Goal: Task Accomplishment & Management: Manage account settings

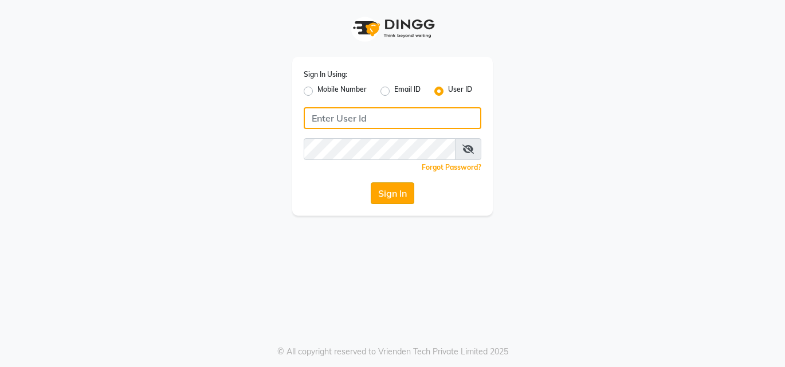
type input "bellissima"
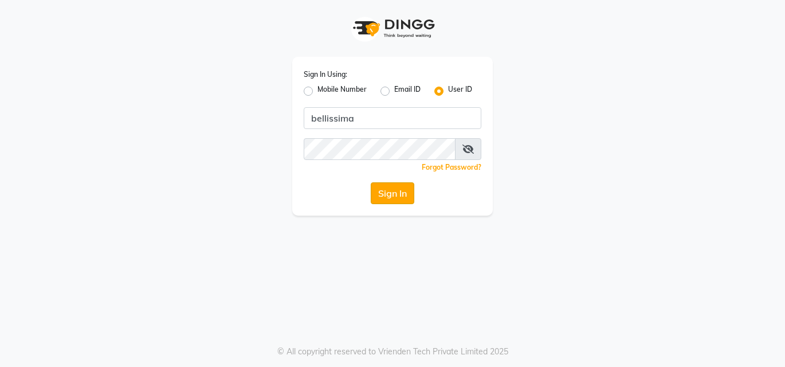
click at [403, 191] on button "Sign In" at bounding box center [393, 193] width 44 height 22
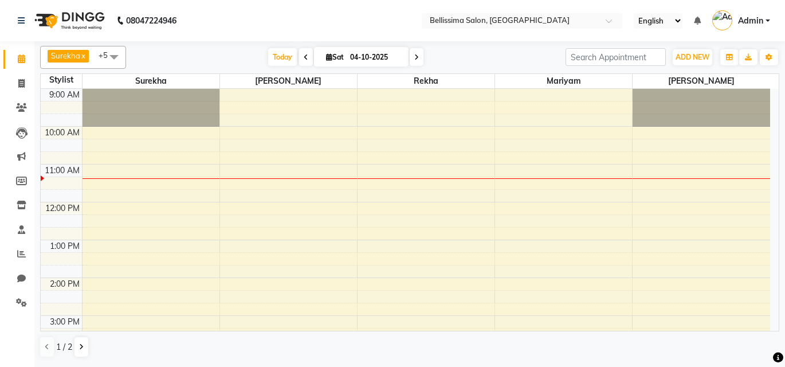
click at [444, 263] on div "9:00 AM 10:00 AM 11:00 AM 12:00 PM 1:00 PM 2:00 PM 3:00 PM 4:00 PM 5:00 PM 6:00…" at bounding box center [405, 315] width 729 height 453
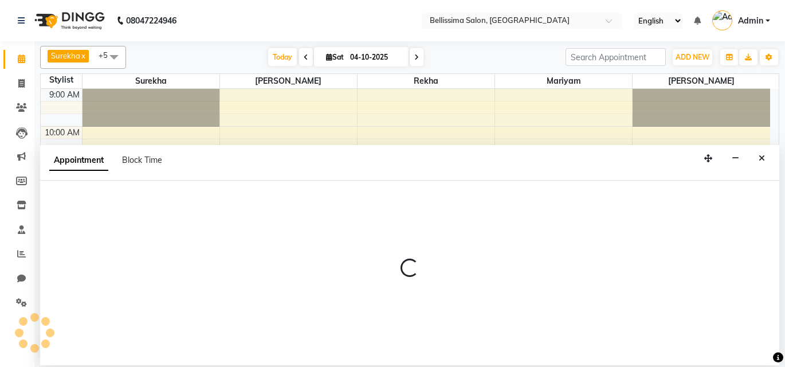
select select "79978"
select select "tentative"
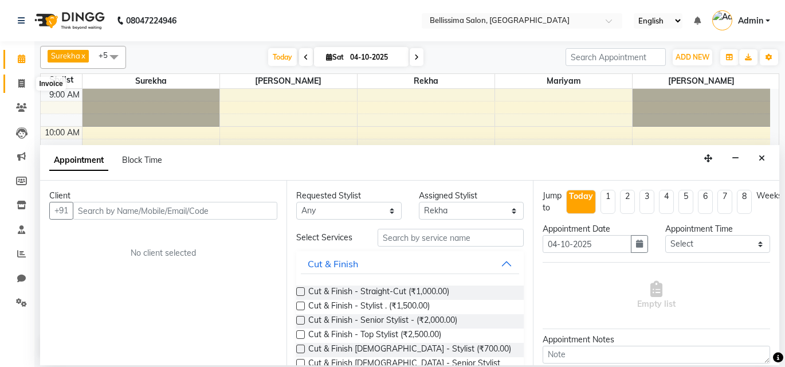
click at [19, 78] on span at bounding box center [21, 83] width 20 height 13
select select "8296"
select select "service"
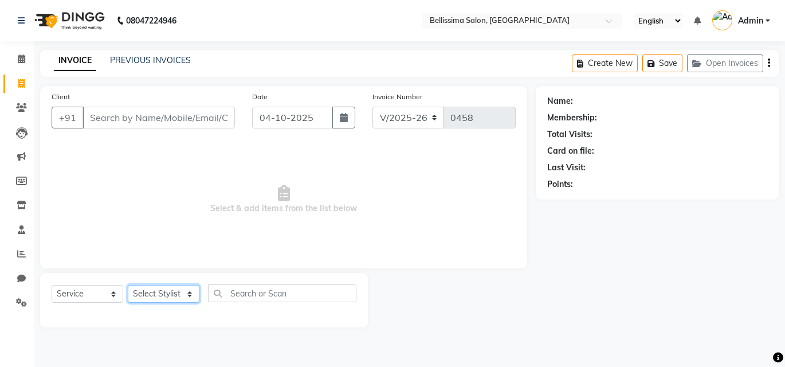
click at [162, 294] on select "Select Stylist [PERSON_NAME] [PERSON_NAME] [PERSON_NAME] Rekha [PERSON_NAME] [P…" at bounding box center [164, 294] width 72 height 18
select select "88284"
click at [128, 285] on select "Select Stylist [PERSON_NAME] [PERSON_NAME] [PERSON_NAME] Rekha [PERSON_NAME] [P…" at bounding box center [164, 294] width 72 height 18
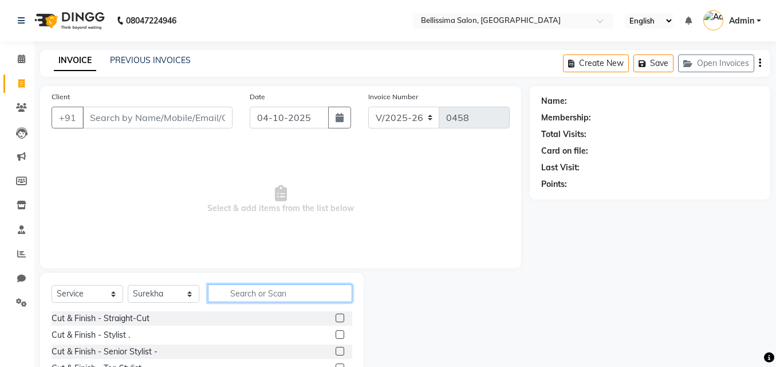
click at [251, 297] on input "text" at bounding box center [280, 293] width 144 height 18
click at [180, 116] on input "Client" at bounding box center [157, 118] width 150 height 22
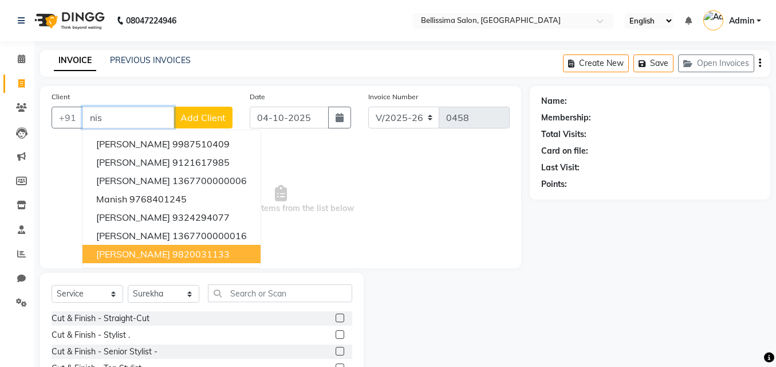
click at [191, 258] on ngb-highlight "9820031133" at bounding box center [200, 253] width 57 height 11
type input "9820031133"
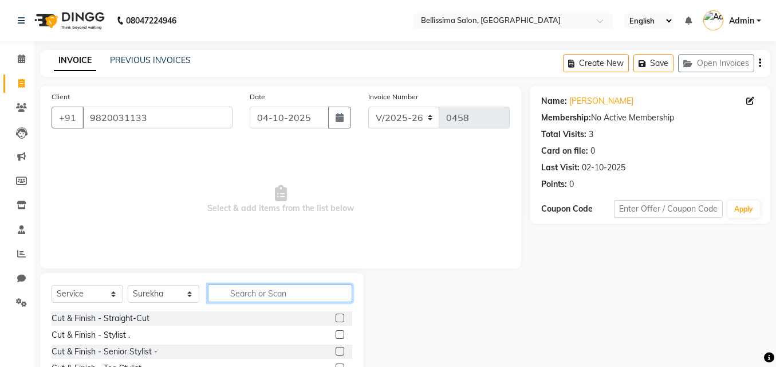
click at [253, 296] on input "text" at bounding box center [280, 293] width 144 height 18
type input "pol"
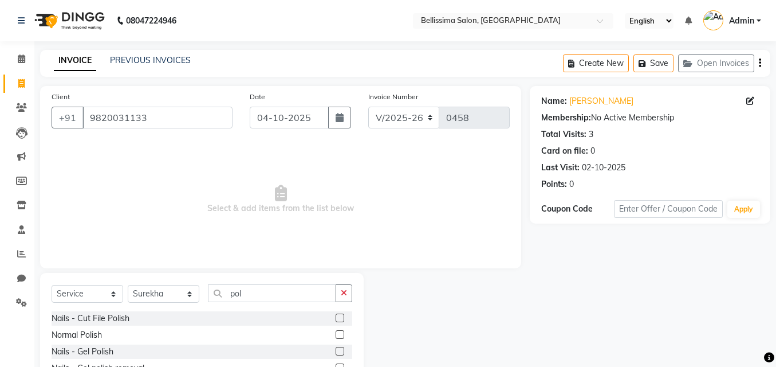
click at [337, 333] on label at bounding box center [340, 334] width 9 height 9
click at [337, 333] on input "checkbox" at bounding box center [339, 334] width 7 height 7
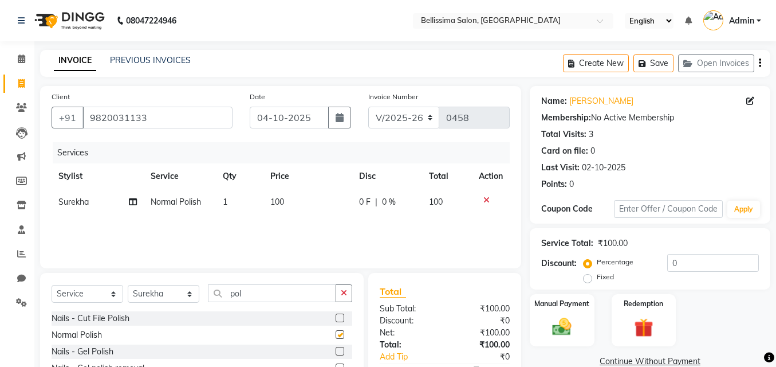
checkbox input "false"
click at [81, 203] on span "Surekha" at bounding box center [73, 201] width 30 height 10
select select "88284"
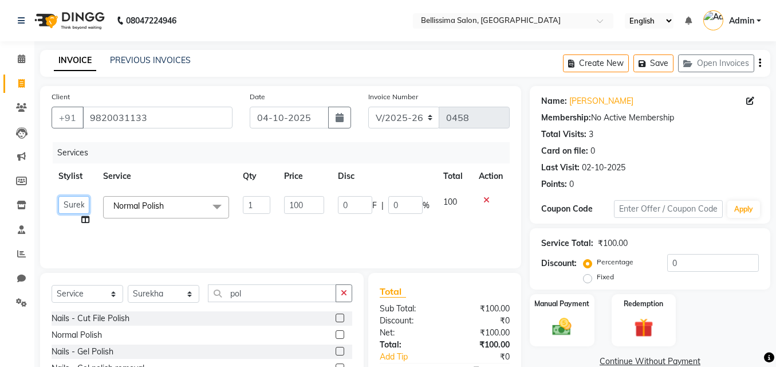
click at [81, 203] on select "[PERSON_NAME] [PERSON_NAME] [PERSON_NAME] Rekha [PERSON_NAME] [PERSON_NAME]" at bounding box center [73, 205] width 31 height 18
select select "79977"
click at [569, 332] on img at bounding box center [562, 326] width 33 height 23
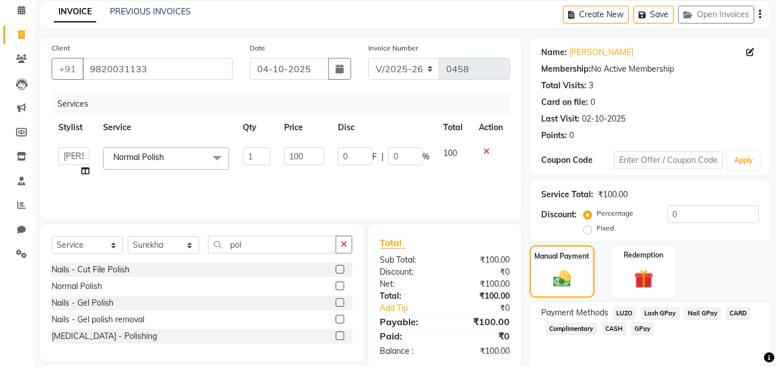
scroll to position [93, 0]
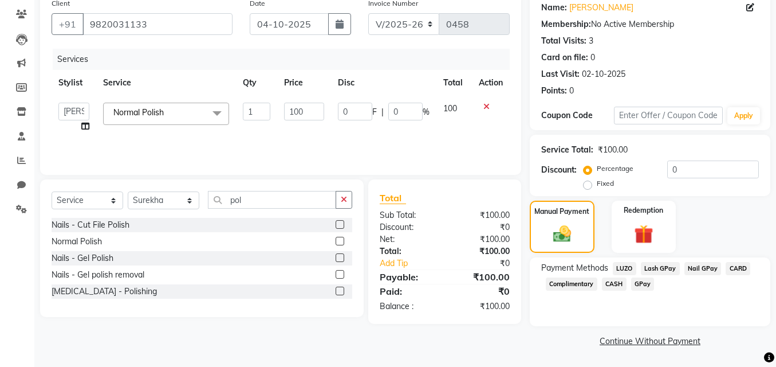
click at [661, 343] on link "Continue Without Payment" at bounding box center [650, 341] width 236 height 12
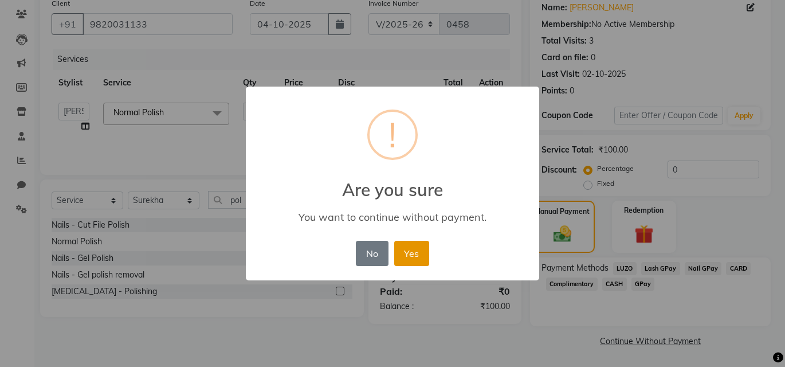
click at [414, 248] on button "Yes" at bounding box center [411, 253] width 35 height 25
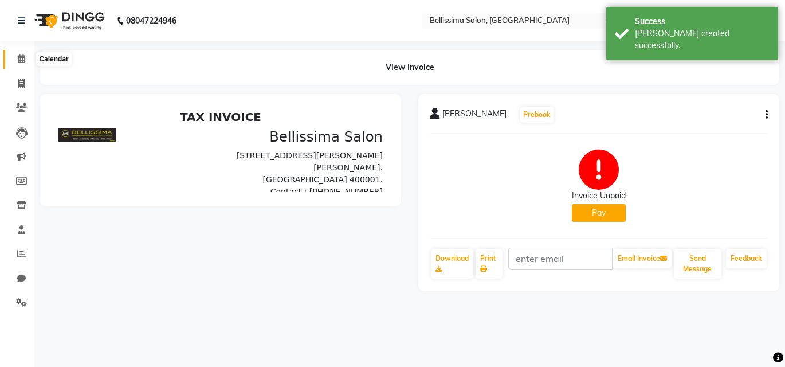
click at [24, 54] on span at bounding box center [21, 59] width 20 height 13
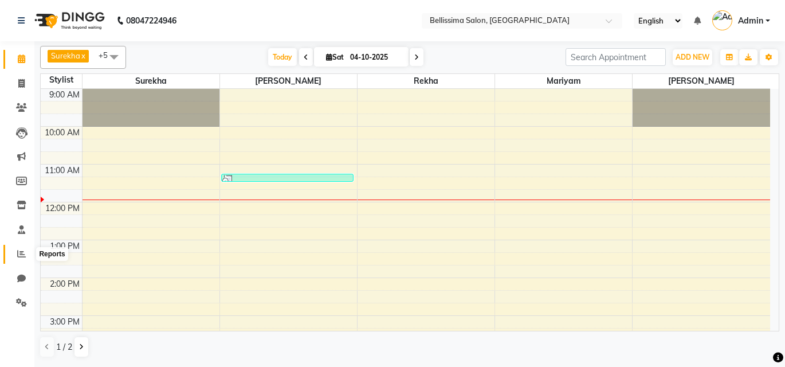
click at [26, 254] on span at bounding box center [21, 253] width 20 height 13
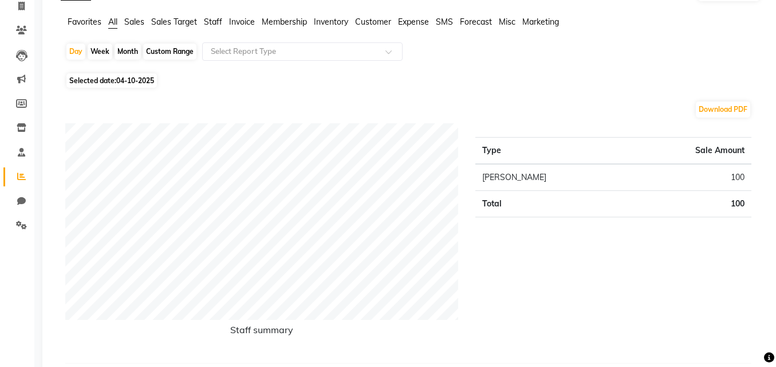
scroll to position [57, 0]
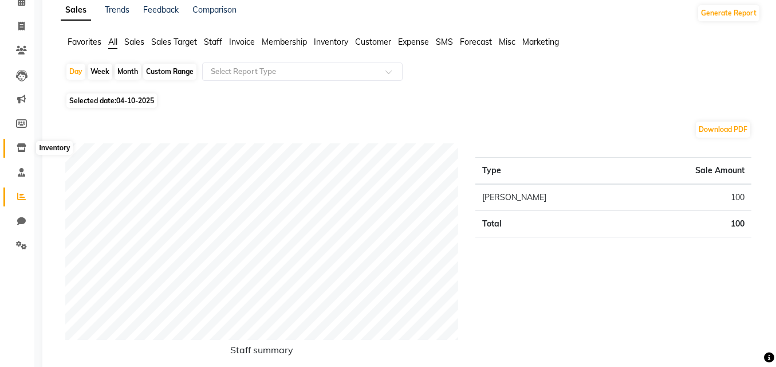
click at [19, 144] on icon at bounding box center [22, 147] width 10 height 9
select select
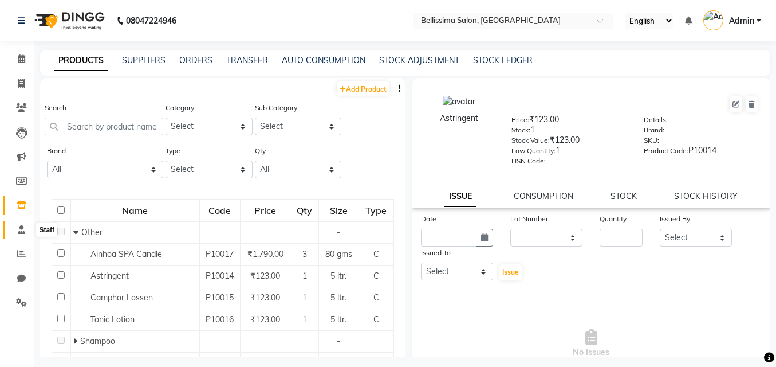
click at [18, 229] on icon at bounding box center [21, 229] width 7 height 9
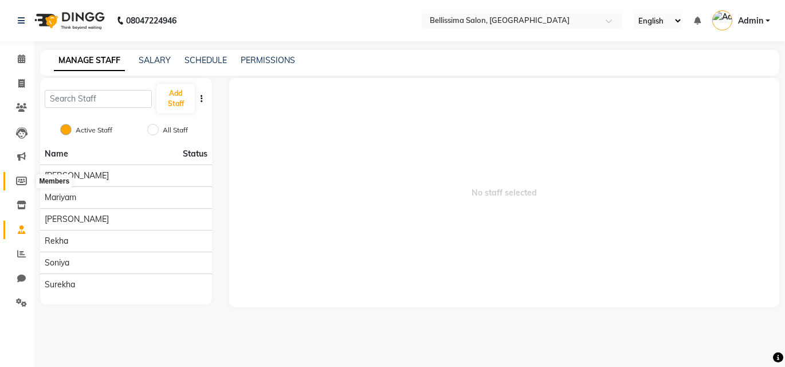
click at [27, 181] on span at bounding box center [21, 181] width 20 height 13
select select
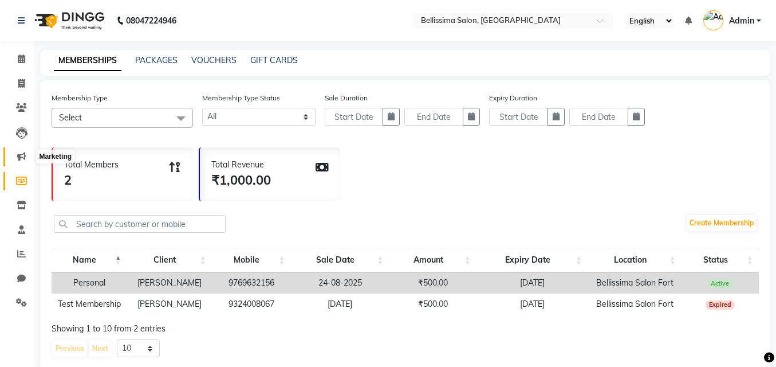
click at [25, 151] on span at bounding box center [21, 156] width 20 height 13
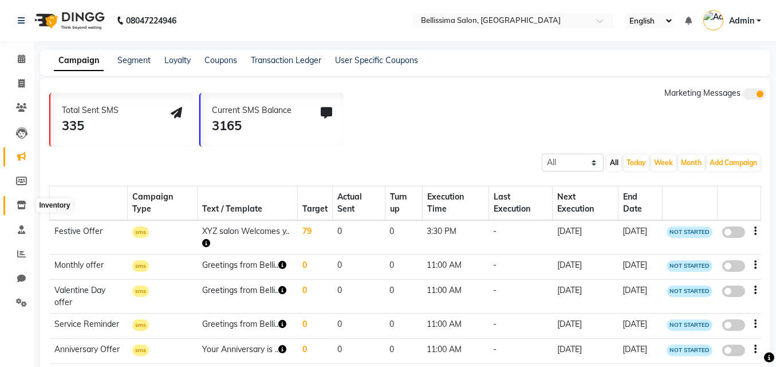
click at [21, 202] on icon at bounding box center [22, 204] width 10 height 9
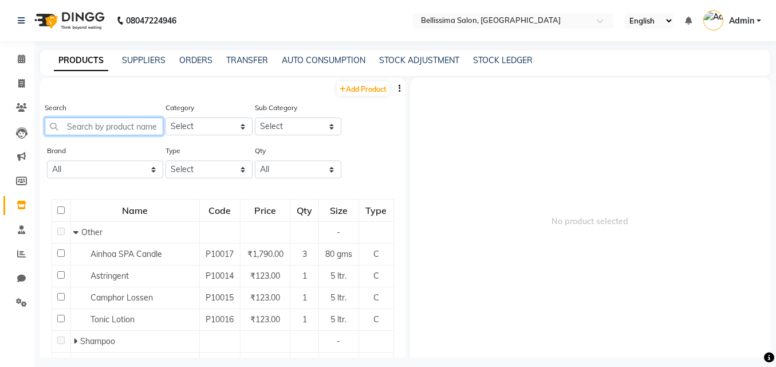
click at [115, 131] on input "text" at bounding box center [104, 126] width 119 height 18
click at [183, 58] on link "ORDERS" at bounding box center [195, 60] width 33 height 10
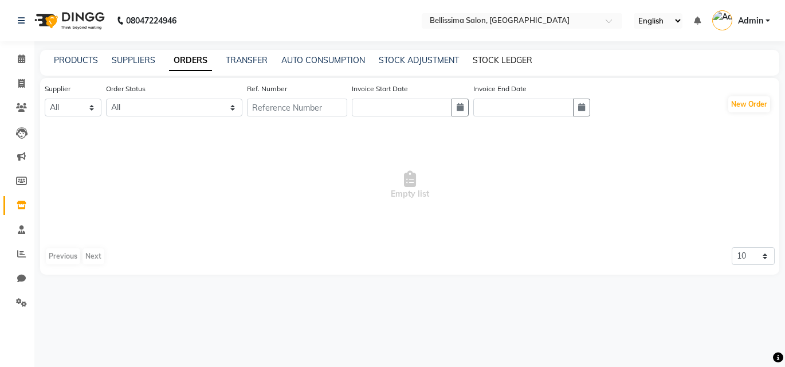
click at [504, 61] on link "STOCK LEDGER" at bounding box center [503, 60] width 60 height 10
select select "all"
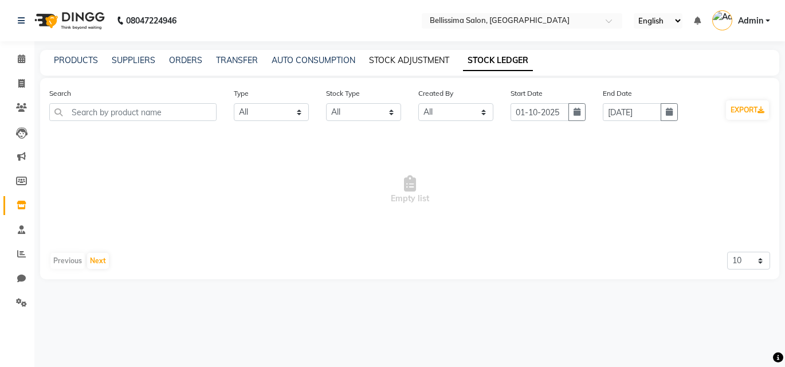
click at [418, 55] on link "STOCK ADJUSTMENT" at bounding box center [409, 60] width 80 height 10
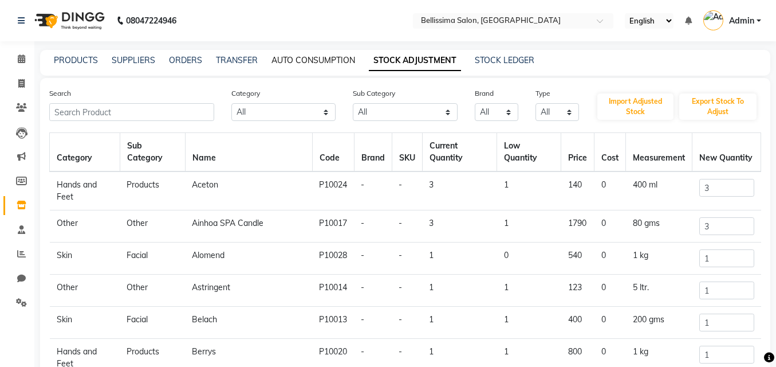
click at [302, 58] on link "AUTO CONSUMPTION" at bounding box center [313, 60] width 84 height 10
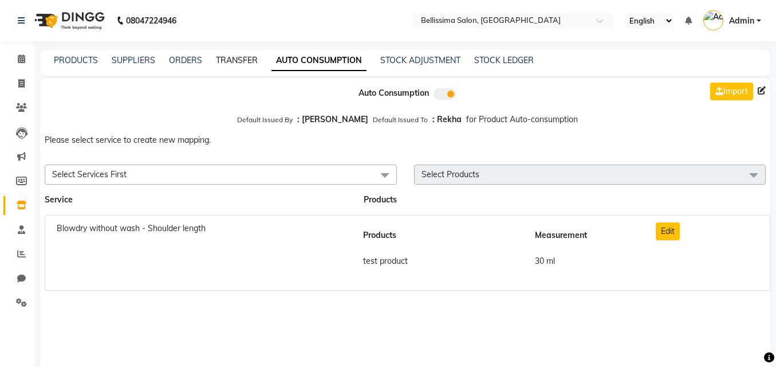
click at [237, 57] on link "TRANSFER" at bounding box center [237, 60] width 42 height 10
select select "sender"
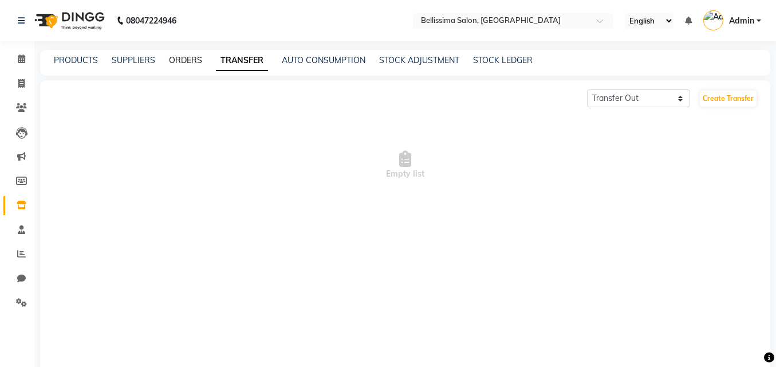
click at [170, 59] on link "ORDERS" at bounding box center [185, 60] width 33 height 10
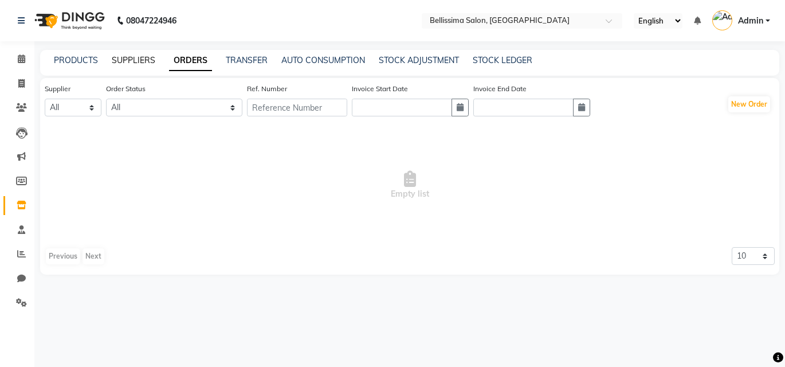
click at [139, 59] on link "SUPPLIERS" at bounding box center [134, 60] width 44 height 10
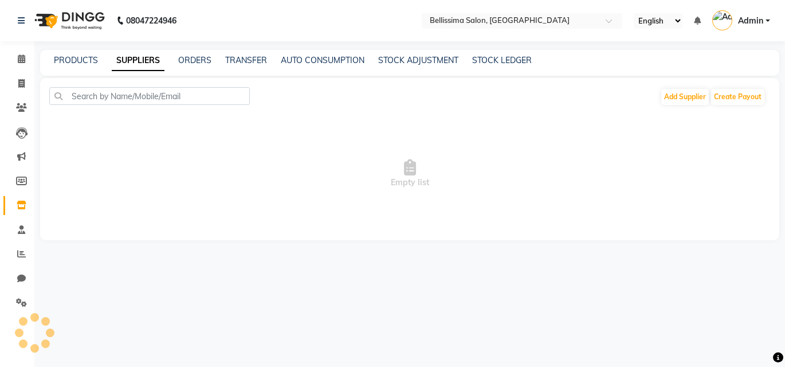
click at [88, 66] on div "PRODUCTS" at bounding box center [76, 60] width 44 height 12
click at [79, 58] on link "PRODUCTS" at bounding box center [76, 60] width 44 height 10
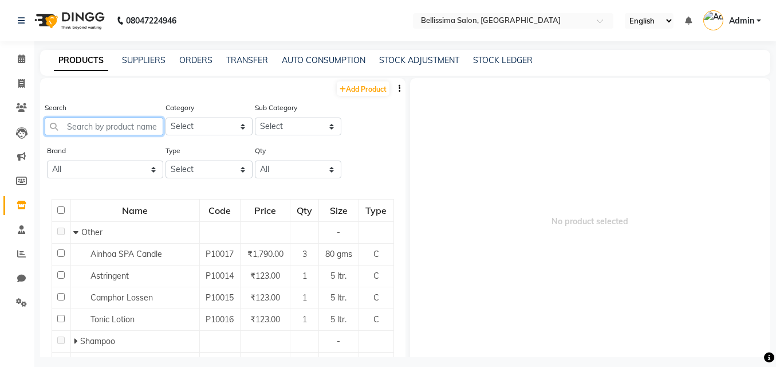
click at [88, 125] on input "text" at bounding box center [104, 126] width 119 height 18
click at [375, 87] on link "Add Product" at bounding box center [363, 88] width 53 height 14
select select "true"
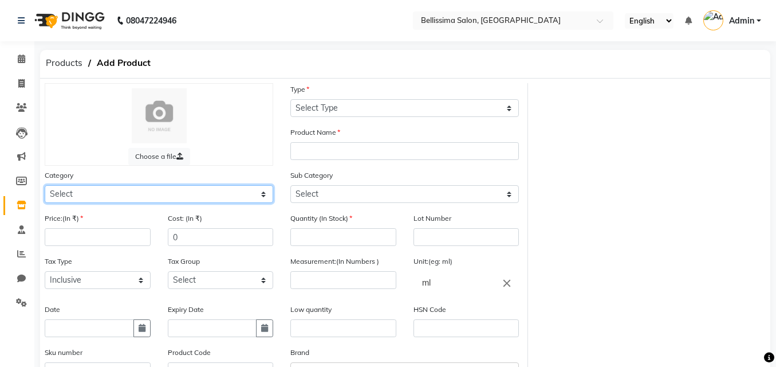
click at [157, 191] on select "Select Hair Skin Makeup Personal Care Appliances [PERSON_NAME] Waxing Disposabl…" at bounding box center [159, 194] width 229 height 18
click at [266, 192] on select "Select Hair Skin Makeup Personal Care Appliances [PERSON_NAME] Waxing Disposabl…" at bounding box center [159, 194] width 229 height 18
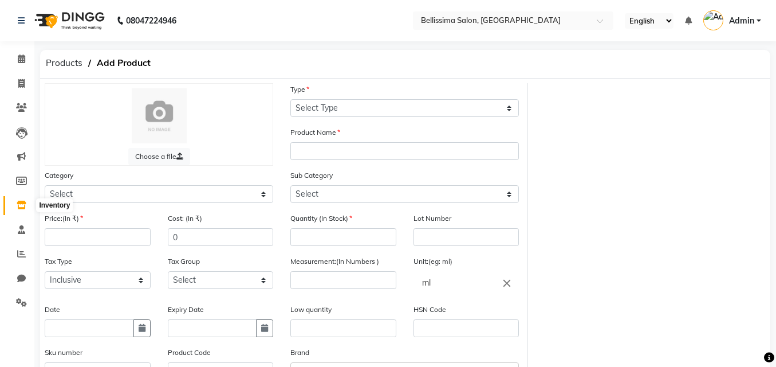
click at [18, 211] on span at bounding box center [21, 205] width 20 height 13
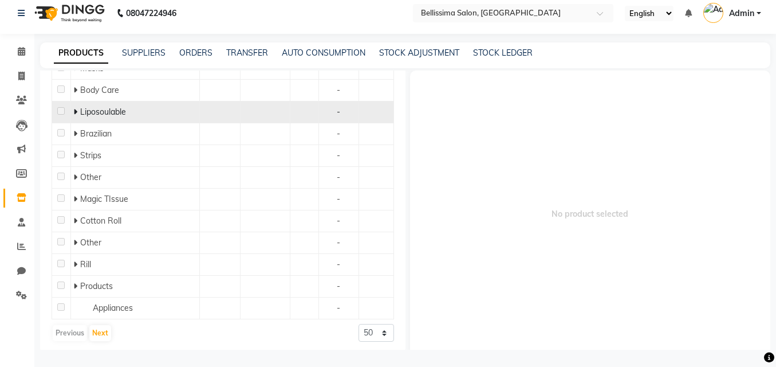
scroll to position [356, 0]
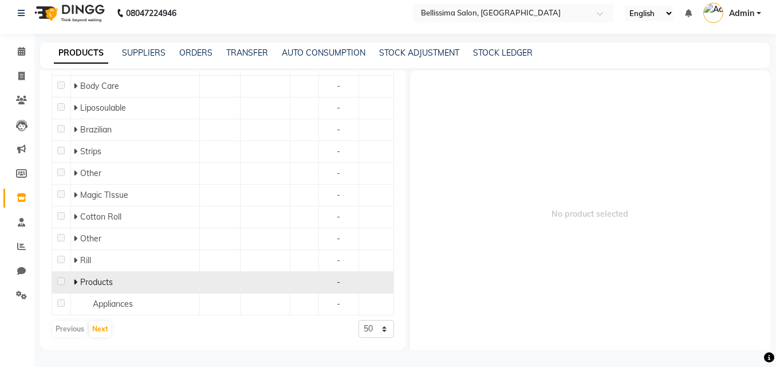
click at [252, 291] on td at bounding box center [266, 282] width 50 height 22
click at [253, 279] on td at bounding box center [266, 282] width 50 height 22
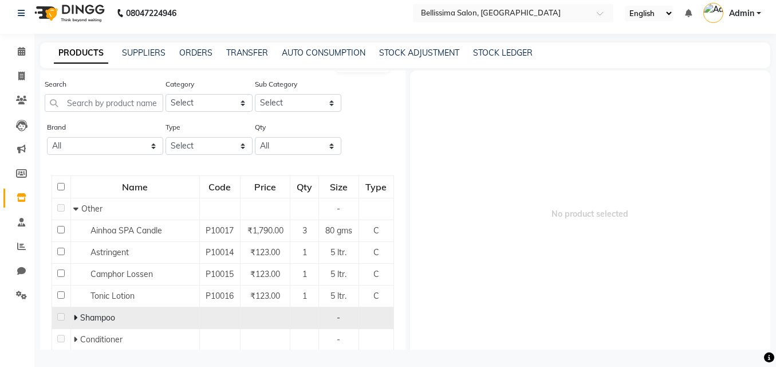
scroll to position [13, 0]
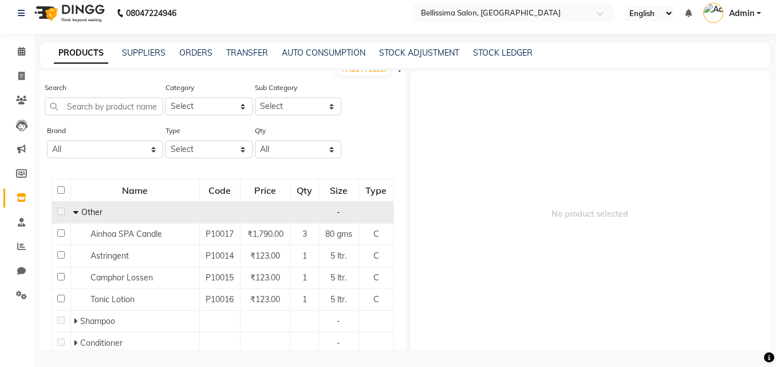
click at [73, 212] on icon at bounding box center [75, 212] width 5 height 8
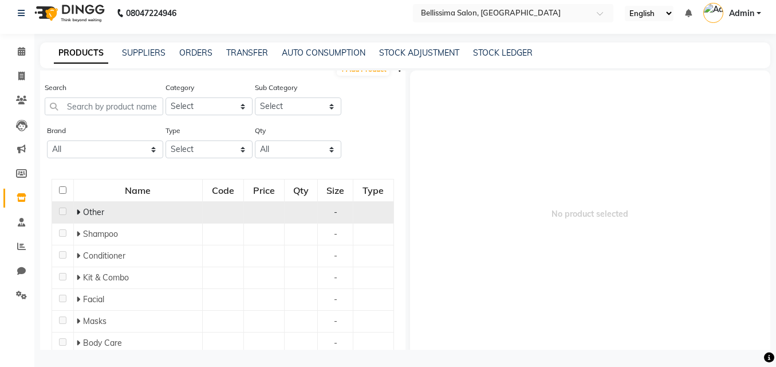
click at [80, 212] on span at bounding box center [79, 212] width 7 height 10
click at [83, 212] on span "Other" at bounding box center [93, 212] width 21 height 10
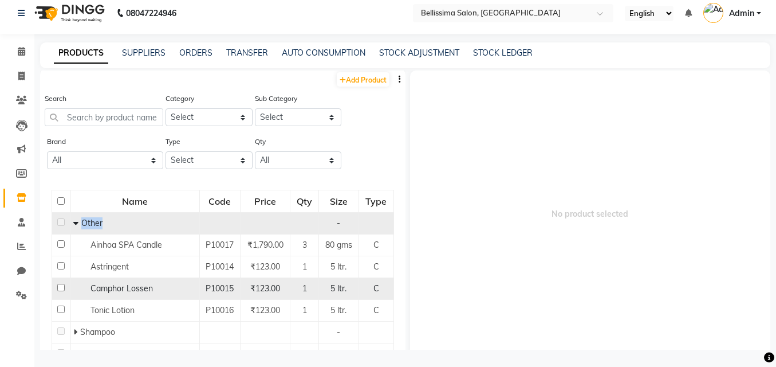
scroll to position [0, 0]
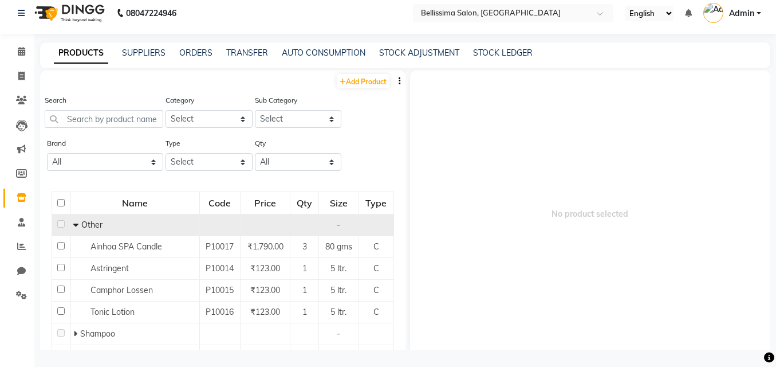
click at [325, 204] on div "Size" at bounding box center [339, 202] width 38 height 21
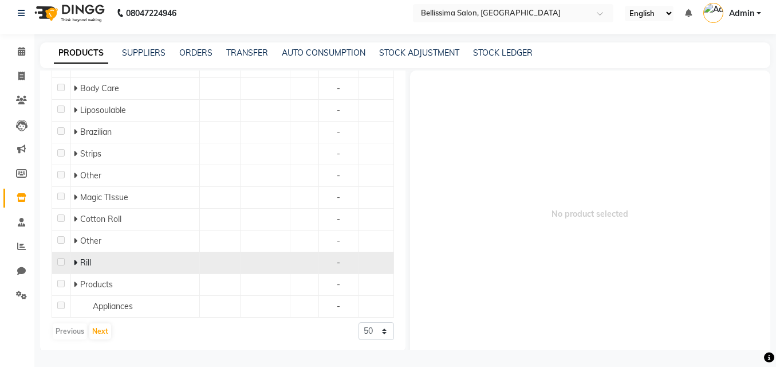
scroll to position [356, 0]
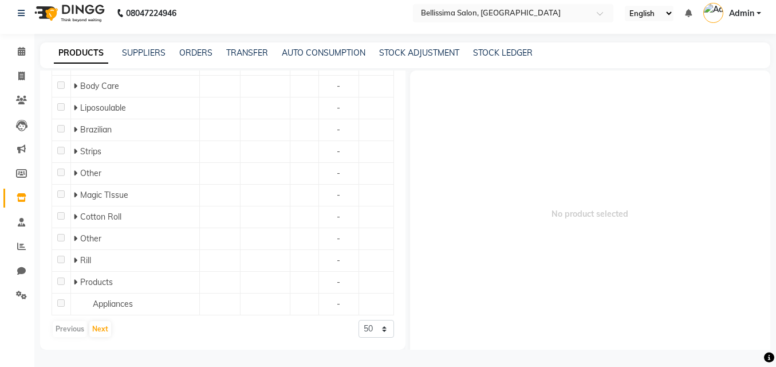
click at [194, 326] on div "Previous Next 50 100 500" at bounding box center [223, 329] width 343 height 18
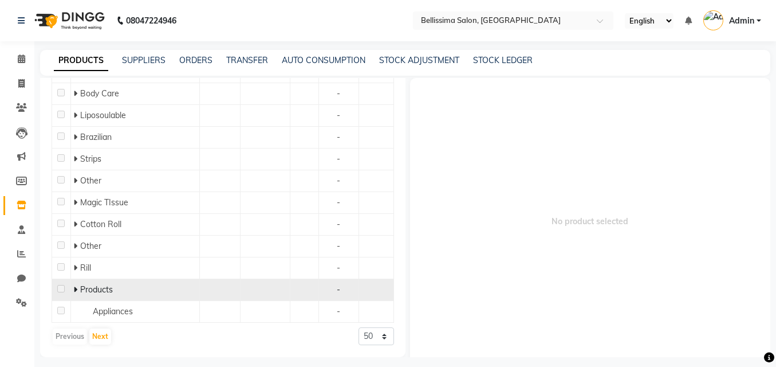
click at [73, 291] on icon at bounding box center [75, 289] width 4 height 8
click at [73, 291] on icon at bounding box center [75, 289] width 5 height 8
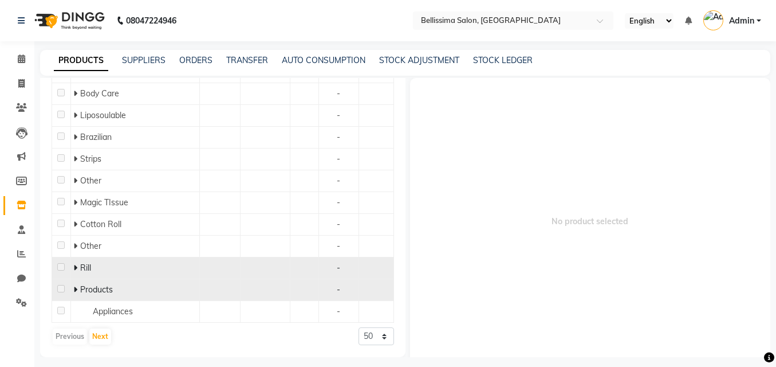
click at [71, 265] on td "Rill" at bounding box center [134, 268] width 129 height 22
click at [73, 267] on icon at bounding box center [75, 267] width 4 height 8
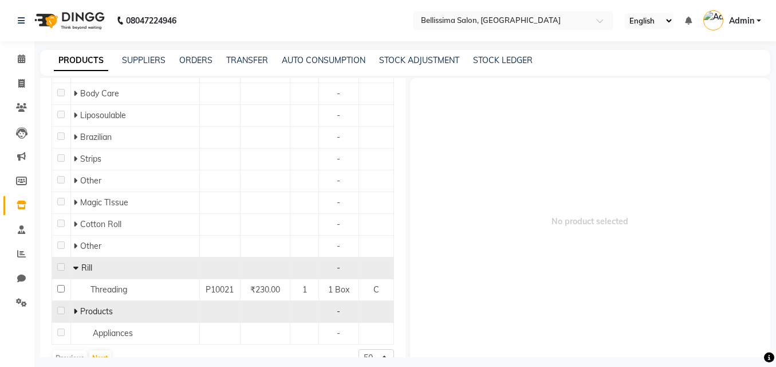
click at [73, 267] on icon at bounding box center [75, 267] width 5 height 8
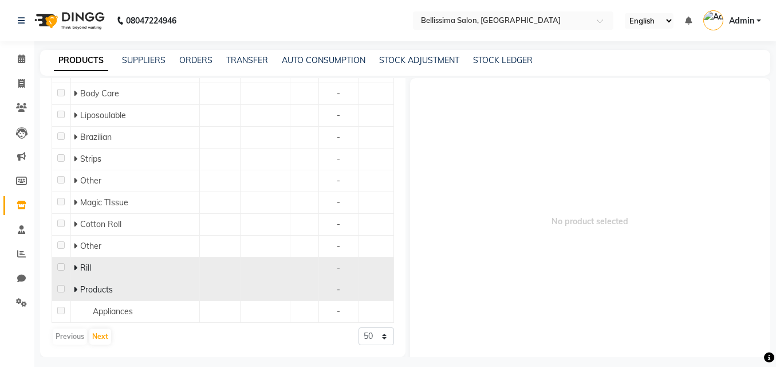
drag, startPoint x: 74, startPoint y: 267, endPoint x: 80, endPoint y: 269, distance: 6.0
click at [77, 268] on span at bounding box center [76, 267] width 7 height 10
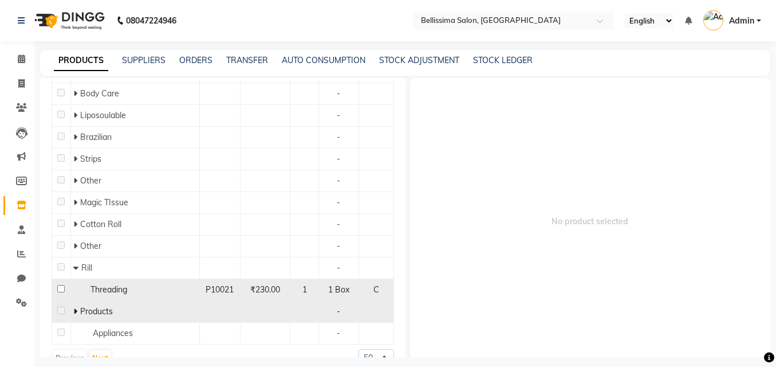
click at [104, 293] on span "Threading" at bounding box center [108, 289] width 37 height 10
select select
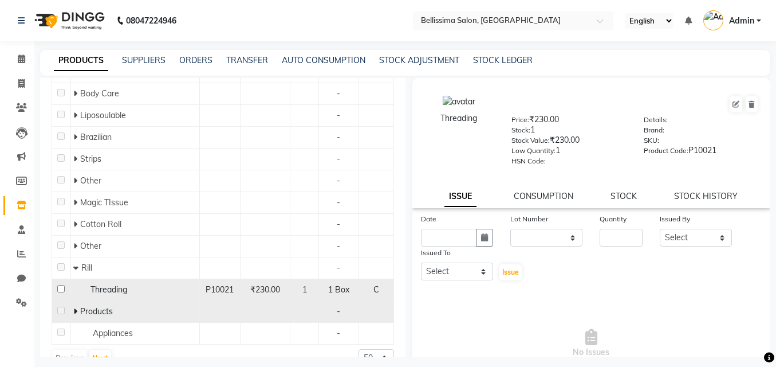
click at [108, 284] on div "Threading" at bounding box center [134, 290] width 123 height 12
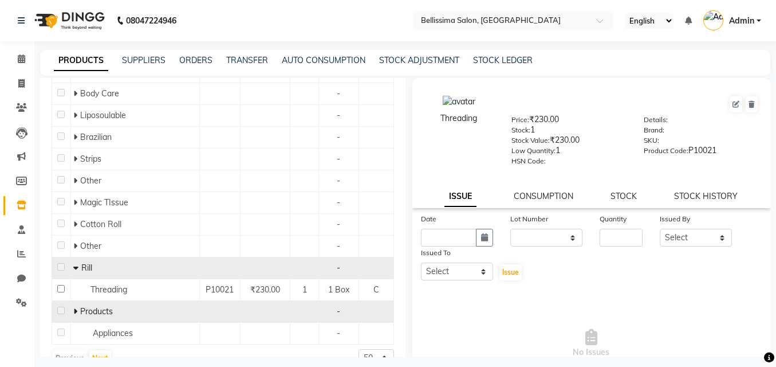
click at [76, 263] on icon at bounding box center [75, 267] width 5 height 8
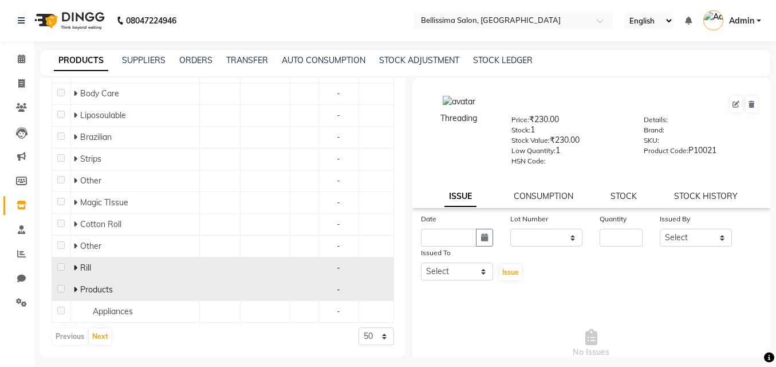
drag, startPoint x: 83, startPoint y: 270, endPoint x: 93, endPoint y: 266, distance: 10.8
click at [86, 268] on span "Rill" at bounding box center [85, 267] width 11 height 10
click at [81, 273] on div "Rill" at bounding box center [134, 268] width 123 height 12
click at [75, 266] on icon at bounding box center [75, 267] width 4 height 8
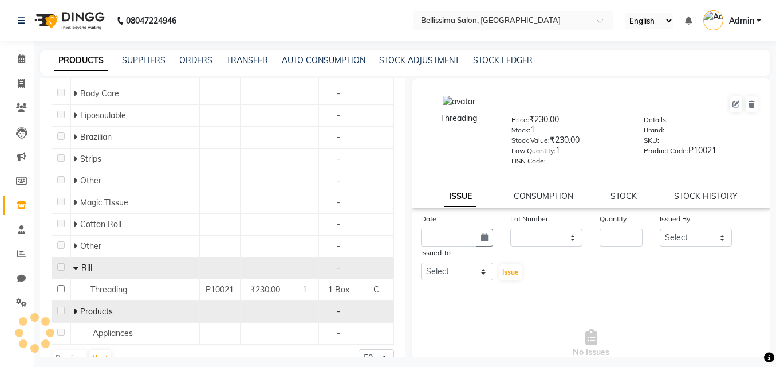
click at [77, 265] on icon at bounding box center [75, 267] width 5 height 8
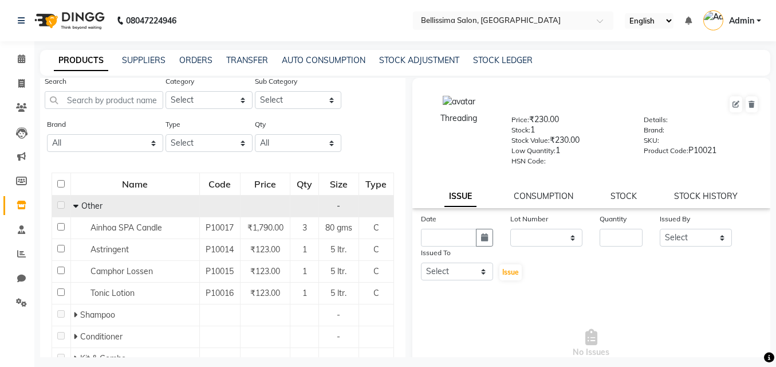
scroll to position [0, 0]
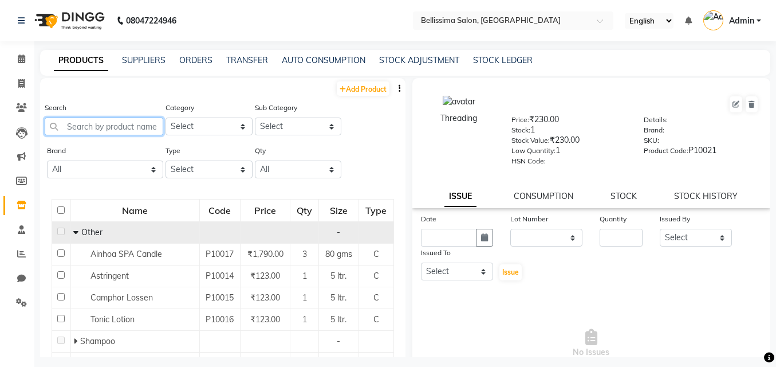
click at [100, 124] on input "text" at bounding box center [104, 126] width 119 height 18
click at [122, 128] on input "text" at bounding box center [104, 126] width 119 height 18
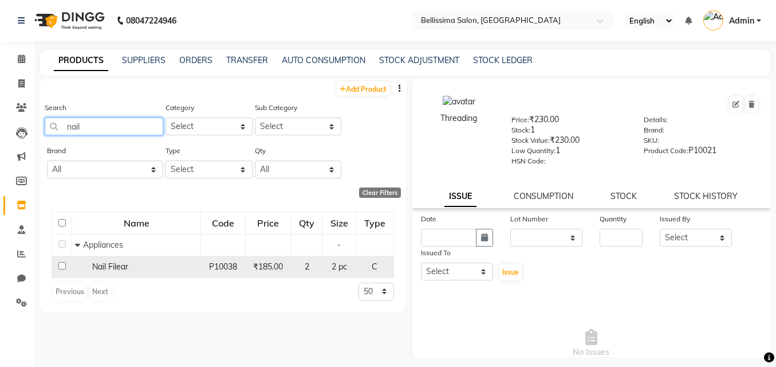
type input "nail"
click at [136, 267] on div "Nail Filear" at bounding box center [136, 267] width 123 height 12
select select
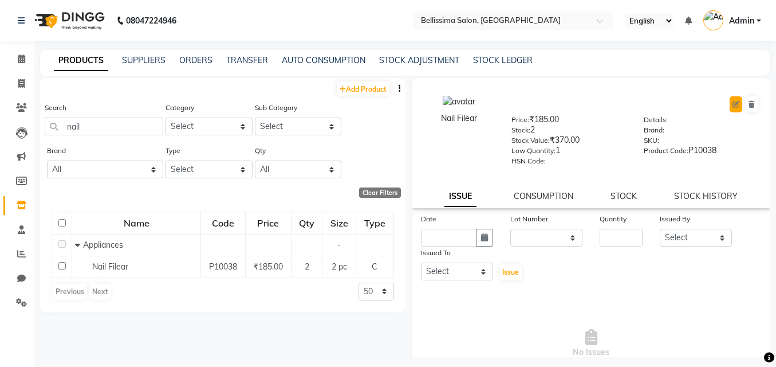
click at [733, 103] on icon at bounding box center [736, 104] width 7 height 7
select select "C"
select select "1591501950"
select select "true"
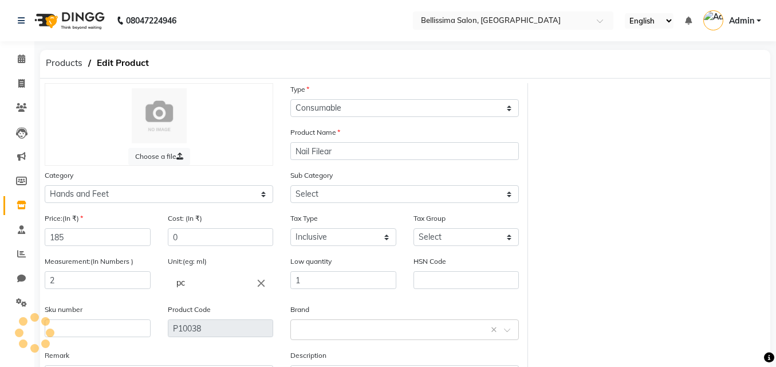
select select "1591501952"
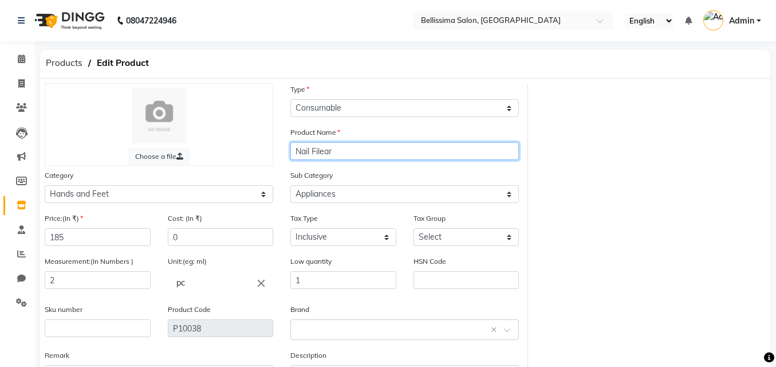
click at [330, 151] on input "Nail Filear" at bounding box center [404, 151] width 229 height 18
click at [340, 152] on input "Nail Filear" at bounding box center [404, 151] width 229 height 18
click at [331, 151] on input "Nail Filer" at bounding box center [404, 151] width 229 height 18
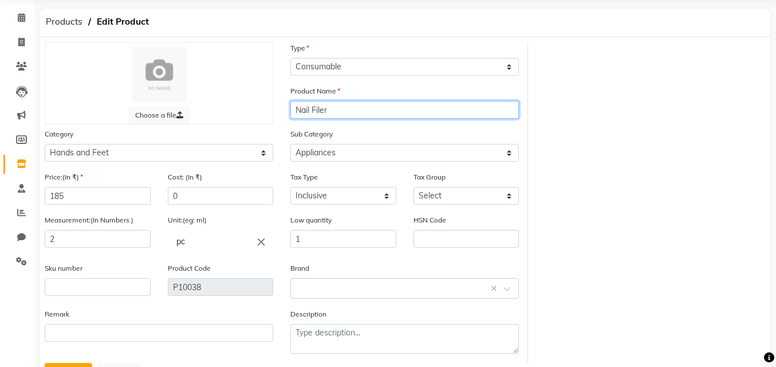
scroll to position [92, 0]
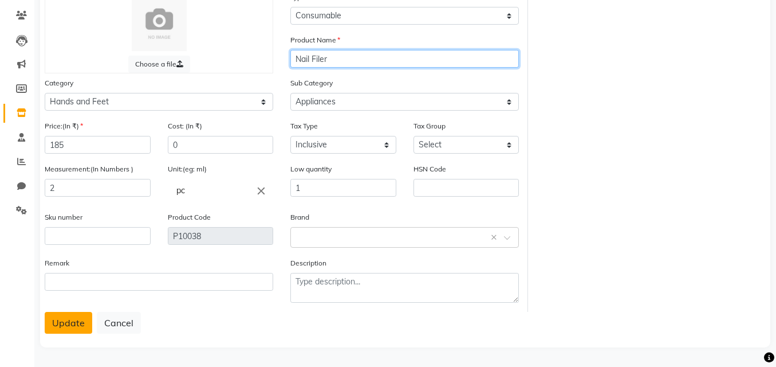
type input "Nail Filer"
click at [61, 326] on button "Update" at bounding box center [69, 323] width 48 height 22
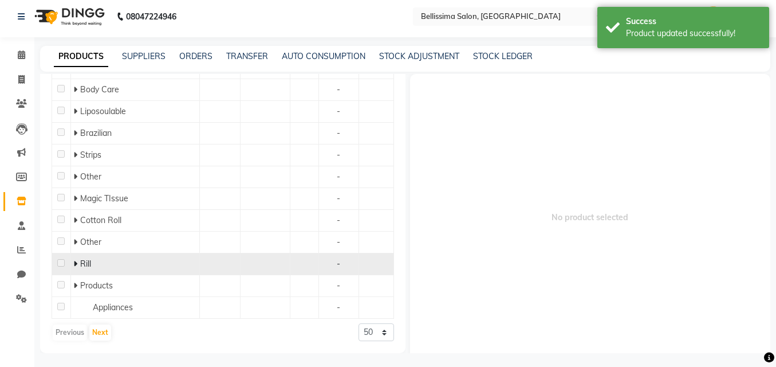
scroll to position [7, 0]
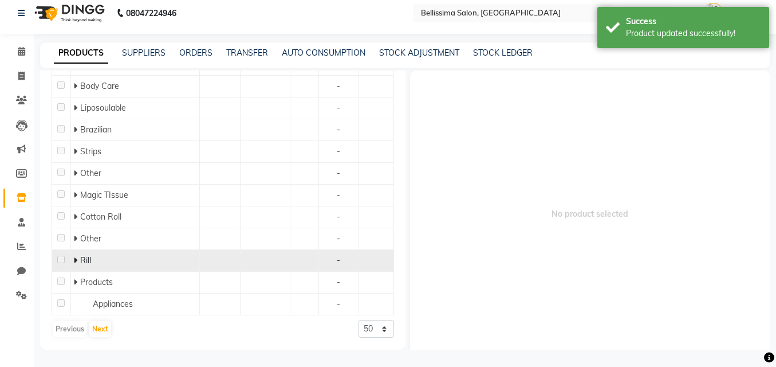
click at [74, 256] on icon at bounding box center [75, 260] width 4 height 8
click at [68, 258] on td at bounding box center [61, 261] width 19 height 22
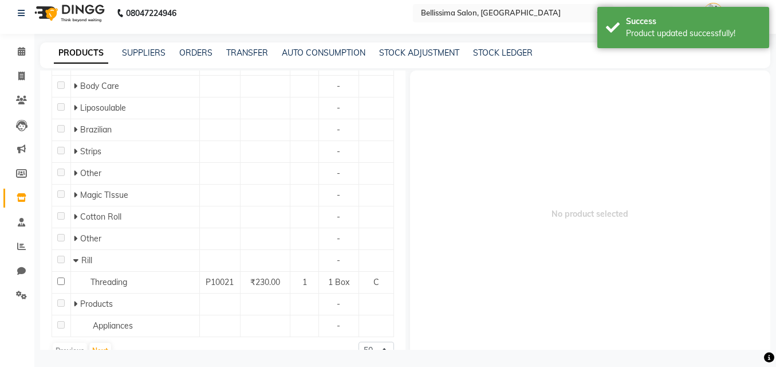
click at [75, 257] on icon at bounding box center [75, 260] width 5 height 8
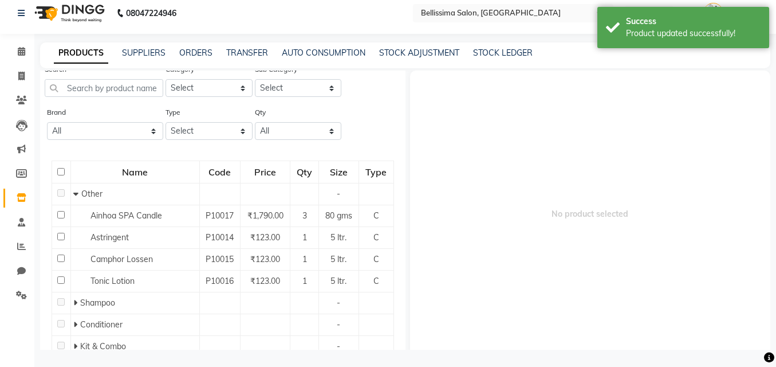
scroll to position [0, 0]
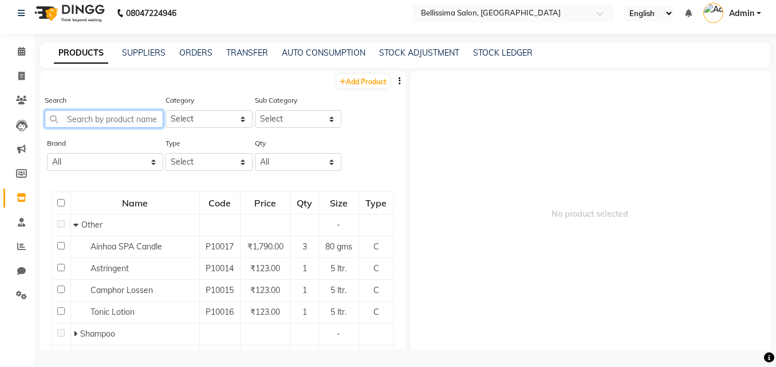
click at [120, 123] on input "text" at bounding box center [104, 119] width 119 height 18
click at [361, 81] on link "Add Product" at bounding box center [363, 81] width 53 height 14
select select "true"
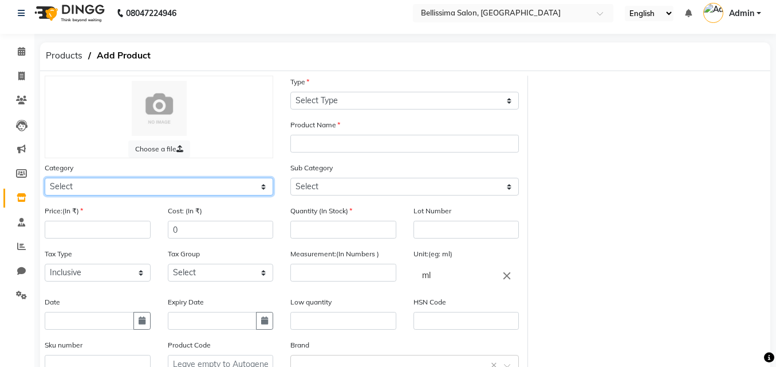
click at [218, 183] on select "Select Hair Skin Makeup Personal Care Appliances [PERSON_NAME] Waxing Disposabl…" at bounding box center [159, 187] width 229 height 18
select select "1591501950"
click at [45, 178] on select "Select Hair Skin Makeup Personal Care Appliances [PERSON_NAME] Waxing Disposabl…" at bounding box center [159, 187] width 229 height 18
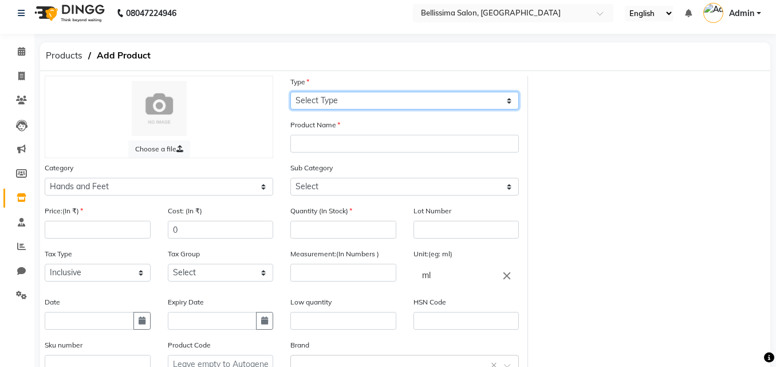
click at [374, 99] on select "Select Type Both Retail Consumable" at bounding box center [404, 101] width 229 height 18
select select "C"
click at [290, 92] on select "Select Type Both Retail Consumable" at bounding box center [404, 101] width 229 height 18
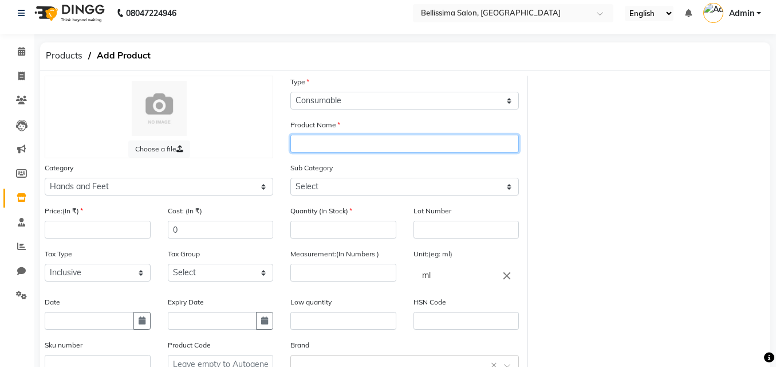
click at [381, 141] on input "text" at bounding box center [404, 144] width 229 height 18
type input "Neail Hard Buffer"
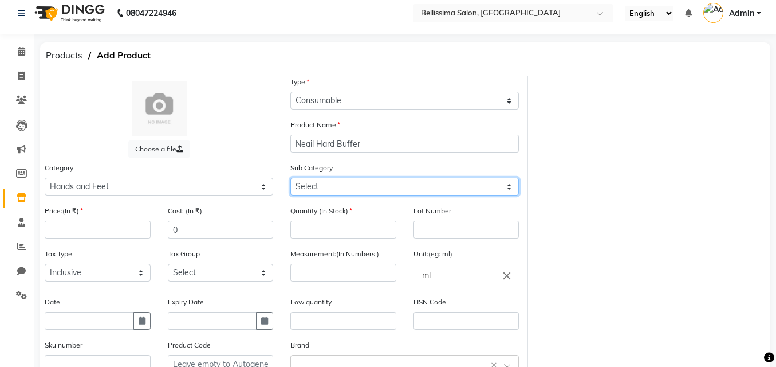
click at [369, 186] on select "Select Products Appliances" at bounding box center [404, 187] width 229 height 18
select select "1591501951"
click at [290, 178] on select "Select Products Appliances" at bounding box center [404, 187] width 229 height 18
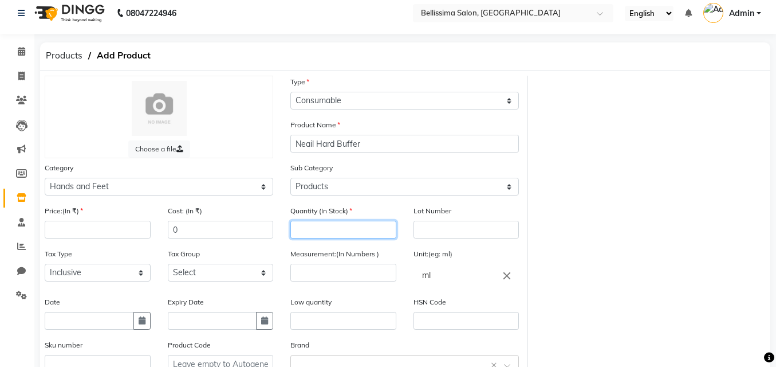
click at [322, 226] on input "number" at bounding box center [343, 230] width 106 height 18
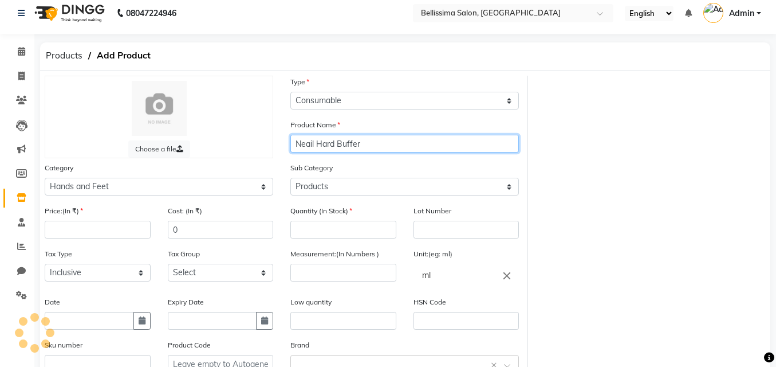
click at [318, 147] on input "Neail Hard Buffer" at bounding box center [404, 144] width 229 height 18
type input "Hard Buffer"
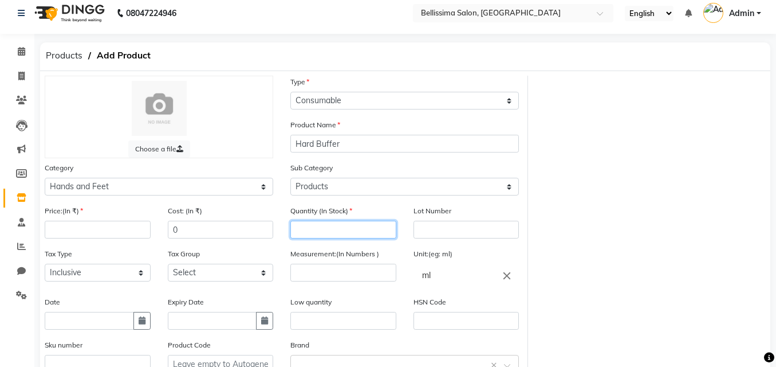
click at [347, 226] on input "number" at bounding box center [343, 230] width 106 height 18
type input "1"
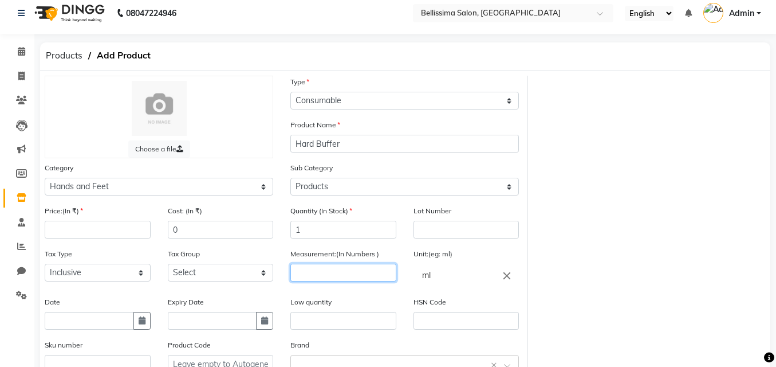
click at [347, 272] on input "number" at bounding box center [343, 272] width 106 height 18
type input "1"
click at [357, 322] on input "text" at bounding box center [343, 321] width 106 height 18
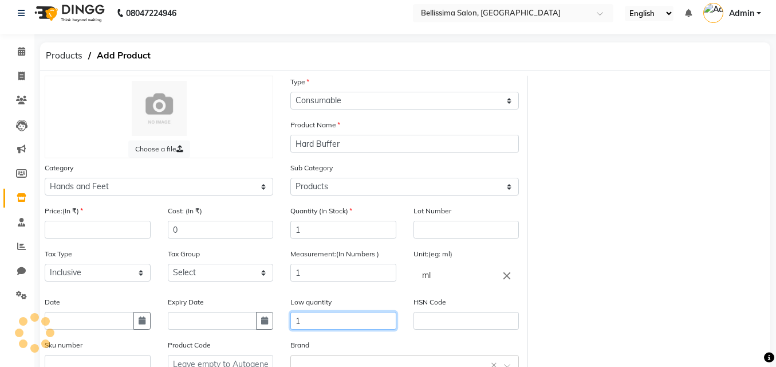
type input "1"
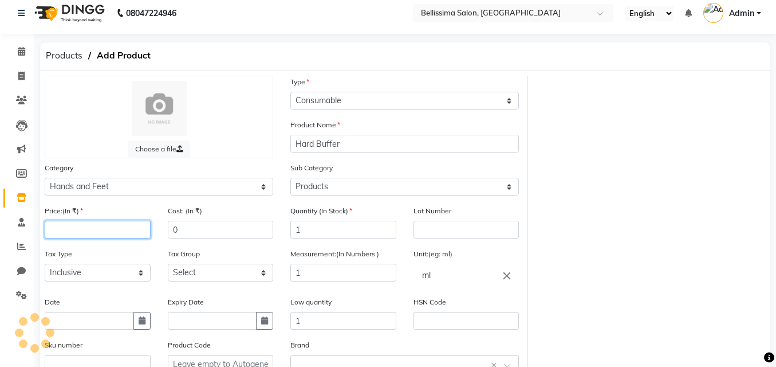
click at [135, 238] on input "number" at bounding box center [98, 230] width 106 height 18
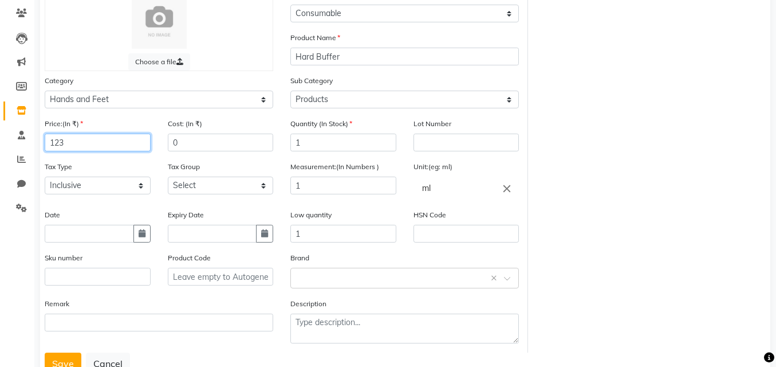
scroll to position [135, 0]
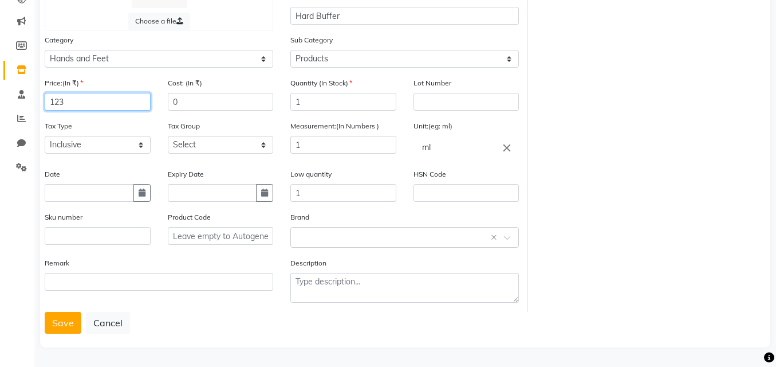
type input "123"
click at [57, 334] on div "Choose a file Type Select Type Both Retail Consumable Product Name Hard Buffer …" at bounding box center [405, 145] width 730 height 404
click at [48, 325] on button "Save" at bounding box center [63, 323] width 37 height 22
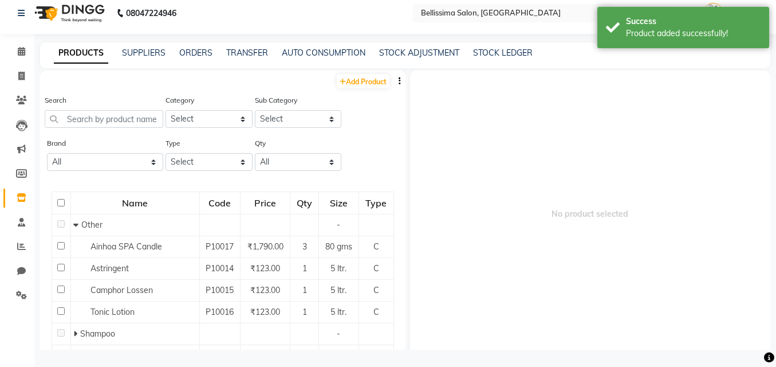
scroll to position [7, 0]
click at [361, 84] on link "Add Product" at bounding box center [363, 81] width 53 height 14
select select "true"
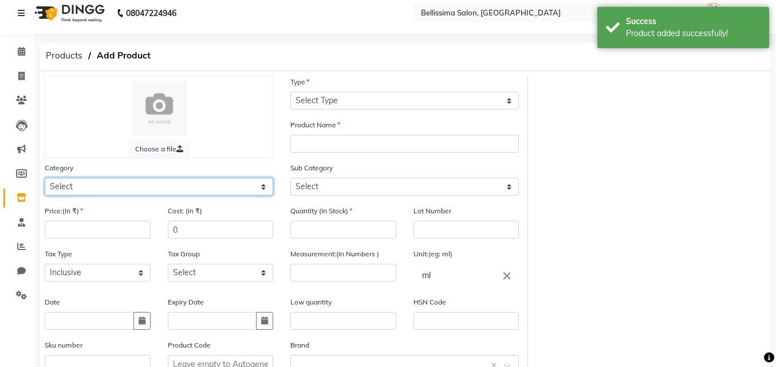
click at [216, 190] on select "Select Hair Skin Makeup Personal Care Appliances [PERSON_NAME] Waxing Disposabl…" at bounding box center [159, 187] width 229 height 18
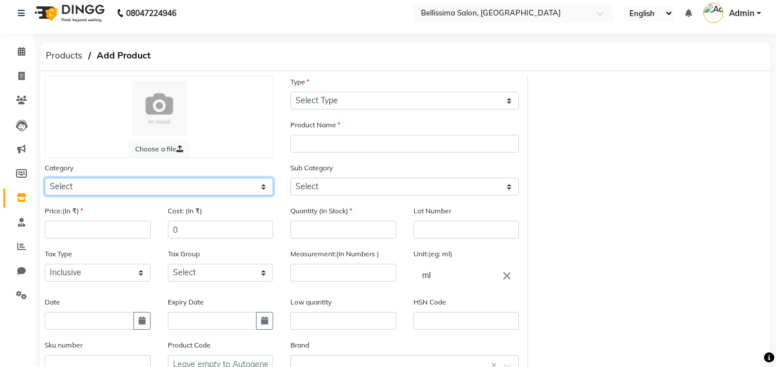
select select "1591501950"
click at [45, 178] on select "Select Hair Skin Makeup Personal Care Appliances [PERSON_NAME] Waxing Disposabl…" at bounding box center [159, 187] width 229 height 18
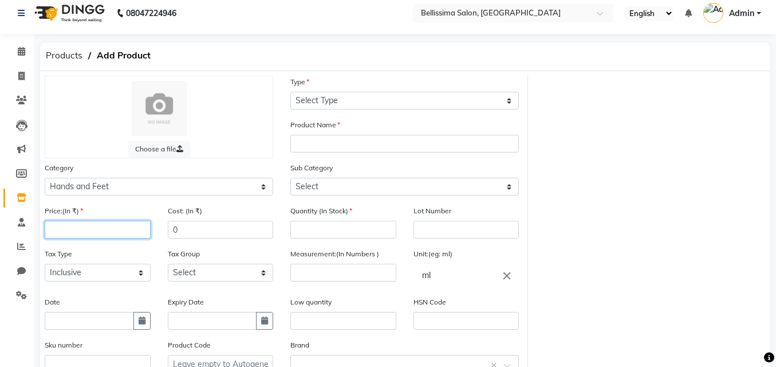
click at [92, 237] on input "number" at bounding box center [98, 230] width 106 height 18
type input "123"
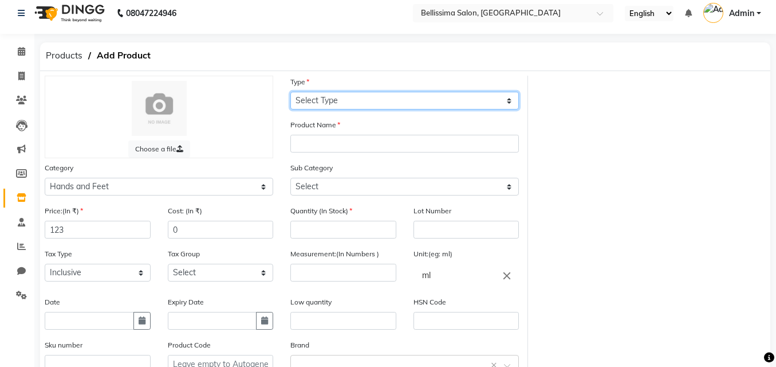
drag, startPoint x: 353, startPoint y: 95, endPoint x: 347, endPoint y: 100, distance: 7.8
click at [352, 96] on select "Select Type Both Retail Consumable" at bounding box center [404, 101] width 229 height 18
select select "C"
click at [290, 92] on select "Select Type Both Retail Consumable" at bounding box center [404, 101] width 229 height 18
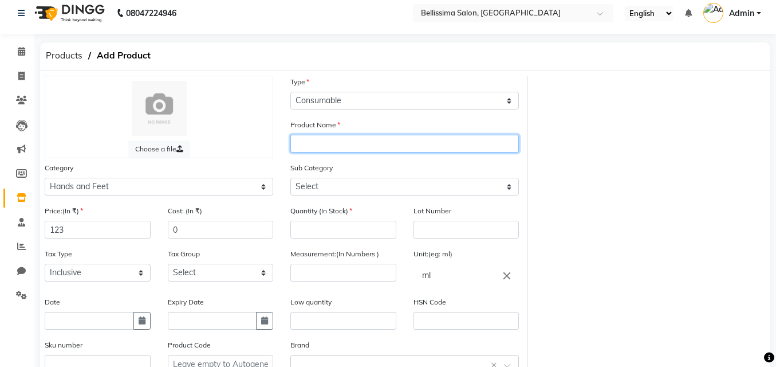
click at [347, 137] on input "text" at bounding box center [404, 144] width 229 height 18
type input "s"
type input "Shining Buffer"
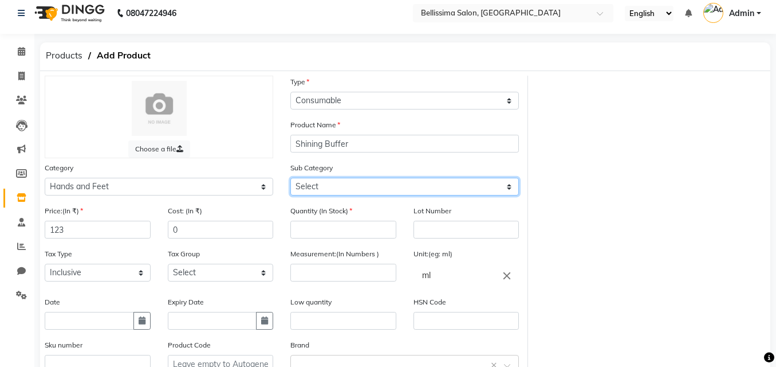
click at [414, 183] on select "Select Products Appliances" at bounding box center [404, 187] width 229 height 18
select select "1591501951"
click at [290, 178] on select "Select Products Appliances" at bounding box center [404, 187] width 229 height 18
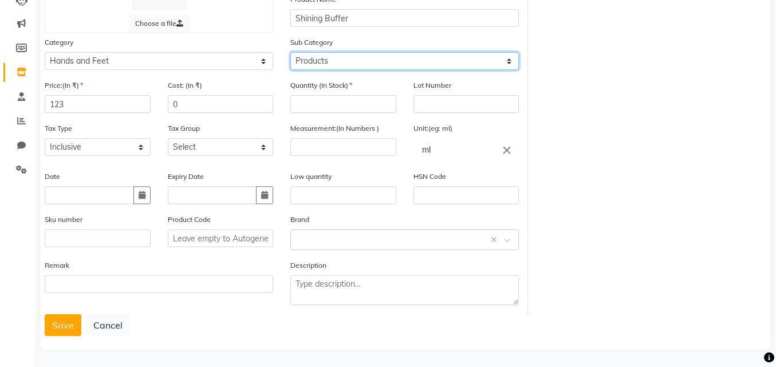
scroll to position [135, 0]
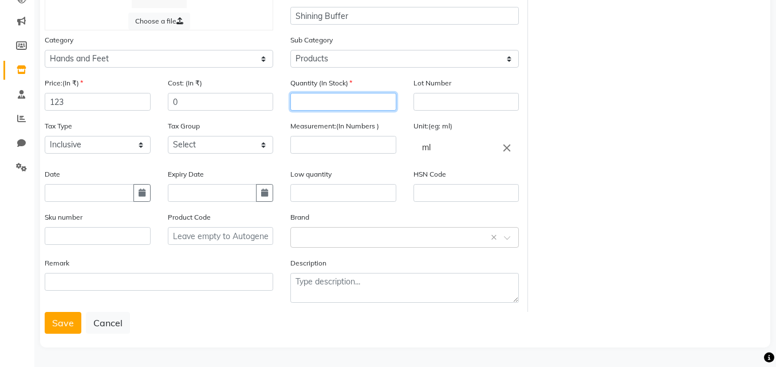
click at [326, 100] on input "number" at bounding box center [343, 102] width 106 height 18
type input "1"
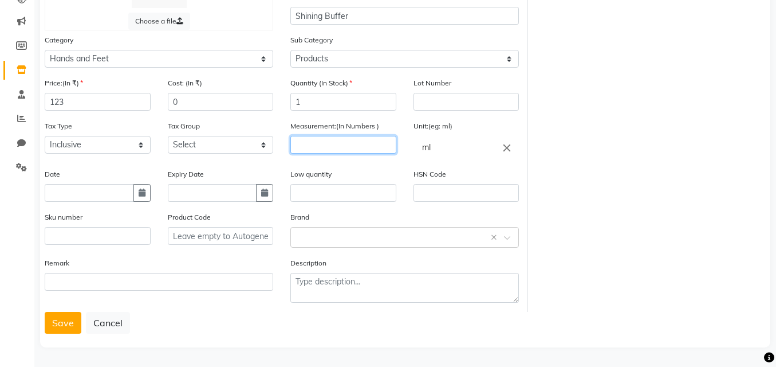
click at [329, 141] on input "number" at bounding box center [343, 145] width 106 height 18
type input "1"
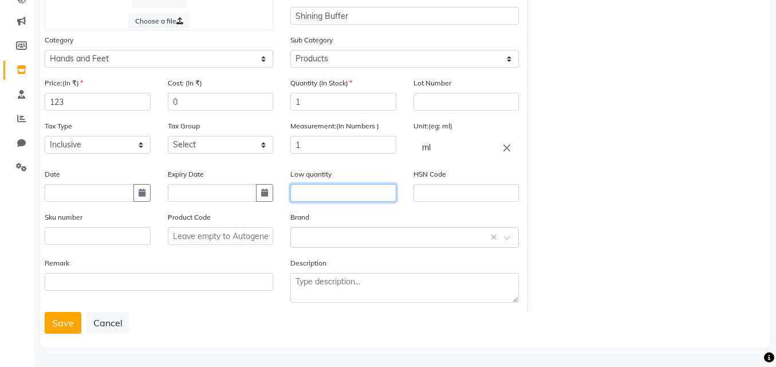
click at [335, 191] on input "text" at bounding box center [343, 193] width 106 height 18
type input "1"
click at [46, 322] on button "Save" at bounding box center [63, 323] width 37 height 22
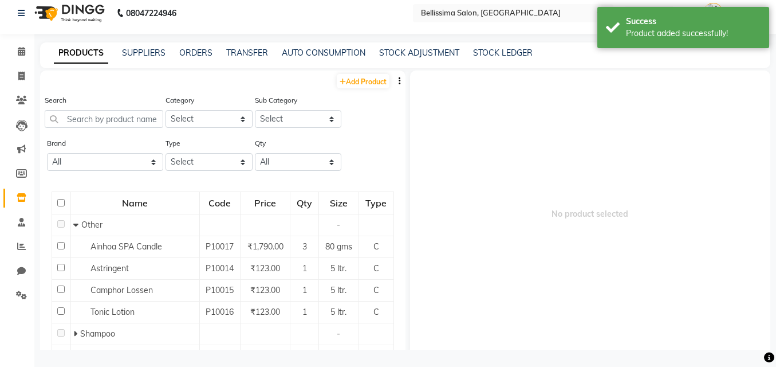
scroll to position [7, 0]
click at [371, 80] on link "Add Product" at bounding box center [363, 81] width 53 height 14
select select "true"
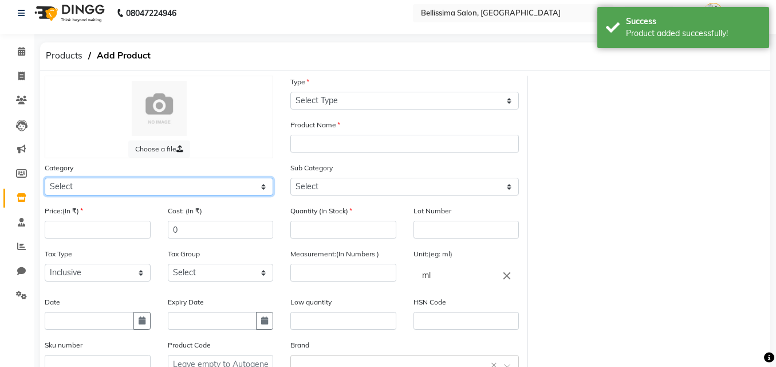
click at [158, 189] on select "Select Hair Skin Makeup Personal Care Appliances [PERSON_NAME] Waxing Disposabl…" at bounding box center [159, 187] width 229 height 18
select select "1591501950"
click at [45, 178] on select "Select Hair Skin Makeup Personal Care Appliances [PERSON_NAME] Waxing Disposabl…" at bounding box center [159, 187] width 229 height 18
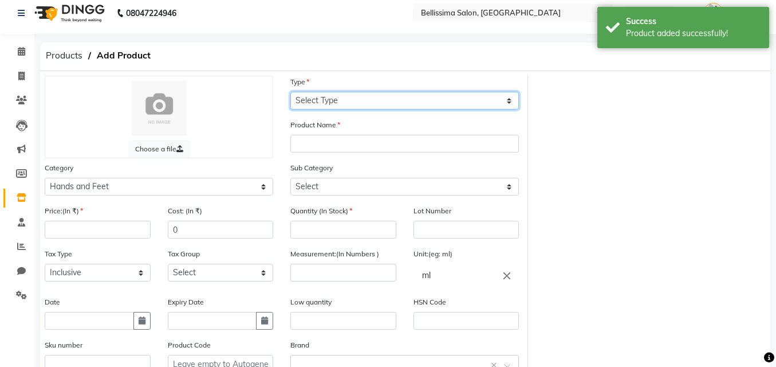
click at [350, 95] on select "Select Type Both Retail Consumable" at bounding box center [404, 101] width 229 height 18
select select "C"
click at [290, 92] on select "Select Type Both Retail Consumable" at bounding box center [404, 101] width 229 height 18
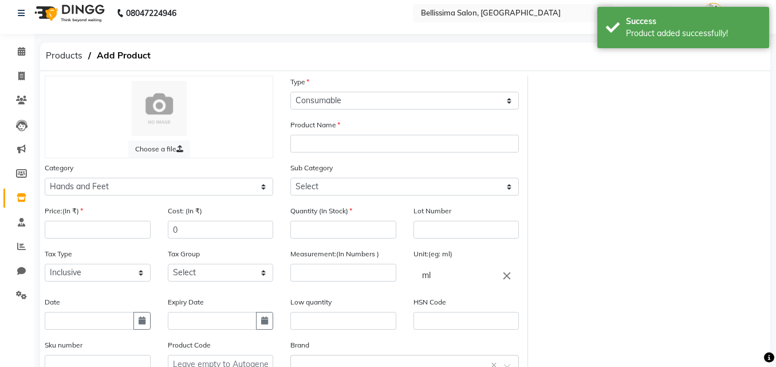
click at [83, 220] on div "Price:(In ₹)" at bounding box center [98, 221] width 106 height 34
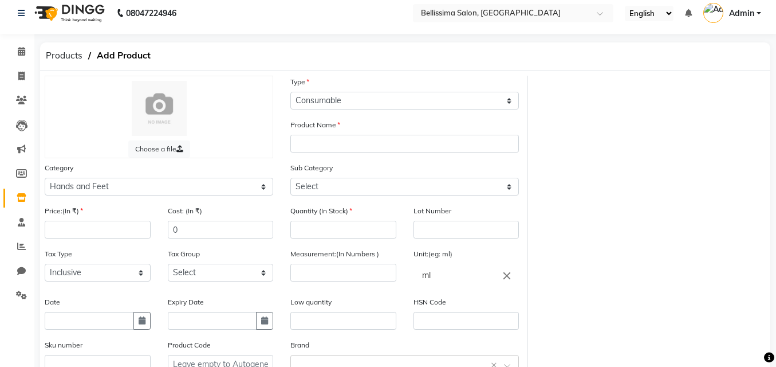
click at [99, 239] on div "Price:(In ₹)" at bounding box center [97, 225] width 123 height 43
click at [119, 231] on input "number" at bounding box center [98, 230] width 106 height 18
type input "123"
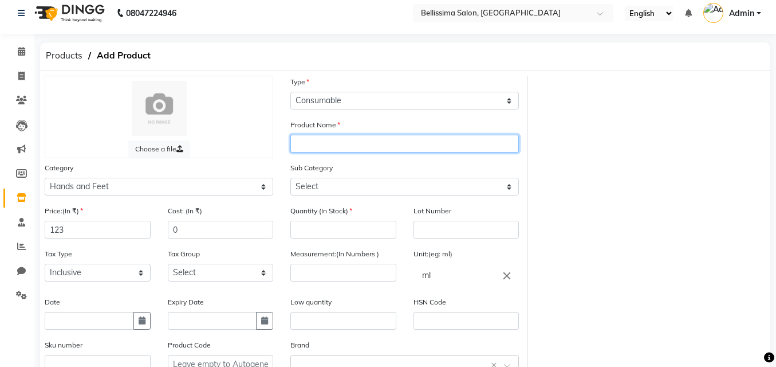
click at [402, 144] on input "text" at bounding box center [404, 144] width 229 height 18
type input "Smoth Buffer"
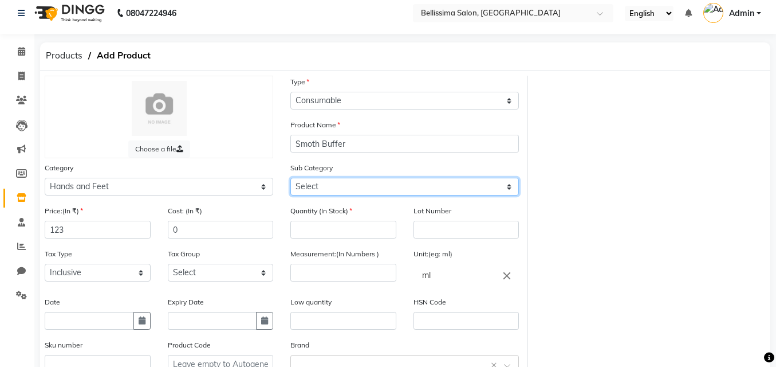
click at [446, 188] on select "Select Products Appliances" at bounding box center [404, 187] width 229 height 18
select select "1591501951"
click at [290, 178] on select "Select Products Appliances" at bounding box center [404, 187] width 229 height 18
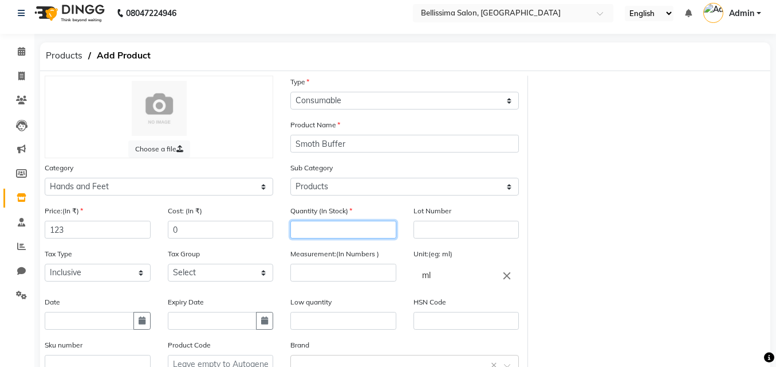
click at [359, 230] on input "number" at bounding box center [343, 230] width 106 height 18
type input "1"
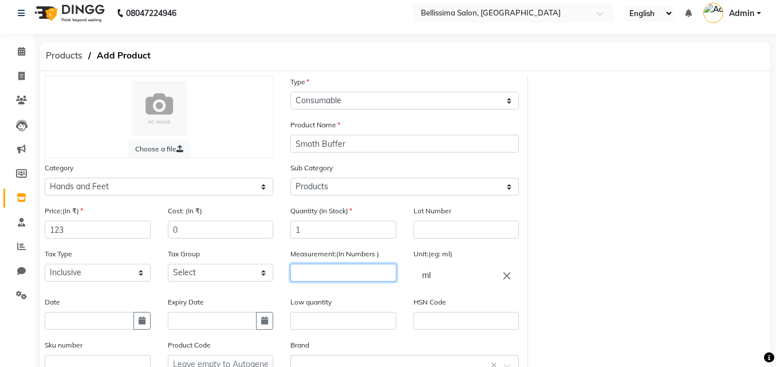
click at [353, 273] on input "number" at bounding box center [343, 272] width 106 height 18
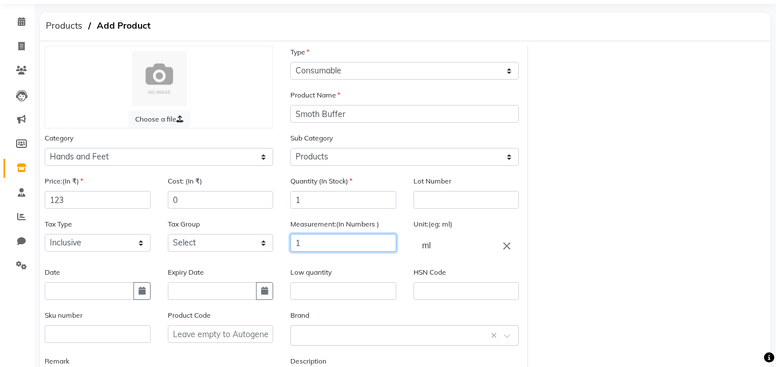
scroll to position [65, 0]
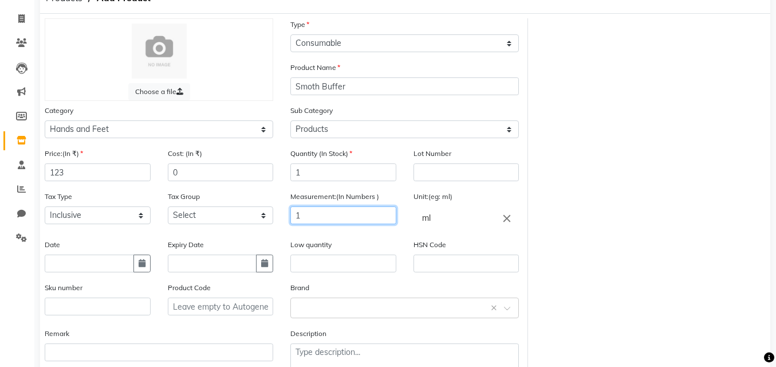
type input "1"
click at [349, 268] on input "text" at bounding box center [343, 263] width 106 height 18
type input "0"
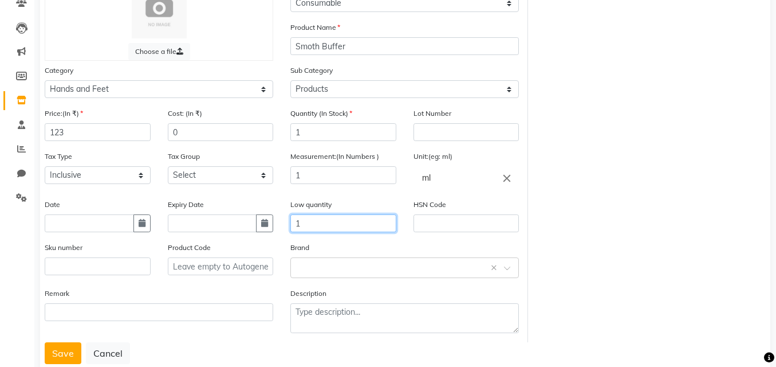
scroll to position [135, 0]
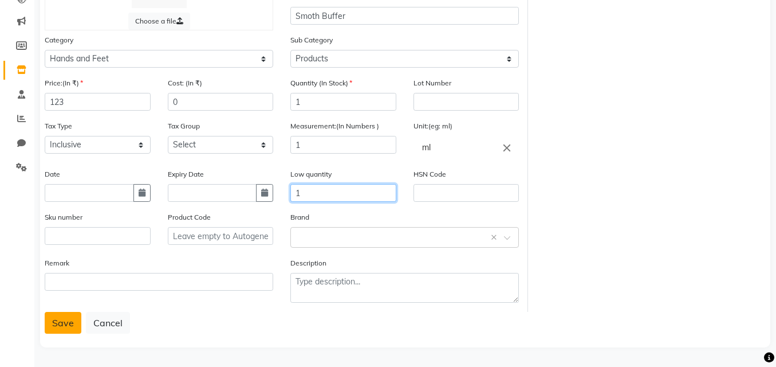
type input "1"
click at [66, 324] on button "Save" at bounding box center [63, 323] width 37 height 22
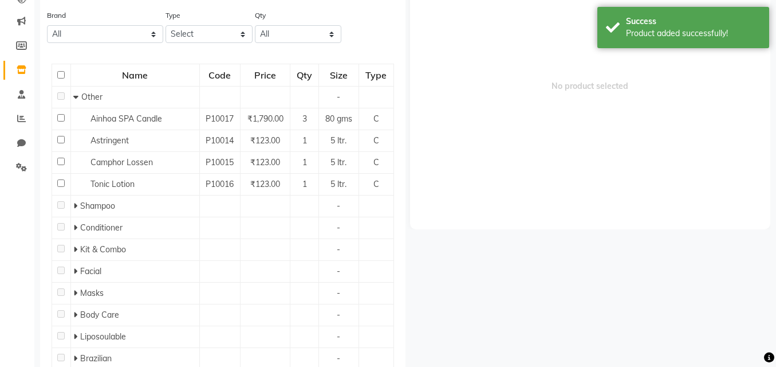
scroll to position [7, 0]
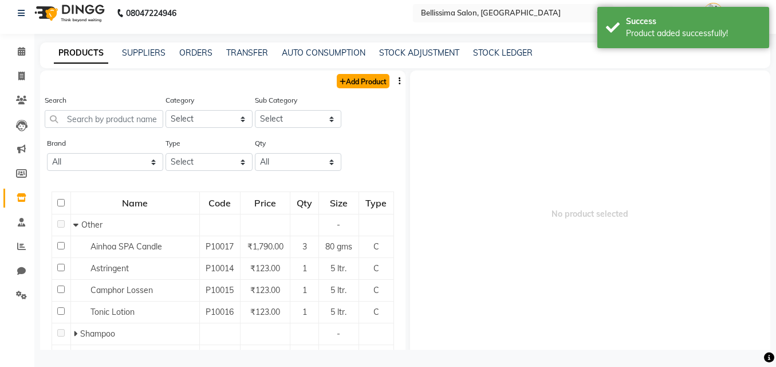
click at [360, 78] on link "Add Product" at bounding box center [363, 81] width 53 height 14
select select "true"
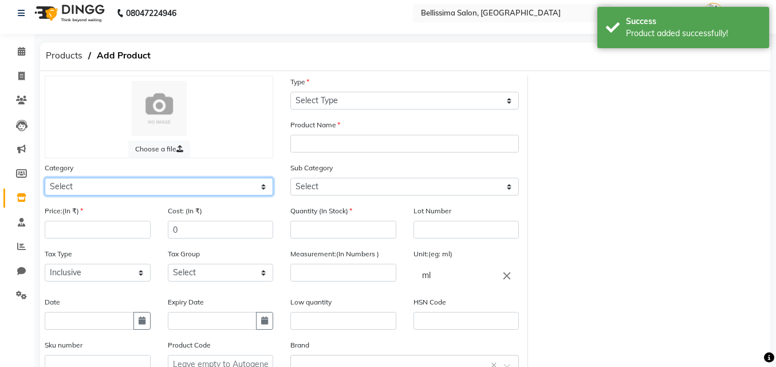
click at [212, 187] on select "Select Hair Skin Makeup Personal Care Appliances [PERSON_NAME] Waxing Disposabl…" at bounding box center [159, 187] width 229 height 18
select select "1591501950"
click at [45, 178] on select "Select Hair Skin Makeup Personal Care Appliances [PERSON_NAME] Waxing Disposabl…" at bounding box center [159, 187] width 229 height 18
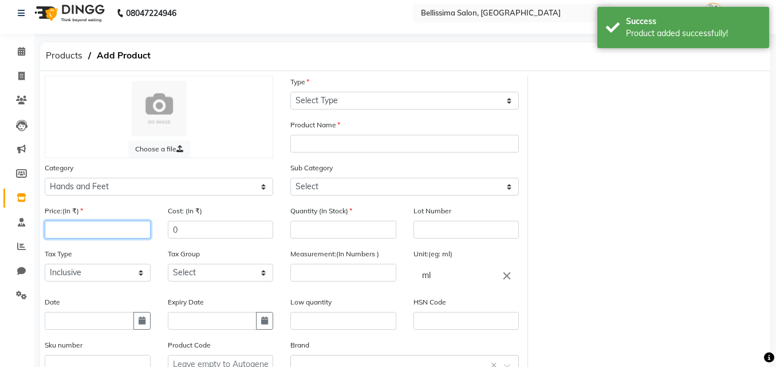
click at [101, 236] on input "number" at bounding box center [98, 230] width 106 height 18
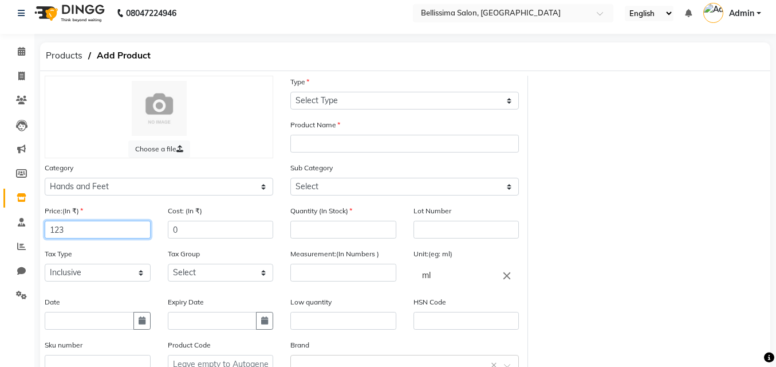
type input "123"
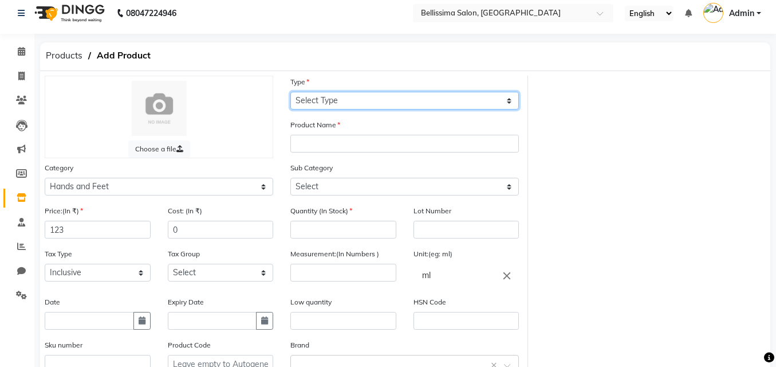
drag, startPoint x: 353, startPoint y: 96, endPoint x: 345, endPoint y: 104, distance: 10.9
click at [352, 96] on select "Select Type Both Retail Consumable" at bounding box center [404, 101] width 229 height 18
select select "C"
click at [290, 92] on select "Select Type Both Retail Consumable" at bounding box center [404, 101] width 229 height 18
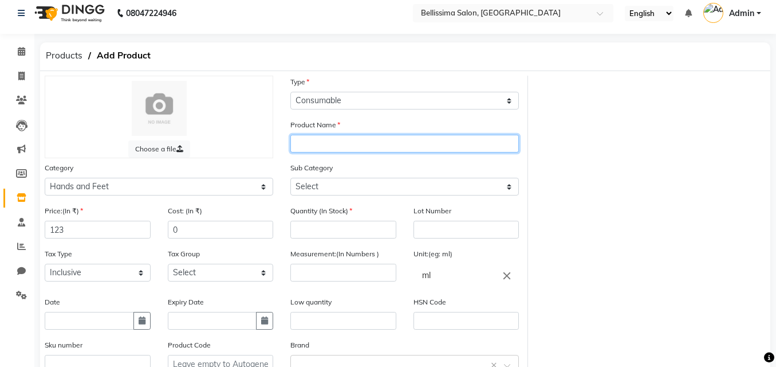
click at [334, 137] on input "text" at bounding box center [404, 144] width 229 height 18
type input "C"
type input "Scepur"
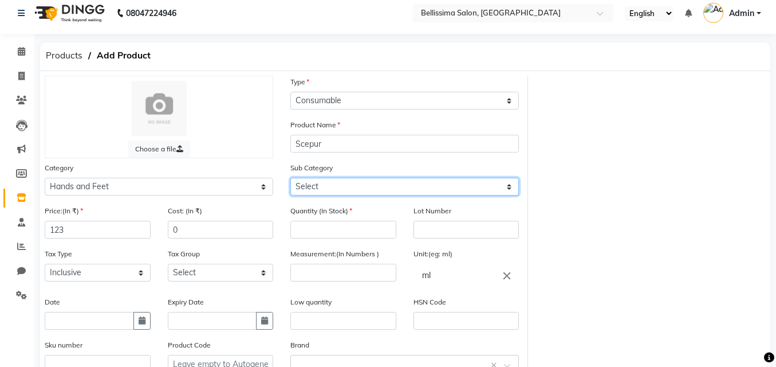
click at [306, 185] on select "Select Products Appliances" at bounding box center [404, 187] width 229 height 18
select select "1591501951"
click at [290, 178] on select "Select Products Appliances" at bounding box center [404, 187] width 229 height 18
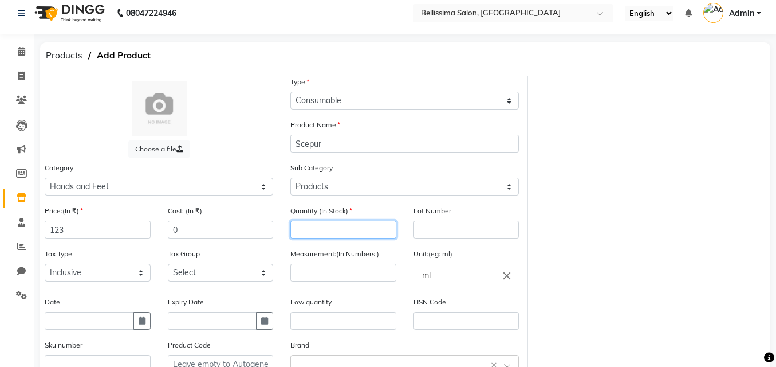
click at [329, 238] on input "number" at bounding box center [343, 230] width 106 height 18
type input "1"
click at [336, 263] on div "Measurement:(In Numbers )" at bounding box center [343, 264] width 106 height 34
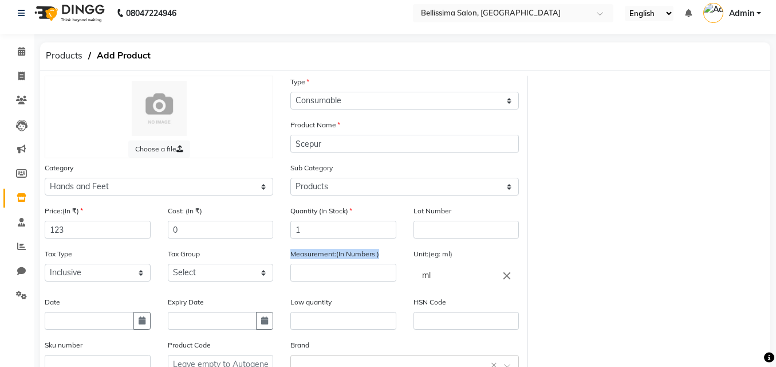
click at [336, 263] on div "Measurement:(In Numbers )" at bounding box center [343, 264] width 106 height 34
click at [334, 275] on input "number" at bounding box center [343, 272] width 106 height 18
type input "1"
click at [350, 311] on div "Low quantity" at bounding box center [343, 313] width 106 height 34
click at [349, 308] on div "Low quantity" at bounding box center [343, 313] width 106 height 34
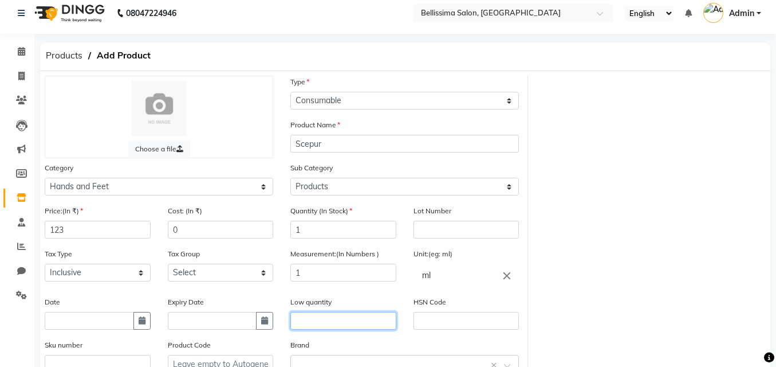
drag, startPoint x: 349, startPoint y: 321, endPoint x: 349, endPoint y: 314, distance: 6.9
click at [349, 317] on input "text" at bounding box center [343, 321] width 106 height 18
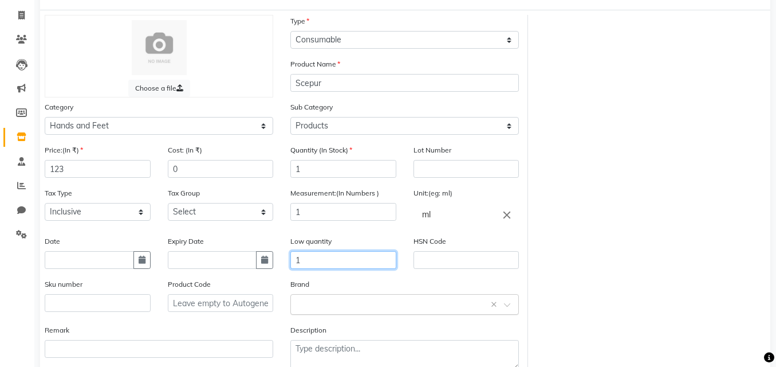
scroll to position [135, 0]
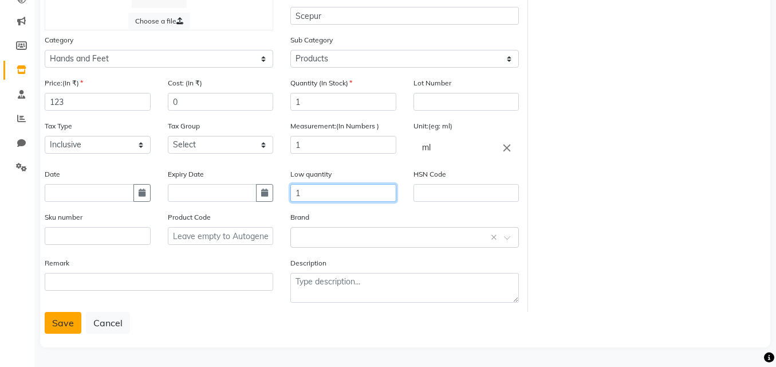
type input "1"
drag, startPoint x: 57, startPoint y: 318, endPoint x: 40, endPoint y: 320, distance: 17.2
click at [55, 319] on button "Save" at bounding box center [63, 323] width 37 height 22
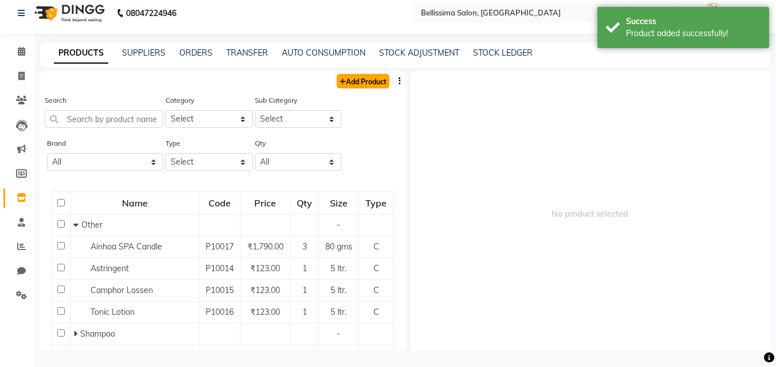
scroll to position [7, 0]
click at [372, 80] on link "Add Product" at bounding box center [363, 81] width 53 height 14
select select "true"
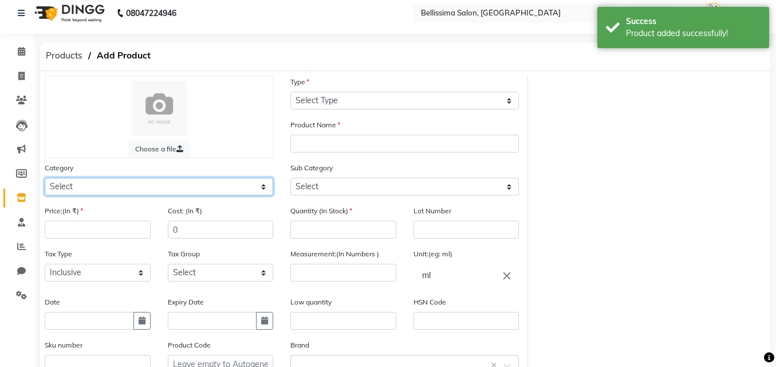
click at [180, 189] on select "Select Hair Skin Makeup Personal Care Appliances [PERSON_NAME] Waxing Disposabl…" at bounding box center [159, 187] width 229 height 18
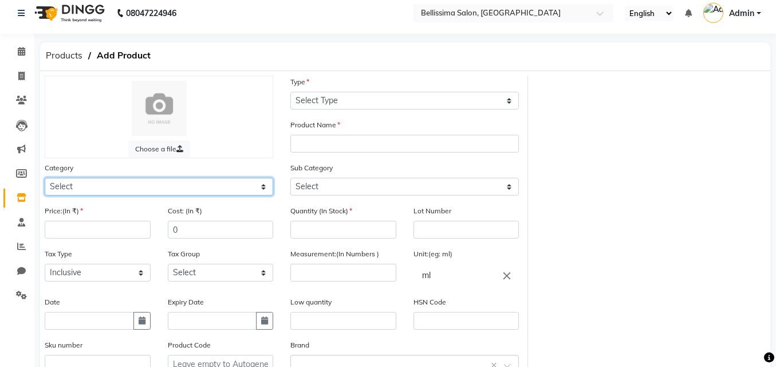
select select "1591501100"
click at [45, 178] on select "Select Hair Skin Makeup Personal Care Appliances [PERSON_NAME] Waxing Disposabl…" at bounding box center [159, 187] width 229 height 18
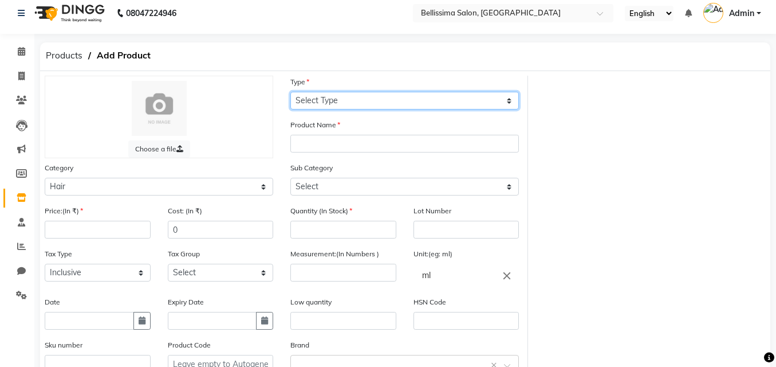
click at [388, 93] on select "Select Type Both Retail Consumable" at bounding box center [404, 101] width 229 height 18
select select "C"
click at [290, 92] on select "Select Type Both Retail Consumable" at bounding box center [404, 101] width 229 height 18
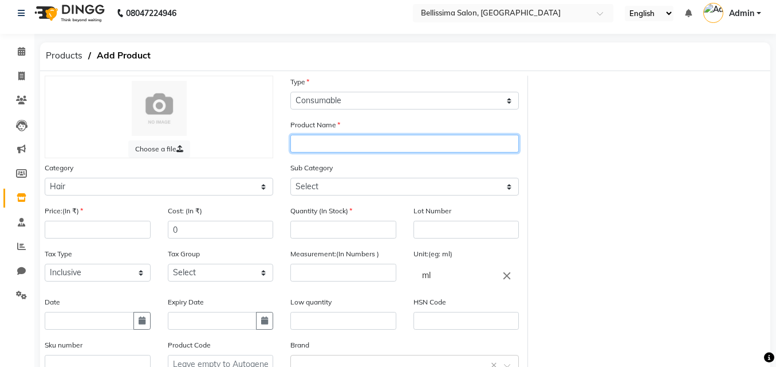
click at [344, 139] on input "text" at bounding box center [404, 144] width 229 height 18
type input "Schwarzkpf SPA Anti [MEDICAL_DATA] Serum"
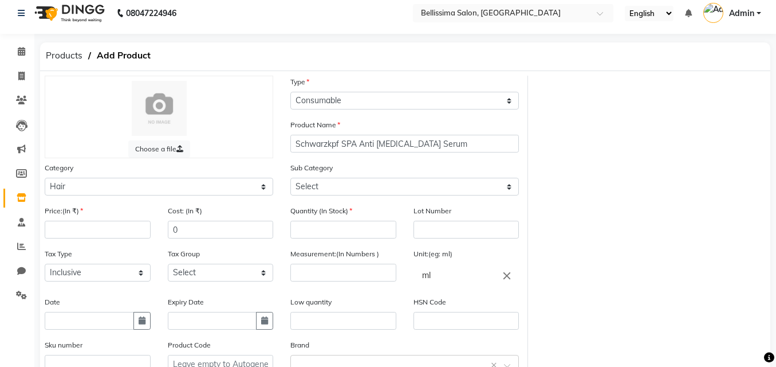
drag, startPoint x: 360, startPoint y: 75, endPoint x: 723, endPoint y: 166, distance: 374.4
click at [723, 166] on div "Choose a file Type Select Type Both Retail Consumable Product Name Schwarzkpf S…" at bounding box center [405, 258] width 738 height 364
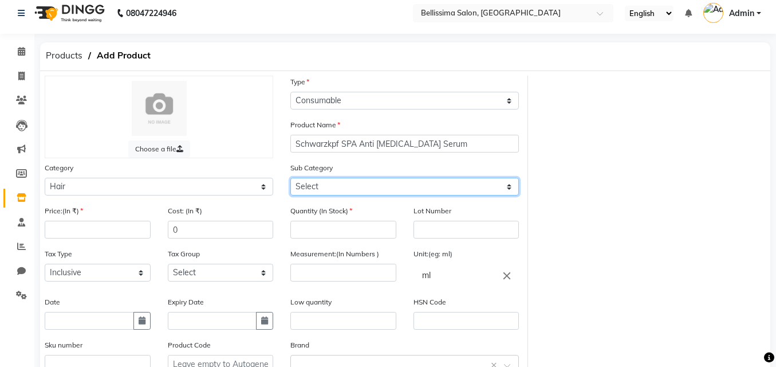
click at [385, 192] on select "Select Shampoo Conditioner Cream Mask Oil Serum Color Appliances Treatment Styl…" at bounding box center [404, 187] width 229 height 18
select select "1591501106"
click at [290, 178] on select "Select Shampoo Conditioner Cream Mask Oil Serum Color Appliances Treatment Styl…" at bounding box center [404, 187] width 229 height 18
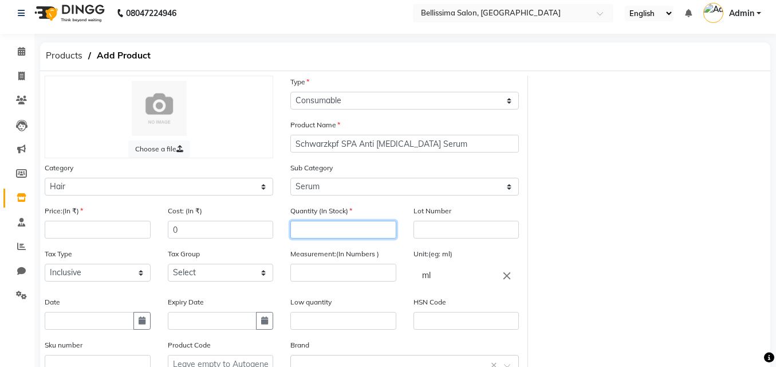
click at [304, 223] on input "number" at bounding box center [343, 230] width 106 height 18
type input "2"
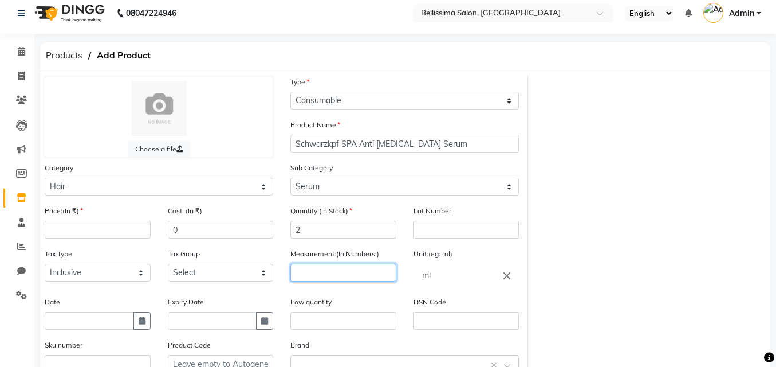
click at [359, 279] on input "number" at bounding box center [343, 272] width 106 height 18
type input "10"
click at [353, 317] on input "text" at bounding box center [343, 321] width 106 height 18
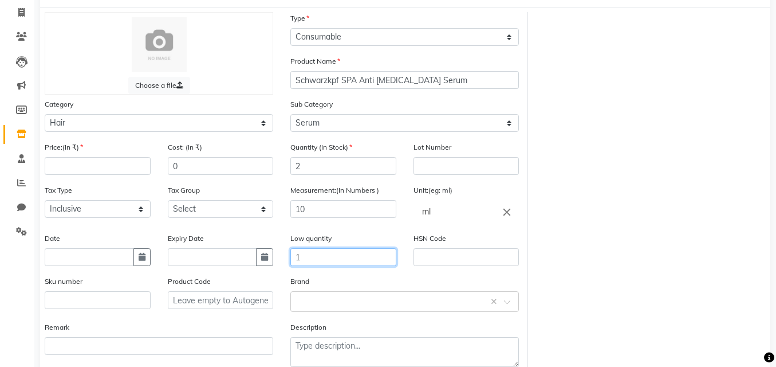
scroll to position [135, 0]
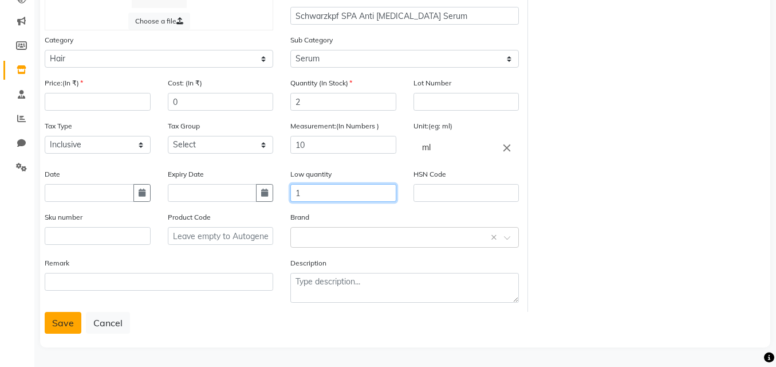
type input "1"
click at [48, 320] on button "Save" at bounding box center [63, 323] width 37 height 22
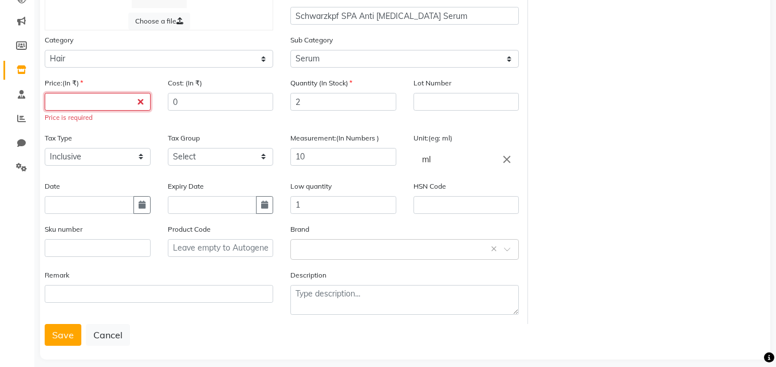
click at [88, 105] on input "number" at bounding box center [98, 102] width 106 height 18
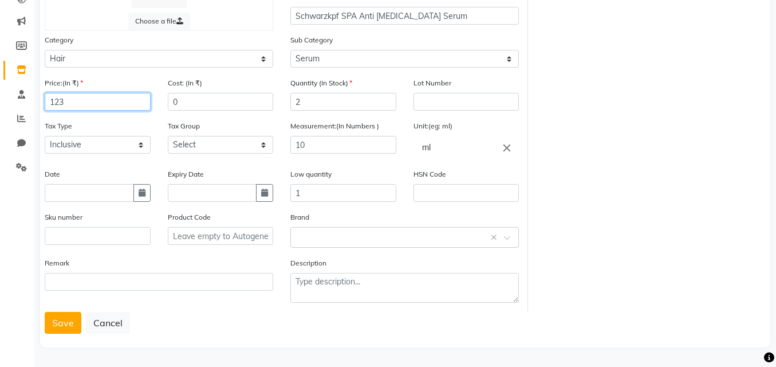
type input "123"
drag, startPoint x: 64, startPoint y: 336, endPoint x: 64, endPoint y: 318, distance: 17.2
click at [64, 323] on div "Choose a file Type Select Type Both Retail Consumable Product Name Schwarzkpf S…" at bounding box center [405, 145] width 730 height 404
click at [64, 317] on button "Save" at bounding box center [63, 323] width 37 height 22
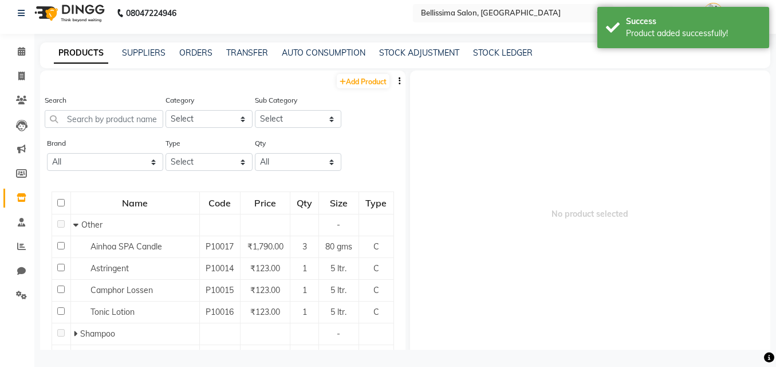
scroll to position [7, 0]
click at [368, 82] on link "Add Product" at bounding box center [363, 81] width 53 height 14
select select "true"
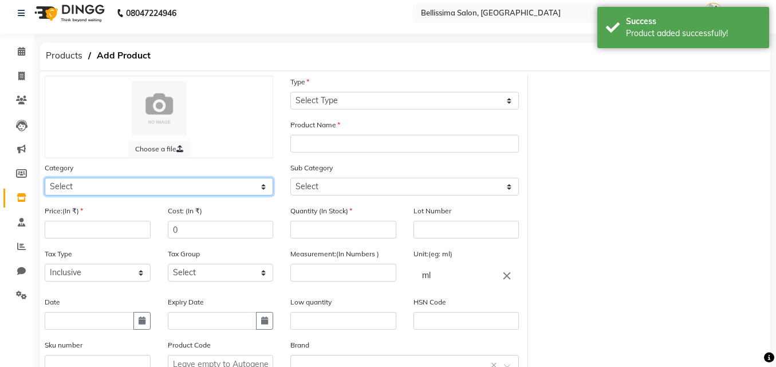
click at [78, 183] on select "Select Hair Skin Makeup Personal Care Appliances [PERSON_NAME] Waxing Disposabl…" at bounding box center [159, 187] width 229 height 18
select select "1591501100"
click at [45, 178] on select "Select Hair Skin Makeup Personal Care Appliances [PERSON_NAME] Waxing Disposabl…" at bounding box center [159, 187] width 229 height 18
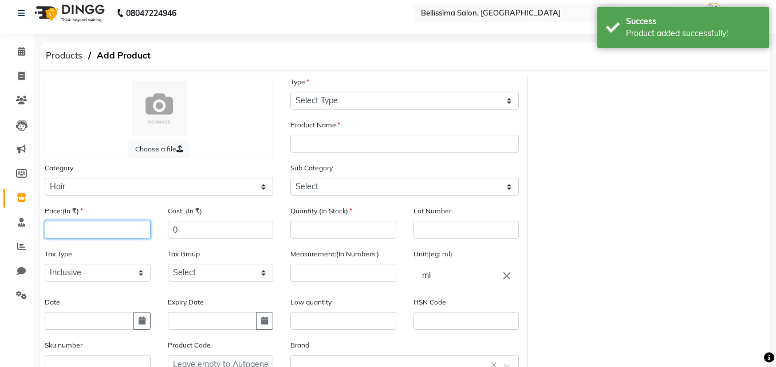
click at [85, 227] on input "number" at bounding box center [98, 230] width 106 height 18
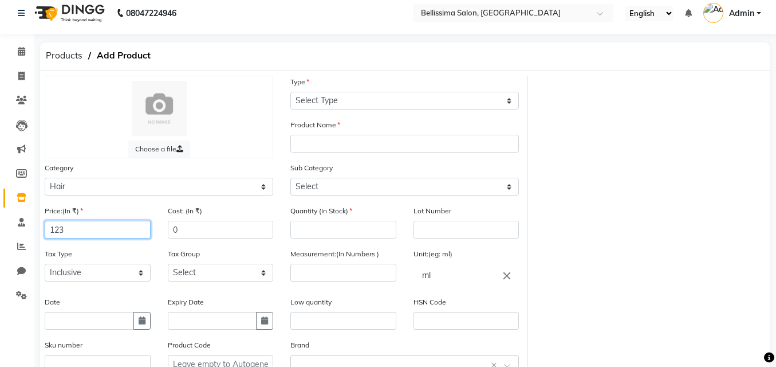
type input "123"
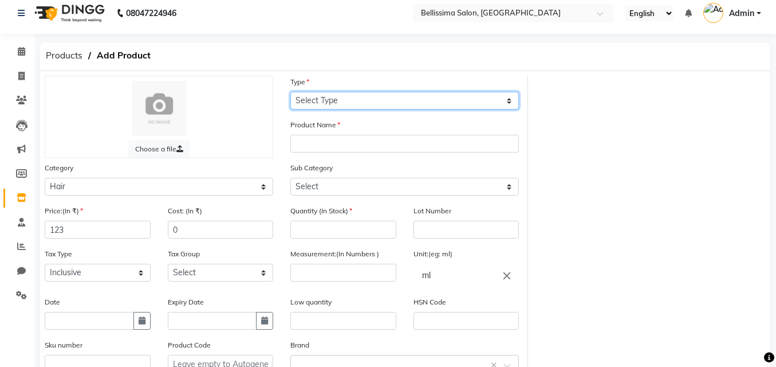
click at [321, 97] on select "Select Type Both Retail Consumable" at bounding box center [404, 101] width 229 height 18
select select "C"
click at [290, 92] on select "Select Type Both Retail Consumable" at bounding box center [404, 101] width 229 height 18
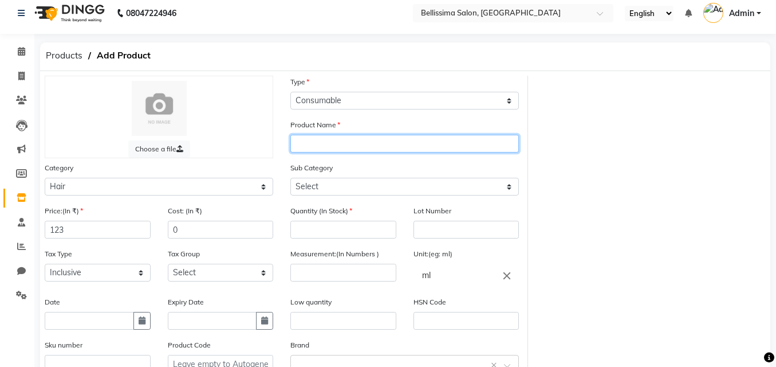
click at [294, 139] on input "text" at bounding box center [404, 144] width 229 height 18
type input "Schwarzkopf SPA Anti Hairloss"
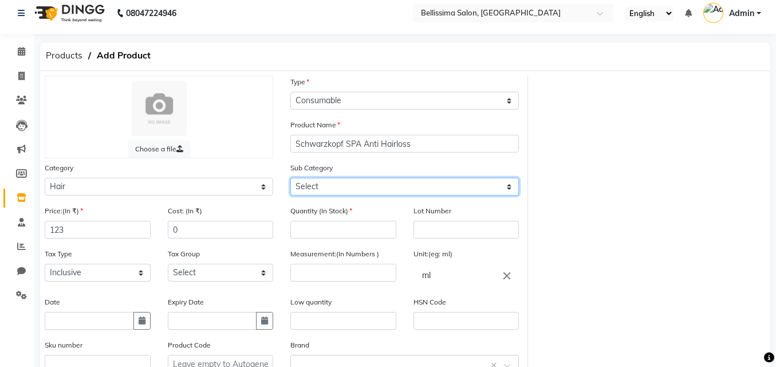
click at [302, 183] on select "Select Shampoo Conditioner Cream Mask Oil Serum Color Appliances Treatment Styl…" at bounding box center [404, 187] width 229 height 18
select select "1591501106"
click at [290, 178] on select "Select Shampoo Conditioner Cream Mask Oil Serum Color Appliances Treatment Styl…" at bounding box center [404, 187] width 229 height 18
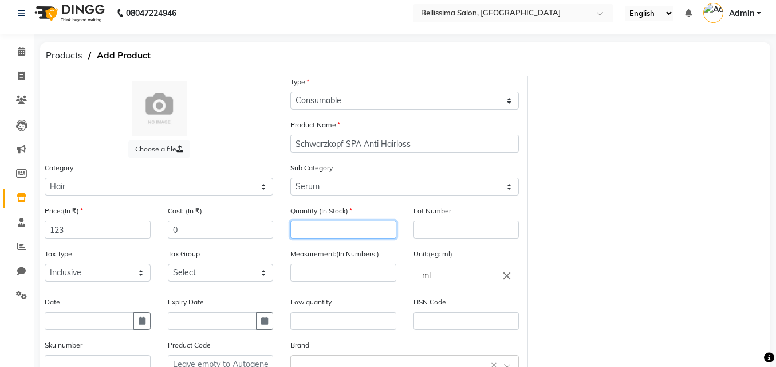
click at [323, 225] on input "number" at bounding box center [343, 230] width 106 height 18
type input "4"
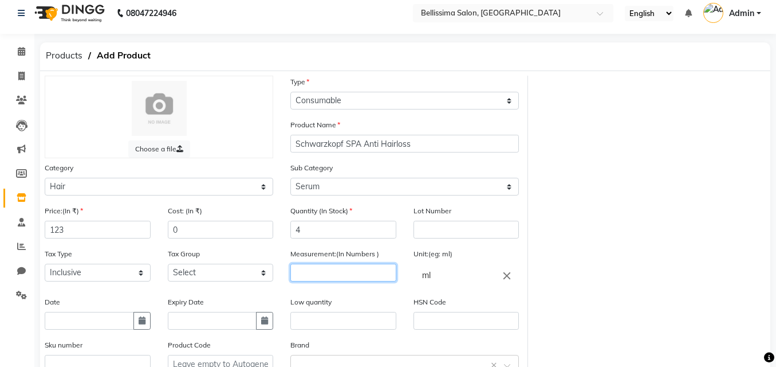
click at [351, 270] on input "number" at bounding box center [343, 272] width 106 height 18
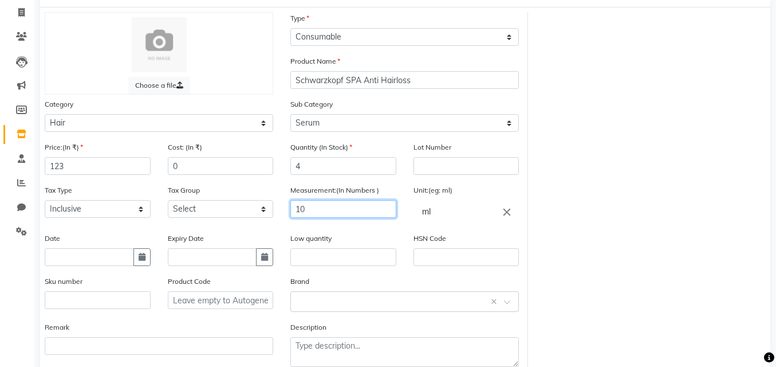
scroll to position [135, 0]
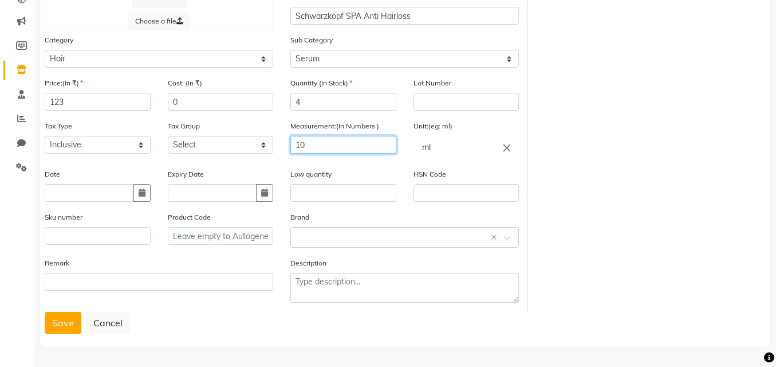
type input "10"
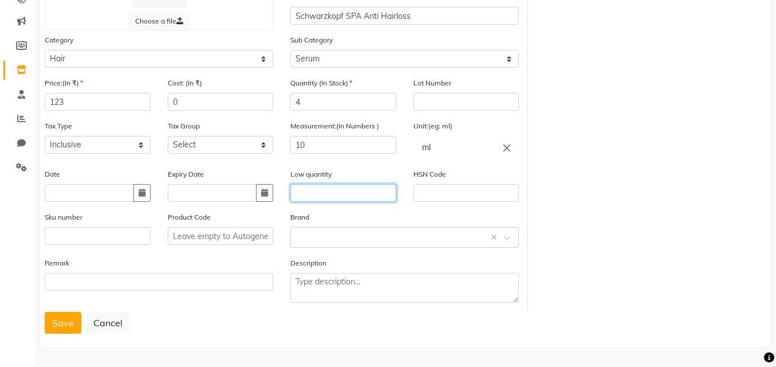
click at [360, 194] on input "text" at bounding box center [343, 193] width 106 height 18
type input "1"
click at [50, 319] on button "Save" at bounding box center [63, 323] width 37 height 22
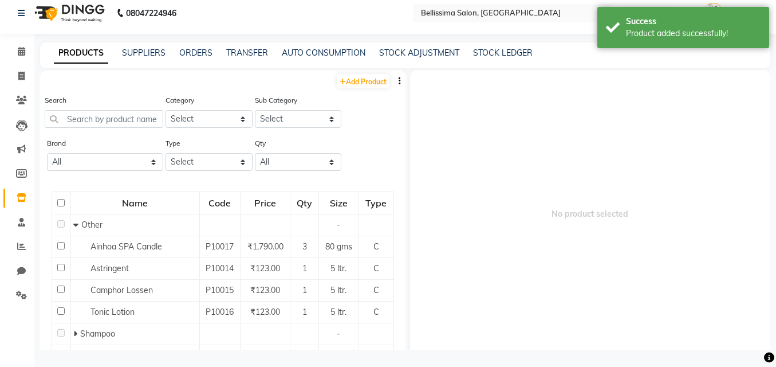
scroll to position [7, 0]
click at [369, 83] on link "Add Product" at bounding box center [363, 81] width 53 height 14
select select "true"
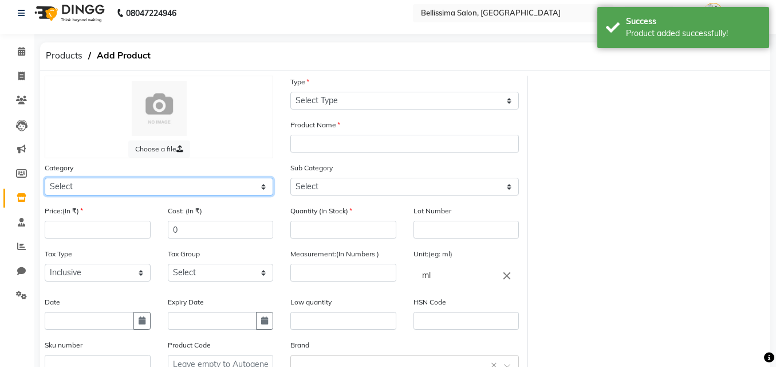
click at [162, 188] on select "Select Hair Skin Makeup Personal Care Appliances [PERSON_NAME] Waxing Disposabl…" at bounding box center [159, 187] width 229 height 18
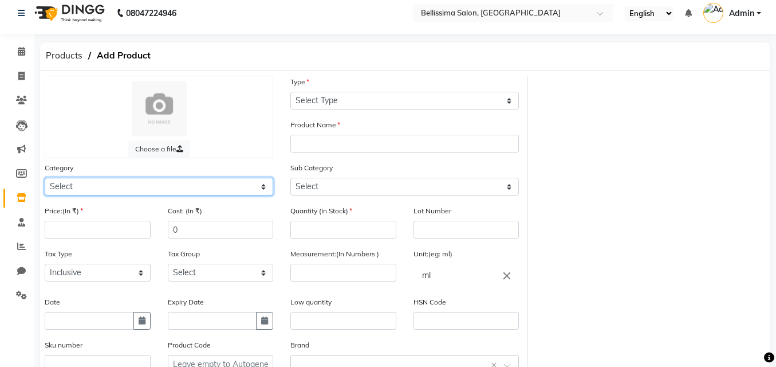
select select "1591501100"
click at [45, 178] on select "Select Hair Skin Makeup Personal Care Appliances [PERSON_NAME] Waxing Disposabl…" at bounding box center [159, 187] width 229 height 18
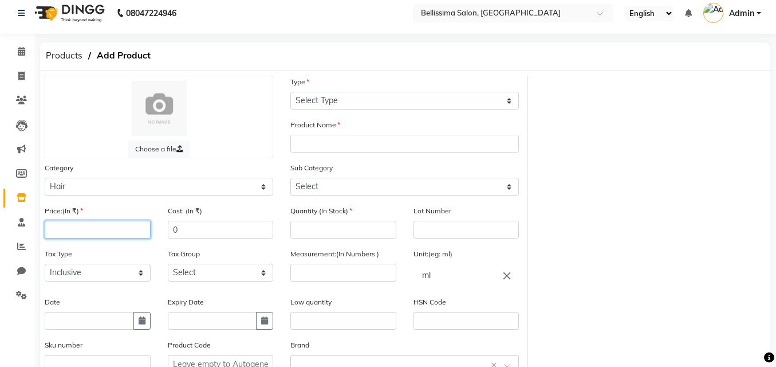
click at [84, 230] on input "number" at bounding box center [98, 230] width 106 height 18
type input "123"
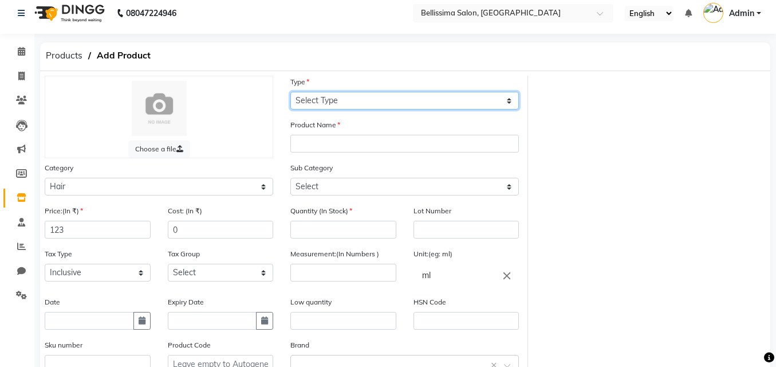
click at [328, 99] on select "Select Type Both Retail Consumable" at bounding box center [404, 101] width 229 height 18
select select "C"
click at [290, 92] on select "Select Type Both Retail Consumable" at bounding box center [404, 101] width 229 height 18
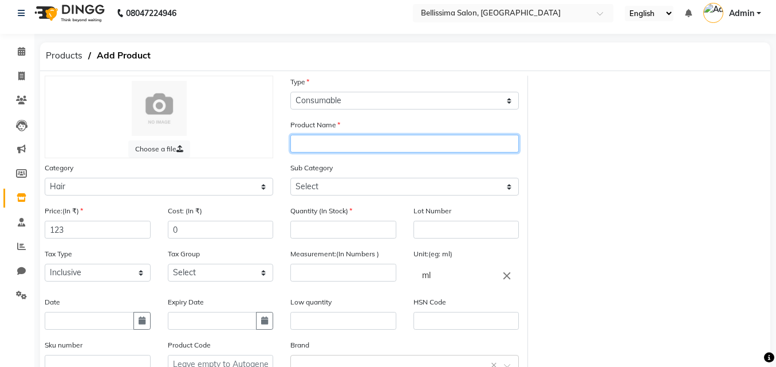
click at [337, 148] on input "text" at bounding box center [404, 144] width 229 height 18
type input "[PERSON_NAME]"
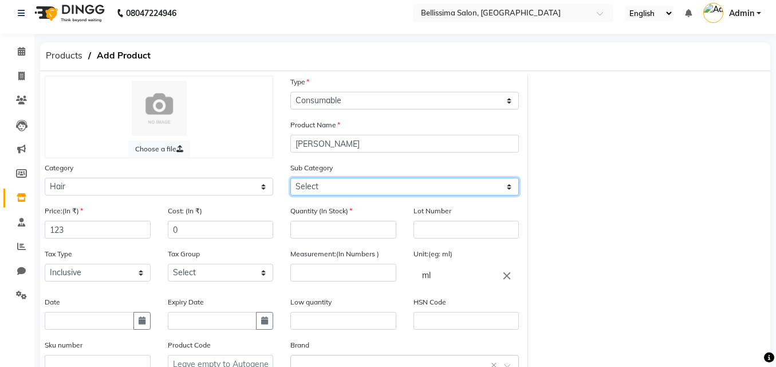
click at [396, 180] on select "Select Shampoo Conditioner Cream Mask Oil Serum Color Appliances Treatment Styl…" at bounding box center [404, 187] width 229 height 18
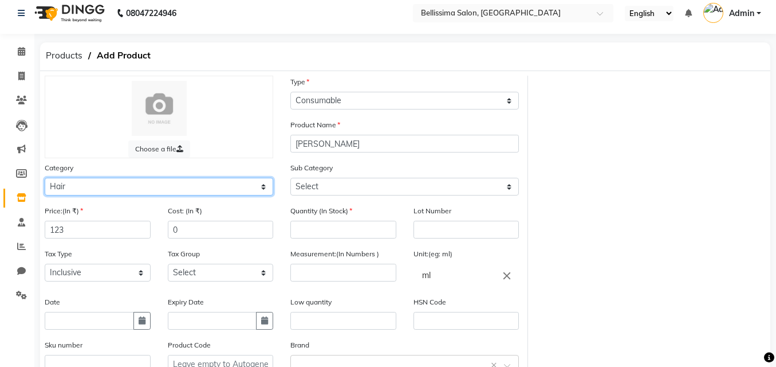
click at [217, 180] on select "Select Hair Skin Makeup Personal Care Appliances [PERSON_NAME] Waxing Disposabl…" at bounding box center [159, 187] width 229 height 18
click at [45, 178] on select "Select Hair Skin Makeup Personal Care Appliances [PERSON_NAME] Waxing Disposabl…" at bounding box center [159, 187] width 229 height 18
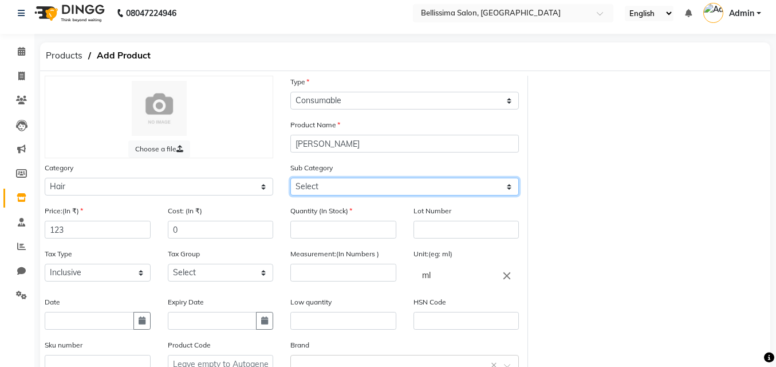
click at [351, 186] on select "Select Shampoo Conditioner Cream Mask Oil Serum Color Appliances Treatment Styl…" at bounding box center [404, 187] width 229 height 18
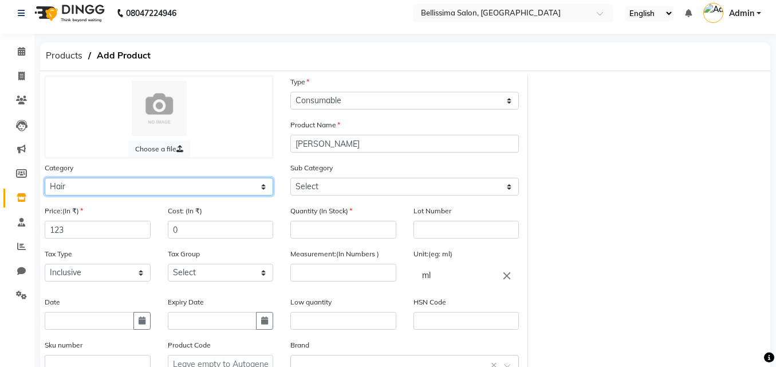
click at [135, 185] on select "Select Hair Skin Makeup Personal Care Appliances [PERSON_NAME] Waxing Disposabl…" at bounding box center [159, 187] width 229 height 18
click at [45, 178] on select "Select Hair Skin Makeup Personal Care Appliances [PERSON_NAME] Waxing Disposabl…" at bounding box center [159, 187] width 229 height 18
click at [116, 188] on select "Select Hair Skin Makeup Personal Care Appliances [PERSON_NAME] Waxing Disposabl…" at bounding box center [159, 187] width 229 height 18
select select "1591501150"
click at [45, 178] on select "Select Hair Skin Makeup Personal Care Appliances [PERSON_NAME] Waxing Disposabl…" at bounding box center [159, 187] width 229 height 18
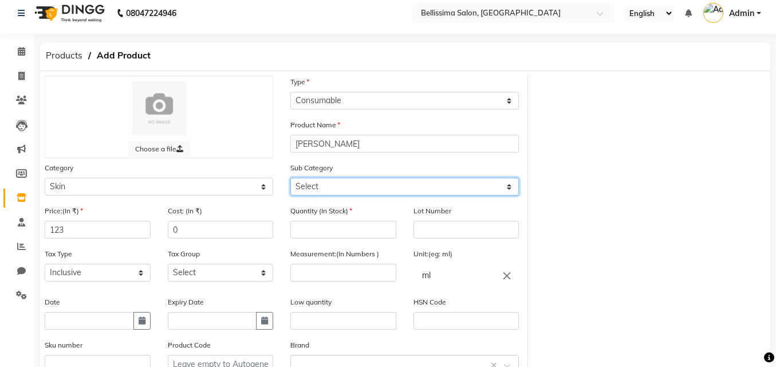
click at [345, 191] on select "Select Cleanser Facial Moisturiser Serum Toner Sun Care Masks Lip Care Eye Care…" at bounding box center [404, 187] width 229 height 18
click at [321, 184] on select "Select Cleanser Facial Moisturiser Serum Toner Sun Care Masks Lip Care Eye Care…" at bounding box center [404, 187] width 229 height 18
click at [324, 178] on select "Select Cleanser Facial Moisturiser Serum Toner Sun Care Masks Lip Care Eye Care…" at bounding box center [404, 187] width 229 height 18
click at [290, 178] on select "Select Cleanser Facial Moisturiser Serum Toner Sun Care Masks Lip Care Eye Care…" at bounding box center [404, 187] width 229 height 18
drag, startPoint x: 369, startPoint y: 193, endPoint x: 369, endPoint y: 181, distance: 12.0
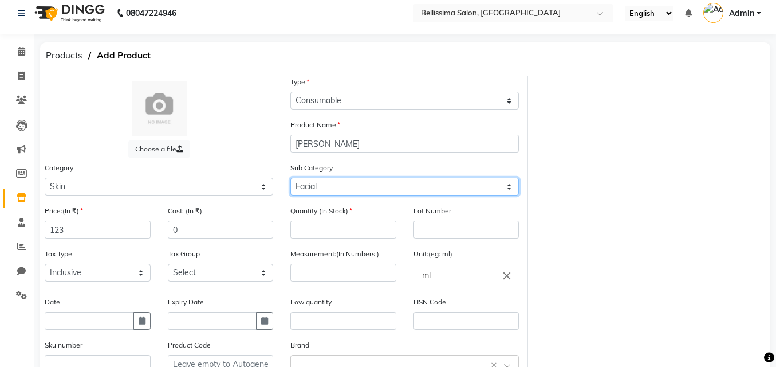
click at [369, 192] on select "Select Cleanser Facial Moisturiser Serum Toner Sun Care Masks Lip Care Eye Care…" at bounding box center [404, 187] width 229 height 18
click at [290, 178] on select "Select Cleanser Facial Moisturiser Serum Toner Sun Care Masks Lip Care Eye Care…" at bounding box center [404, 187] width 229 height 18
click at [422, 186] on select "Select Cleanser Facial Moisturiser Serum Toner Sun Care Masks Lip Care Eye Care…" at bounding box center [404, 187] width 229 height 18
select select "1591501160"
click at [290, 178] on select "Select Cleanser Facial Moisturiser Serum Toner Sun Care Masks Lip Care Eye Care…" at bounding box center [404, 187] width 229 height 18
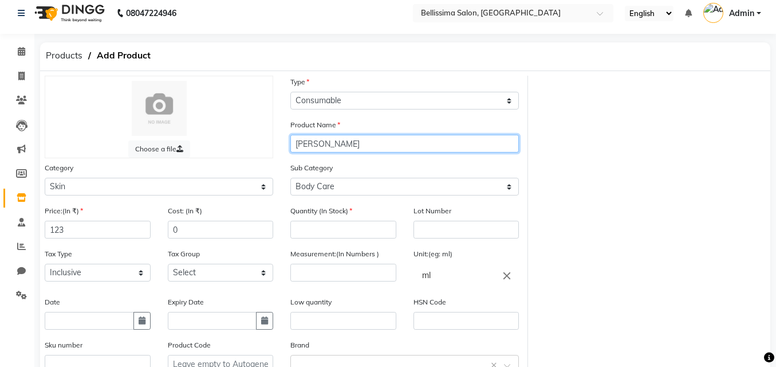
click at [355, 142] on input "[PERSON_NAME]" at bounding box center [404, 144] width 229 height 18
type input "C"
type input "o"
type input "Coffein Body Scrub"
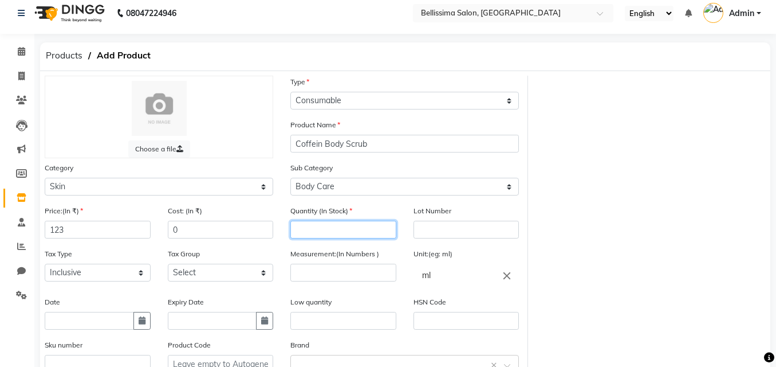
click at [330, 230] on input "number" at bounding box center [343, 230] width 106 height 18
type input "1"
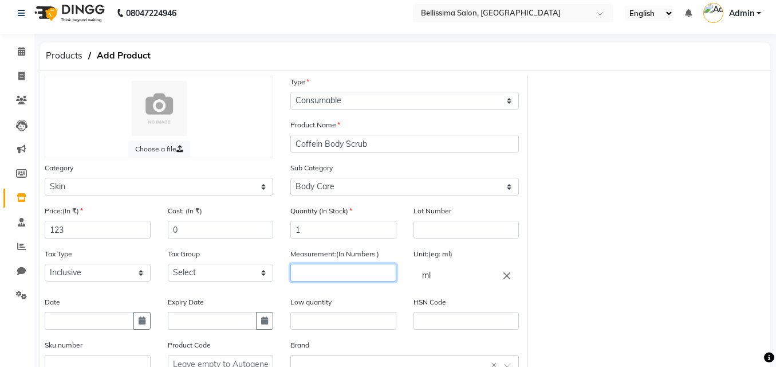
drag, startPoint x: 351, startPoint y: 271, endPoint x: 350, endPoint y: 281, distance: 10.3
click at [351, 275] on input "number" at bounding box center [343, 272] width 106 height 18
type input "1"
click at [355, 313] on input "text" at bounding box center [343, 321] width 106 height 18
type input "1"
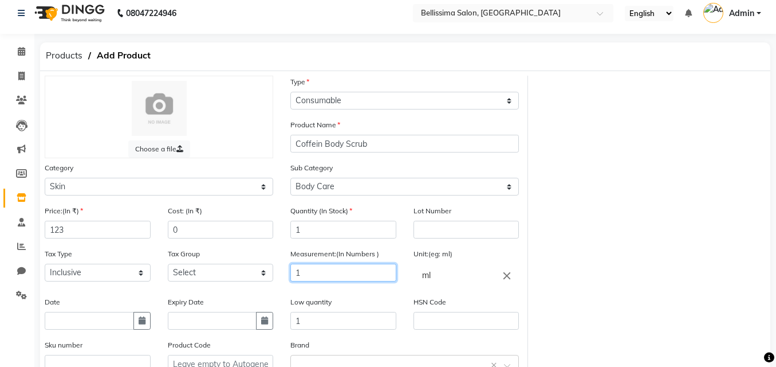
click at [341, 275] on input "1" at bounding box center [343, 272] width 106 height 18
click at [435, 268] on input "ml" at bounding box center [467, 274] width 106 height 23
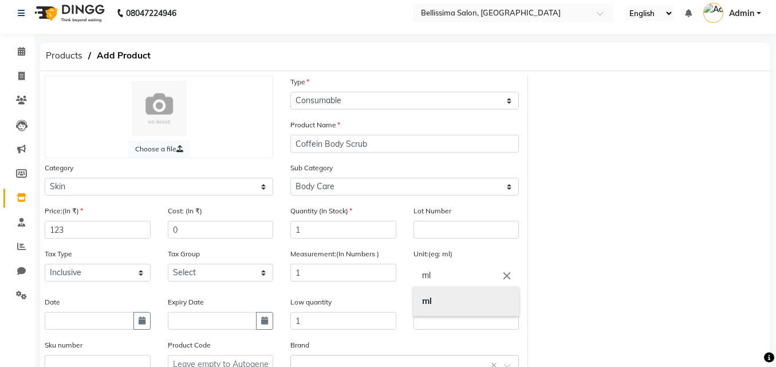
type input "m"
type input "pc"
click at [455, 312] on link "pc" at bounding box center [467, 300] width 106 height 29
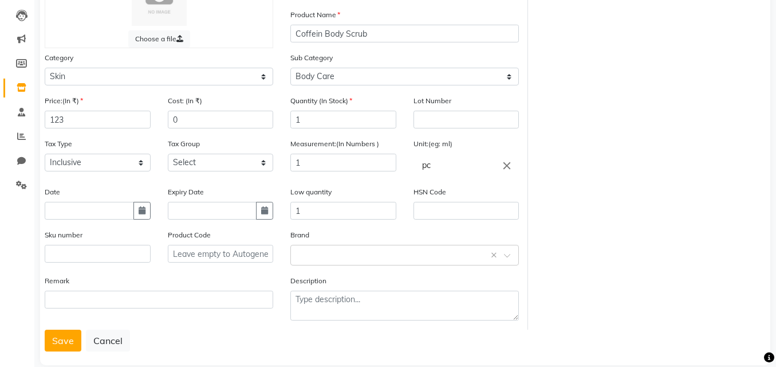
scroll to position [135, 0]
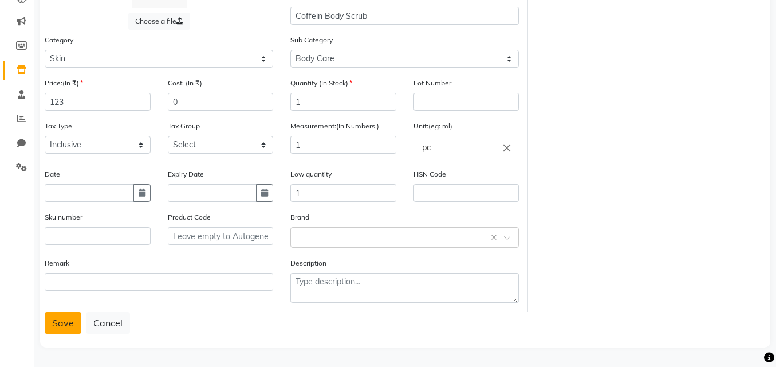
click at [65, 329] on button "Save" at bounding box center [63, 323] width 37 height 22
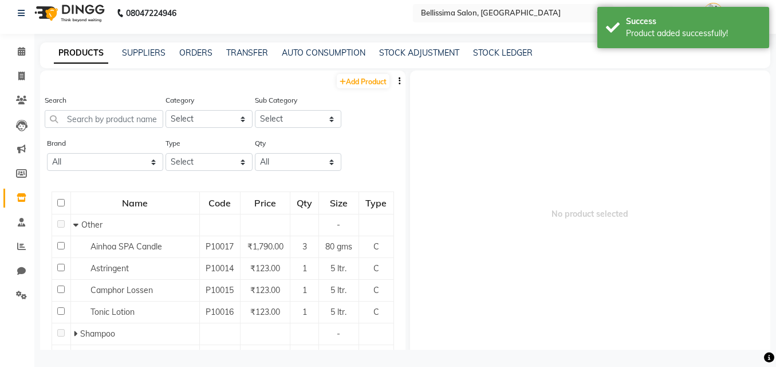
scroll to position [7, 0]
click at [353, 85] on link "Add Product" at bounding box center [363, 81] width 53 height 14
select select "true"
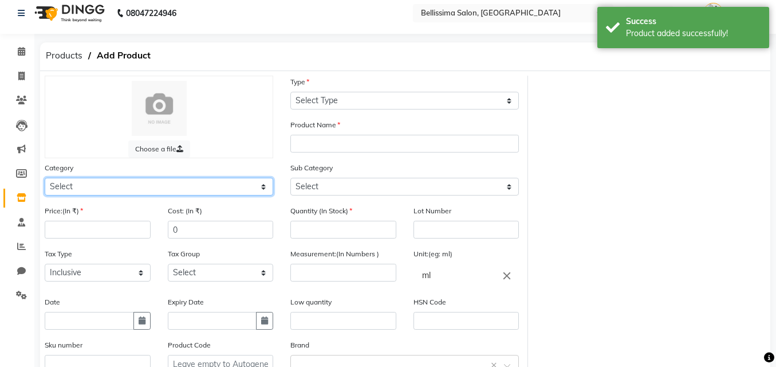
click at [132, 196] on div "Category Select Hair Skin Makeup Personal Care Appliances [PERSON_NAME] Waxing …" at bounding box center [159, 183] width 246 height 43
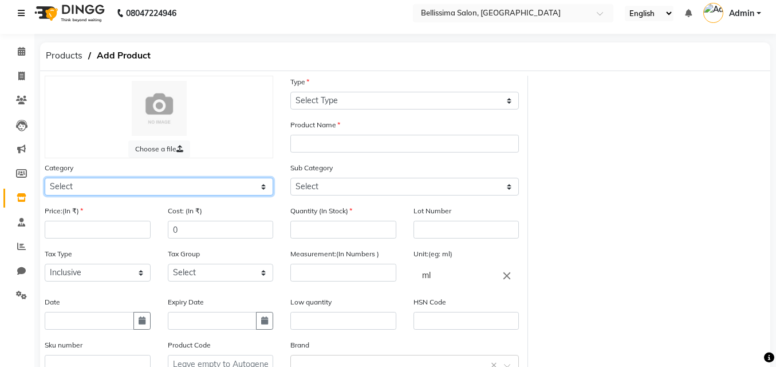
select select "1591501100"
click at [45, 178] on select "Select Hair Skin Makeup Personal Care Appliances [PERSON_NAME] Waxing Disposabl…" at bounding box center [159, 187] width 229 height 18
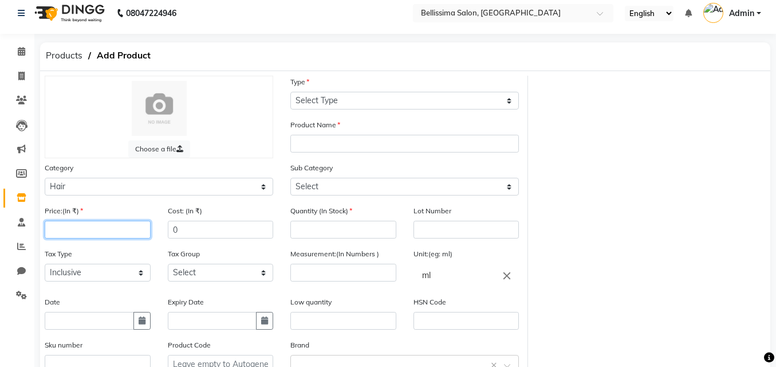
click at [126, 229] on input "number" at bounding box center [98, 230] width 106 height 18
type input "400"
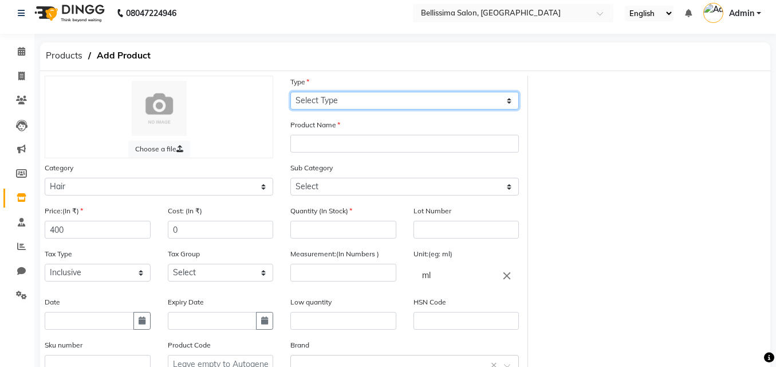
click at [410, 99] on select "Select Type Both Retail Consumable" at bounding box center [404, 101] width 229 height 18
select select "C"
click at [290, 92] on select "Select Type Both Retail Consumable" at bounding box center [404, 101] width 229 height 18
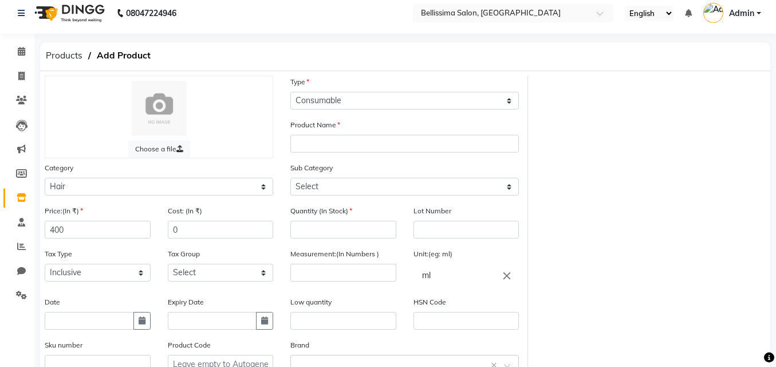
click at [391, 131] on div "Product Name" at bounding box center [404, 136] width 229 height 34
click at [385, 142] on input "text" at bounding box center [404, 144] width 229 height 18
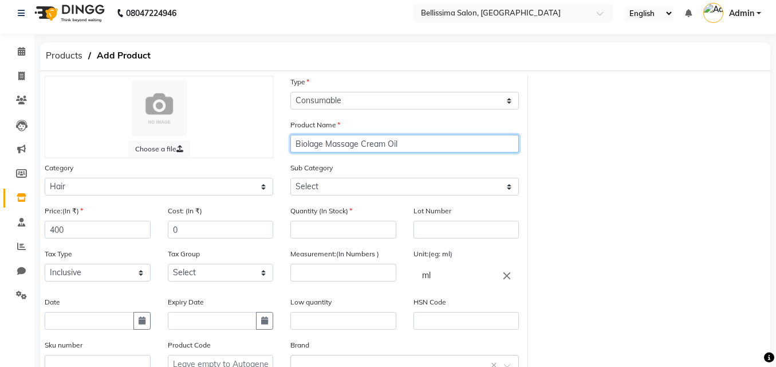
type input "Biolage Massage Cream Oil"
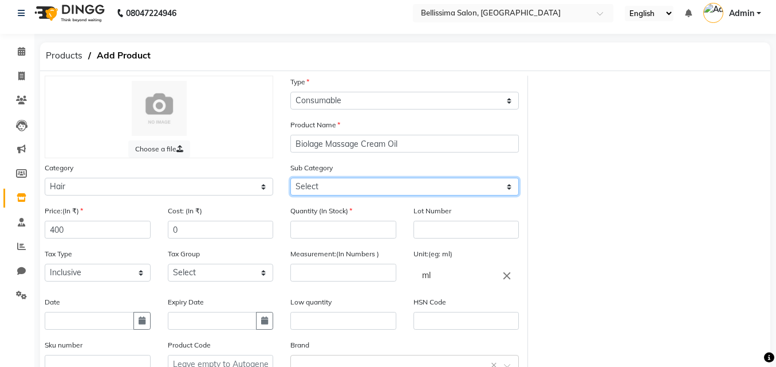
click at [390, 187] on select "Select Shampoo Conditioner Cream Mask Oil Serum Color Appliances Treatment Styl…" at bounding box center [404, 187] width 229 height 18
select select "1591501105"
click at [290, 178] on select "Select Shampoo Conditioner Cream Mask Oil Serum Color Appliances Treatment Styl…" at bounding box center [404, 187] width 229 height 18
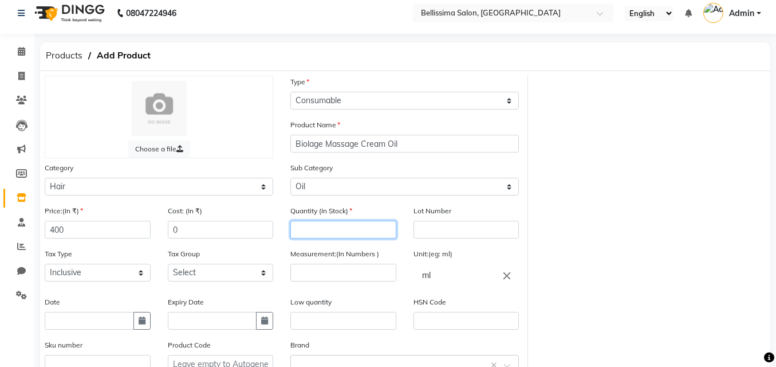
click at [341, 237] on input "number" at bounding box center [343, 230] width 106 height 18
type input "1"
type input "2"
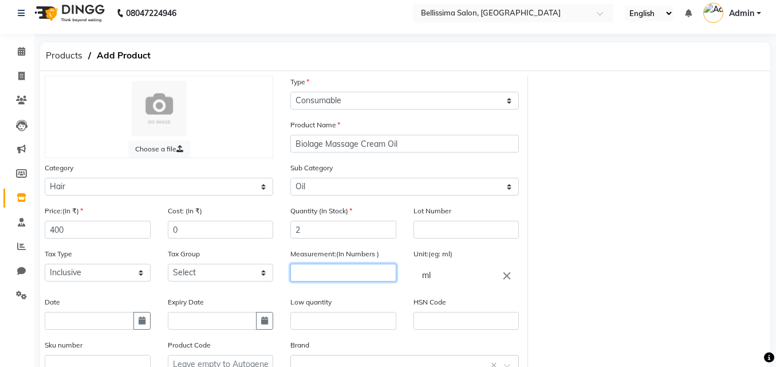
click at [314, 276] on input "number" at bounding box center [343, 272] width 106 height 18
type input "390"
click at [320, 326] on input "text" at bounding box center [343, 321] width 106 height 18
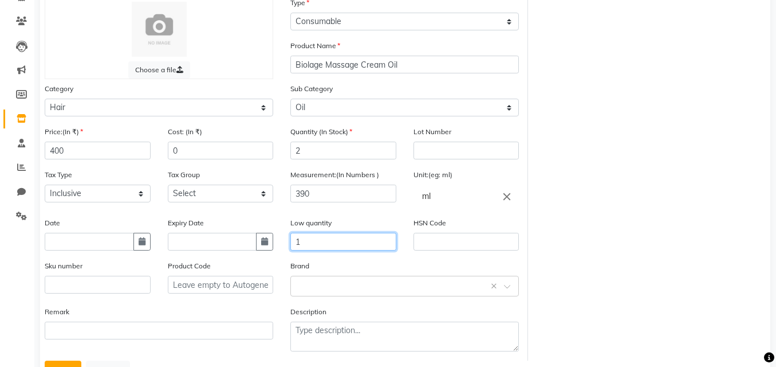
scroll to position [135, 0]
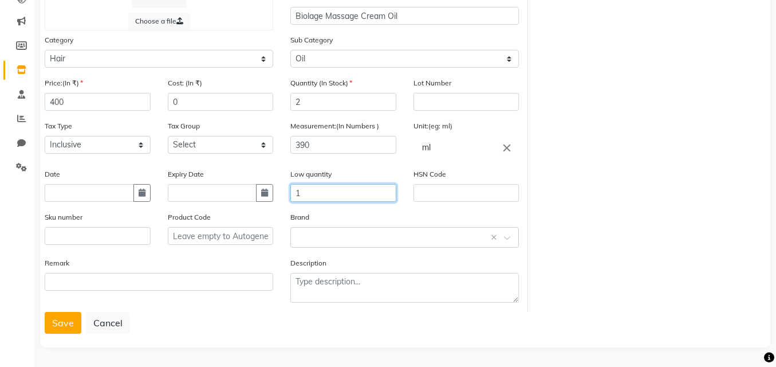
type input "1"
click at [66, 336] on div "Choose a file Type Select Type Both Retail Consumable Product Name Biolage Mass…" at bounding box center [405, 145] width 730 height 404
click at [66, 326] on button "Save" at bounding box center [63, 323] width 37 height 22
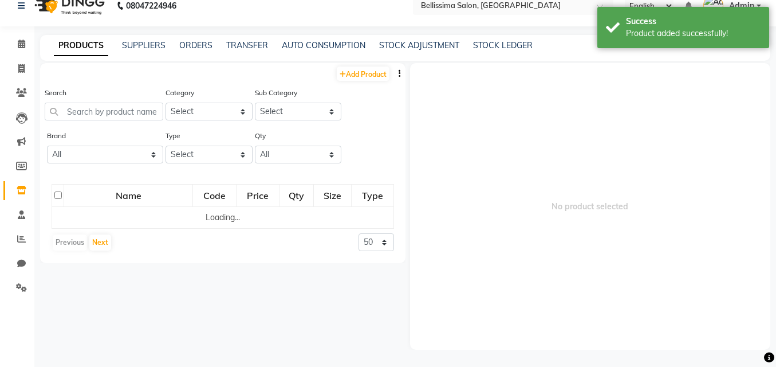
scroll to position [7, 0]
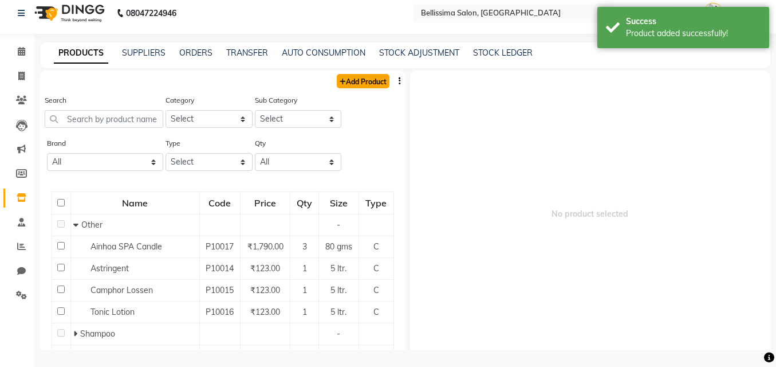
click at [355, 81] on link "Add Product" at bounding box center [363, 81] width 53 height 14
select select "true"
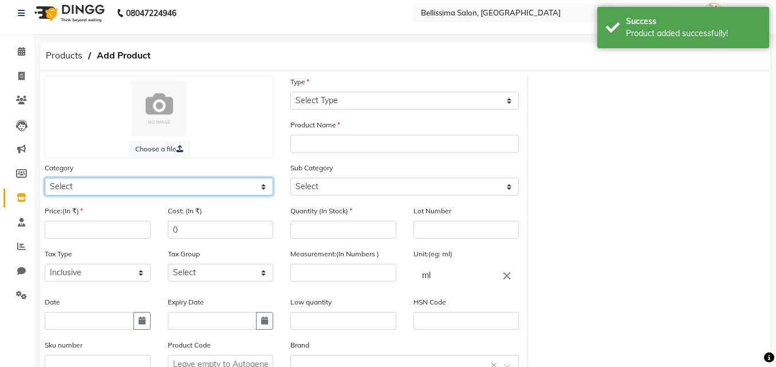
click at [97, 186] on select "Select Hair Skin Makeup Personal Care Appliances [PERSON_NAME] Waxing Disposabl…" at bounding box center [159, 187] width 229 height 18
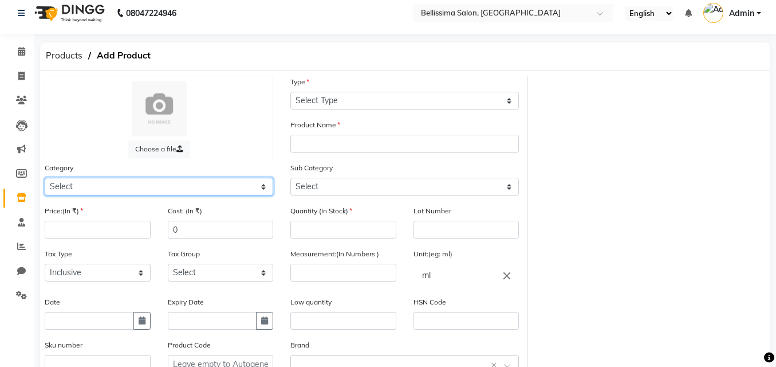
select select "1591501100"
click at [45, 178] on select "Select Hair Skin Makeup Personal Care Appliances [PERSON_NAME] Waxing Disposabl…" at bounding box center [159, 187] width 229 height 18
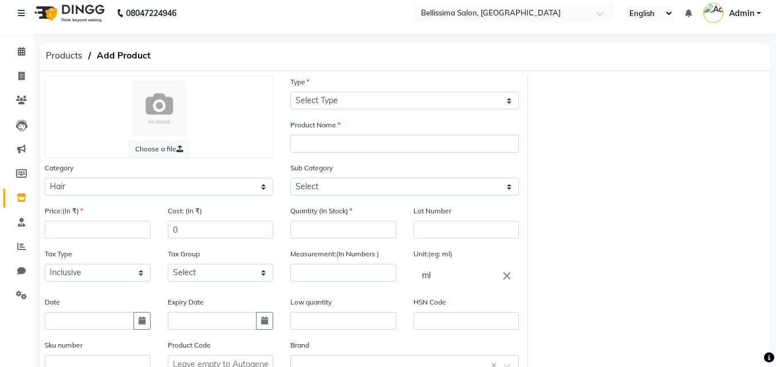
click at [94, 218] on div "Price:(In ₹)" at bounding box center [98, 221] width 106 height 34
click at [89, 234] on input "number" at bounding box center [98, 230] width 106 height 18
type input "25000"
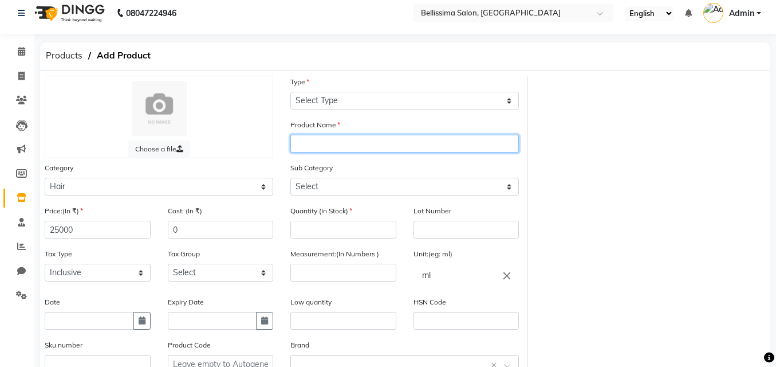
click at [353, 135] on input "text" at bounding box center [404, 144] width 229 height 18
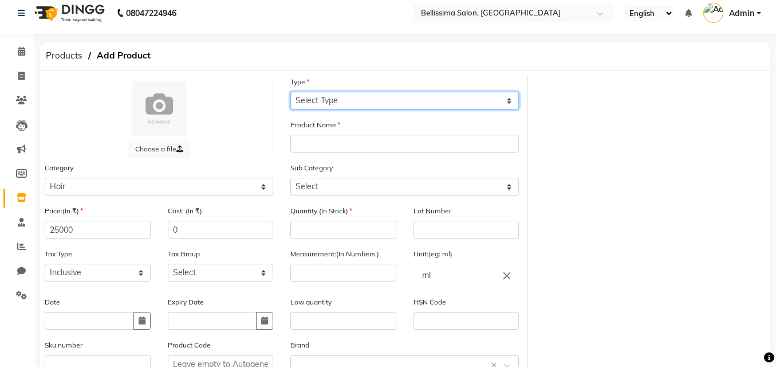
click at [348, 102] on select "Select Type Both Retail Consumable" at bounding box center [404, 101] width 229 height 18
select select "C"
click at [290, 92] on select "Select Type Both Retail Consumable" at bounding box center [404, 101] width 229 height 18
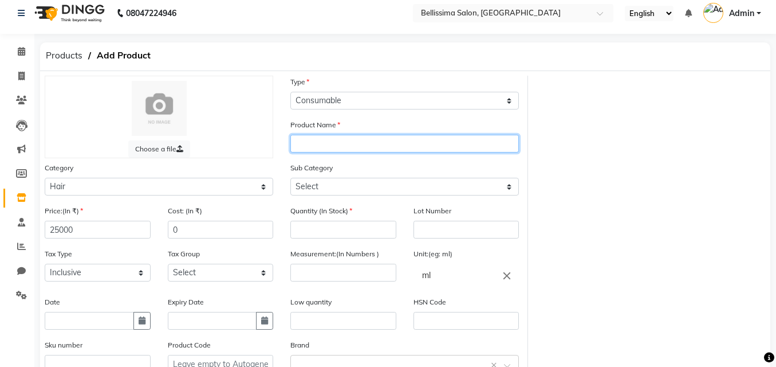
click at [352, 147] on input "text" at bounding box center [404, 144] width 229 height 18
type input "Epres"
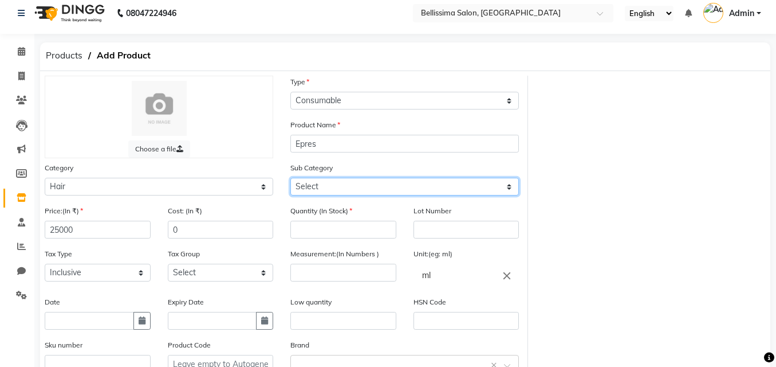
click at [336, 182] on select "Select Shampoo Conditioner Cream Mask Oil Serum Color Appliances Treatment Styl…" at bounding box center [404, 187] width 229 height 18
select select "1591501109"
click at [290, 178] on select "Select Shampoo Conditioner Cream Mask Oil Serum Color Appliances Treatment Styl…" at bounding box center [404, 187] width 229 height 18
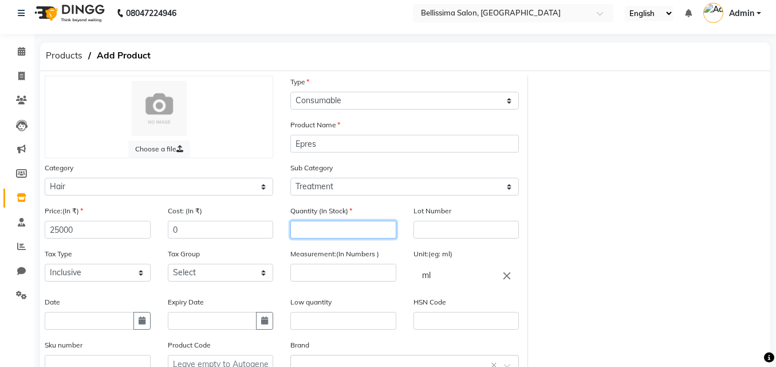
click at [332, 225] on input "number" at bounding box center [343, 230] width 106 height 18
type input "1"
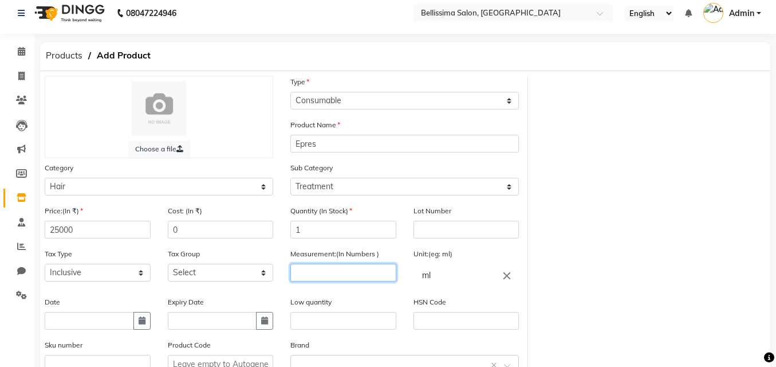
click at [341, 274] on input "number" at bounding box center [343, 272] width 106 height 18
type input "325"
click at [330, 309] on div "Low quantity" at bounding box center [343, 313] width 106 height 34
click at [330, 317] on input "text" at bounding box center [343, 321] width 106 height 18
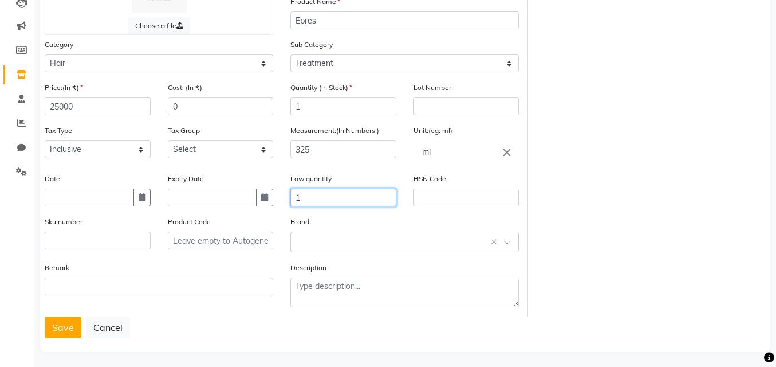
scroll to position [135, 0]
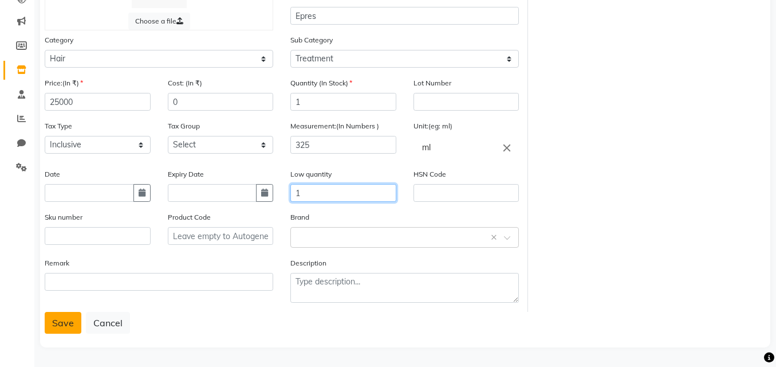
type input "1"
click at [56, 316] on button "Save" at bounding box center [63, 323] width 37 height 22
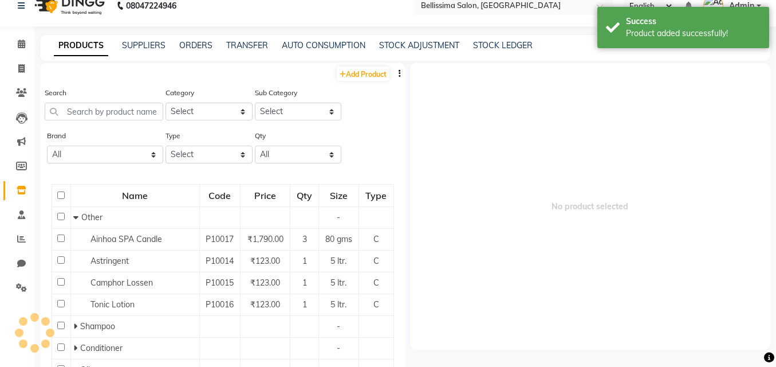
scroll to position [7, 0]
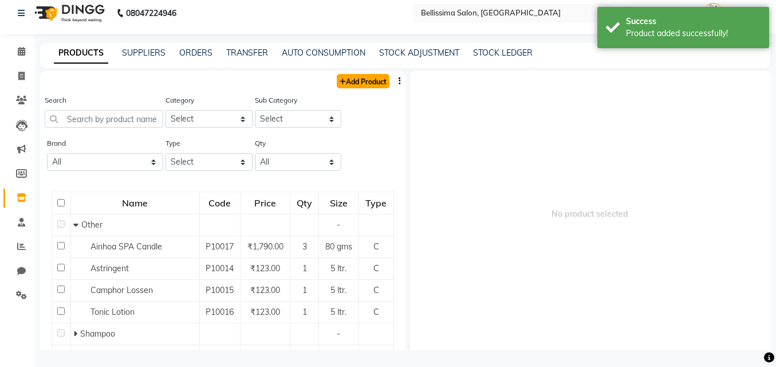
click at [371, 81] on link "Add Product" at bounding box center [363, 81] width 53 height 14
select select "true"
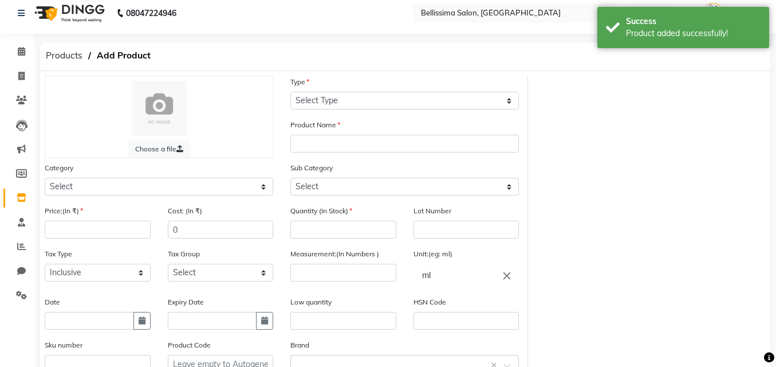
click at [210, 176] on div "Category Select Hair Skin Makeup Personal Care Appliances [PERSON_NAME] Waxing …" at bounding box center [159, 179] width 229 height 34
drag, startPoint x: 221, startPoint y: 175, endPoint x: 227, endPoint y: 184, distance: 10.8
click at [225, 179] on div "Category Select Hair Skin Makeup Personal Care Appliances [PERSON_NAME] Waxing …" at bounding box center [159, 179] width 229 height 34
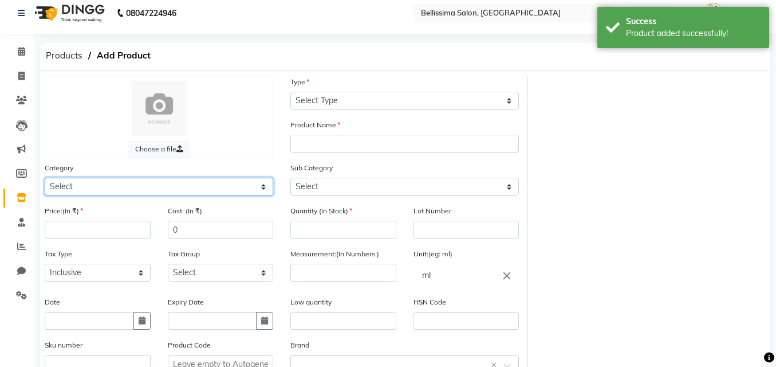
click at [235, 191] on select "Select Hair Skin Makeup Personal Care Appliances [PERSON_NAME] Waxing Disposabl…" at bounding box center [159, 187] width 229 height 18
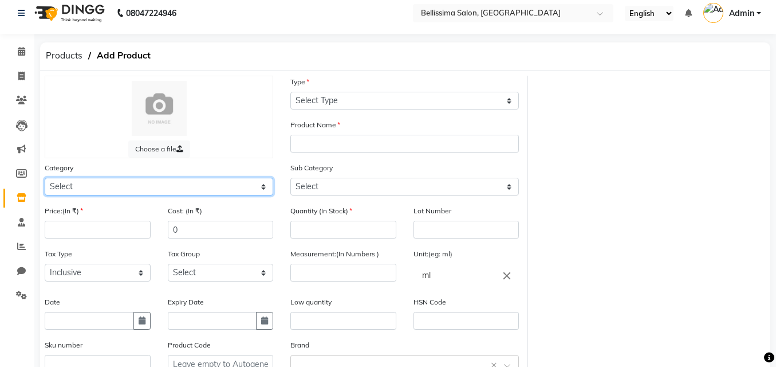
select select "1591501100"
click at [45, 178] on select "Select Hair Skin Makeup Personal Care Appliances [PERSON_NAME] Waxing Disposabl…" at bounding box center [159, 187] width 229 height 18
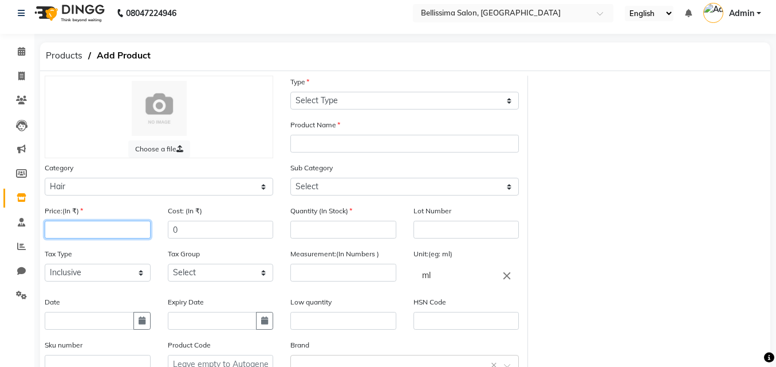
click at [88, 231] on input "number" at bounding box center [98, 230] width 106 height 18
click at [88, 232] on input "number" at bounding box center [98, 230] width 106 height 18
type input "123"
drag, startPoint x: 381, startPoint y: 90, endPoint x: 379, endPoint y: 97, distance: 6.7
click at [379, 97] on div "Type Select Type Both Retail Consumable" at bounding box center [404, 93] width 229 height 34
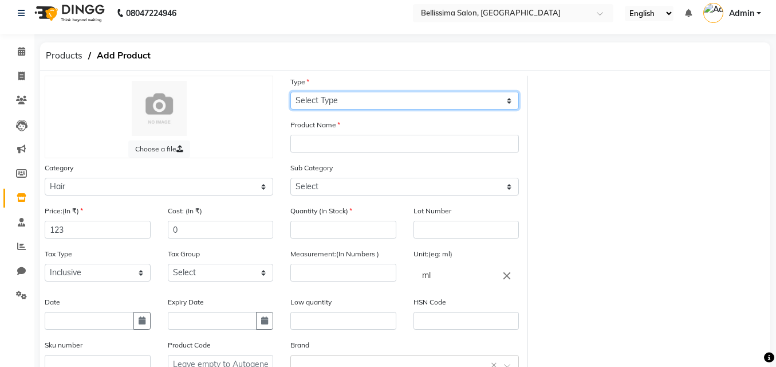
click at [378, 101] on select "Select Type Both Retail Consumable" at bounding box center [404, 101] width 229 height 18
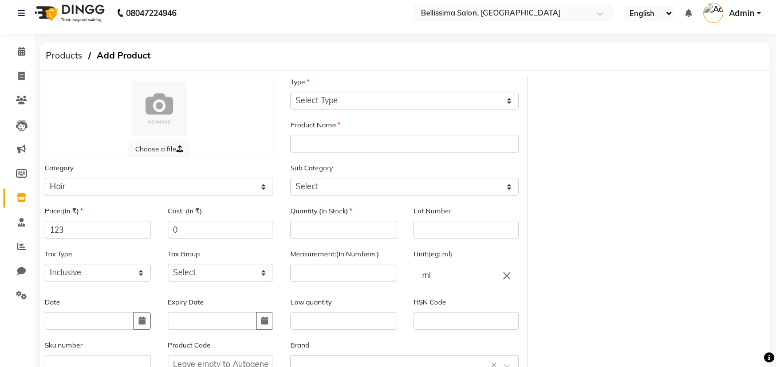
click at [385, 170] on div "Sub Category Select Shampoo Conditioner Cream Mask Oil Serum Color Appliances T…" at bounding box center [404, 179] width 229 height 34
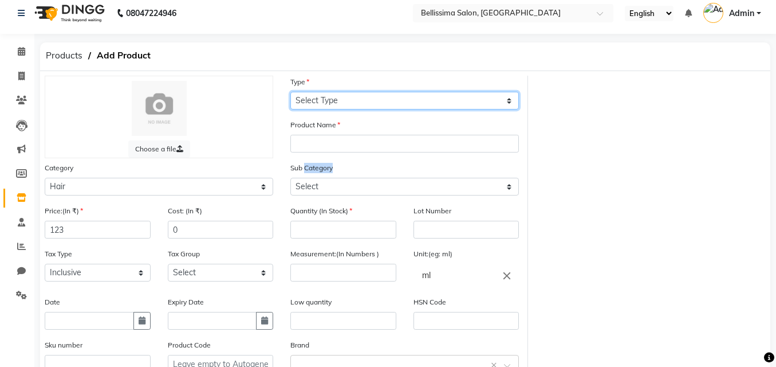
click at [348, 94] on select "Select Type Both Retail Consumable" at bounding box center [404, 101] width 229 height 18
select select "C"
click at [290, 92] on select "Select Type Both Retail Consumable" at bounding box center [404, 101] width 229 height 18
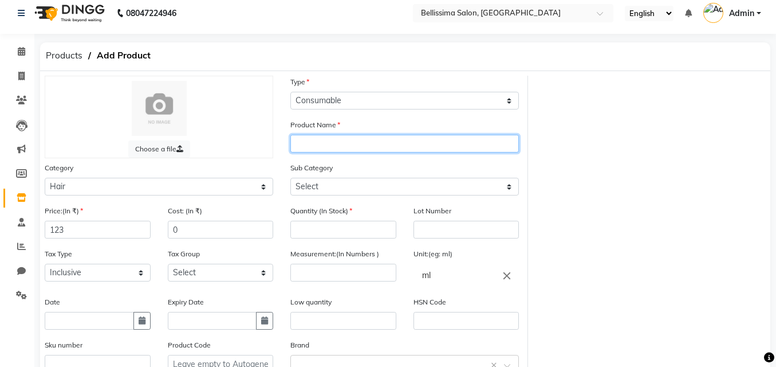
click at [359, 147] on input "text" at bounding box center [404, 144] width 229 height 18
click at [356, 144] on input "text" at bounding box center [404, 144] width 229 height 18
type input "[MEDICAL_DATA]"
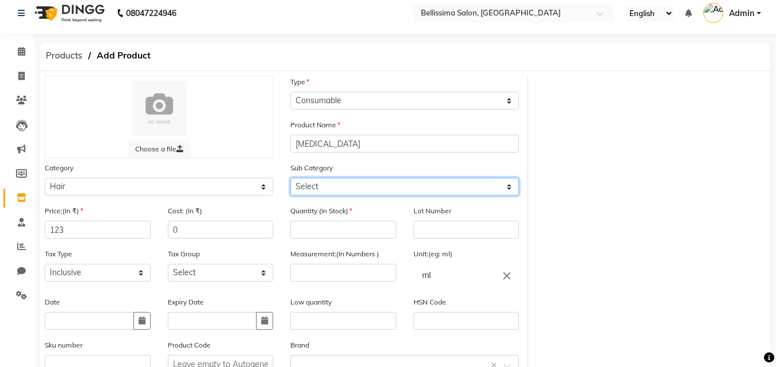
click at [352, 190] on select "Select Shampoo Conditioner Cream Mask Oil Serum Color Appliances Treatment Styl…" at bounding box center [404, 187] width 229 height 18
select select "1591501109"
click at [290, 178] on select "Select Shampoo Conditioner Cream Mask Oil Serum Color Appliances Treatment Styl…" at bounding box center [404, 187] width 229 height 18
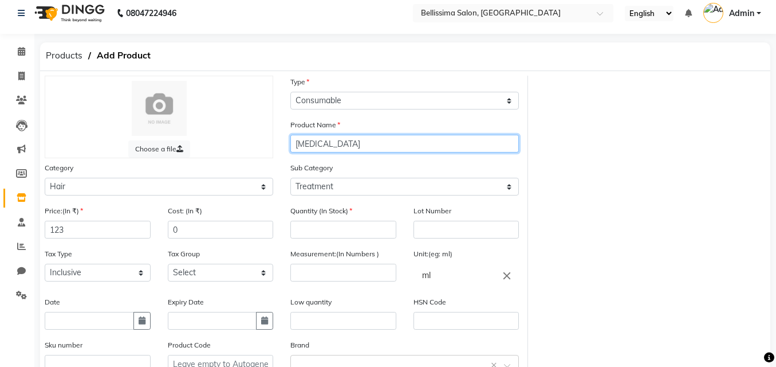
click at [389, 148] on input "[MEDICAL_DATA]" at bounding box center [404, 144] width 229 height 18
type input "[MEDICAL_DATA] Hair and Scalp"
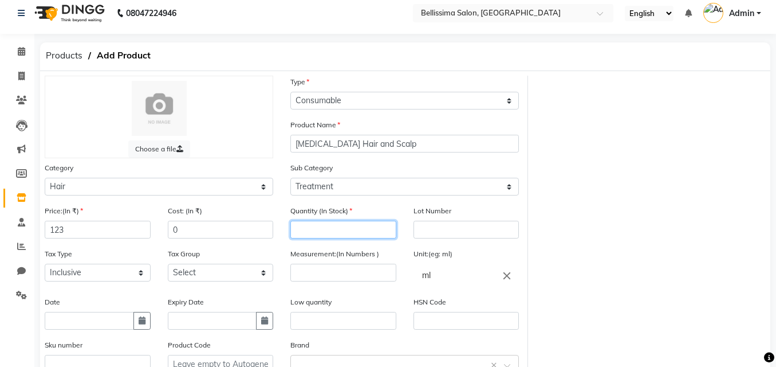
click at [344, 233] on input "number" at bounding box center [343, 230] width 106 height 18
type input "1"
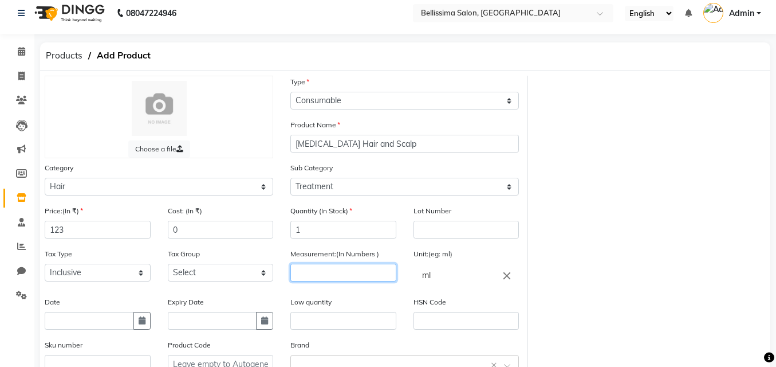
drag, startPoint x: 349, startPoint y: 265, endPoint x: 354, endPoint y: 299, distance: 34.7
click at [354, 286] on div "Measurement:(In Numbers )" at bounding box center [343, 271] width 123 height 48
type input "500"
click at [361, 313] on input "text" at bounding box center [343, 321] width 106 height 18
type input "1"
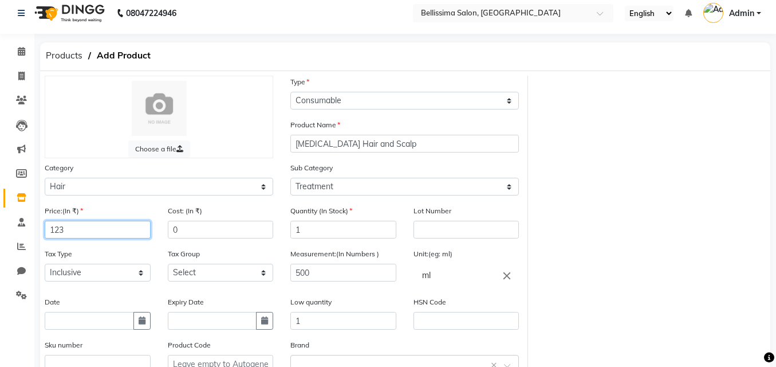
click at [108, 232] on input "123" at bounding box center [98, 230] width 106 height 18
type input "1"
type input "123"
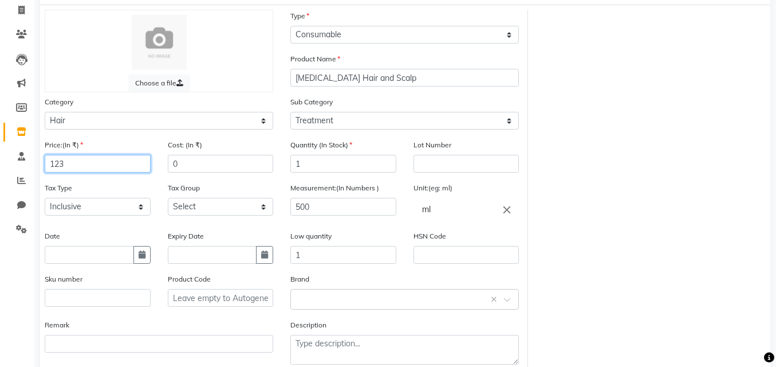
scroll to position [135, 0]
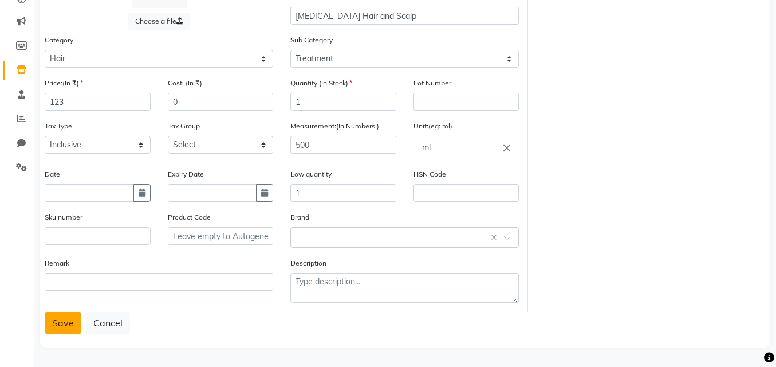
click at [73, 321] on button "Save" at bounding box center [63, 323] width 37 height 22
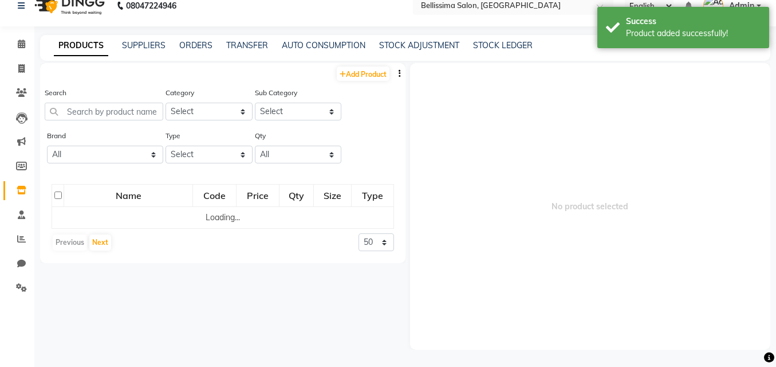
scroll to position [7, 0]
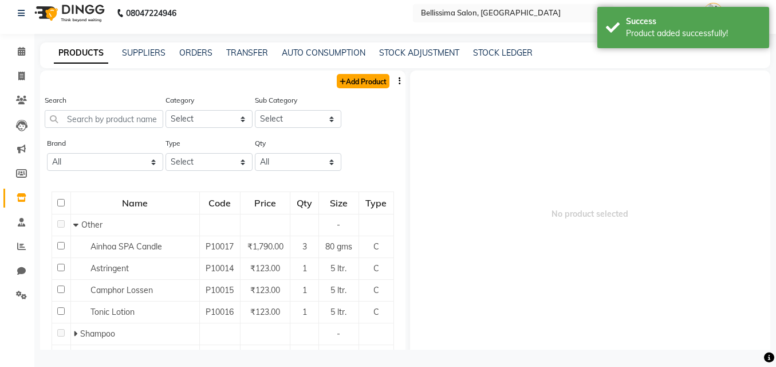
click at [360, 81] on link "Add Product" at bounding box center [363, 81] width 53 height 14
select select "true"
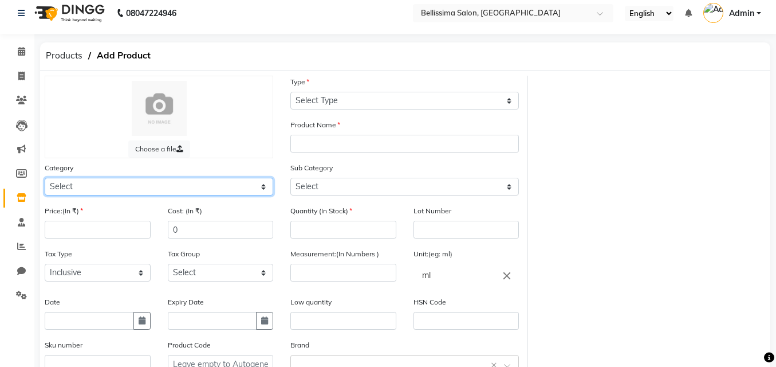
click at [202, 191] on select "Select Hair Skin Makeup Personal Care Appliances [PERSON_NAME] Waxing Disposabl…" at bounding box center [159, 187] width 229 height 18
select select "1591501850"
click at [45, 178] on select "Select Hair Skin Makeup Personal Care Appliances [PERSON_NAME] Waxing Disposabl…" at bounding box center [159, 187] width 229 height 18
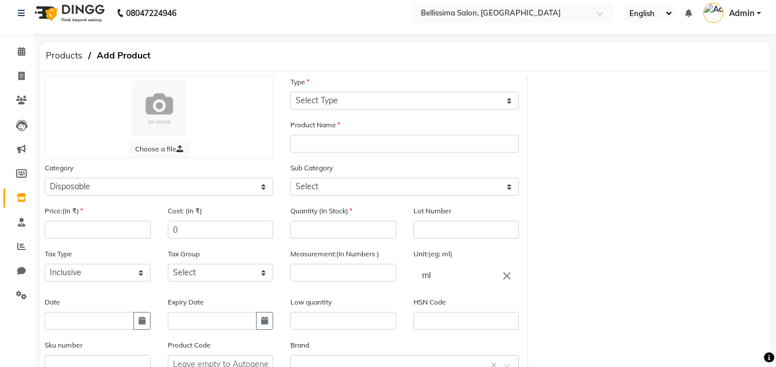
click at [117, 220] on div "Price:(In ₹)" at bounding box center [98, 221] width 106 height 34
click at [122, 239] on div "Price:(In ₹)" at bounding box center [97, 225] width 123 height 43
click at [125, 234] on input "number" at bounding box center [98, 230] width 106 height 18
type input "123"
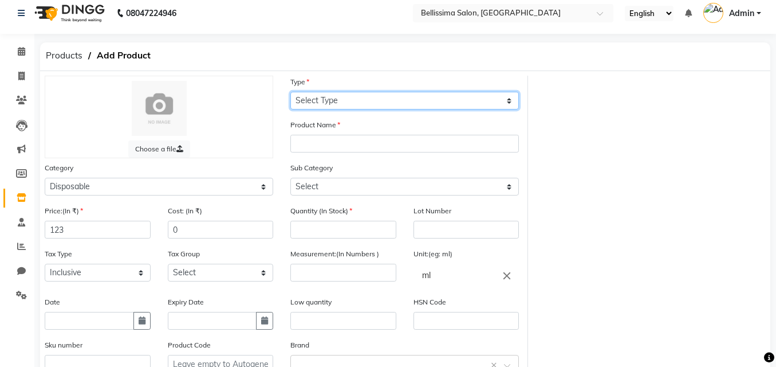
click at [358, 101] on select "Select Type Both Retail Consumable" at bounding box center [404, 101] width 229 height 18
select select "C"
click at [290, 92] on select "Select Type Both Retail Consumable" at bounding box center [404, 101] width 229 height 18
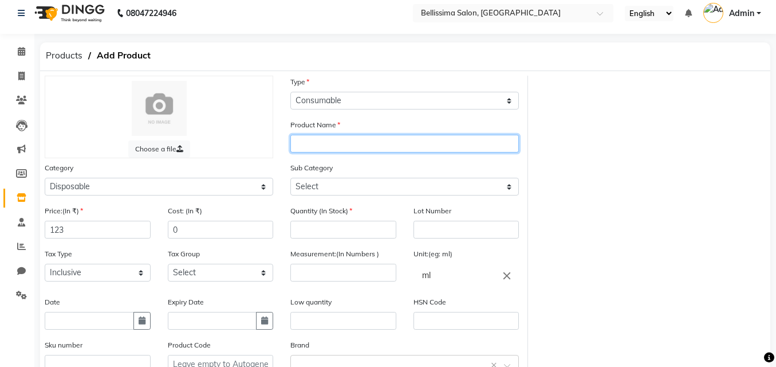
click at [338, 141] on input "text" at bounding box center [404, 144] width 229 height 18
type input "b"
type input "Bead Shit"
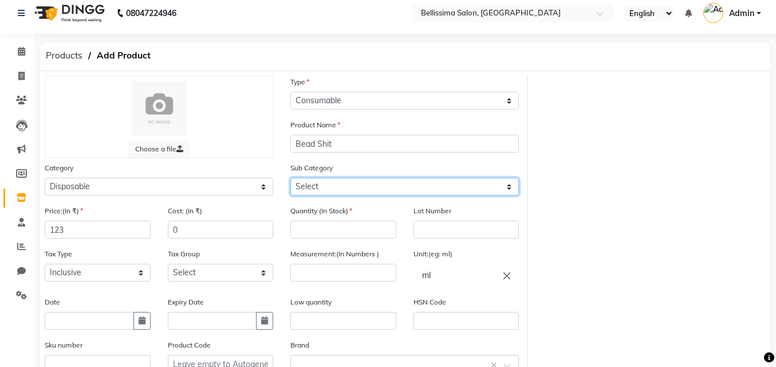
click at [330, 189] on select "Select Appron Gown Bedsheet Nepkin Towel Tissue Magic TIssue Cotton Roll Cotton…" at bounding box center [404, 187] width 229 height 18
select select "1591501853"
click at [290, 178] on select "Select Appron Gown Bedsheet Nepkin Towel Tissue Magic TIssue Cotton Roll Cotton…" at bounding box center [404, 187] width 229 height 18
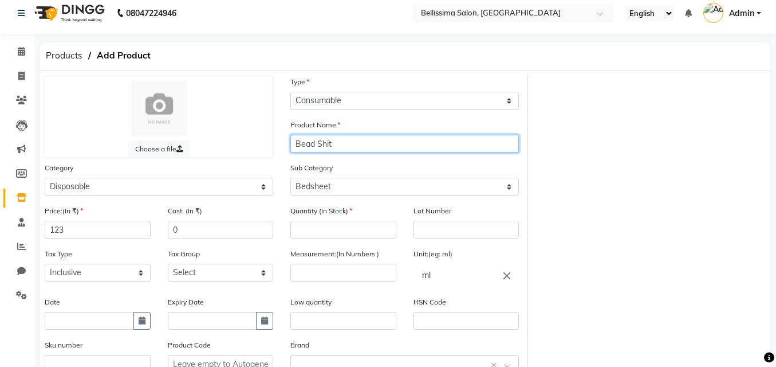
click at [316, 146] on input "Bead Shit" at bounding box center [404, 144] width 229 height 18
click at [334, 145] on input "Bed Shit" at bounding box center [404, 144] width 229 height 18
type input "Bedsheet"
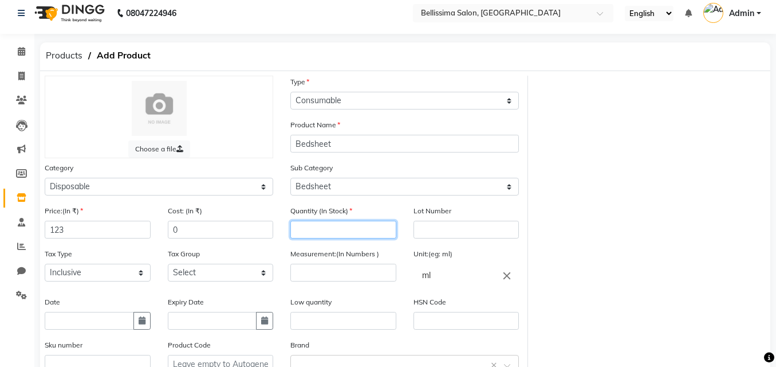
drag, startPoint x: 320, startPoint y: 224, endPoint x: 319, endPoint y: 231, distance: 6.9
click at [319, 231] on input "number" at bounding box center [343, 230] width 106 height 18
type input "4"
click at [464, 284] on input "ml" at bounding box center [467, 274] width 106 height 23
type input "m"
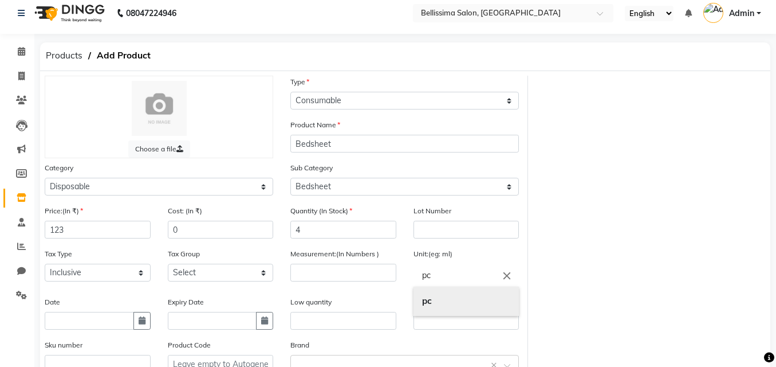
type input "pc"
click at [438, 305] on link "pc" at bounding box center [467, 300] width 106 height 29
drag, startPoint x: 438, startPoint y: 305, endPoint x: 427, endPoint y: 286, distance: 21.5
click at [435, 304] on label "HSN Code" at bounding box center [430, 302] width 33 height 10
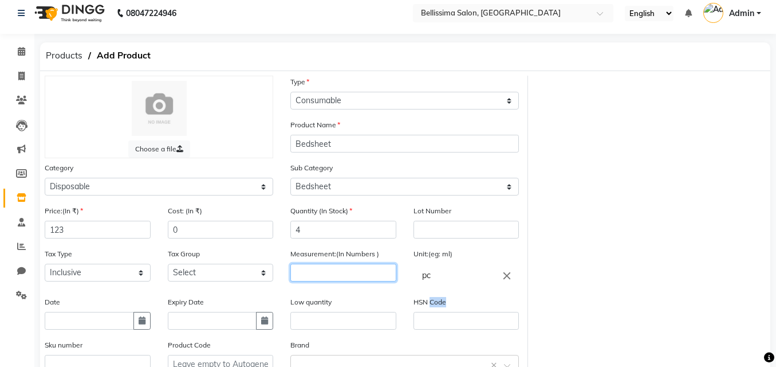
click at [351, 278] on input "number" at bounding box center [343, 272] width 106 height 18
type input "4"
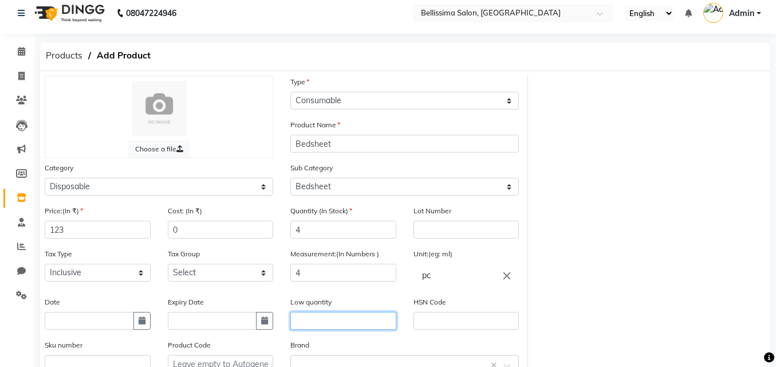
click at [329, 325] on input "text" at bounding box center [343, 321] width 106 height 18
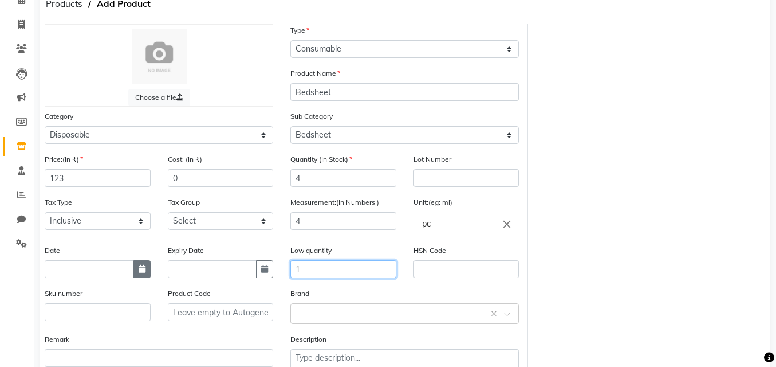
scroll to position [135, 0]
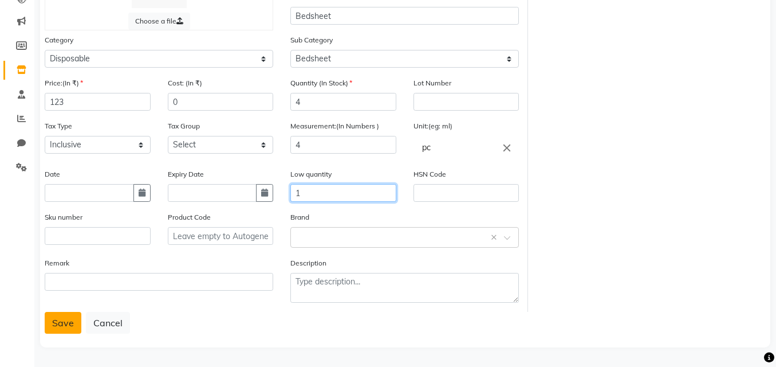
type input "1"
click at [64, 322] on button "Save" at bounding box center [63, 323] width 37 height 22
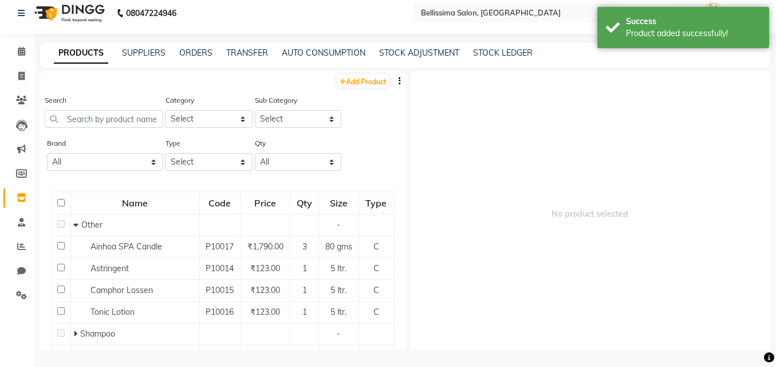
scroll to position [7, 0]
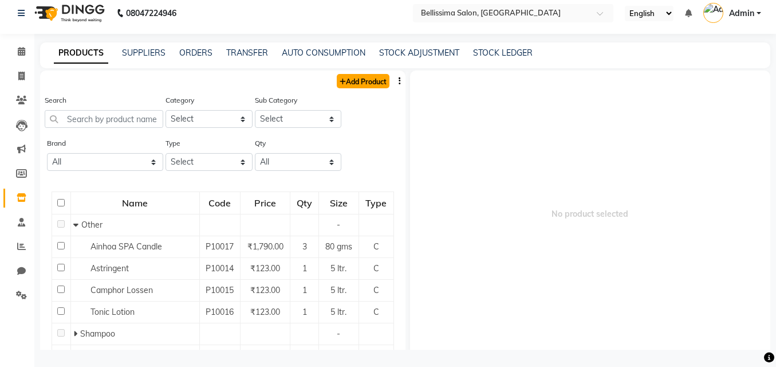
click at [348, 78] on link "Add Product" at bounding box center [363, 81] width 53 height 14
select select "true"
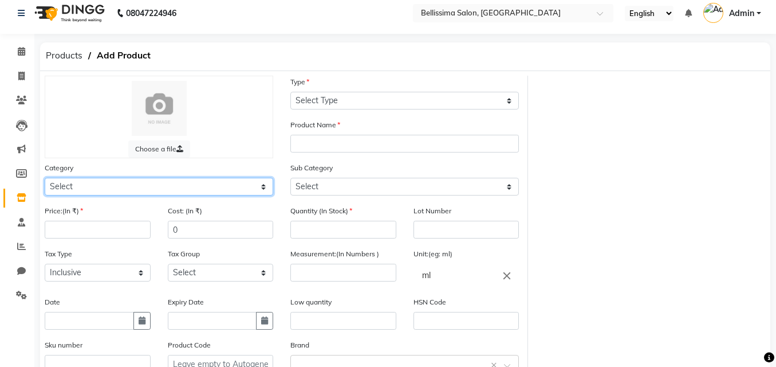
click at [160, 179] on select "Select Hair Skin Makeup Personal Care Appliances [PERSON_NAME] Waxing Disposabl…" at bounding box center [159, 187] width 229 height 18
select select "1591501100"
click at [45, 178] on select "Select Hair Skin Makeup Personal Care Appliances [PERSON_NAME] Waxing Disposabl…" at bounding box center [159, 187] width 229 height 18
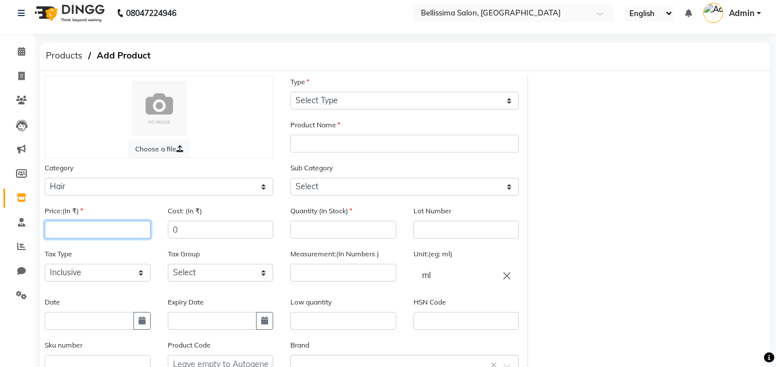
click at [93, 234] on input "number" at bounding box center [98, 230] width 106 height 18
type input "123"
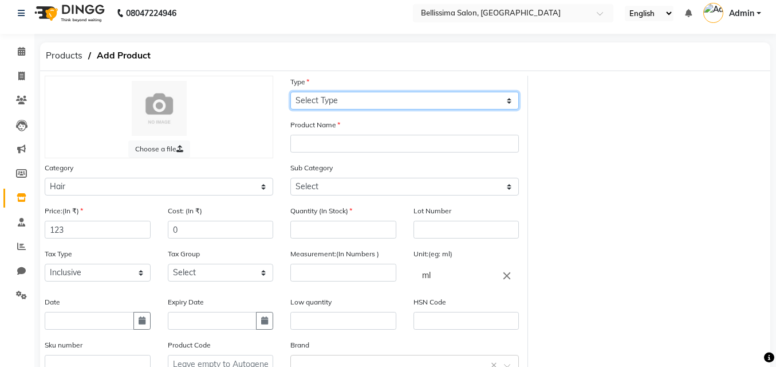
click at [399, 99] on select "Select Type Both Retail Consumable" at bounding box center [404, 101] width 229 height 18
select select "C"
click at [290, 92] on select "Select Type Both Retail Consumable" at bounding box center [404, 101] width 229 height 18
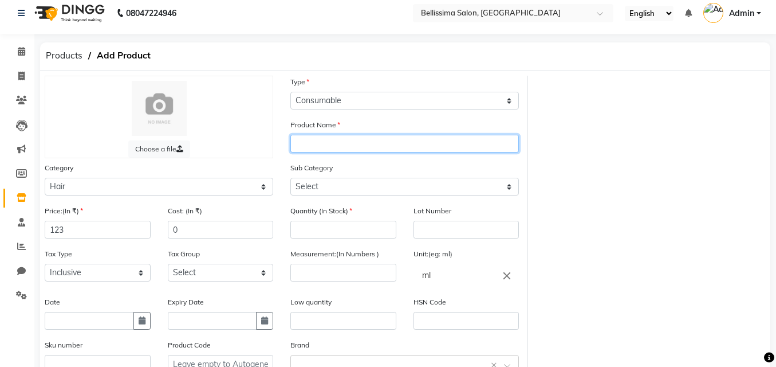
drag, startPoint x: 377, startPoint y: 128, endPoint x: 379, endPoint y: 104, distance: 23.5
click at [378, 120] on div "Product Name" at bounding box center [404, 136] width 229 height 34
type input "MOROCCANOIL Hydrating Mask"
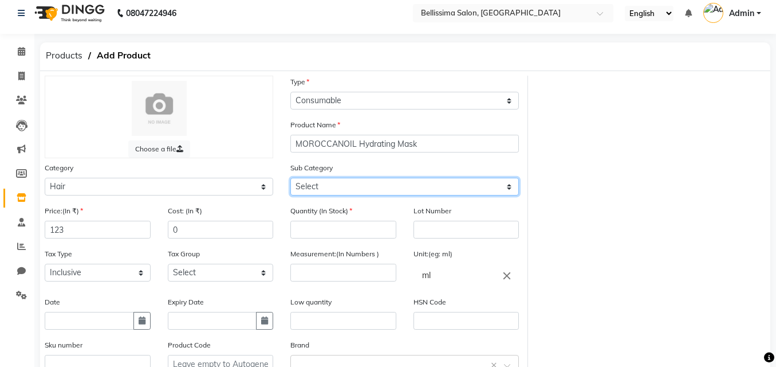
click at [334, 178] on select "Select Shampoo Conditioner Cream Mask Oil Serum Color Appliances Treatment Styl…" at bounding box center [404, 187] width 229 height 18
select select "1591501104"
click at [290, 178] on select "Select Shampoo Conditioner Cream Mask Oil Serum Color Appliances Treatment Styl…" at bounding box center [404, 187] width 229 height 18
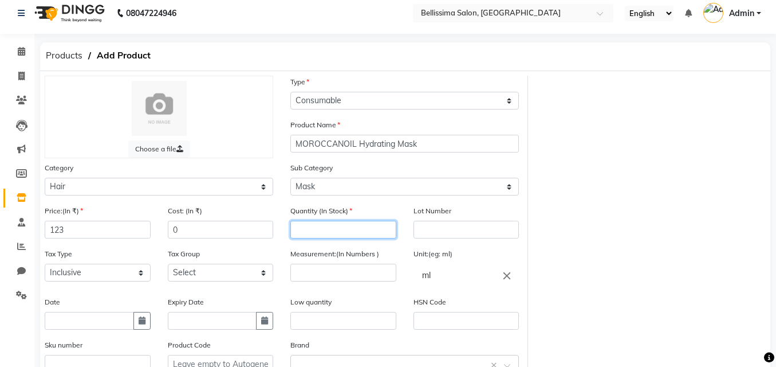
click at [332, 227] on input "number" at bounding box center [343, 230] width 106 height 18
type input "1"
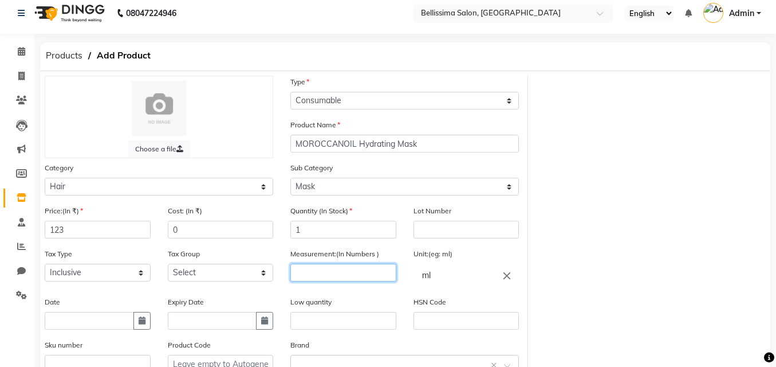
click at [363, 280] on input "number" at bounding box center [343, 272] width 106 height 18
type input "1000"
click at [332, 305] on label "Low quantity" at bounding box center [310, 302] width 41 height 10
click at [341, 300] on div "Low quantity" at bounding box center [343, 313] width 106 height 34
click at [334, 318] on input "text" at bounding box center [343, 321] width 106 height 18
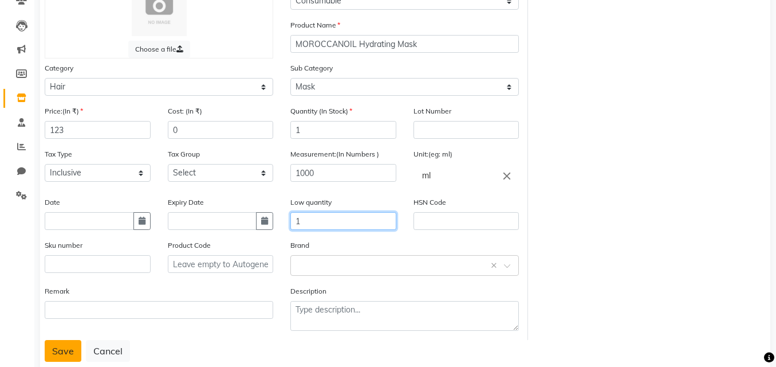
scroll to position [135, 0]
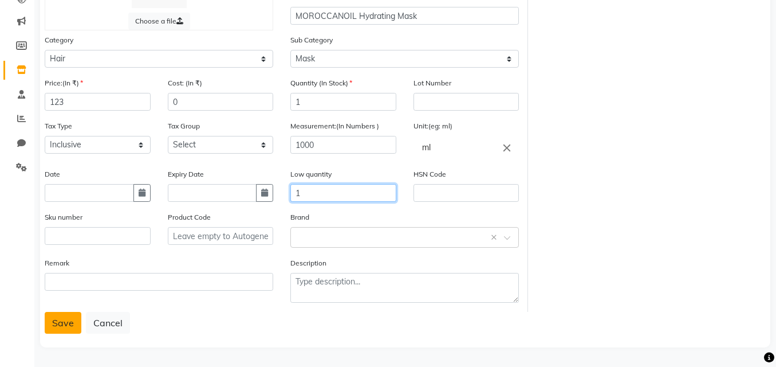
type input "1"
click at [51, 324] on button "Save" at bounding box center [63, 323] width 37 height 22
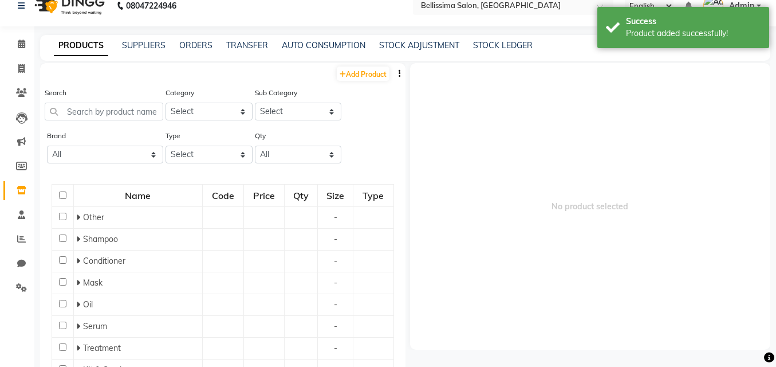
scroll to position [7, 0]
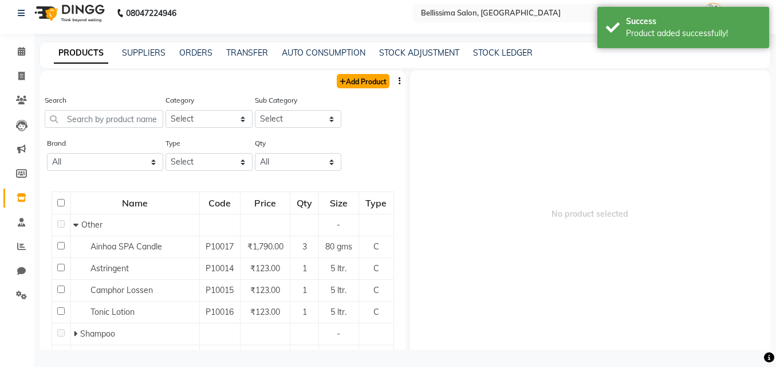
click at [355, 80] on link "Add Product" at bounding box center [363, 81] width 53 height 14
select select "true"
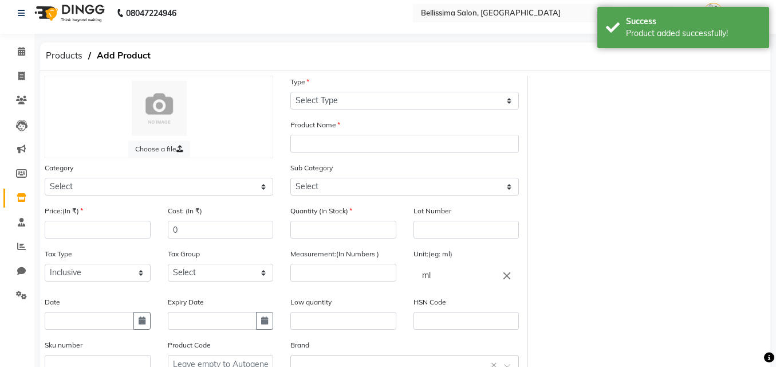
click at [153, 175] on div "Category Select Hair Skin Makeup Personal Care Appliances [PERSON_NAME] Waxing …" at bounding box center [159, 179] width 229 height 34
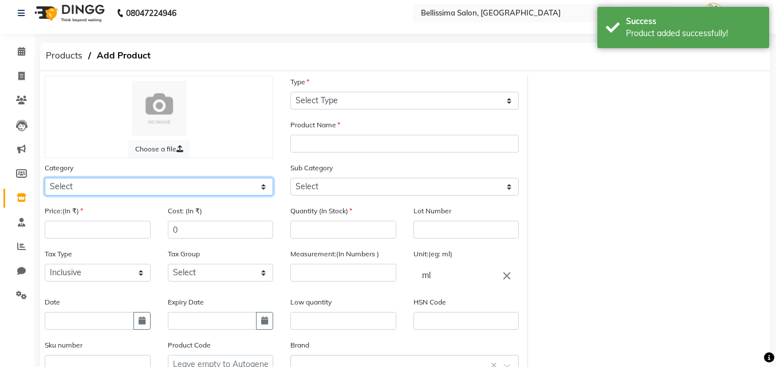
click at [156, 188] on select "Select Hair Skin Makeup Personal Care Appliances [PERSON_NAME] Waxing Disposabl…" at bounding box center [159, 187] width 229 height 18
select select "1591501100"
click at [45, 178] on select "Select Hair Skin Makeup Personal Care Appliances [PERSON_NAME] Waxing Disposabl…" at bounding box center [159, 187] width 229 height 18
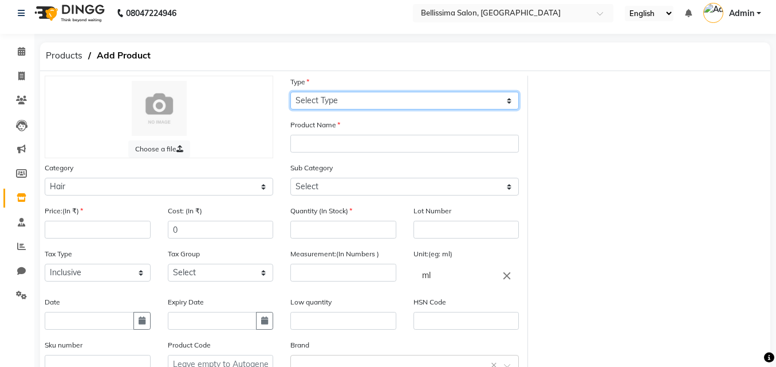
click at [330, 93] on select "Select Type Both Retail Consumable" at bounding box center [404, 101] width 229 height 18
select select "C"
click at [290, 92] on select "Select Type Both Retail Consumable" at bounding box center [404, 101] width 229 height 18
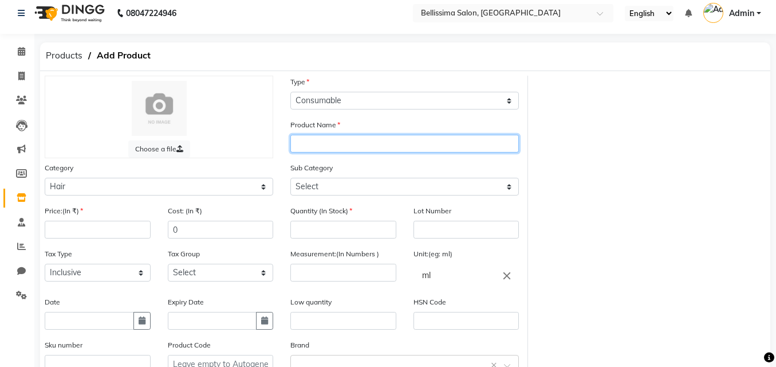
click at [340, 145] on input "text" at bounding box center [404, 144] width 229 height 18
type input "MAROCCANOIL Hydrating Shampoo"
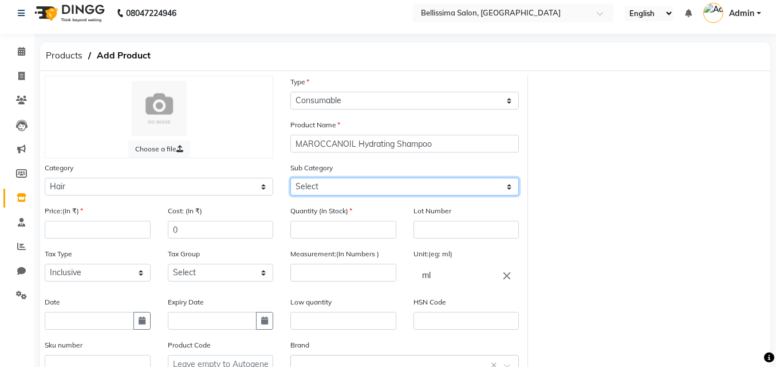
click at [333, 187] on select "Select Shampoo Conditioner Cream Mask Oil Serum Color Appliances Treatment Styl…" at bounding box center [404, 187] width 229 height 18
select select "1591501101"
click at [290, 178] on select "Select Shampoo Conditioner Cream Mask Oil Serum Color Appliances Treatment Styl…" at bounding box center [404, 187] width 229 height 18
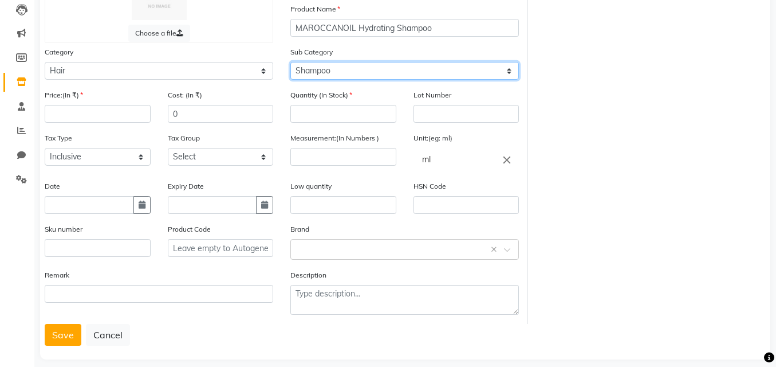
scroll to position [135, 0]
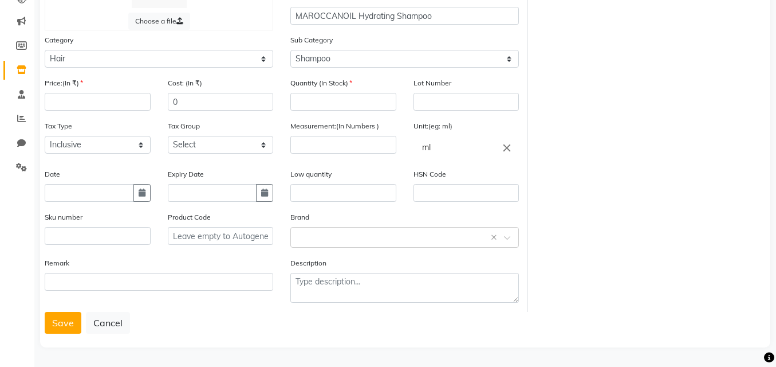
click at [335, 93] on div "Quantity (In Stock)" at bounding box center [343, 94] width 106 height 34
drag, startPoint x: 337, startPoint y: 93, endPoint x: 343, endPoint y: 88, distance: 7.8
click at [339, 91] on div "Quantity (In Stock)" at bounding box center [343, 94] width 106 height 34
click at [347, 100] on input "number" at bounding box center [343, 102] width 106 height 18
type input "1"
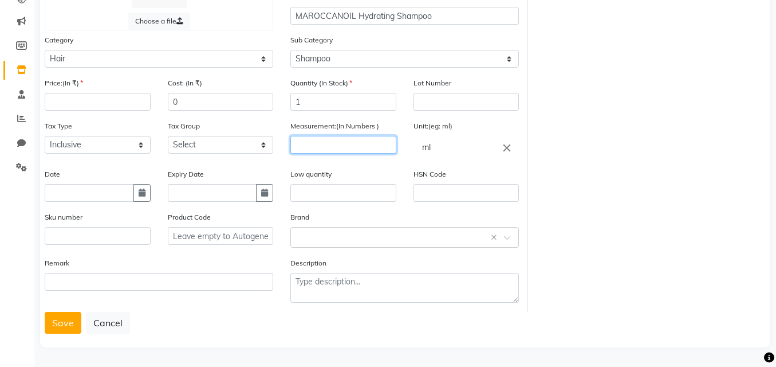
click at [336, 141] on input "number" at bounding box center [343, 145] width 106 height 18
type input "1000"
click at [344, 176] on div "Low quantity" at bounding box center [343, 185] width 106 height 34
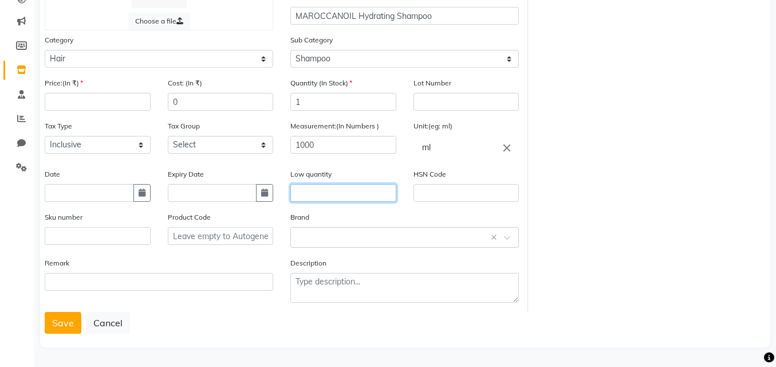
click at [350, 183] on div "Low quantity" at bounding box center [343, 185] width 106 height 34
type input "1"
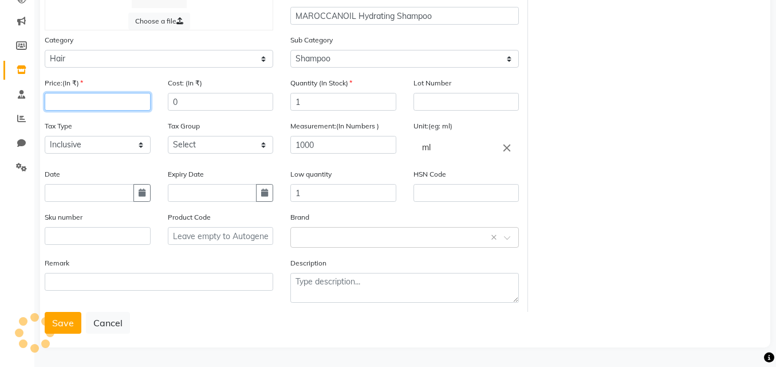
click at [57, 100] on input "number" at bounding box center [98, 102] width 106 height 18
type input "5130"
click at [58, 316] on button "Save" at bounding box center [63, 323] width 37 height 22
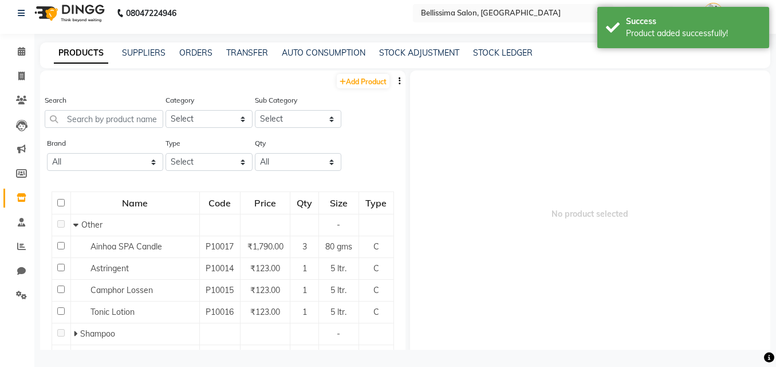
scroll to position [7, 0]
click at [364, 80] on link "Add Product" at bounding box center [363, 81] width 53 height 14
select select "true"
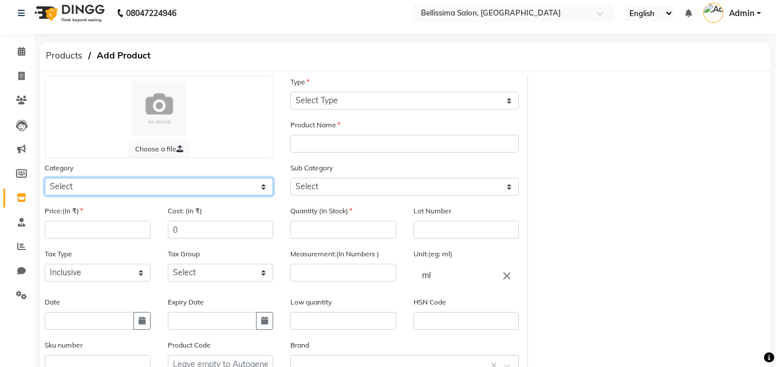
click at [92, 187] on select "Select Hair Skin Makeup Personal Care Appliances [PERSON_NAME] Waxing Disposabl…" at bounding box center [159, 187] width 229 height 18
select select "1591501100"
click at [45, 178] on select "Select Hair Skin Makeup Personal Care Appliances [PERSON_NAME] Waxing Disposabl…" at bounding box center [159, 187] width 229 height 18
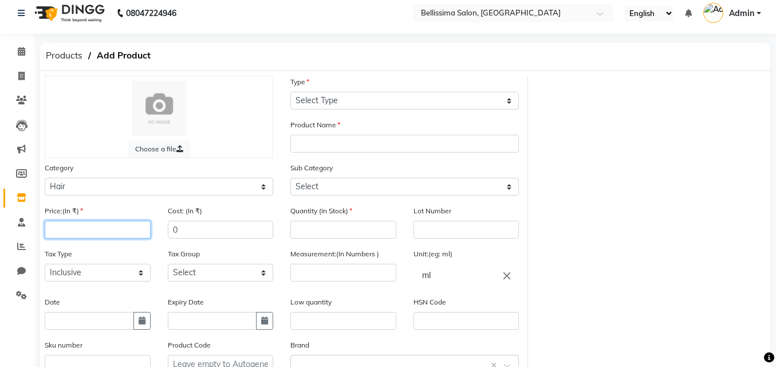
click at [77, 229] on input "number" at bounding box center [98, 230] width 106 height 18
click at [438, 278] on input "ml" at bounding box center [467, 274] width 106 height 23
type input "m"
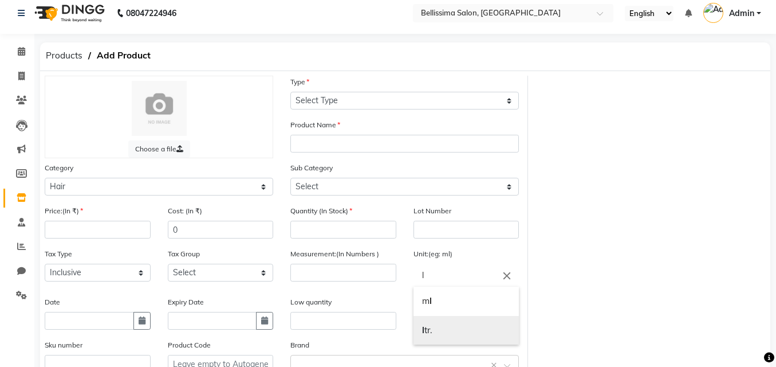
click at [441, 328] on link "l tr." at bounding box center [467, 330] width 106 height 29
type input "ltr."
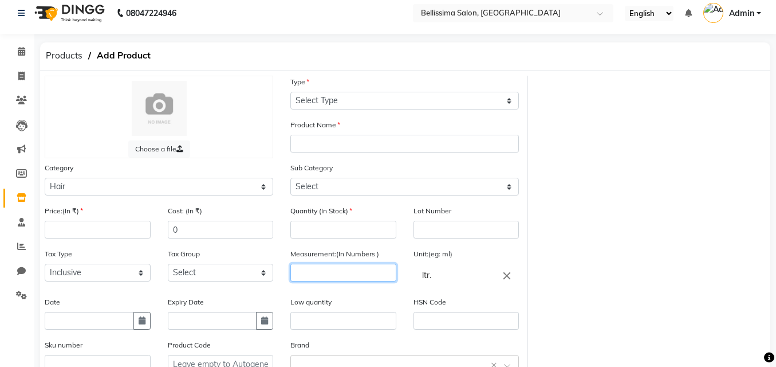
click at [341, 275] on input "number" at bounding box center [343, 272] width 106 height 18
type input "1"
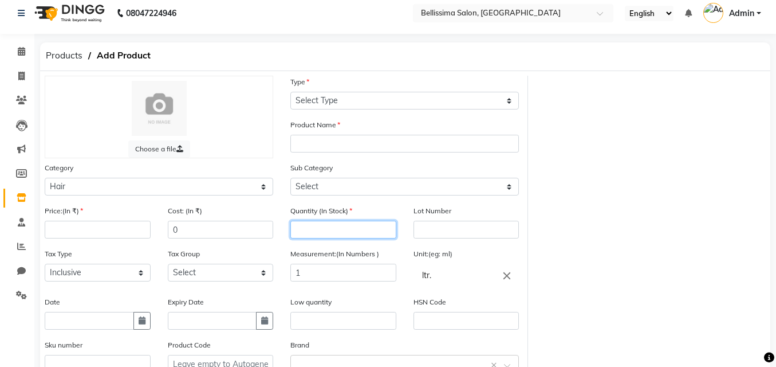
click at [354, 222] on input "number" at bounding box center [343, 230] width 106 height 18
type input "1"
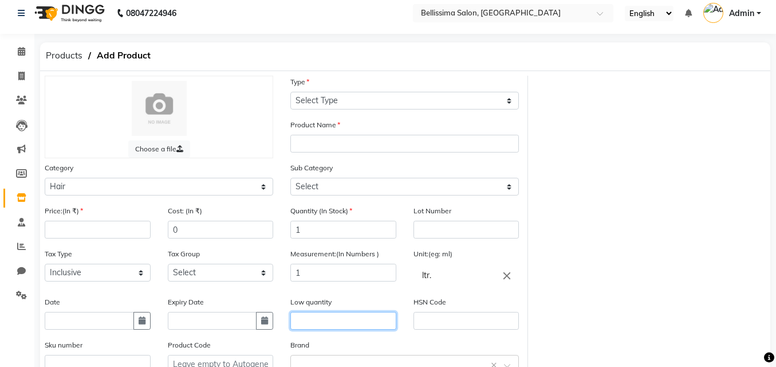
click at [347, 321] on input "text" at bounding box center [343, 321] width 106 height 18
type input "1"
click at [407, 84] on div "Type Select Type Both Retail Consumable" at bounding box center [404, 93] width 229 height 34
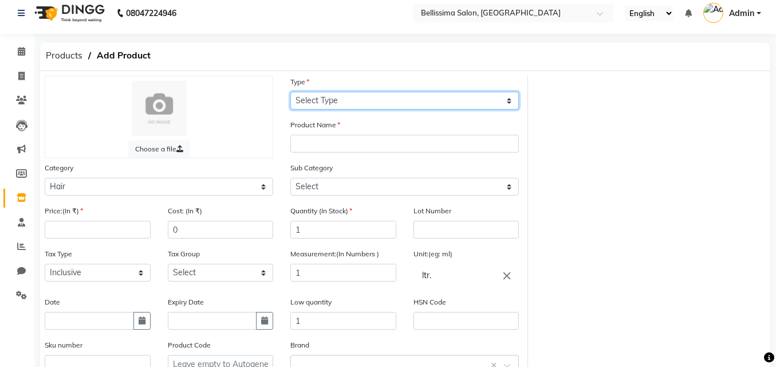
drag, startPoint x: 414, startPoint y: 108, endPoint x: 415, endPoint y: 103, distance: 6.0
click at [414, 107] on select "Select Type Both Retail Consumable" at bounding box center [404, 101] width 229 height 18
select select "C"
click at [290, 92] on select "Select Type Both Retail Consumable" at bounding box center [404, 101] width 229 height 18
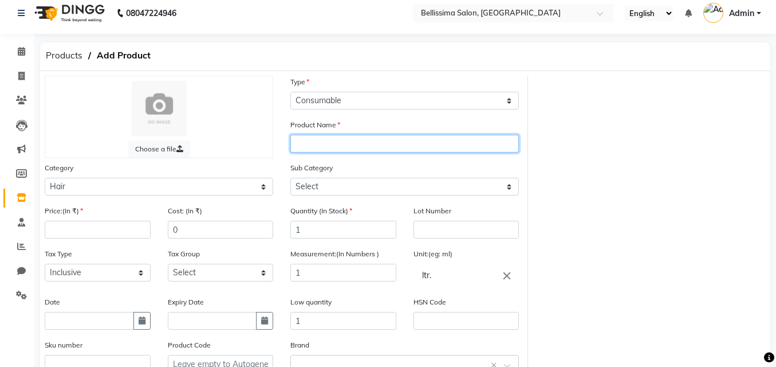
click at [369, 143] on input "text" at bounding box center [404, 144] width 229 height 18
type input "b"
type input "BIOLAGE [PERSON_NAME]"
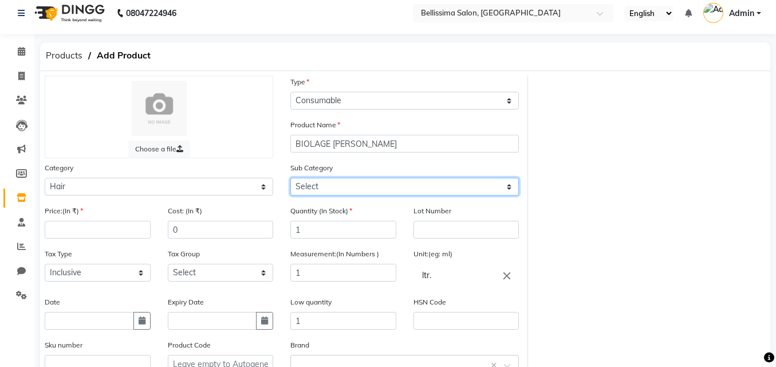
click at [383, 186] on select "Select Shampoo Conditioner Cream Mask Oil Serum Color Appliances Treatment Styl…" at bounding box center [404, 187] width 229 height 18
select select "1591501101"
click at [290, 178] on select "Select Shampoo Conditioner Cream Mask Oil Serum Color Appliances Treatment Styl…" at bounding box center [404, 187] width 229 height 18
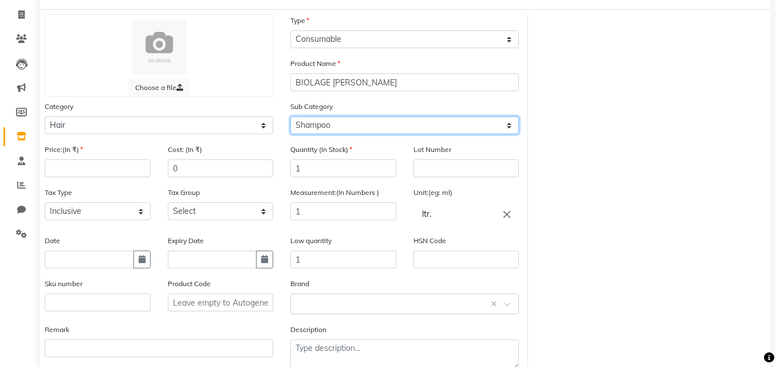
scroll to position [135, 0]
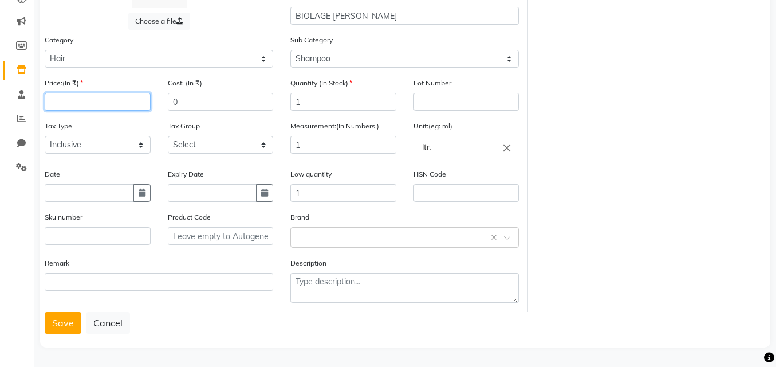
click at [132, 107] on input "number" at bounding box center [98, 102] width 106 height 18
type input "895"
click at [53, 321] on button "Save" at bounding box center [63, 323] width 37 height 22
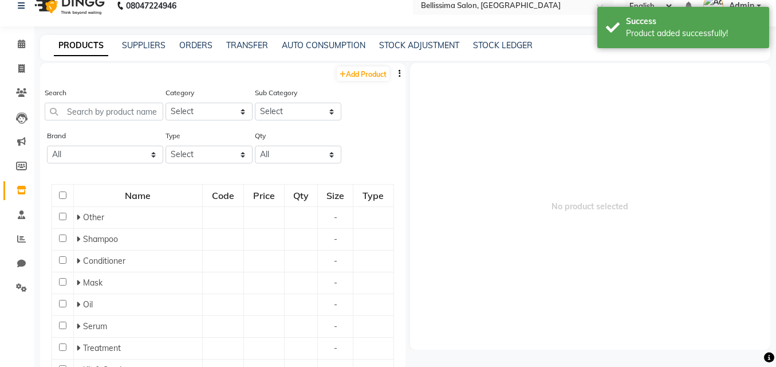
scroll to position [7, 0]
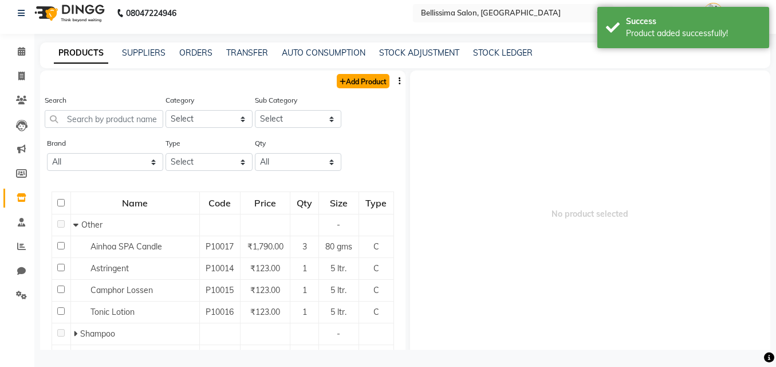
click at [350, 87] on link "Add Product" at bounding box center [363, 81] width 53 height 14
select select "true"
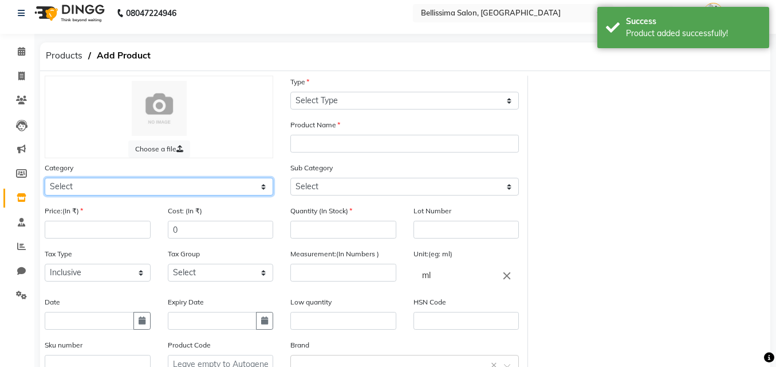
click at [190, 189] on select "Select Hair Skin Makeup Personal Care Appliances [PERSON_NAME] Waxing Disposabl…" at bounding box center [159, 187] width 229 height 18
select select "1591501100"
click at [45, 178] on select "Select Hair Skin Makeup Personal Care Appliances [PERSON_NAME] Waxing Disposabl…" at bounding box center [159, 187] width 229 height 18
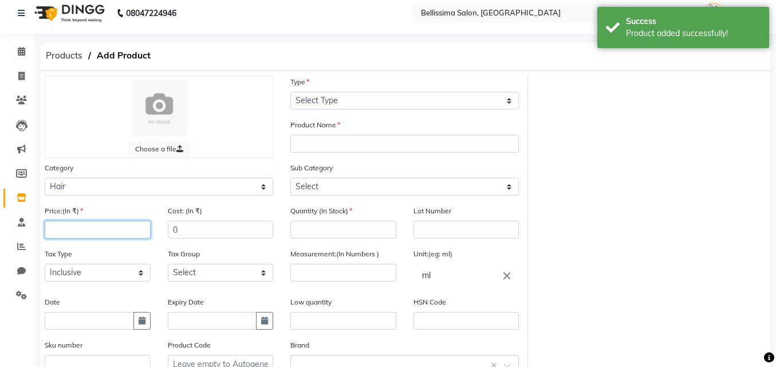
click at [99, 237] on input "number" at bounding box center [98, 230] width 106 height 18
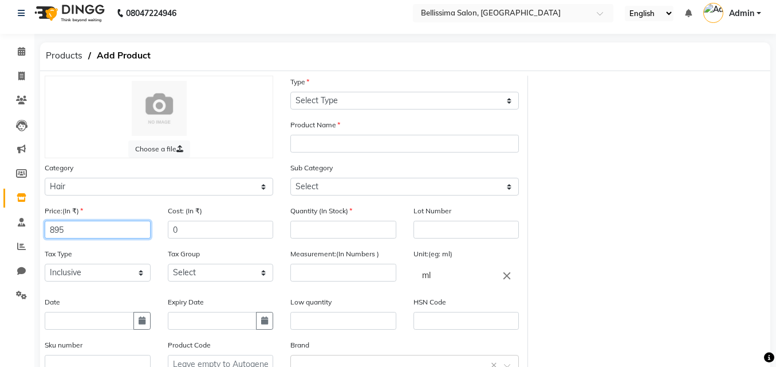
type input "895"
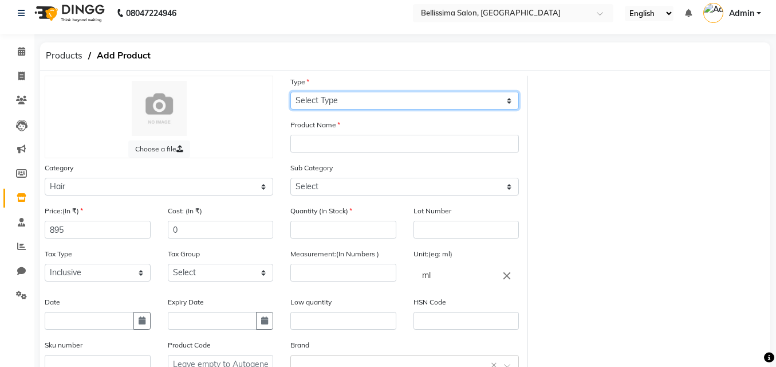
click at [313, 100] on select "Select Type Both Retail Consumable" at bounding box center [404, 101] width 229 height 18
select select "C"
click at [290, 92] on select "Select Type Both Retail Consumable" at bounding box center [404, 101] width 229 height 18
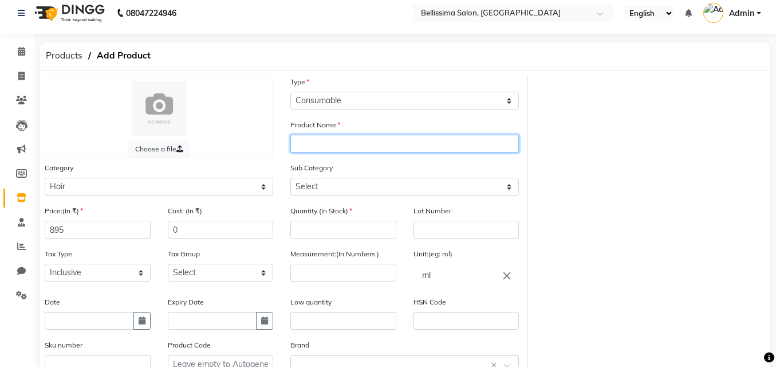
click at [326, 140] on input "text" at bounding box center [404, 144] width 229 height 18
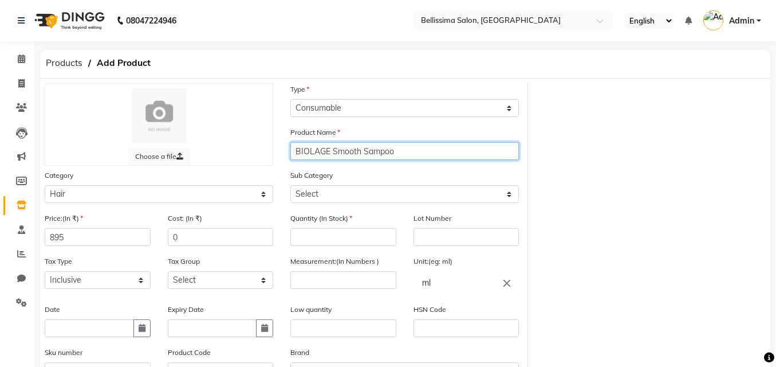
type input "BIOLAGE Smooth Sampoo"
click at [332, 183] on div "Sub Category Select Shampoo Conditioner Cream Mask Oil Serum Color Appliances T…" at bounding box center [404, 186] width 229 height 34
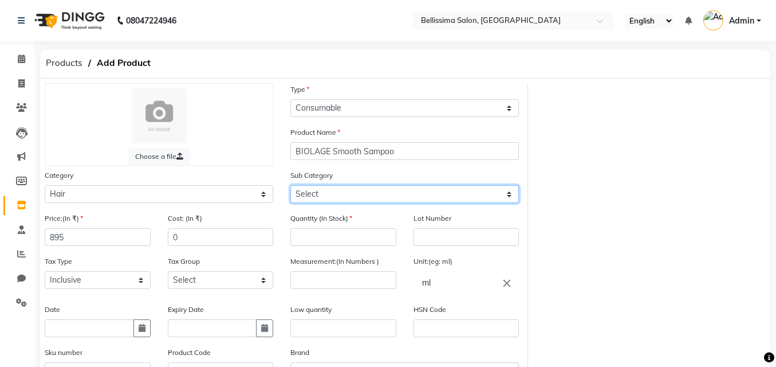
click at [332, 192] on select "Select Shampoo Conditioner Cream Mask Oil Serum Color Appliances Treatment Styl…" at bounding box center [404, 194] width 229 height 18
select select "1591501101"
click at [290, 185] on select "Select Shampoo Conditioner Cream Mask Oil Serum Color Appliances Treatment Styl…" at bounding box center [404, 194] width 229 height 18
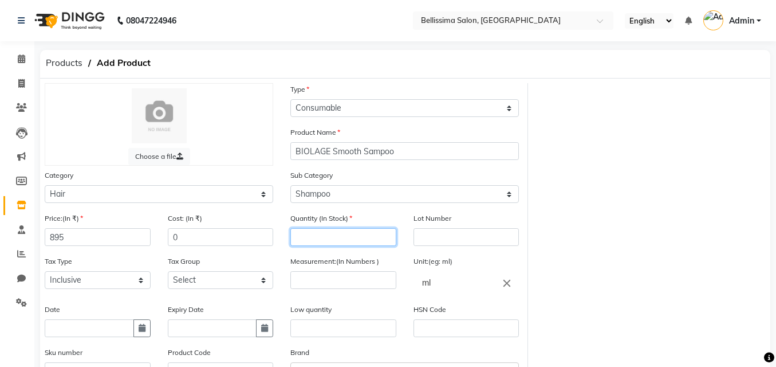
drag, startPoint x: 322, startPoint y: 240, endPoint x: 325, endPoint y: 246, distance: 7.2
click at [322, 242] on input "number" at bounding box center [343, 237] width 106 height 18
type input "1"
click at [448, 278] on input "ml" at bounding box center [467, 282] width 106 height 23
type input "m"
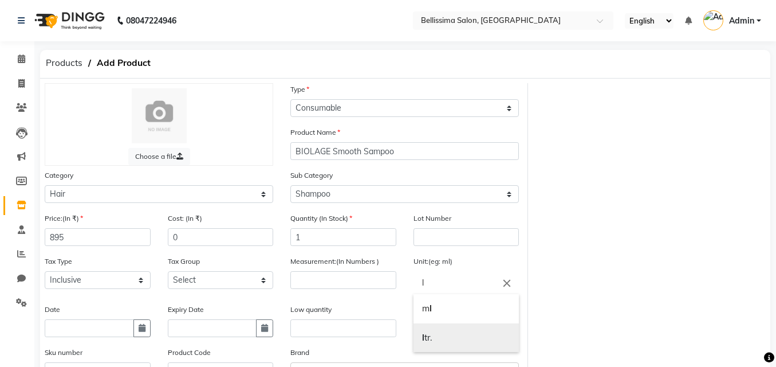
click at [436, 335] on link "l tr." at bounding box center [467, 337] width 106 height 29
type input "ltr."
click at [359, 292] on div "Measurement:(In Numbers )" at bounding box center [343, 279] width 123 height 48
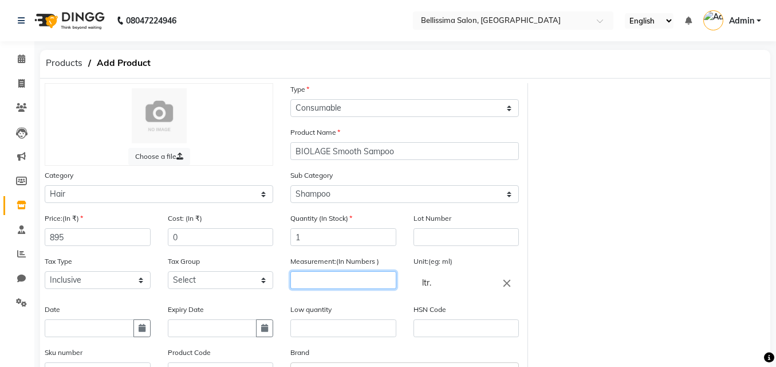
click at [355, 284] on input "number" at bounding box center [343, 280] width 106 height 18
type input "1"
click at [324, 330] on input "text" at bounding box center [343, 328] width 106 height 18
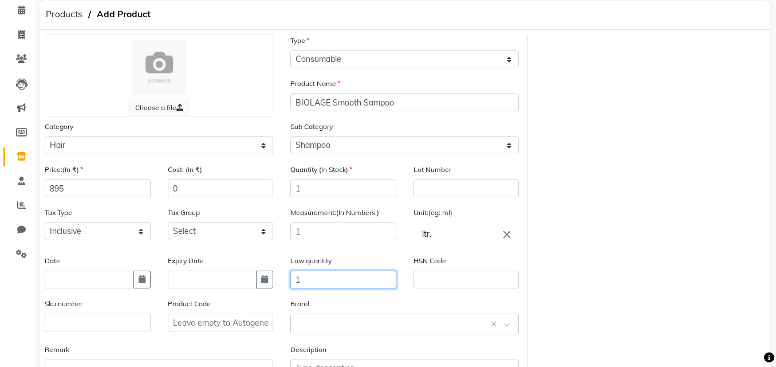
scroll to position [135, 0]
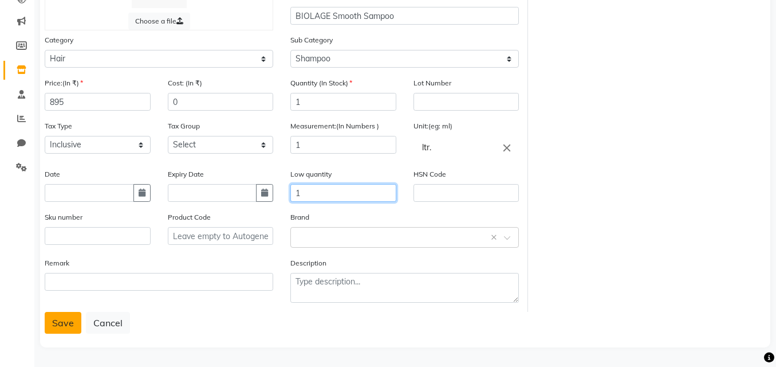
type input "1"
click at [66, 330] on button "Save" at bounding box center [63, 323] width 37 height 22
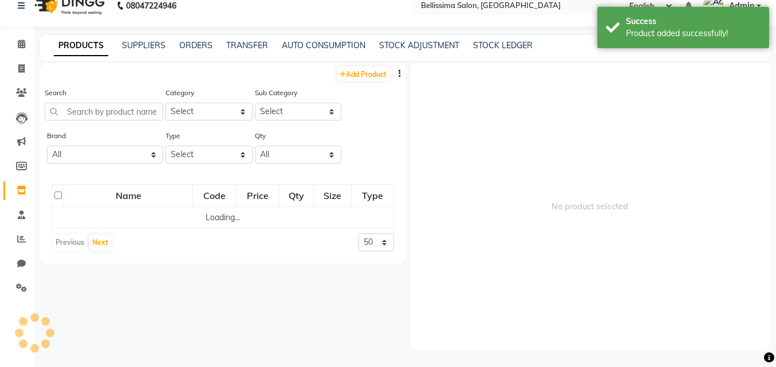
scroll to position [7, 0]
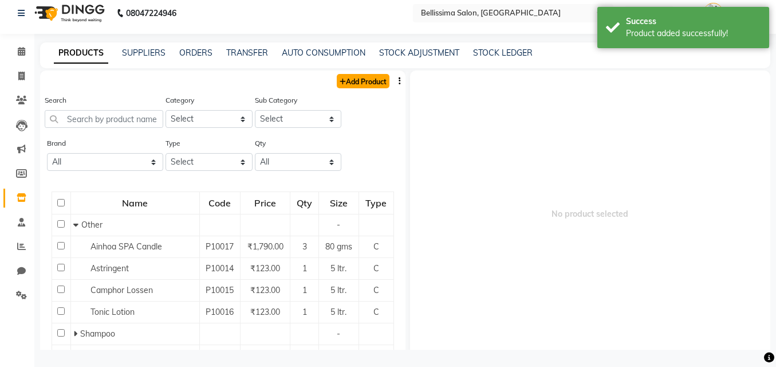
click at [365, 80] on link "Add Product" at bounding box center [363, 81] width 53 height 14
select select "true"
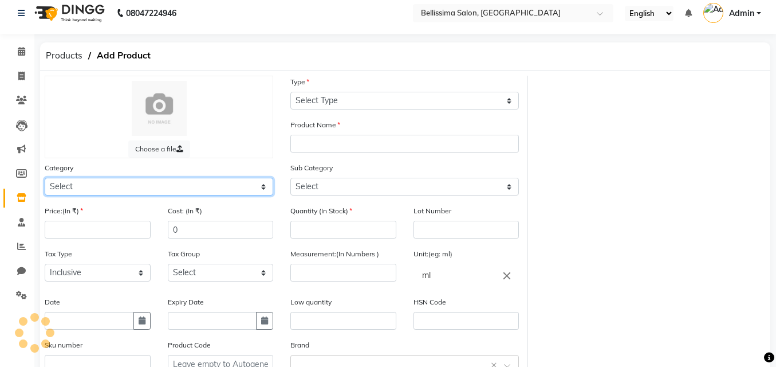
click at [130, 186] on select "Select Hair Skin Makeup Personal Care Appliances [PERSON_NAME] Waxing Disposabl…" at bounding box center [159, 187] width 229 height 18
select select "1591501100"
click at [45, 178] on select "Select Hair Skin Makeup Personal Care Appliances [PERSON_NAME] Waxing Disposabl…" at bounding box center [159, 187] width 229 height 18
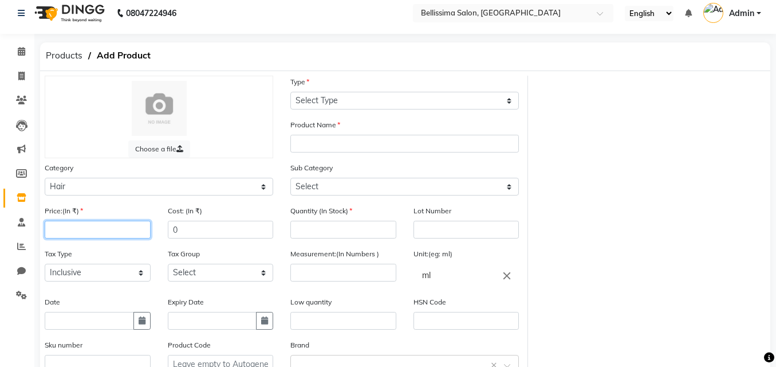
click at [113, 227] on input "number" at bounding box center [98, 230] width 106 height 18
type input "455"
drag, startPoint x: 347, startPoint y: 90, endPoint x: 349, endPoint y: 97, distance: 6.7
click at [348, 93] on div "Type Select Type Both Retail Consumable" at bounding box center [404, 93] width 229 height 34
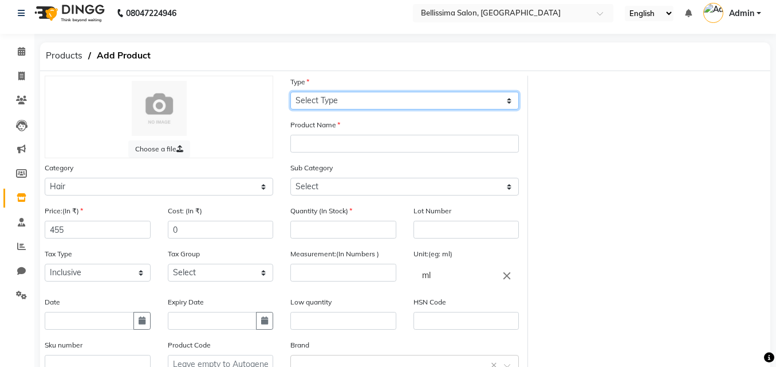
click at [349, 97] on select "Select Type Both Retail Consumable" at bounding box center [404, 101] width 229 height 18
select select "C"
click at [290, 92] on select "Select Type Both Retail Consumable" at bounding box center [404, 101] width 229 height 18
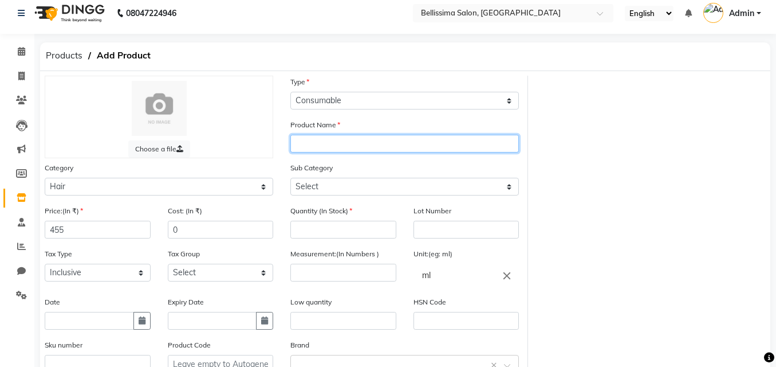
click at [333, 138] on input "text" at bounding box center [404, 144] width 229 height 18
click at [343, 144] on input "Matrix" at bounding box center [404, 144] width 229 height 18
type input "Matrix Volume 20"
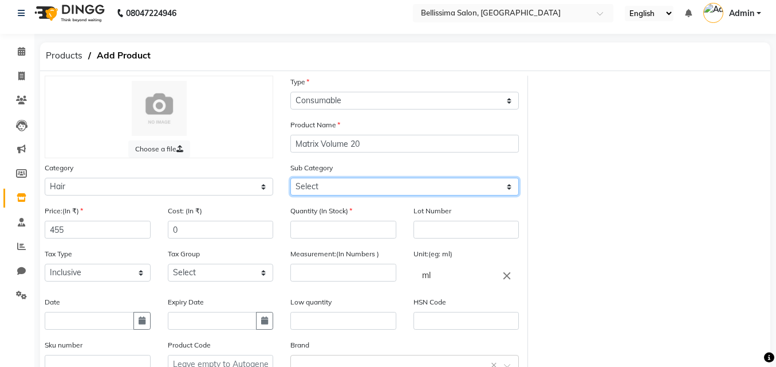
click at [369, 184] on select "Select Shampoo Conditioner Cream Mask Oil Serum Color Appliances Treatment Styl…" at bounding box center [404, 187] width 229 height 18
click at [290, 178] on select "Select Shampoo Conditioner Cream Mask Oil Serum Color Appliances Treatment Styl…" at bounding box center [404, 187] width 229 height 18
click at [358, 189] on select "Select Shampoo Conditioner Cream Mask Oil Serum Color Appliances Treatment Styl…" at bounding box center [404, 187] width 229 height 18
select select "1591501107"
click at [290, 178] on select "Select Shampoo Conditioner Cream Mask Oil Serum Color Appliances Treatment Styl…" at bounding box center [404, 187] width 229 height 18
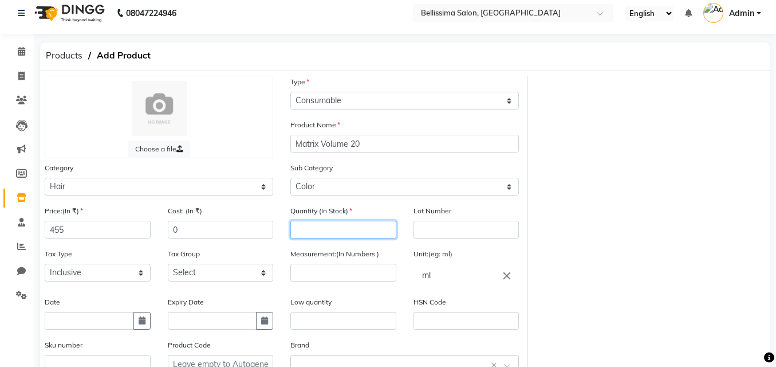
click at [329, 231] on input "number" at bounding box center [343, 230] width 106 height 18
type input "1"
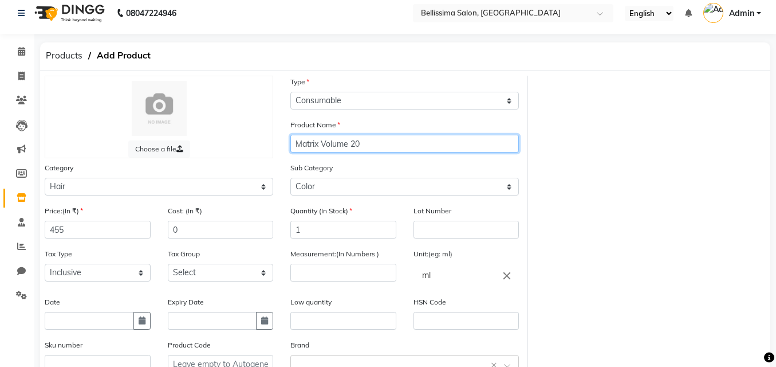
click at [382, 146] on input "Matrix Volume 20" at bounding box center [404, 144] width 229 height 18
type input "Matrix Volume 40"
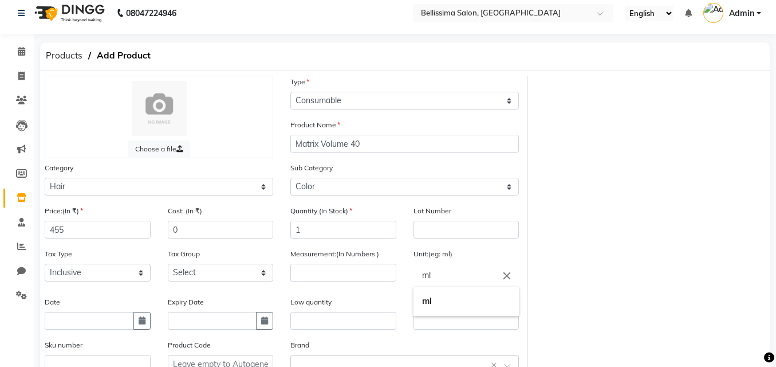
click at [435, 274] on input "ml" at bounding box center [467, 274] width 106 height 23
type input "m"
click at [454, 328] on link "l tr." at bounding box center [467, 330] width 106 height 29
type input "ltr."
click at [336, 259] on div "Measurement:(In Numbers )" at bounding box center [343, 264] width 106 height 34
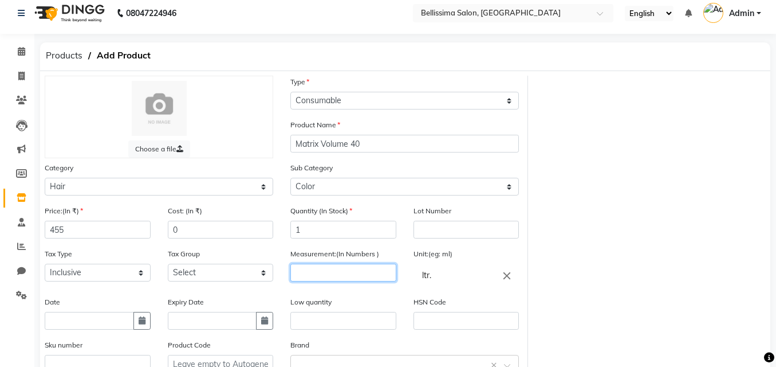
click at [338, 265] on input "number" at bounding box center [343, 272] width 106 height 18
type input "1"
click at [326, 306] on label "Low quantity" at bounding box center [310, 302] width 41 height 10
click at [326, 312] on input "text" at bounding box center [343, 321] width 106 height 18
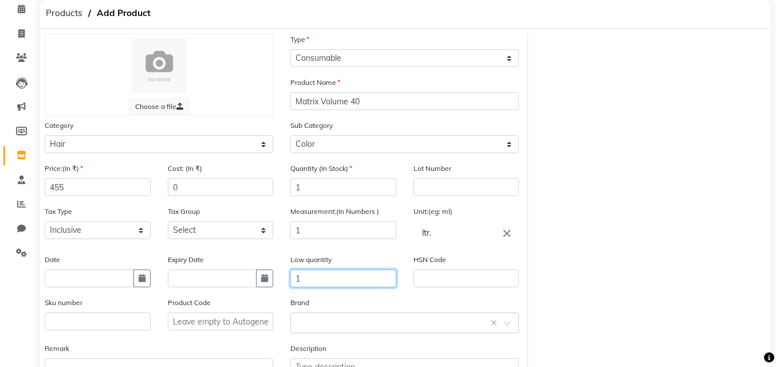
scroll to position [135, 0]
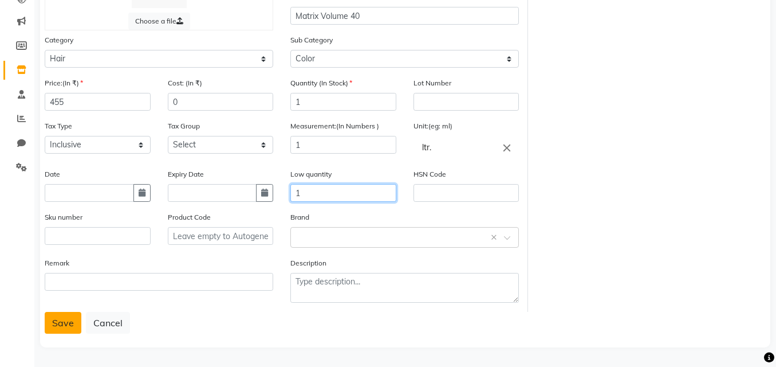
type input "1"
click at [65, 325] on button "Save" at bounding box center [63, 323] width 37 height 22
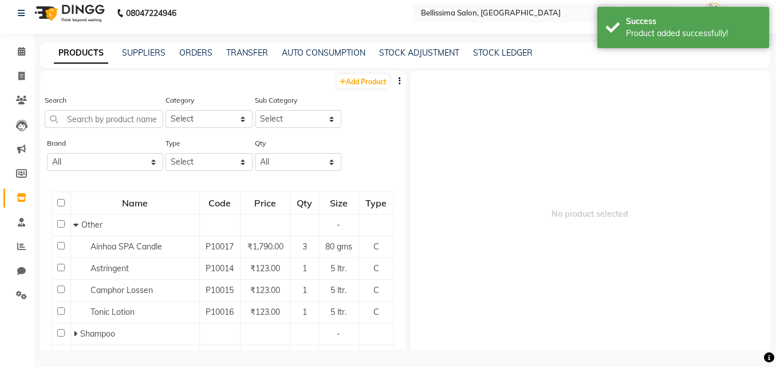
scroll to position [7, 0]
click at [353, 84] on link "Add Product" at bounding box center [363, 81] width 53 height 14
select select "true"
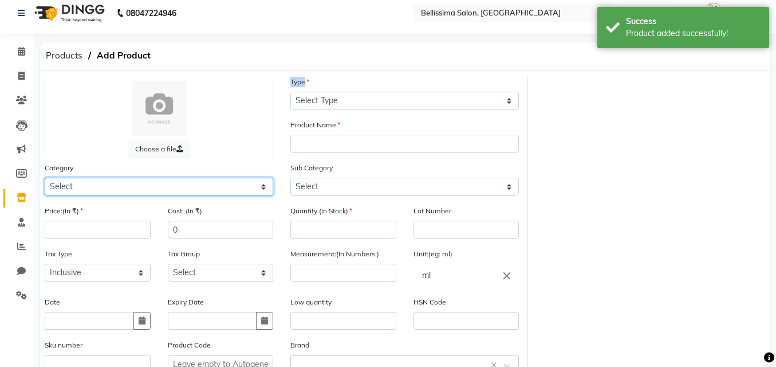
click at [174, 184] on select "Select Hair Skin Makeup Personal Care Appliances [PERSON_NAME] Waxing Disposabl…" at bounding box center [159, 187] width 229 height 18
select select "1591501100"
click at [45, 178] on select "Select Hair Skin Makeup Personal Care Appliances [PERSON_NAME] Waxing Disposabl…" at bounding box center [159, 187] width 229 height 18
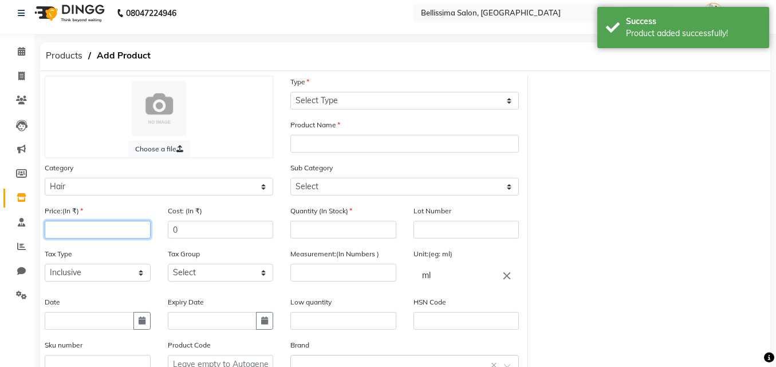
drag, startPoint x: 112, startPoint y: 225, endPoint x: 111, endPoint y: 231, distance: 5.8
click at [111, 228] on input "number" at bounding box center [98, 230] width 106 height 18
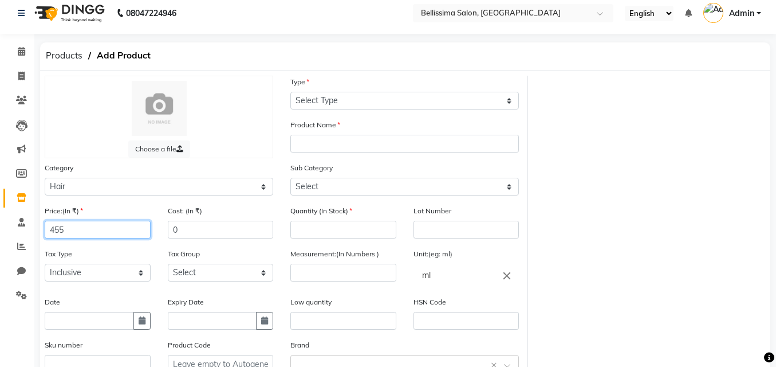
type input "455"
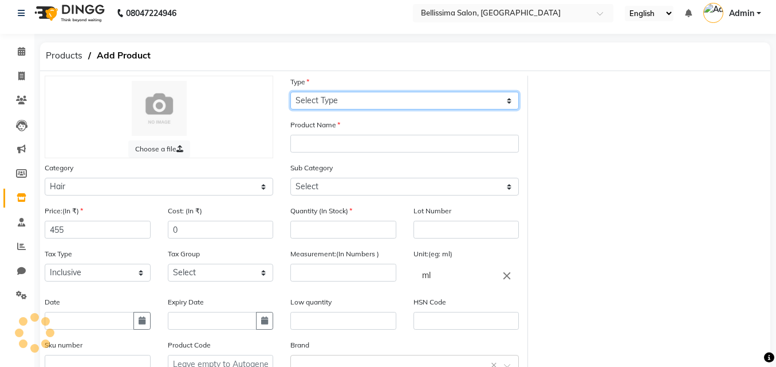
click at [393, 92] on select "Select Type Both Retail Consumable" at bounding box center [404, 101] width 229 height 18
select select "C"
click at [290, 92] on select "Select Type Both Retail Consumable" at bounding box center [404, 101] width 229 height 18
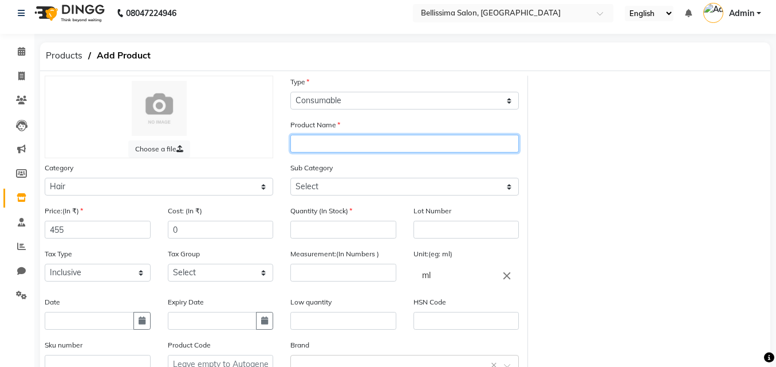
click at [369, 146] on input "text" at bounding box center [404, 144] width 229 height 18
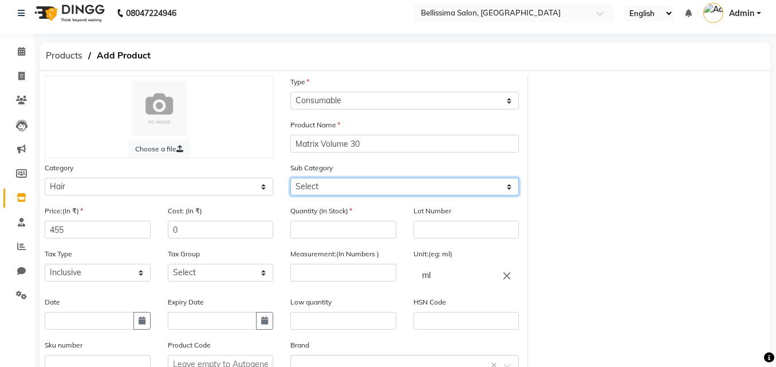
click at [354, 187] on select "Select Shampoo Conditioner Cream Mask Oil Serum Color Appliances Treatment Styl…" at bounding box center [404, 187] width 229 height 18
click at [290, 178] on select "Select Shampoo Conditioner Cream Mask Oil Serum Color Appliances Treatment Styl…" at bounding box center [404, 187] width 229 height 18
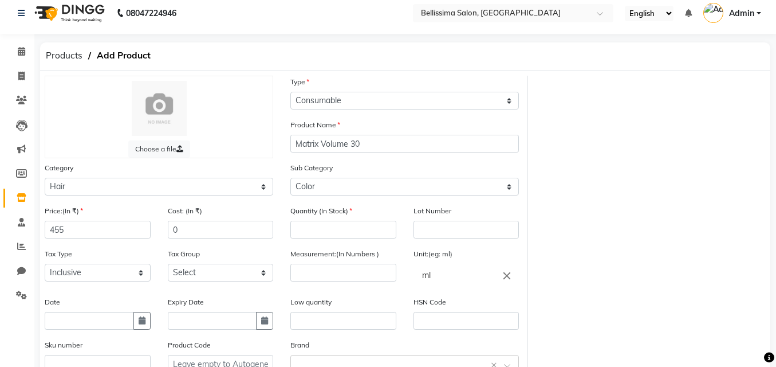
click at [314, 218] on div "Quantity (In Stock)" at bounding box center [343, 221] width 106 height 34
click at [341, 227] on input "number" at bounding box center [343, 230] width 106 height 18
click at [467, 271] on input "ml" at bounding box center [467, 274] width 106 height 23
click at [494, 332] on link "l tr." at bounding box center [467, 330] width 106 height 29
click at [304, 261] on div "Measurement:(In Numbers )" at bounding box center [343, 264] width 106 height 34
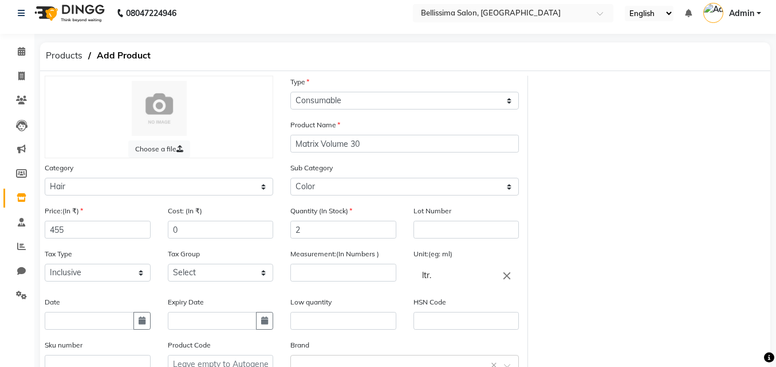
click at [304, 261] on div "Measurement:(In Numbers )" at bounding box center [343, 264] width 106 height 34
click at [319, 273] on input "number" at bounding box center [343, 272] width 106 height 18
click at [317, 322] on input "text" at bounding box center [343, 321] width 106 height 18
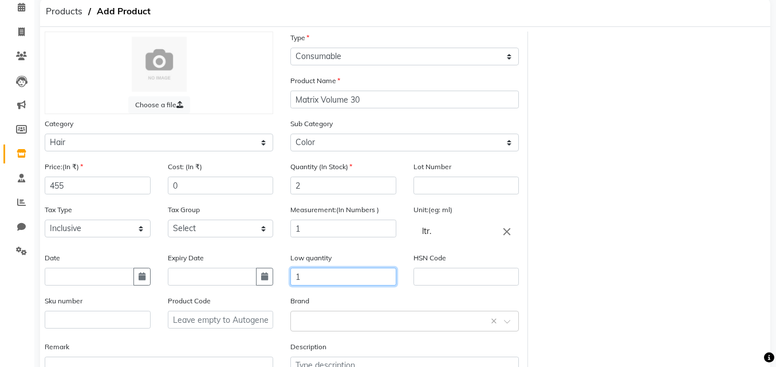
scroll to position [135, 0]
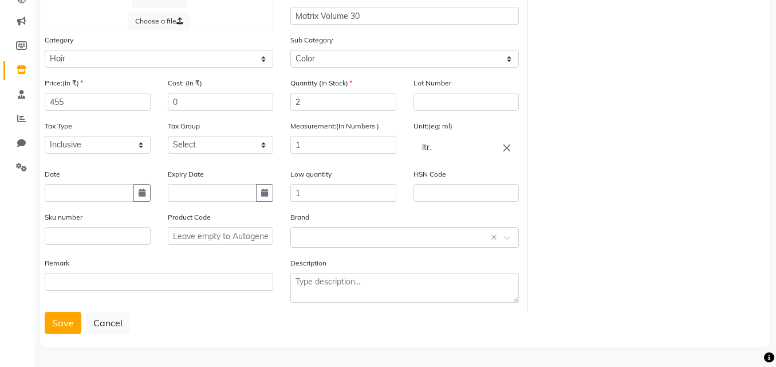
click at [49, 328] on div at bounding box center [34, 332] width 34 height 34
click at [52, 325] on button "Save" at bounding box center [63, 323] width 37 height 22
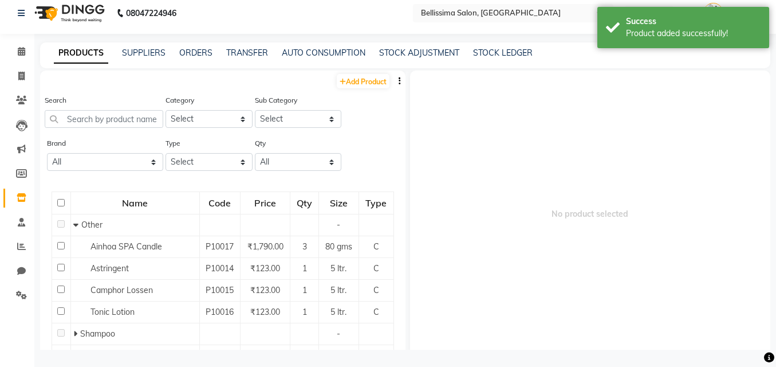
scroll to position [7, 0]
click at [366, 83] on link "Add Product" at bounding box center [363, 81] width 53 height 14
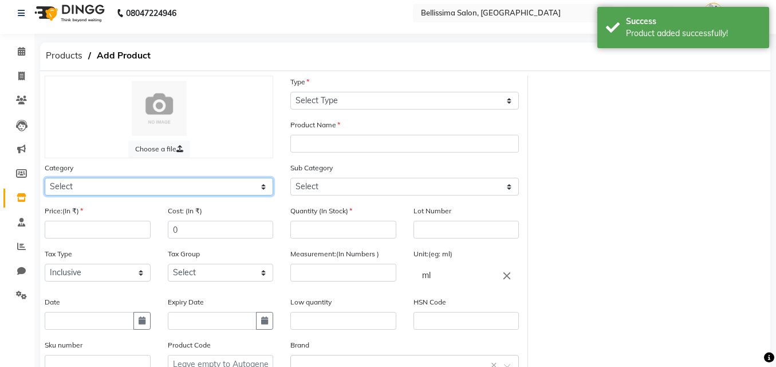
click at [200, 187] on select "Select Hair Skin Makeup Personal Care Appliances [PERSON_NAME] Waxing Disposabl…" at bounding box center [159, 187] width 229 height 18
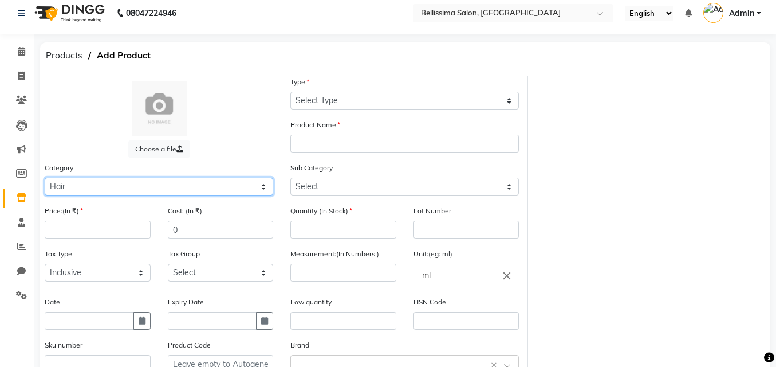
click at [45, 178] on select "Select Hair Skin Makeup Personal Care Appliances [PERSON_NAME] Waxing Disposabl…" at bounding box center [159, 187] width 229 height 18
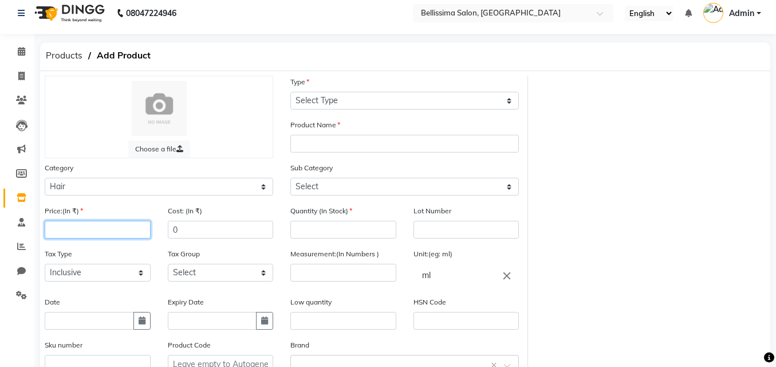
drag, startPoint x: 141, startPoint y: 226, endPoint x: 143, endPoint y: 233, distance: 6.4
click at [143, 233] on input "number" at bounding box center [98, 230] width 106 height 18
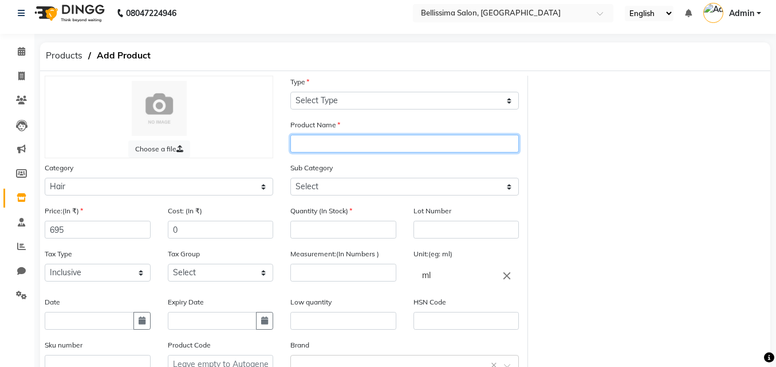
click at [363, 148] on input "text" at bounding box center [404, 144] width 229 height 18
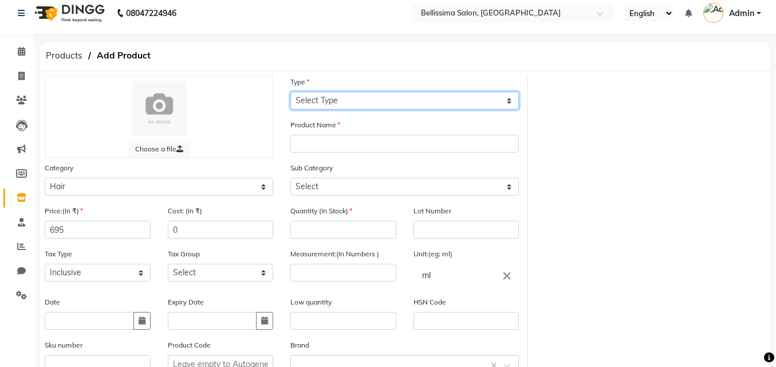
drag, startPoint x: 349, startPoint y: 93, endPoint x: 349, endPoint y: 103, distance: 9.7
click at [349, 95] on select "Select Type Both Retail Consumable" at bounding box center [404, 101] width 229 height 18
click at [290, 92] on select "Select Type Both Retail Consumable" at bounding box center [404, 101] width 229 height 18
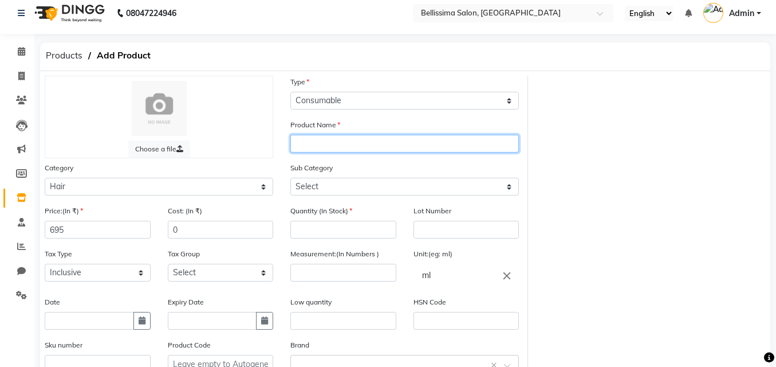
click at [346, 142] on input "text" at bounding box center [404, 144] width 229 height 18
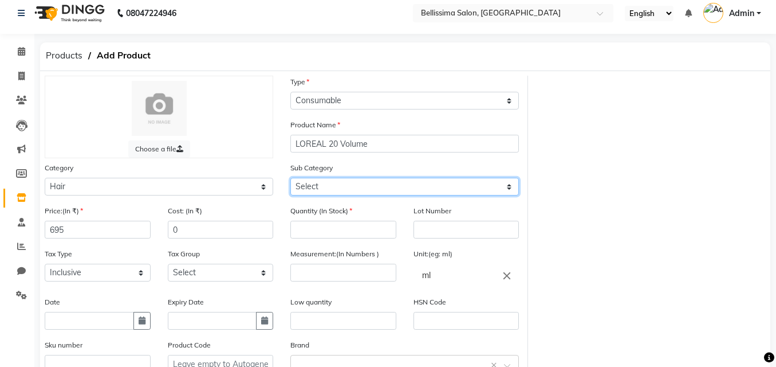
click at [367, 185] on select "Select Shampoo Conditioner Cream Mask Oil Serum Color Appliances Treatment Styl…" at bounding box center [404, 187] width 229 height 18
click at [290, 178] on select "Select Shampoo Conditioner Cream Mask Oil Serum Color Appliances Treatment Styl…" at bounding box center [404, 187] width 229 height 18
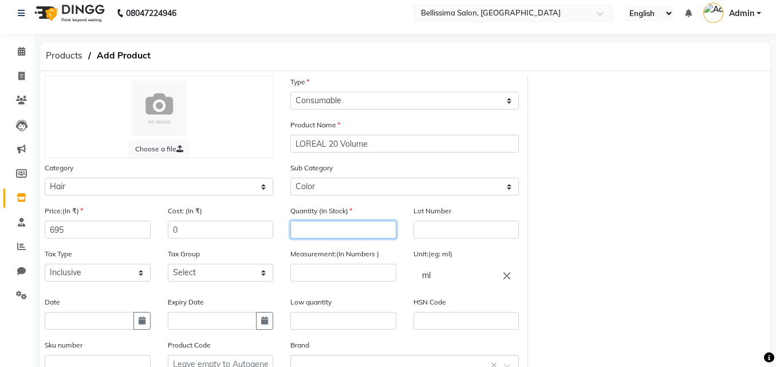
click at [324, 225] on input "number" at bounding box center [343, 230] width 106 height 18
click at [481, 282] on input "ml" at bounding box center [467, 274] width 106 height 23
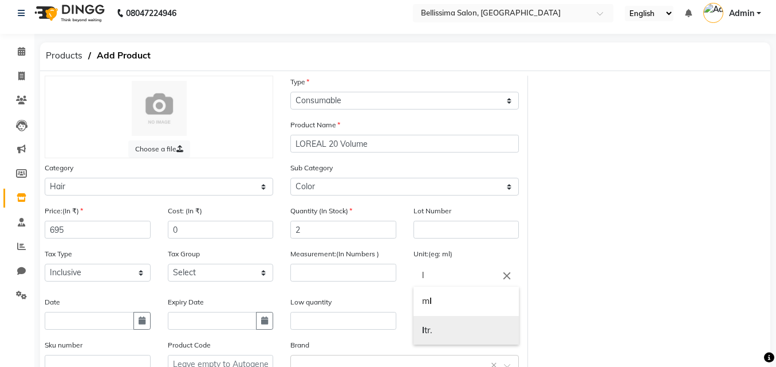
click at [431, 326] on link "l tr." at bounding box center [467, 330] width 106 height 29
click at [362, 298] on div "Low quantity" at bounding box center [343, 313] width 106 height 34
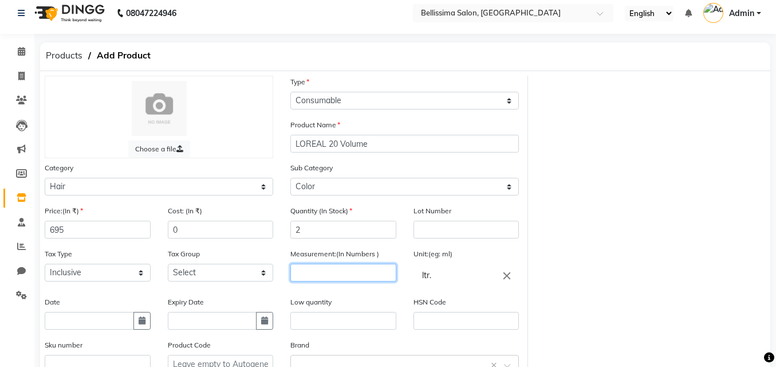
click at [357, 276] on input "number" at bounding box center [343, 272] width 106 height 18
drag, startPoint x: 322, startPoint y: 317, endPoint x: 316, endPoint y: 317, distance: 6.3
click at [321, 318] on input "text" at bounding box center [343, 321] width 106 height 18
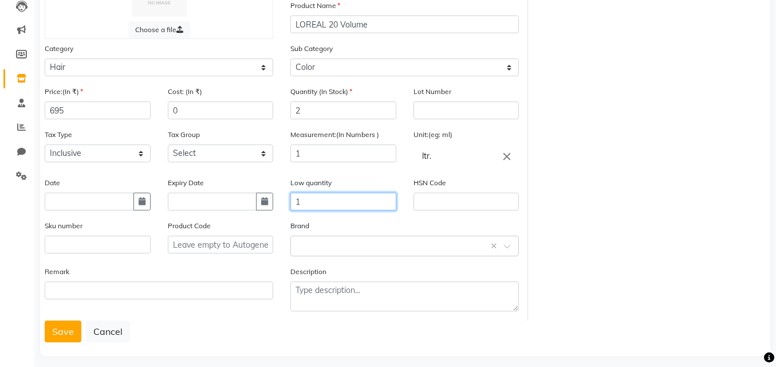
scroll to position [135, 0]
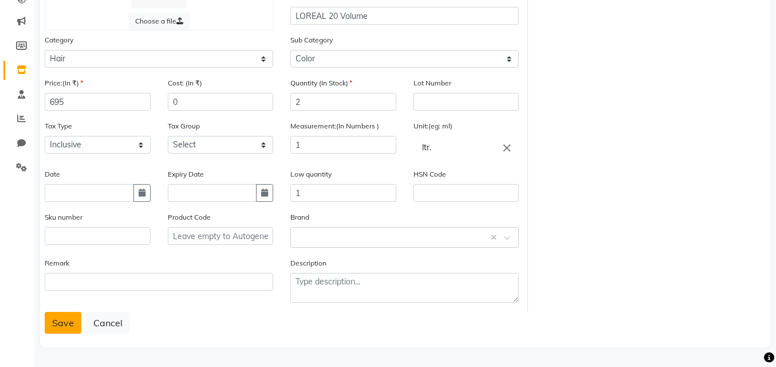
click at [57, 314] on button "Save" at bounding box center [63, 323] width 37 height 22
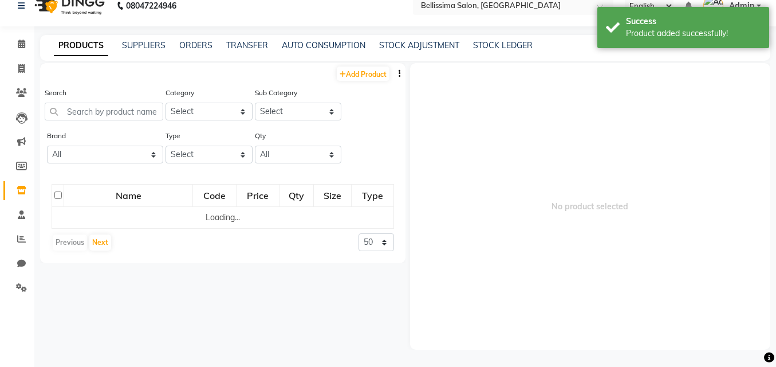
scroll to position [7, 0]
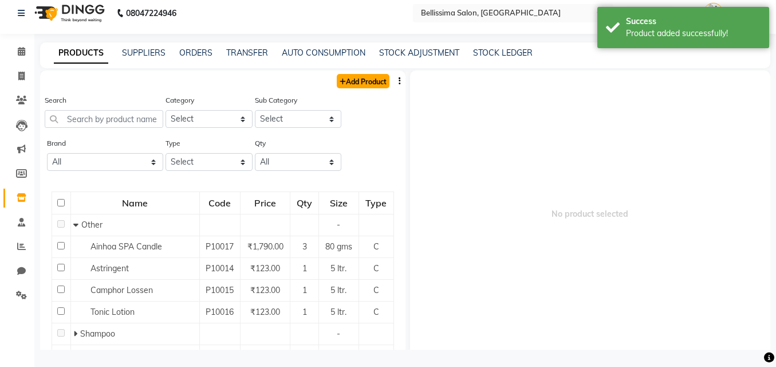
click at [357, 86] on link "Add Product" at bounding box center [363, 81] width 53 height 14
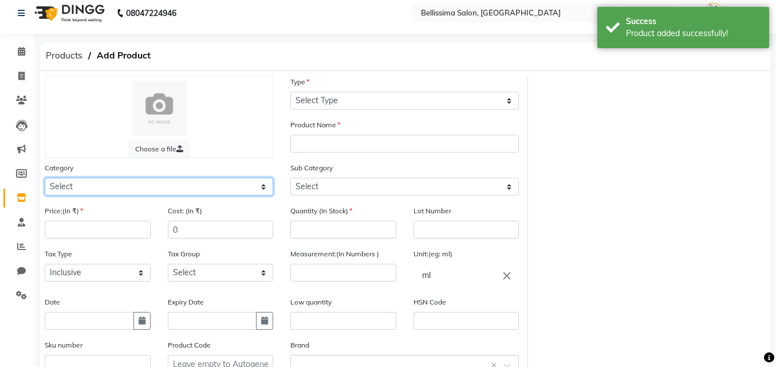
click at [163, 188] on select "Select Hair Skin Makeup Personal Care Appliances [PERSON_NAME] Waxing Disposabl…" at bounding box center [159, 187] width 229 height 18
click at [45, 178] on select "Select Hair Skin Makeup Personal Care Appliances [PERSON_NAME] Waxing Disposabl…" at bounding box center [159, 187] width 229 height 18
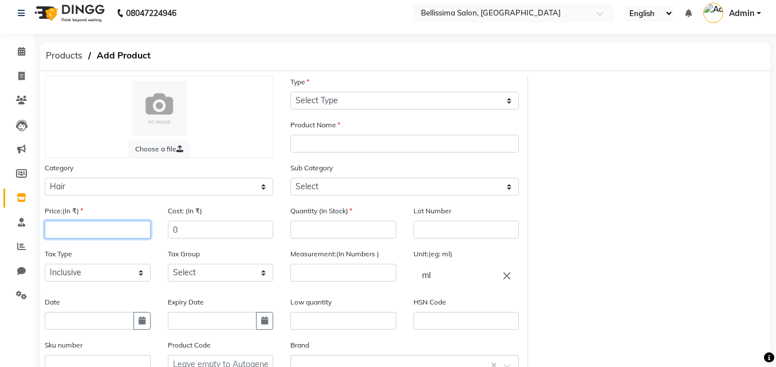
click at [100, 234] on input "number" at bounding box center [98, 230] width 106 height 18
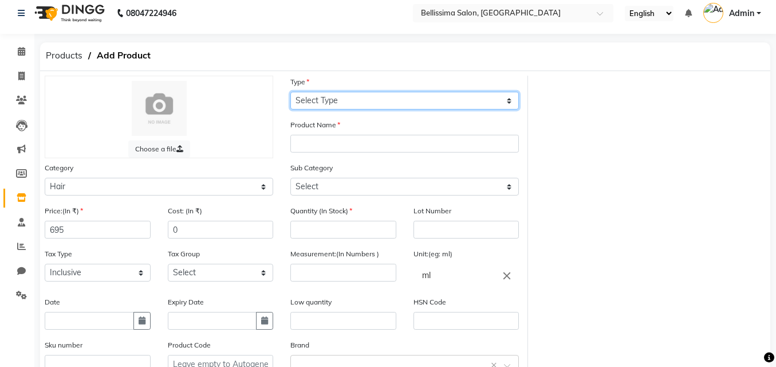
click at [375, 96] on select "Select Type Both Retail Consumable" at bounding box center [404, 101] width 229 height 18
click at [290, 92] on select "Select Type Both Retail Consumable" at bounding box center [404, 101] width 229 height 18
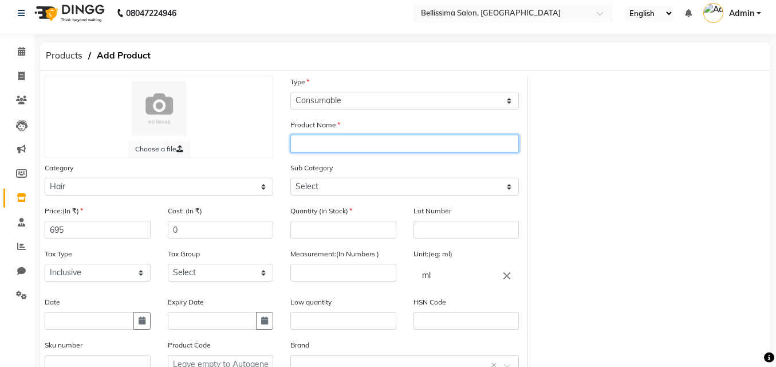
click at [384, 141] on input "text" at bounding box center [404, 144] width 229 height 18
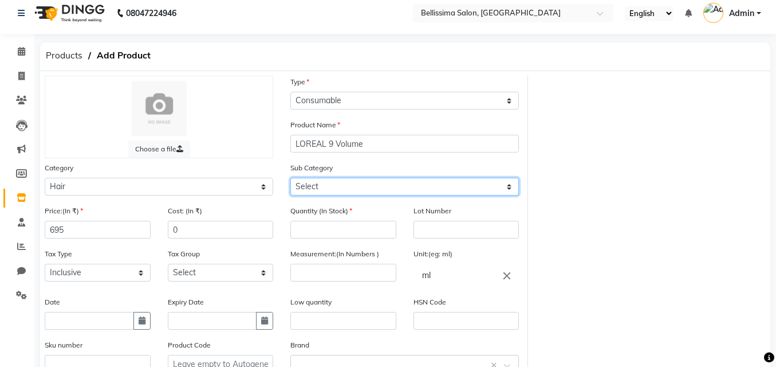
click at [372, 191] on select "Select Shampoo Conditioner Cream Mask Oil Serum Color Appliances Treatment Styl…" at bounding box center [404, 187] width 229 height 18
click at [290, 178] on select "Select Shampoo Conditioner Cream Mask Oil Serum Color Appliances Treatment Styl…" at bounding box center [404, 187] width 229 height 18
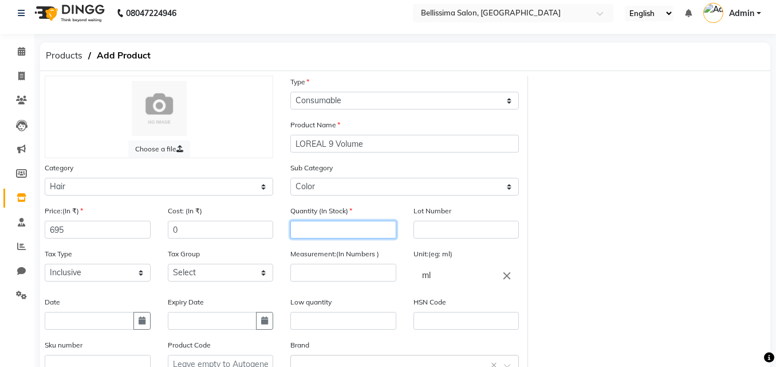
drag, startPoint x: 324, startPoint y: 234, endPoint x: 333, endPoint y: 230, distance: 10.2
click at [331, 231] on input "number" at bounding box center [343, 230] width 106 height 18
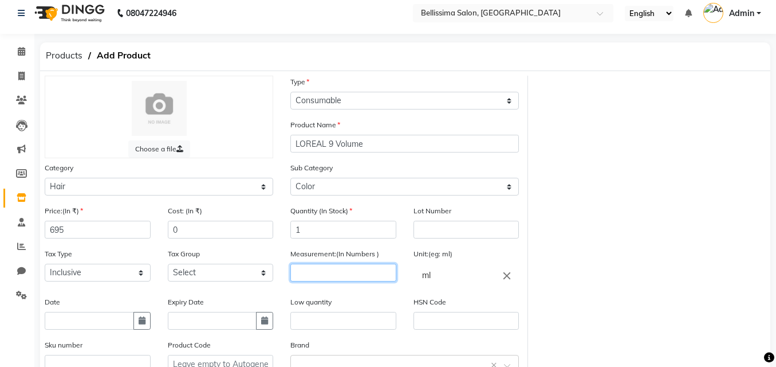
click at [378, 270] on input "number" at bounding box center [343, 272] width 106 height 18
drag, startPoint x: 378, startPoint y: 270, endPoint x: 384, endPoint y: 270, distance: 6.3
click at [383, 270] on input "number" at bounding box center [343, 272] width 106 height 18
click at [443, 276] on input "ml" at bounding box center [467, 274] width 106 height 23
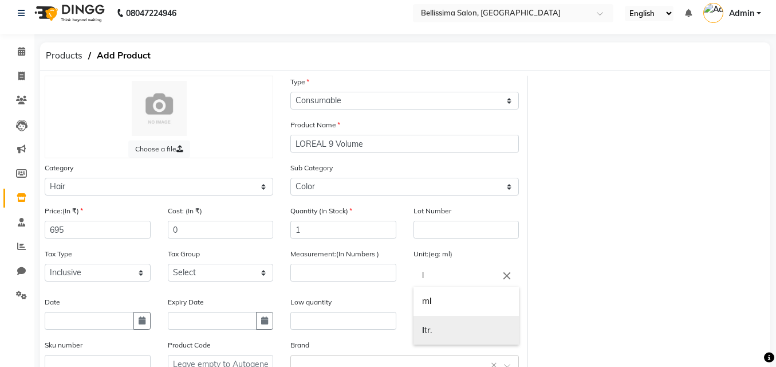
click at [477, 331] on link "l tr." at bounding box center [467, 330] width 106 height 29
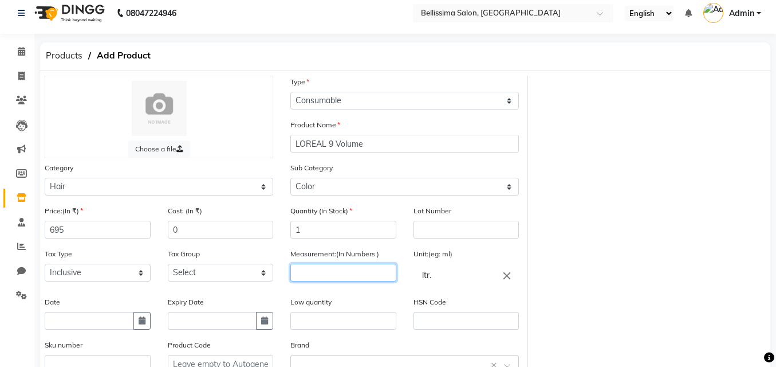
drag, startPoint x: 355, startPoint y: 268, endPoint x: 352, endPoint y: 276, distance: 8.5
click at [353, 275] on input "number" at bounding box center [343, 272] width 106 height 18
click at [341, 319] on input "text" at bounding box center [343, 321] width 106 height 18
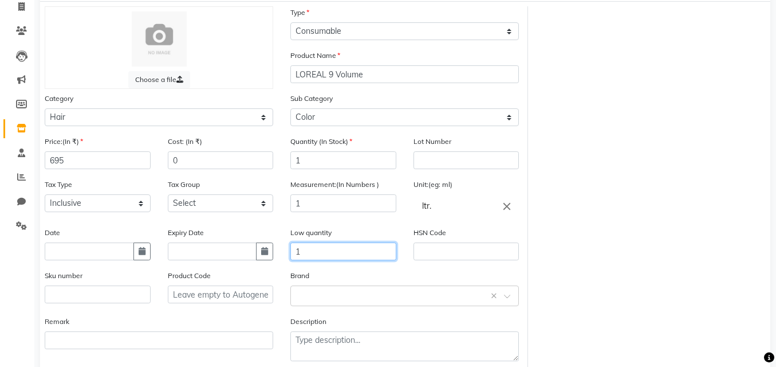
scroll to position [135, 0]
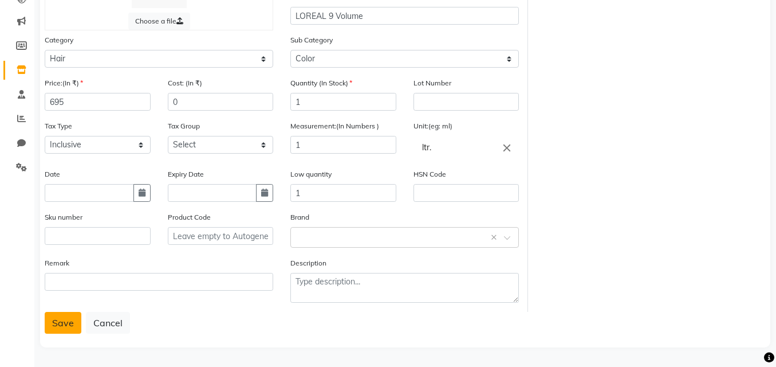
click at [65, 316] on button "Save" at bounding box center [63, 323] width 37 height 22
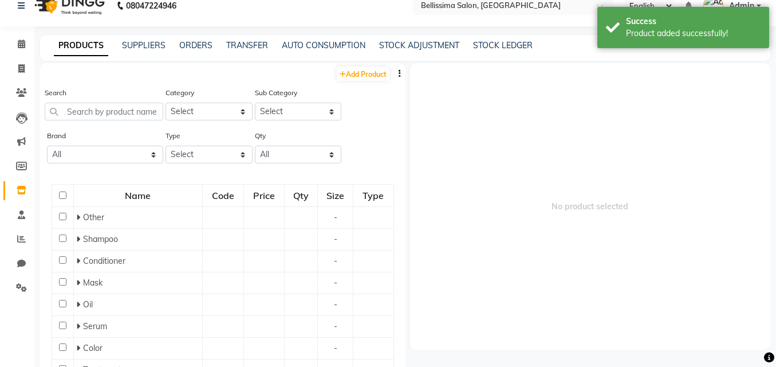
scroll to position [7, 0]
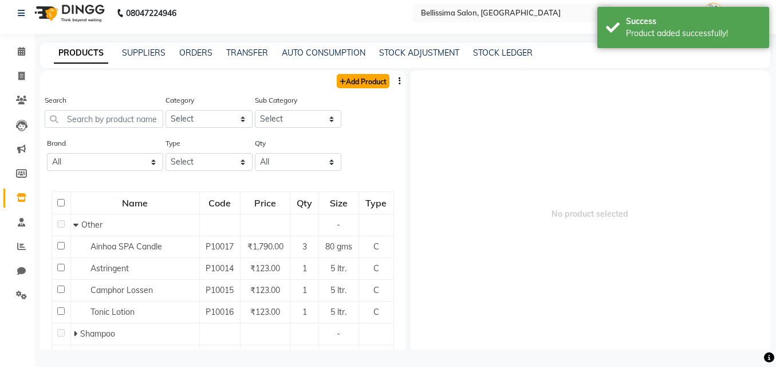
click at [367, 81] on link "Add Product" at bounding box center [363, 81] width 53 height 14
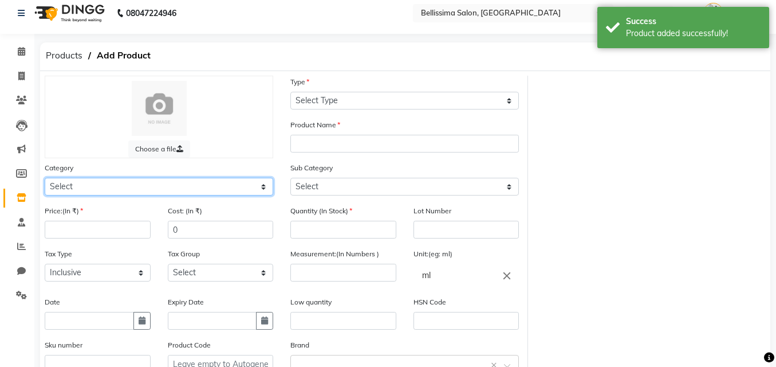
click at [174, 194] on select "Select Hair Skin Makeup Personal Care Appliances [PERSON_NAME] Waxing Disposabl…" at bounding box center [159, 187] width 229 height 18
click at [45, 178] on select "Select Hair Skin Makeup Personal Care Appliances [PERSON_NAME] Waxing Disposabl…" at bounding box center [159, 187] width 229 height 18
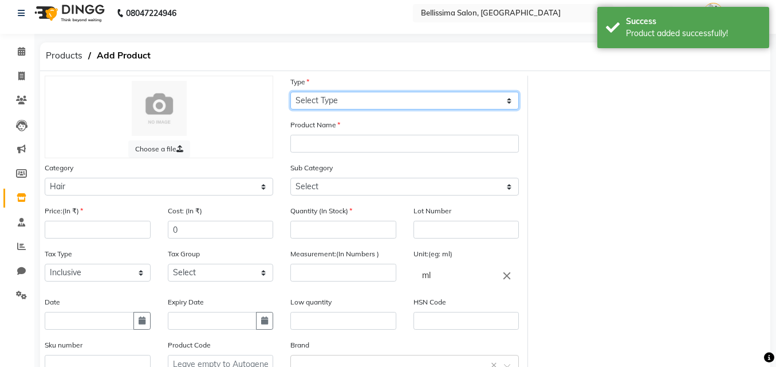
click at [357, 100] on select "Select Type Both Retail Consumable" at bounding box center [404, 101] width 229 height 18
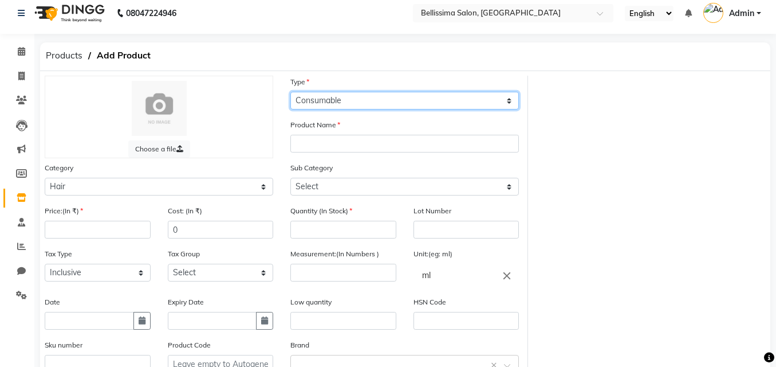
click at [290, 92] on select "Select Type Both Retail Consumable" at bounding box center [404, 101] width 229 height 18
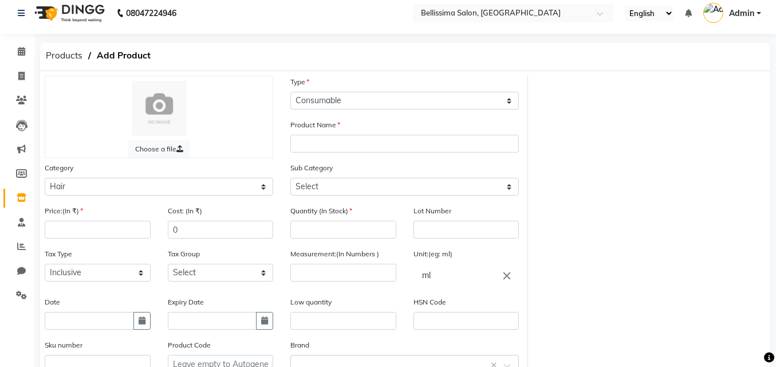
click at [373, 162] on div "Sub Category Select Shampoo Conditioner Cream Mask Oil Serum Color Appliances T…" at bounding box center [404, 179] width 229 height 34
click at [128, 230] on input "number" at bounding box center [98, 230] width 106 height 18
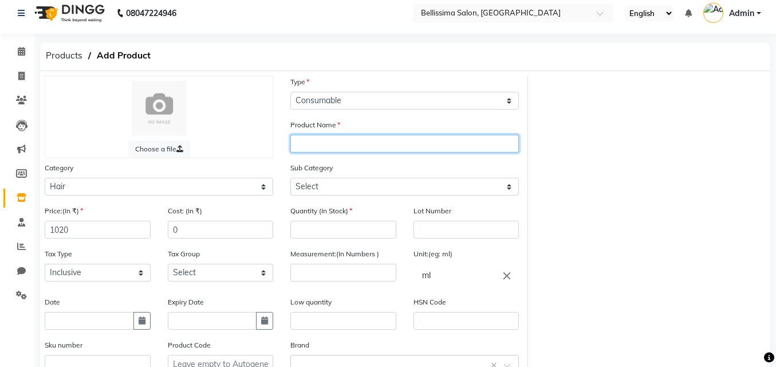
click at [381, 148] on input "text" at bounding box center [404, 144] width 229 height 18
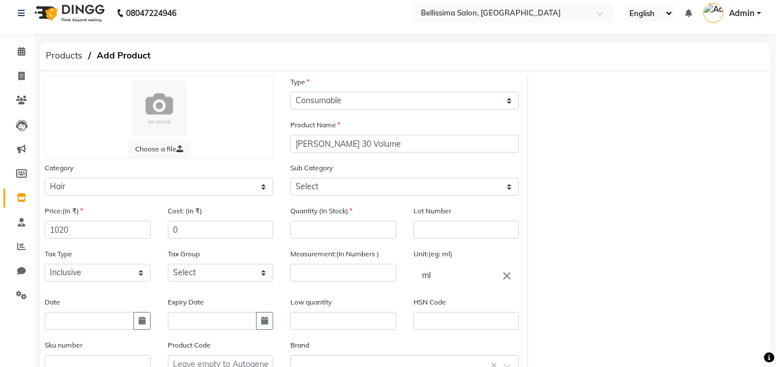
click at [348, 173] on div "Sub Category Select Shampoo Conditioner Cream Mask Oil Serum Color Appliances T…" at bounding box center [404, 179] width 229 height 34
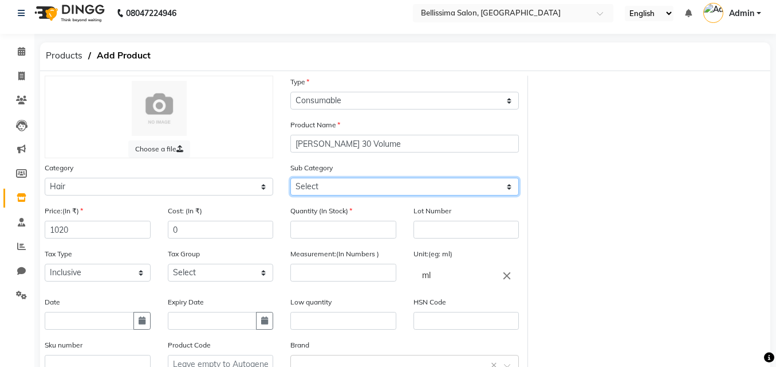
click at [348, 191] on select "Select Shampoo Conditioner Cream Mask Oil Serum Color Appliances Treatment Styl…" at bounding box center [404, 187] width 229 height 18
click at [290, 178] on select "Select Shampoo Conditioner Cream Mask Oil Serum Color Appliances Treatment Styl…" at bounding box center [404, 187] width 229 height 18
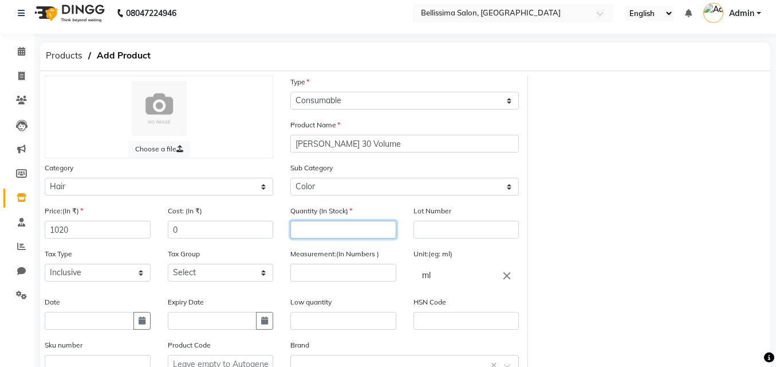
click at [314, 226] on input "number" at bounding box center [343, 230] width 106 height 18
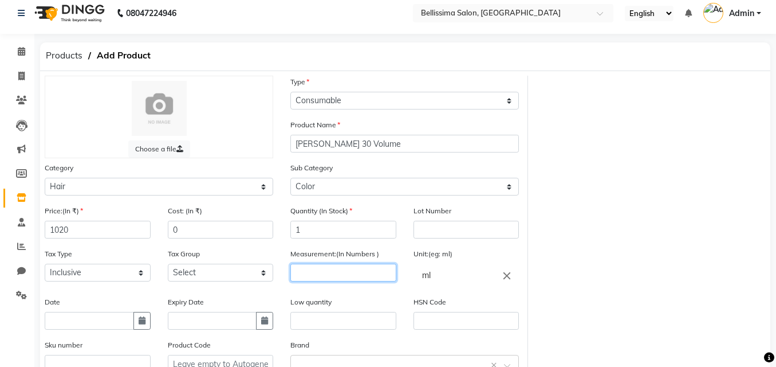
click at [325, 278] on input "number" at bounding box center [343, 272] width 106 height 18
click at [352, 332] on div "Low quantity" at bounding box center [343, 317] width 123 height 43
click at [356, 324] on input "text" at bounding box center [343, 321] width 106 height 18
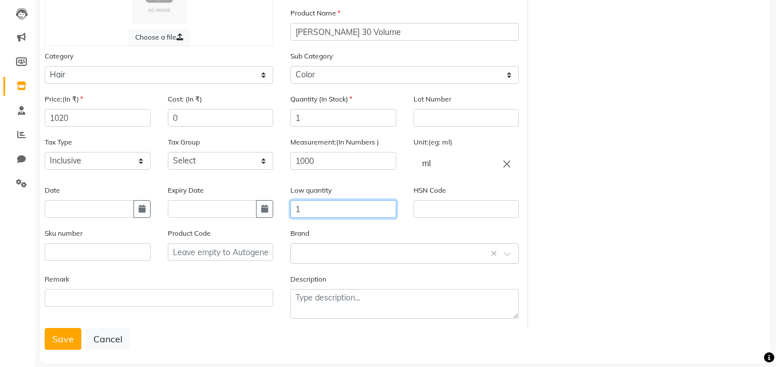
scroll to position [135, 0]
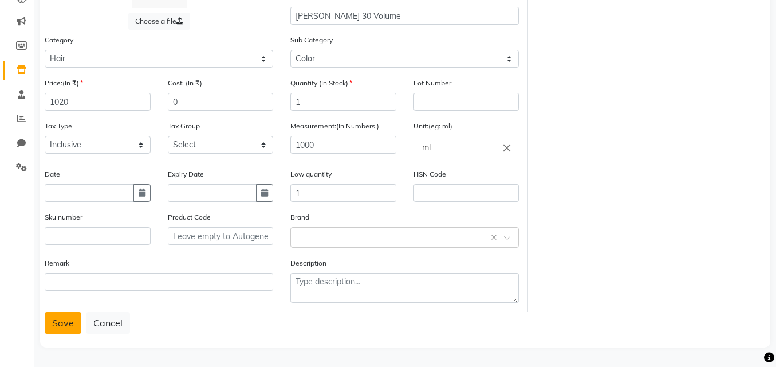
click at [67, 325] on button "Save" at bounding box center [63, 323] width 37 height 22
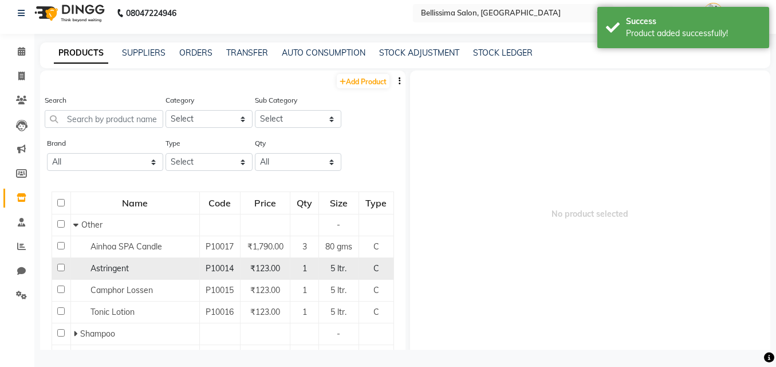
scroll to position [7, 0]
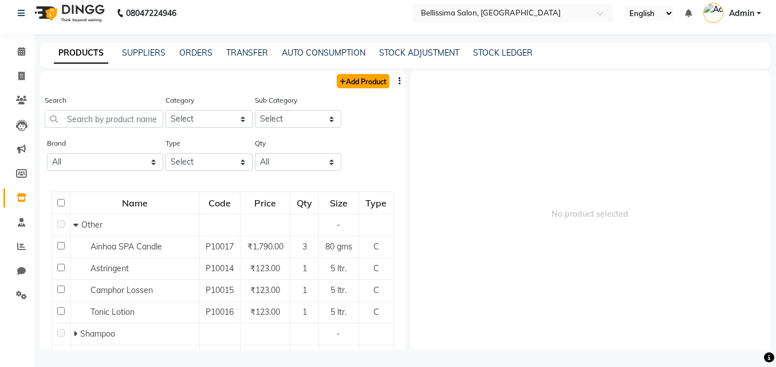
click at [368, 86] on link "Add Product" at bounding box center [363, 81] width 53 height 14
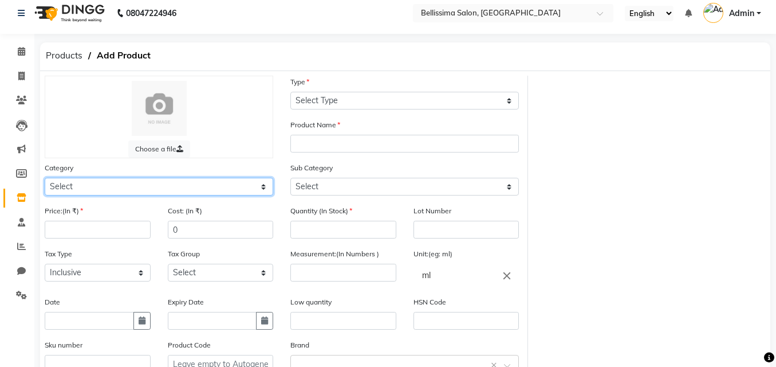
click at [98, 183] on select "Select Hair Skin Makeup Personal Care Appliances [PERSON_NAME] Waxing Disposabl…" at bounding box center [159, 187] width 229 height 18
click at [45, 178] on select "Select Hair Skin Makeup Personal Care Appliances [PERSON_NAME] Waxing Disposabl…" at bounding box center [159, 187] width 229 height 18
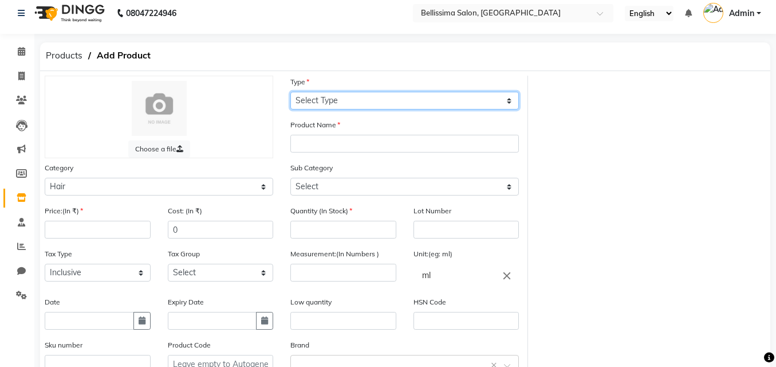
click at [353, 102] on select "Select Type Both Retail Consumable" at bounding box center [404, 101] width 229 height 18
click at [290, 92] on select "Select Type Both Retail Consumable" at bounding box center [404, 101] width 229 height 18
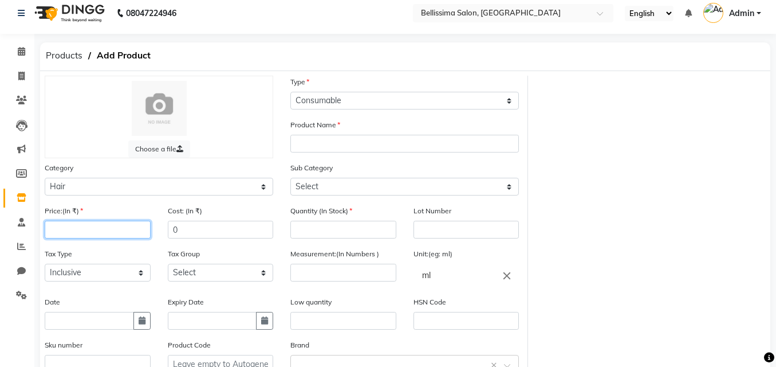
click at [113, 224] on input "number" at bounding box center [98, 230] width 106 height 18
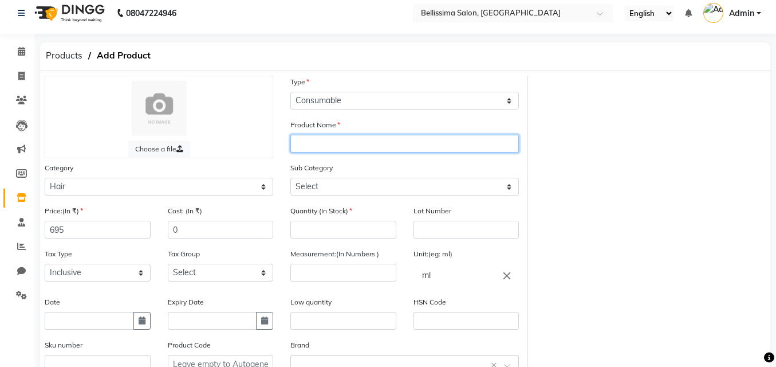
click at [386, 144] on input "text" at bounding box center [404, 144] width 229 height 18
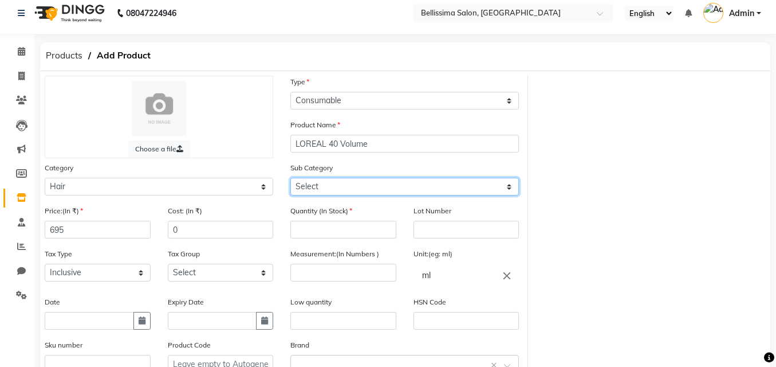
click at [378, 182] on select "Select Shampoo Conditioner Cream Mask Oil Serum Color Appliances Treatment Styl…" at bounding box center [404, 187] width 229 height 18
click at [290, 178] on select "Select Shampoo Conditioner Cream Mask Oil Serum Color Appliances Treatment Styl…" at bounding box center [404, 187] width 229 height 18
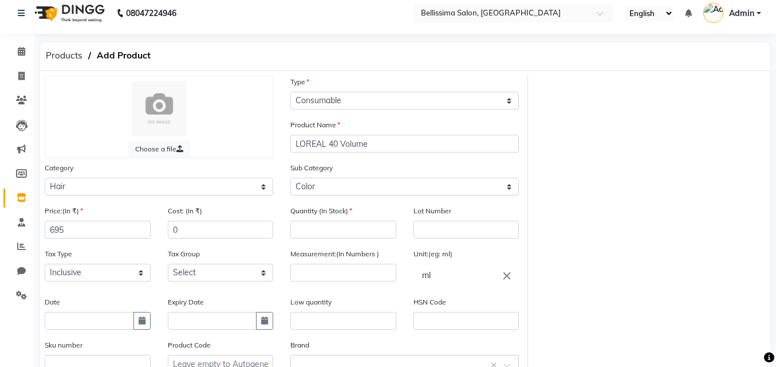
click at [342, 241] on div "Quantity (In Stock)" at bounding box center [343, 225] width 123 height 43
click at [350, 226] on input "number" at bounding box center [343, 230] width 106 height 18
click at [342, 275] on input "number" at bounding box center [343, 272] width 106 height 18
click at [331, 317] on input "text" at bounding box center [343, 321] width 106 height 18
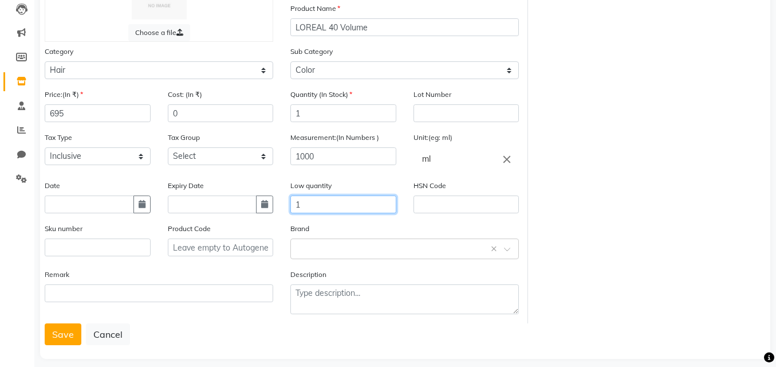
scroll to position [135, 0]
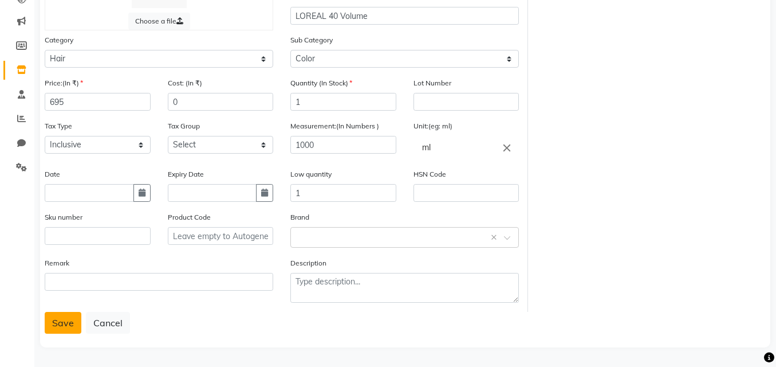
click at [69, 319] on button "Save" at bounding box center [63, 323] width 37 height 22
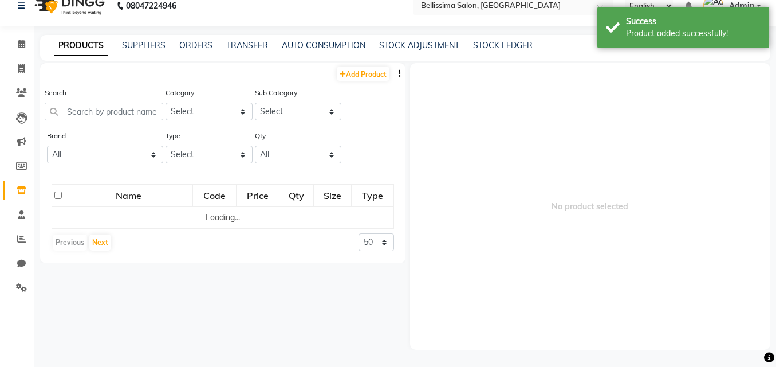
scroll to position [7, 0]
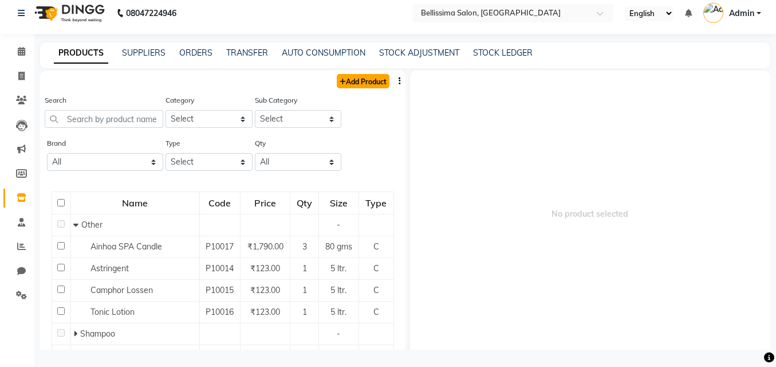
click at [363, 84] on link "Add Product" at bounding box center [363, 81] width 53 height 14
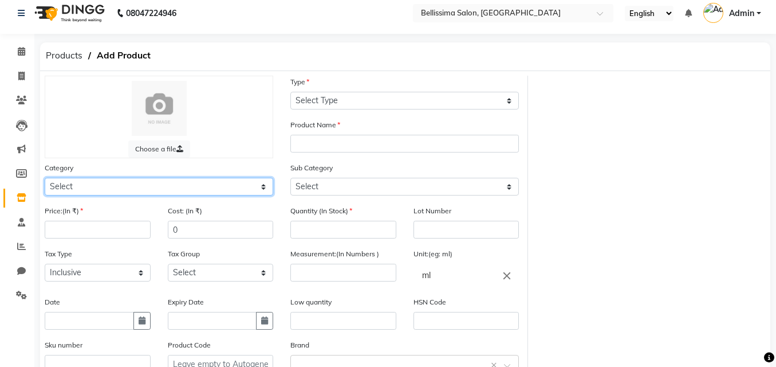
click at [236, 190] on select "Select Hair Skin Makeup Personal Care Appliances [PERSON_NAME] Waxing Disposabl…" at bounding box center [159, 187] width 229 height 18
click at [45, 178] on select "Select Hair Skin Makeup Personal Care Appliances [PERSON_NAME] Waxing Disposabl…" at bounding box center [159, 187] width 229 height 18
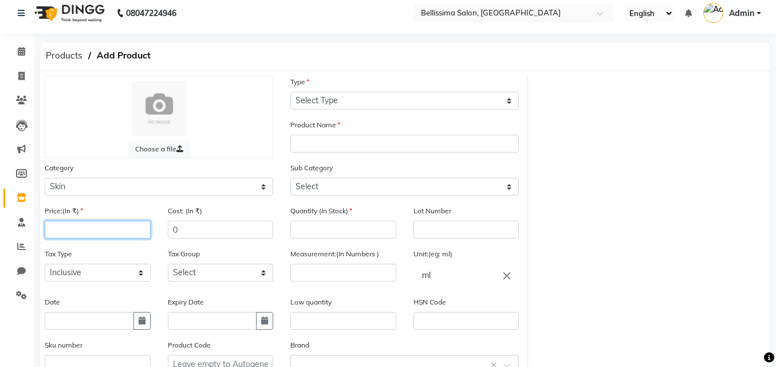
click at [95, 226] on input "number" at bounding box center [98, 230] width 106 height 18
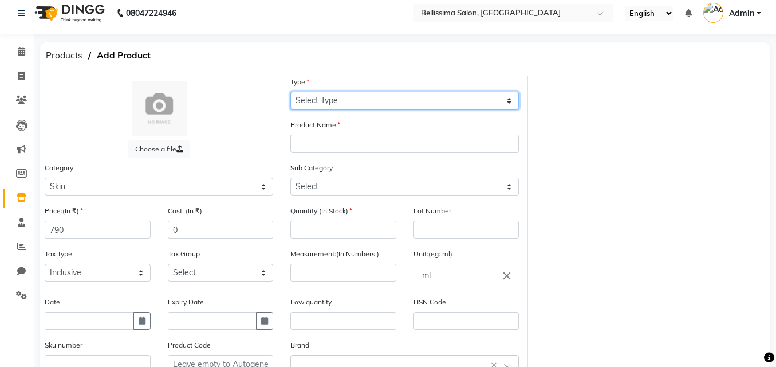
click at [359, 104] on select "Select Type Both Retail Consumable" at bounding box center [404, 101] width 229 height 18
click at [290, 92] on select "Select Type Both Retail Consumable" at bounding box center [404, 101] width 229 height 18
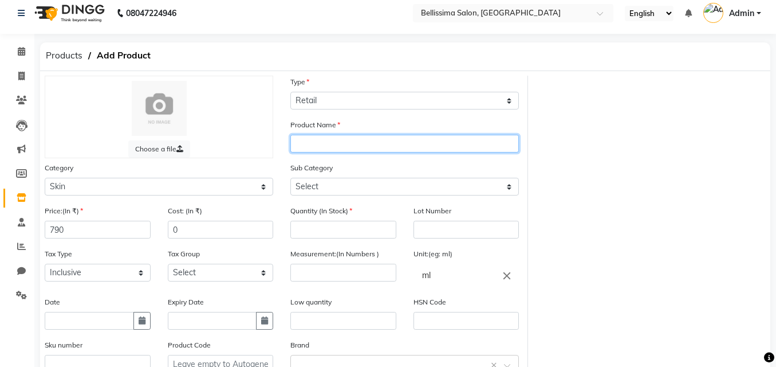
click at [347, 146] on input "text" at bounding box center [404, 144] width 229 height 18
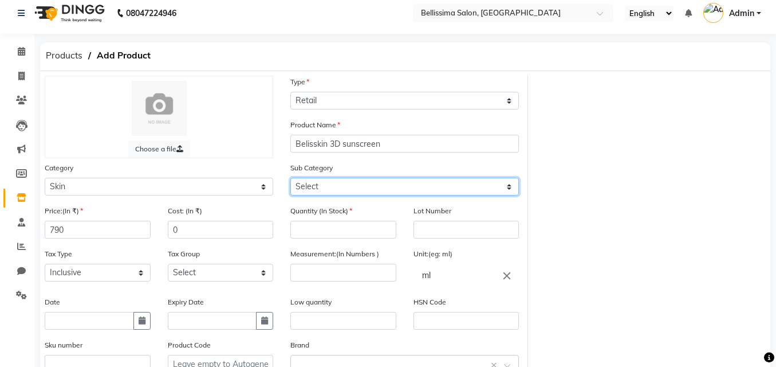
click at [404, 183] on select "Select Cleanser Facial Moisturiser Serum Toner Sun Care Masks Lip Care Eye Care…" at bounding box center [404, 187] width 229 height 18
click at [290, 178] on select "Select Cleanser Facial Moisturiser Serum Toner Sun Care Masks Lip Care Eye Care…" at bounding box center [404, 187] width 229 height 18
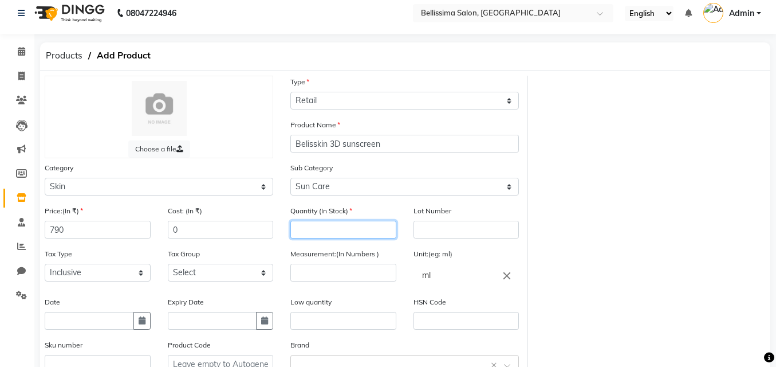
click at [330, 225] on input "number" at bounding box center [343, 230] width 106 height 18
click at [343, 284] on div "Measurement:(In Numbers )" at bounding box center [343, 271] width 123 height 48
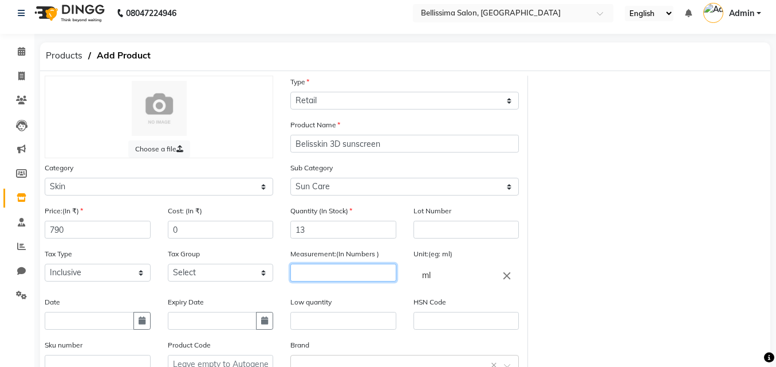
click at [348, 274] on input "number" at bounding box center [343, 272] width 106 height 18
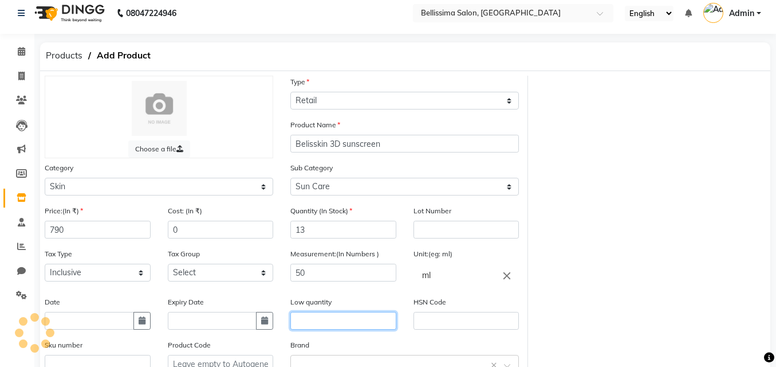
click at [354, 321] on input "text" at bounding box center [343, 321] width 106 height 18
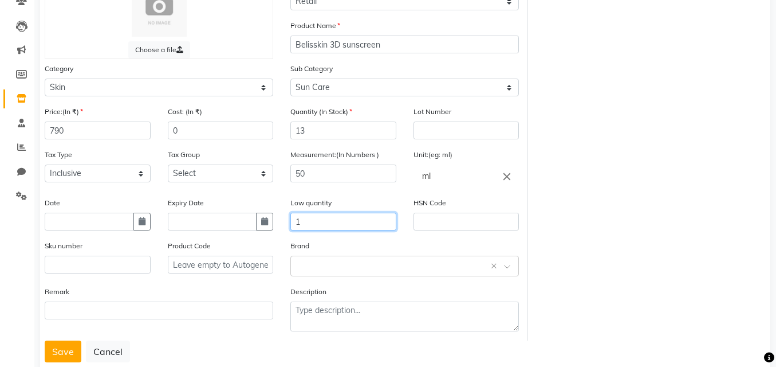
scroll to position [135, 0]
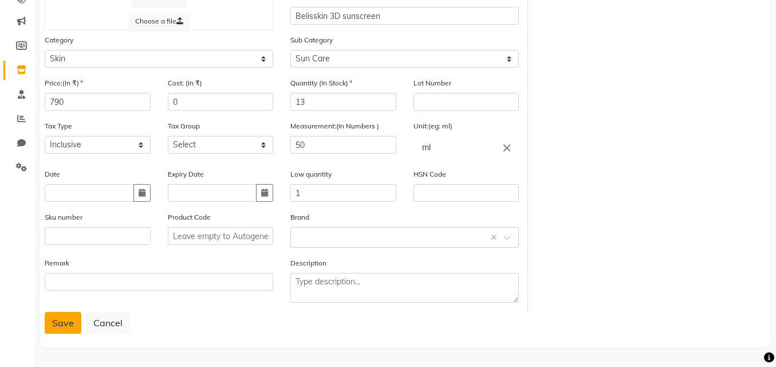
click at [68, 329] on button "Save" at bounding box center [63, 323] width 37 height 22
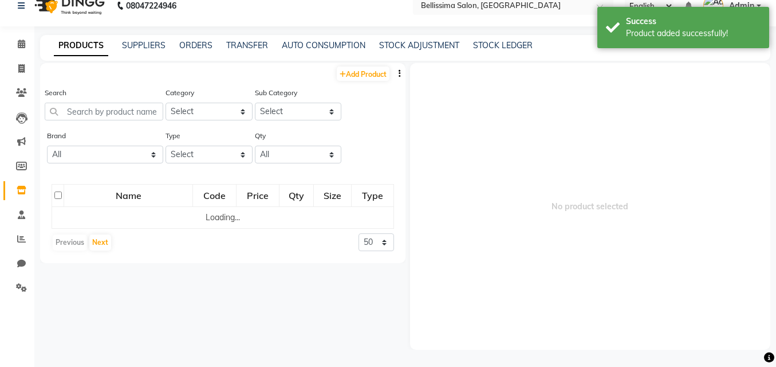
scroll to position [7, 0]
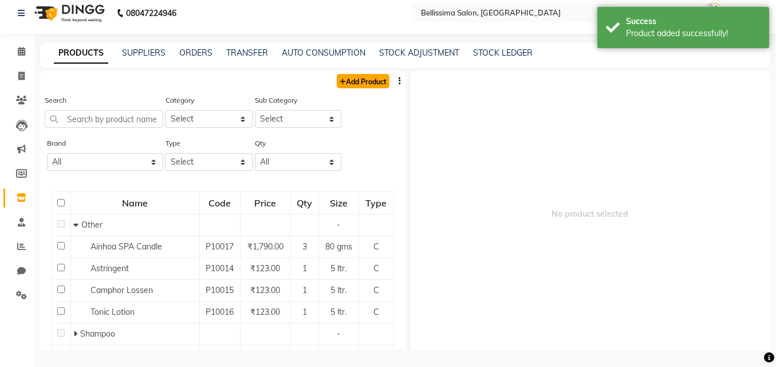
click at [365, 79] on link "Add Product" at bounding box center [363, 81] width 53 height 14
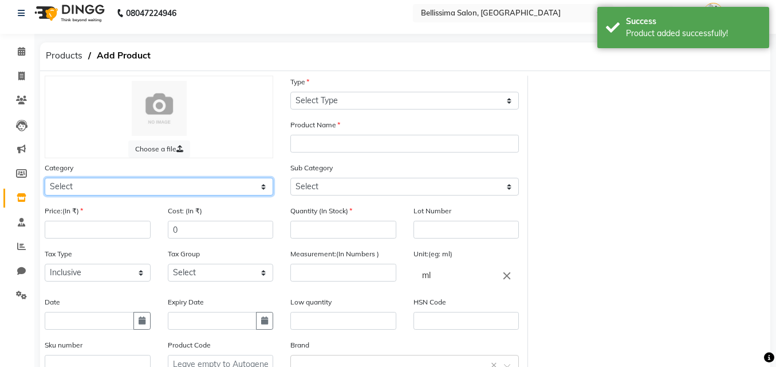
click at [62, 188] on select "Select Hair Skin Makeup Personal Care Appliances [PERSON_NAME] Waxing Disposabl…" at bounding box center [159, 187] width 229 height 18
click at [45, 178] on select "Select Hair Skin Makeup Personal Care Appliances [PERSON_NAME] Waxing Disposabl…" at bounding box center [159, 187] width 229 height 18
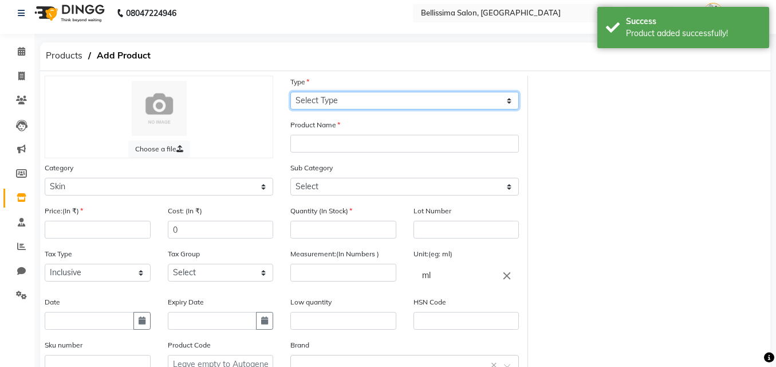
click at [388, 93] on select "Select Type Both Retail Consumable" at bounding box center [404, 101] width 229 height 18
click at [290, 92] on select "Select Type Both Retail Consumable" at bounding box center [404, 101] width 229 height 18
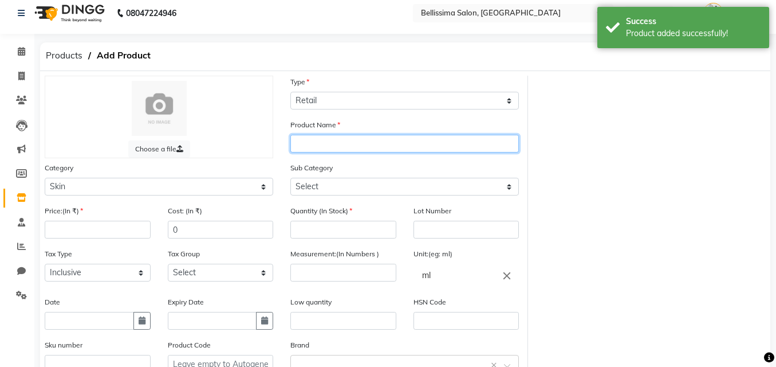
drag, startPoint x: 368, startPoint y: 135, endPoint x: 367, endPoint y: 141, distance: 6.4
click at [368, 137] on input "text" at bounding box center [404, 144] width 229 height 18
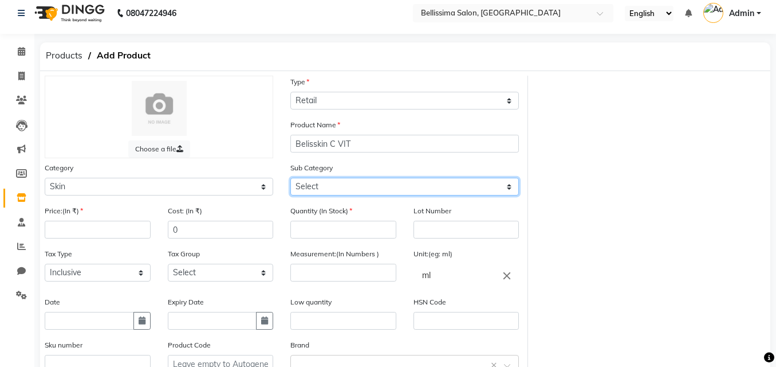
click at [360, 183] on select "Select Cleanser Facial Moisturiser Serum Toner Sun Care Masks Lip Care Eye Care…" at bounding box center [404, 187] width 229 height 18
click at [290, 178] on select "Select Cleanser Facial Moisturiser Serum Toner Sun Care Masks Lip Care Eye Care…" at bounding box center [404, 187] width 229 height 18
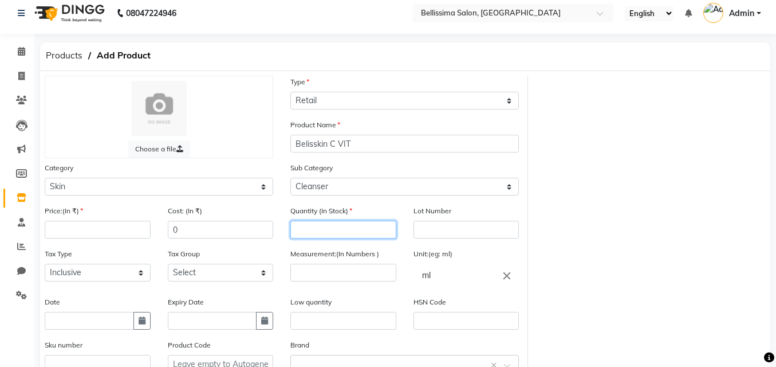
click at [332, 225] on input "number" at bounding box center [343, 230] width 106 height 18
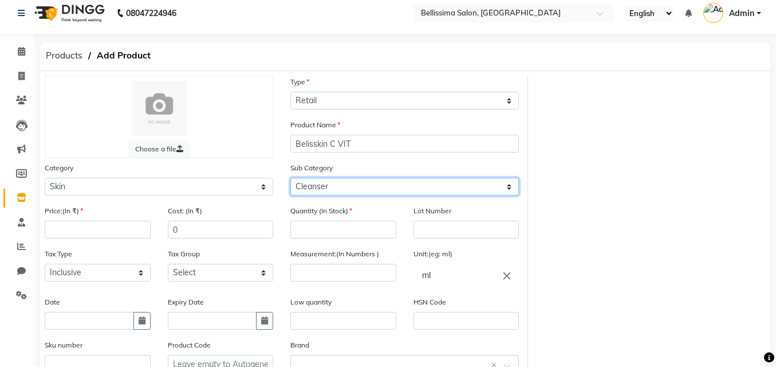
click at [328, 184] on select "Select Cleanser Facial Moisturiser Serum Toner Sun Care Masks Lip Care Eye Care…" at bounding box center [404, 187] width 229 height 18
click at [290, 178] on select "Select Cleanser Facial Moisturiser Serum Toner Sun Care Masks Lip Care Eye Care…" at bounding box center [404, 187] width 229 height 18
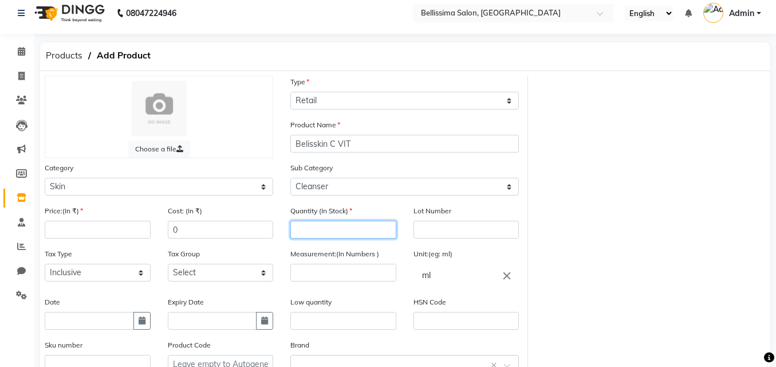
click at [336, 229] on input "number" at bounding box center [343, 230] width 106 height 18
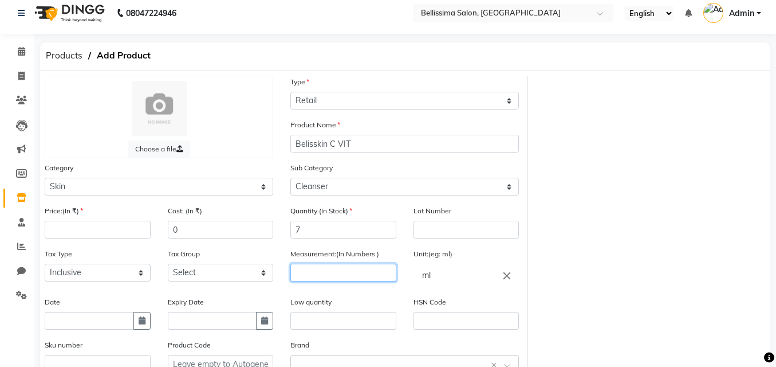
click at [340, 274] on input "number" at bounding box center [343, 272] width 106 height 18
click at [325, 319] on input "text" at bounding box center [343, 321] width 106 height 18
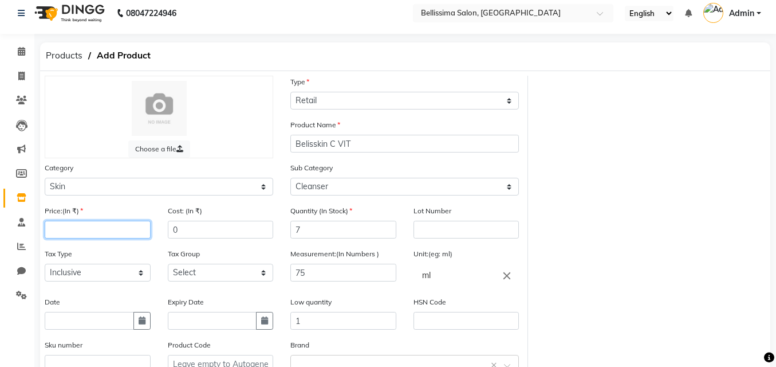
click at [82, 223] on input "number" at bounding box center [98, 230] width 106 height 18
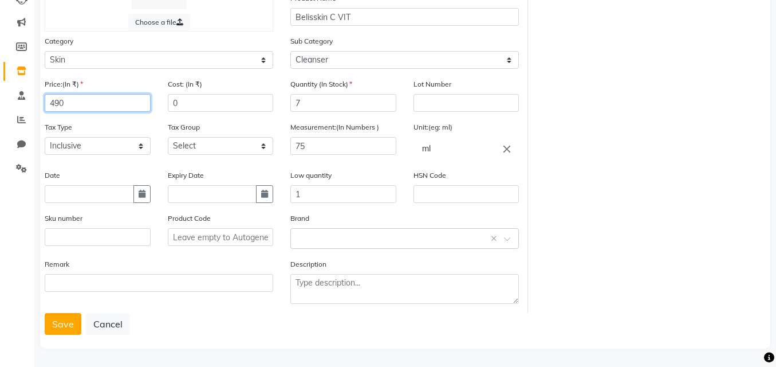
scroll to position [135, 0]
click at [69, 322] on button "Save" at bounding box center [63, 323] width 37 height 22
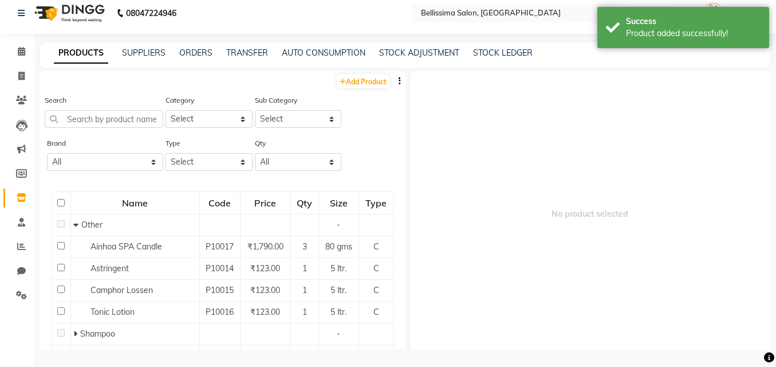
scroll to position [7, 0]
click at [359, 77] on link "Add Product" at bounding box center [363, 81] width 53 height 14
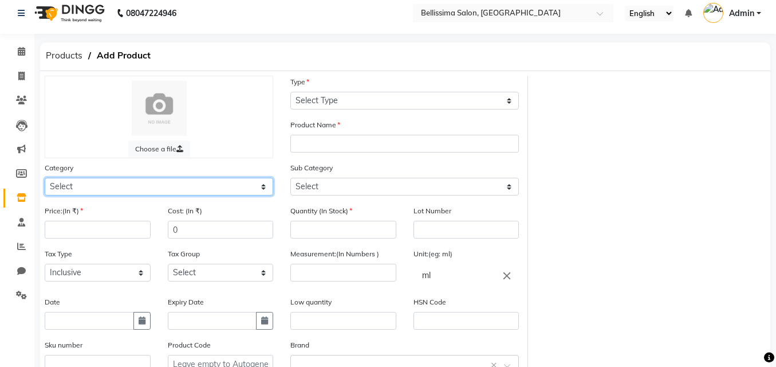
click at [184, 188] on select "Select Hair Skin Makeup Personal Care Appliances [PERSON_NAME] Waxing Disposabl…" at bounding box center [159, 187] width 229 height 18
click at [45, 178] on select "Select Hair Skin Makeup Personal Care Appliances [PERSON_NAME] Waxing Disposabl…" at bounding box center [159, 187] width 229 height 18
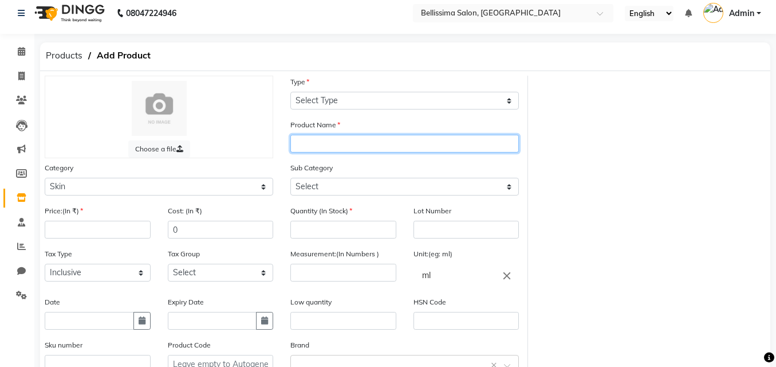
click at [409, 145] on input "text" at bounding box center [404, 144] width 229 height 18
click at [389, 196] on div "Sub Category Select Cleanser Facial Moisturiser Serum Toner Sun Care Masks Lip …" at bounding box center [405, 183] width 246 height 43
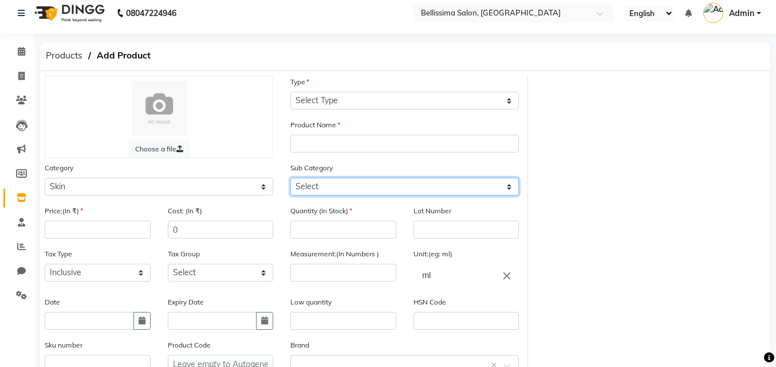
click at [388, 188] on select "Select Cleanser Facial Moisturiser Serum Toner Sun Care Masks Lip Care Eye Care…" at bounding box center [404, 187] width 229 height 18
click at [290, 178] on select "Select Cleanser Facial Moisturiser Serum Toner Sun Care Masks Lip Care Eye Care…" at bounding box center [404, 187] width 229 height 18
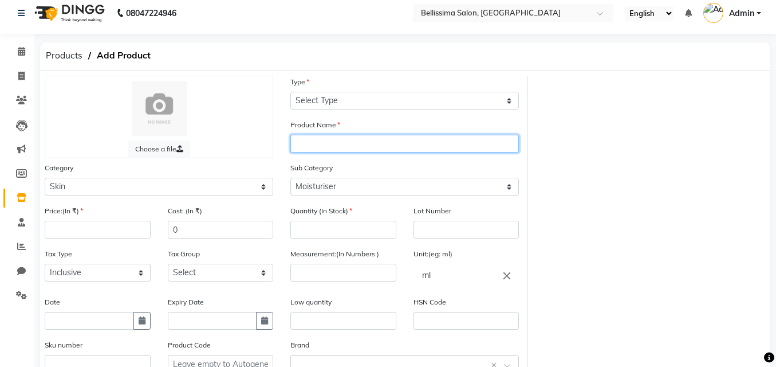
click at [307, 147] on input "text" at bounding box center [404, 144] width 229 height 18
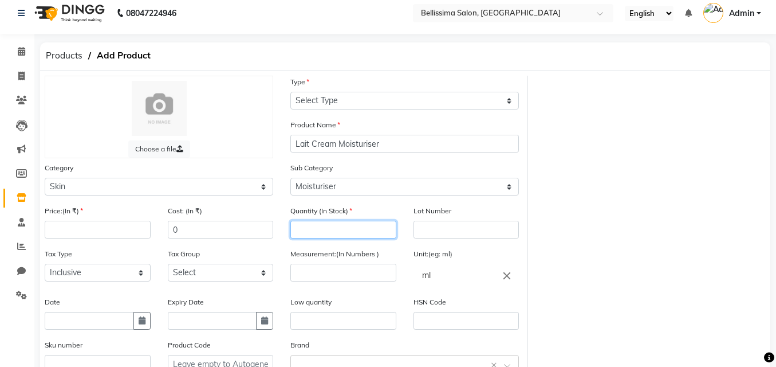
click at [330, 225] on input "number" at bounding box center [343, 230] width 106 height 18
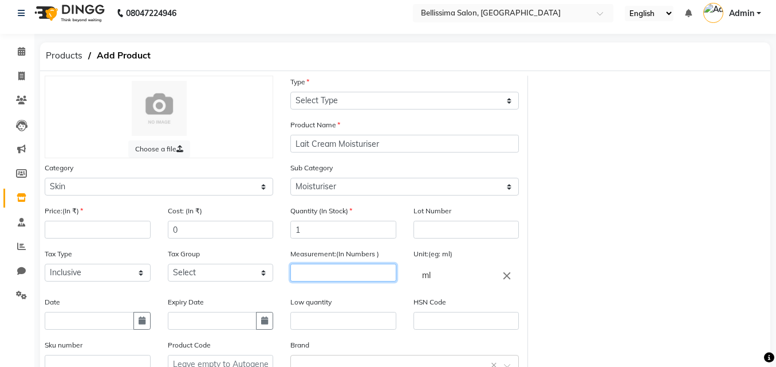
click at [344, 267] on input "number" at bounding box center [343, 272] width 106 height 18
click at [306, 319] on input "text" at bounding box center [343, 321] width 106 height 18
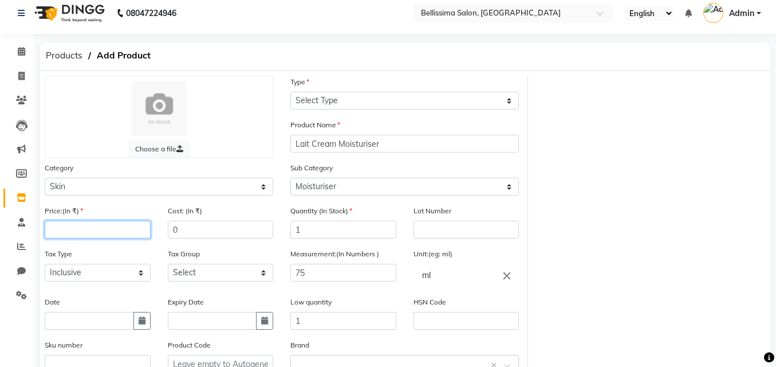
click at [86, 227] on input "number" at bounding box center [98, 230] width 106 height 18
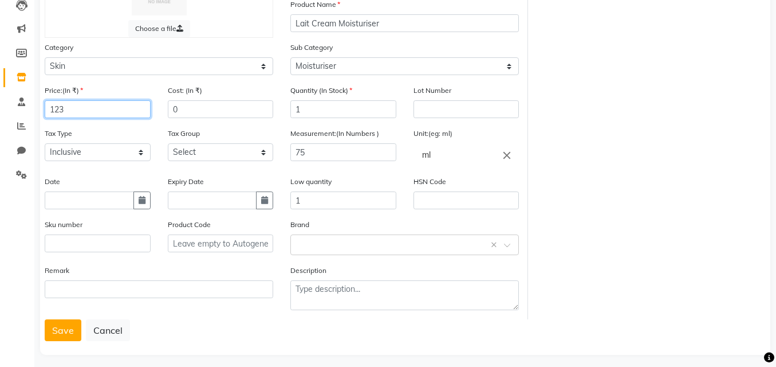
scroll to position [135, 0]
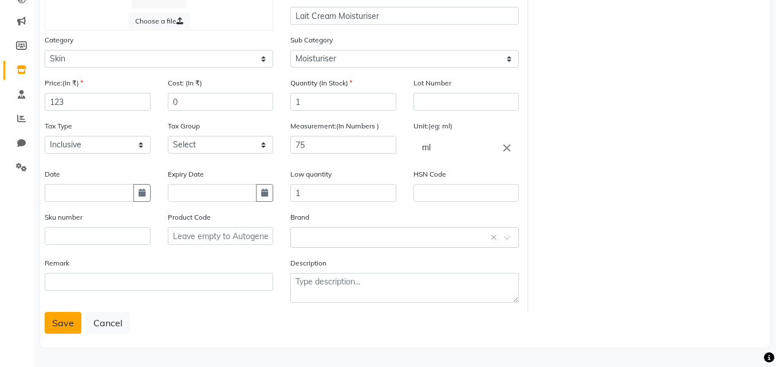
click at [76, 332] on button "Save" at bounding box center [63, 323] width 37 height 22
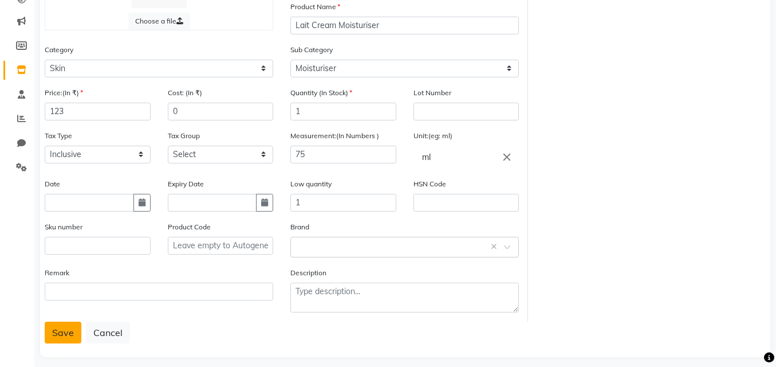
click at [55, 330] on button "Save" at bounding box center [63, 332] width 37 height 22
click at [70, 333] on button "Save" at bounding box center [63, 332] width 37 height 22
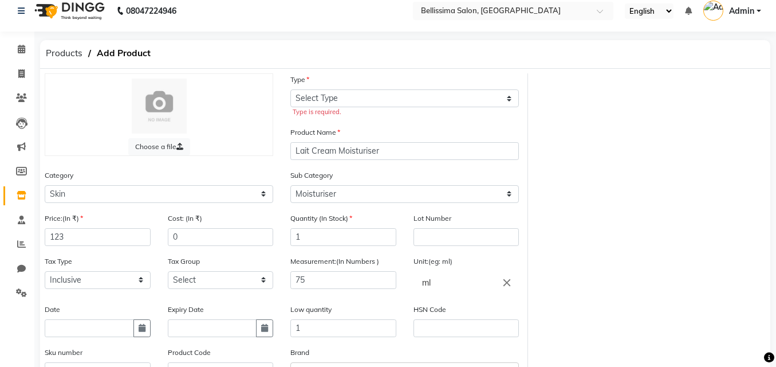
scroll to position [0, 0]
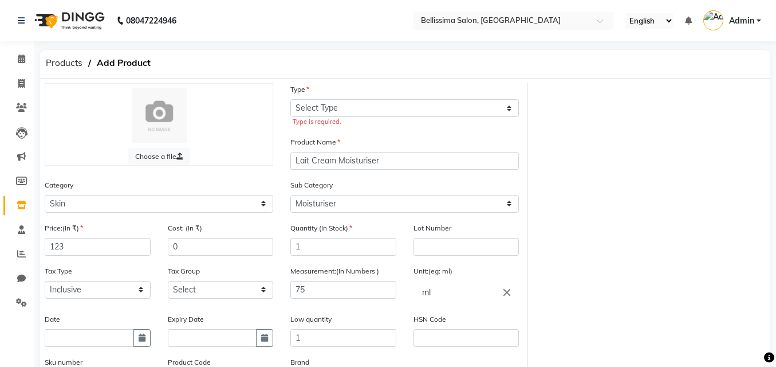
click at [371, 118] on div "Type is required." at bounding box center [406, 122] width 226 height 10
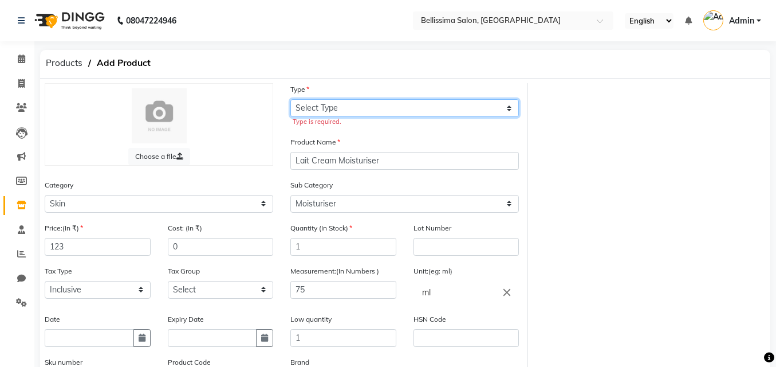
click at [370, 105] on select "Select Type Both Retail Consumable" at bounding box center [404, 108] width 229 height 18
click at [290, 99] on select "Select Type Both Retail Consumable" at bounding box center [404, 108] width 229 height 18
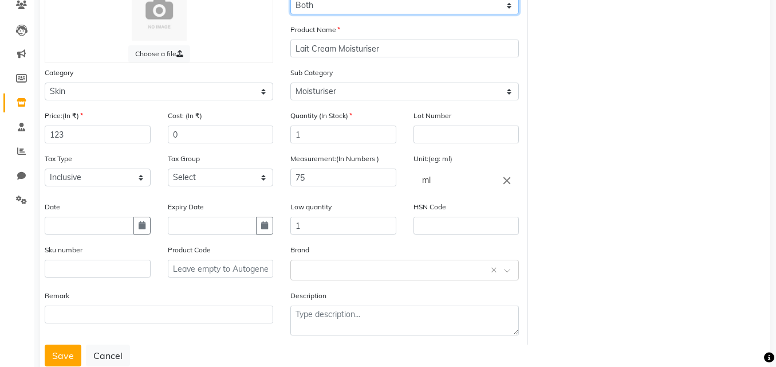
scroll to position [135, 0]
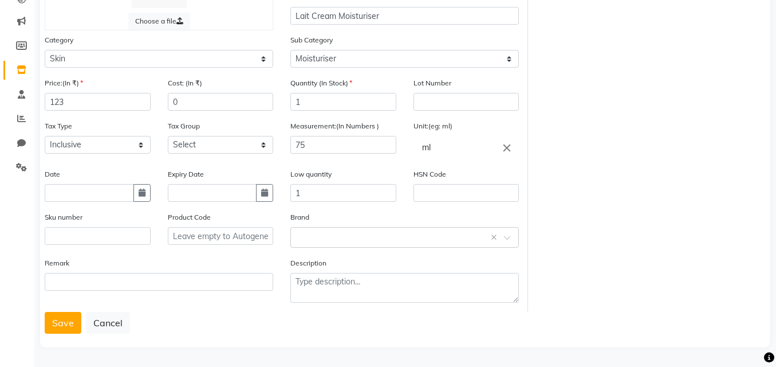
click at [65, 305] on div "Remark" at bounding box center [159, 284] width 246 height 55
click at [65, 323] on button "Save" at bounding box center [63, 323] width 37 height 22
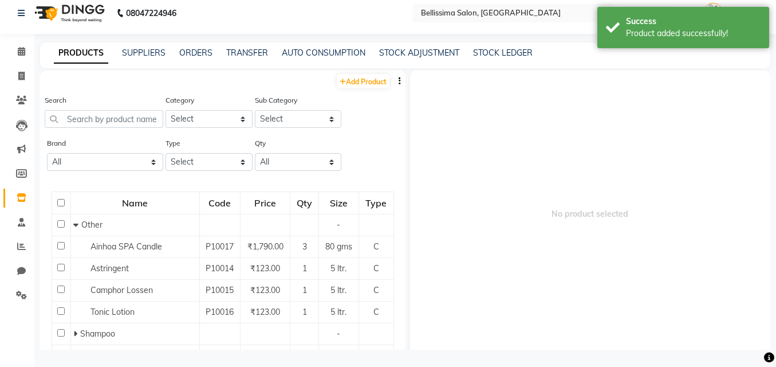
scroll to position [7, 0]
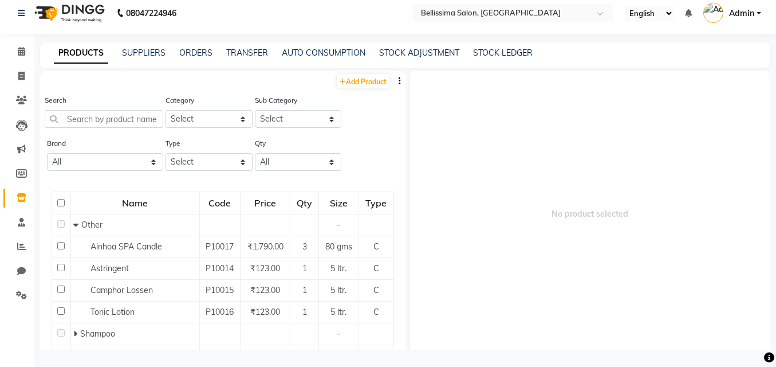
click at [455, 103] on span "No product selected" at bounding box center [590, 213] width 361 height 286
click at [364, 81] on link "Add Product" at bounding box center [363, 81] width 53 height 14
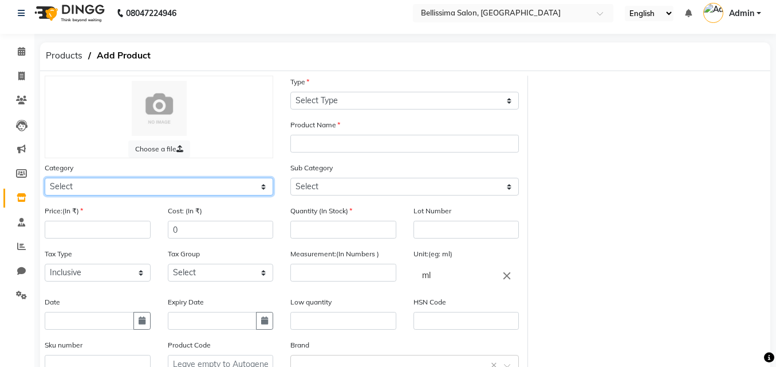
click at [61, 184] on select "Select Hair Skin Makeup Personal Care Appliances [PERSON_NAME] Waxing Disposabl…" at bounding box center [159, 187] width 229 height 18
click at [45, 178] on select "Select Hair Skin Makeup Personal Care Appliances [PERSON_NAME] Waxing Disposabl…" at bounding box center [159, 187] width 229 height 18
click at [93, 187] on select "Select Hair Skin Makeup Personal Care Appliances [PERSON_NAME] Waxing Disposabl…" at bounding box center [159, 187] width 229 height 18
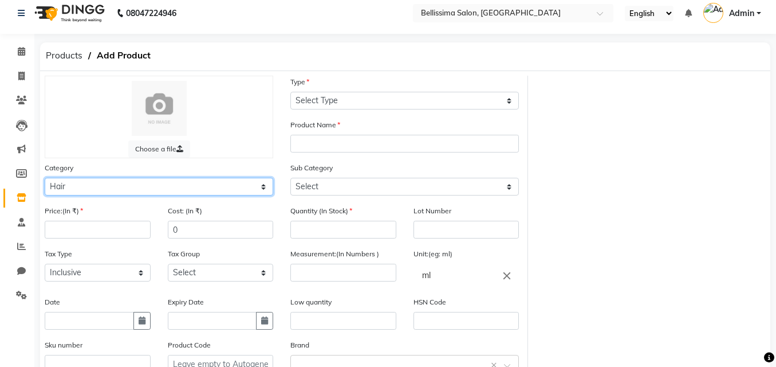
click at [45, 178] on select "Select Hair Skin Makeup Personal Care Appliances [PERSON_NAME] Waxing Disposabl…" at bounding box center [159, 187] width 229 height 18
click at [70, 188] on select "Select Hair Skin Makeup Personal Care Appliances [PERSON_NAME] Waxing Disposabl…" at bounding box center [159, 187] width 229 height 18
click at [45, 178] on select "Select Hair Skin Makeup Personal Care Appliances [PERSON_NAME] Waxing Disposabl…" at bounding box center [159, 187] width 229 height 18
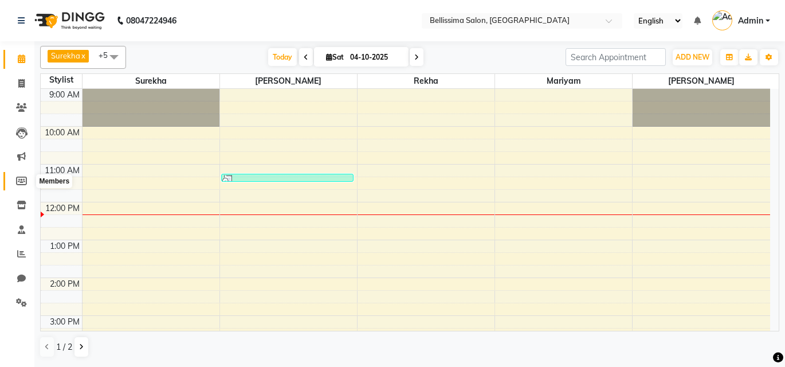
click at [21, 179] on icon at bounding box center [21, 180] width 11 height 9
select select
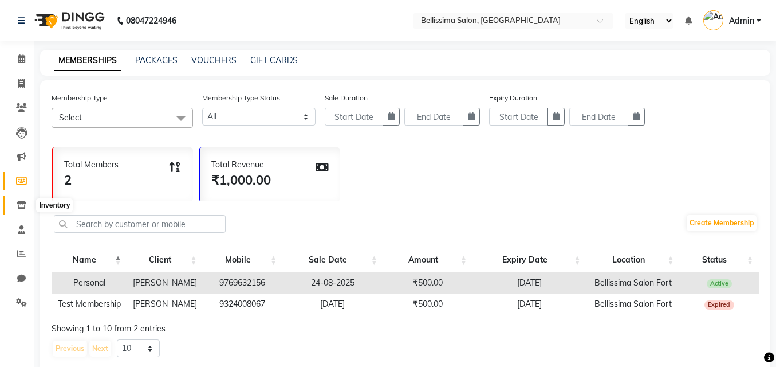
click at [16, 203] on span at bounding box center [21, 205] width 20 height 13
select select
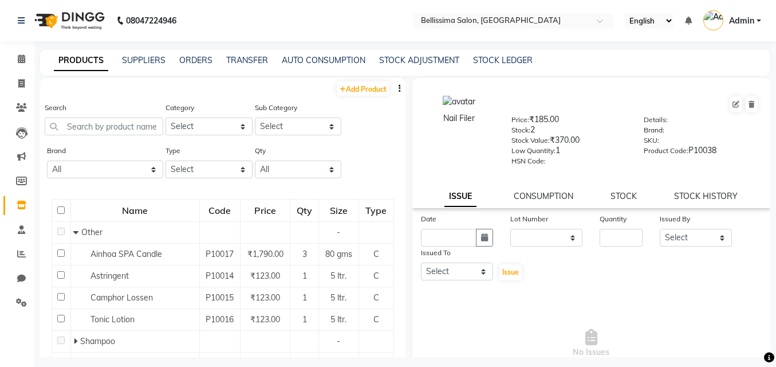
click at [126, 117] on div "Search" at bounding box center [104, 118] width 119 height 34
click at [131, 126] on input "text" at bounding box center [104, 126] width 119 height 18
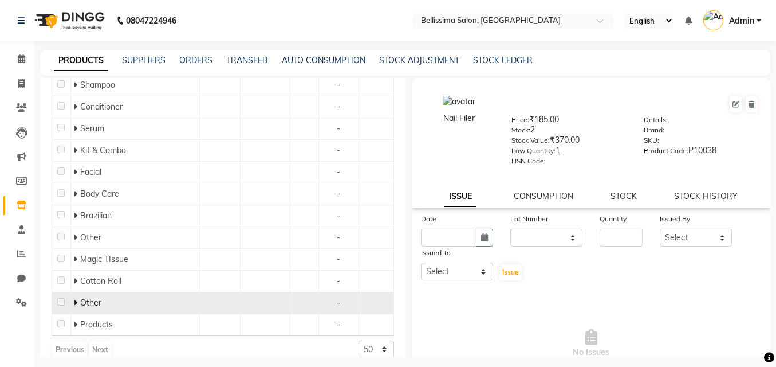
scroll to position [260, 0]
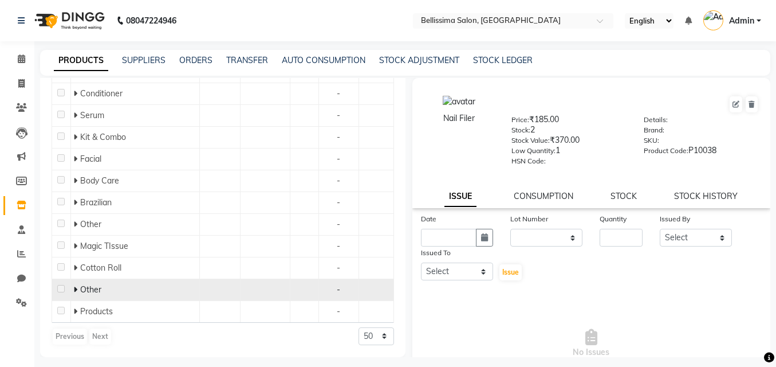
type input "o"
click at [114, 286] on div "Other" at bounding box center [134, 290] width 123 height 12
click at [76, 285] on icon at bounding box center [75, 289] width 4 height 8
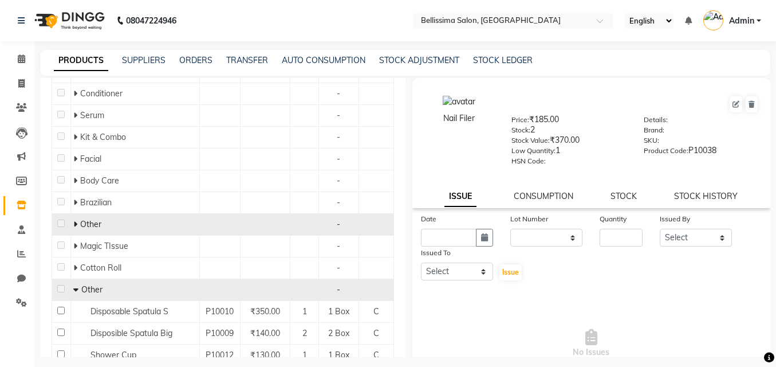
click at [74, 221] on icon at bounding box center [75, 224] width 4 height 8
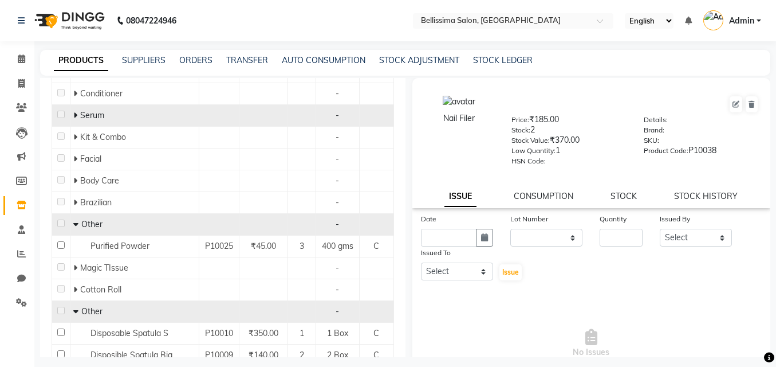
click at [75, 115] on icon at bounding box center [75, 115] width 4 height 8
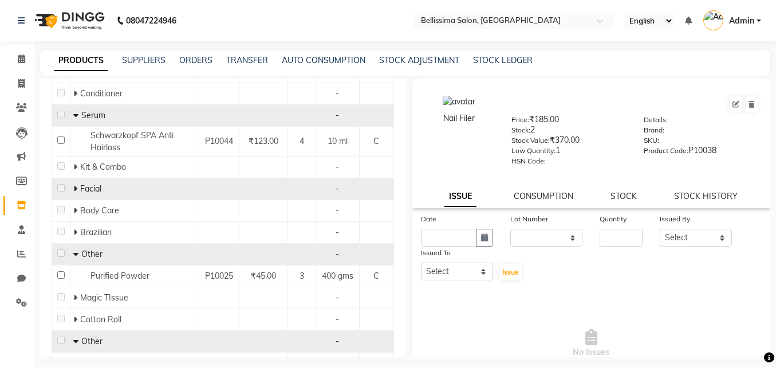
click at [73, 188] on icon at bounding box center [75, 188] width 4 height 8
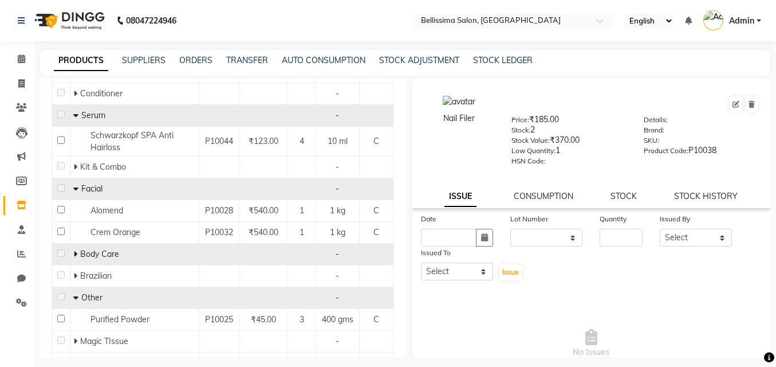
click at [75, 249] on span at bounding box center [75, 254] width 4 height 10
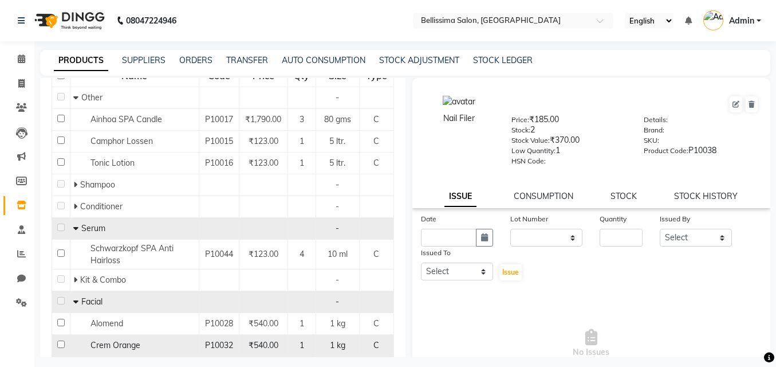
scroll to position [145, 0]
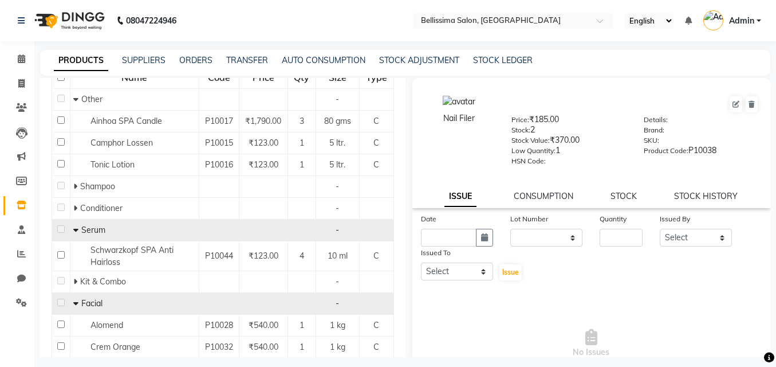
click at [76, 230] on icon at bounding box center [75, 230] width 5 height 8
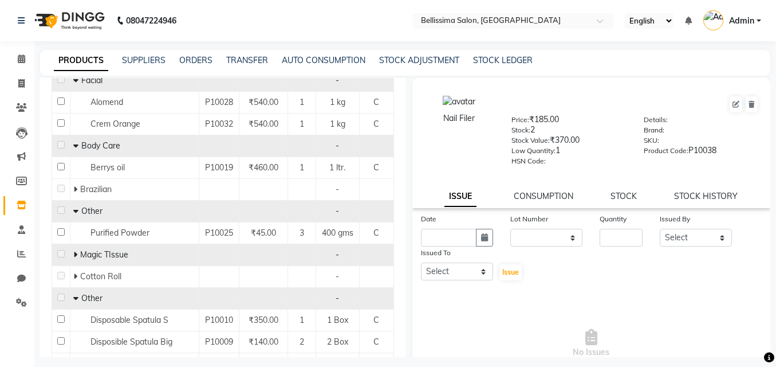
scroll to position [375, 0]
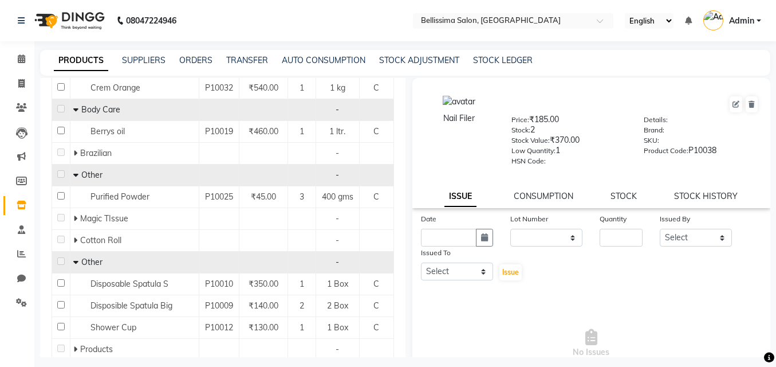
click at [76, 262] on icon at bounding box center [75, 262] width 5 height 8
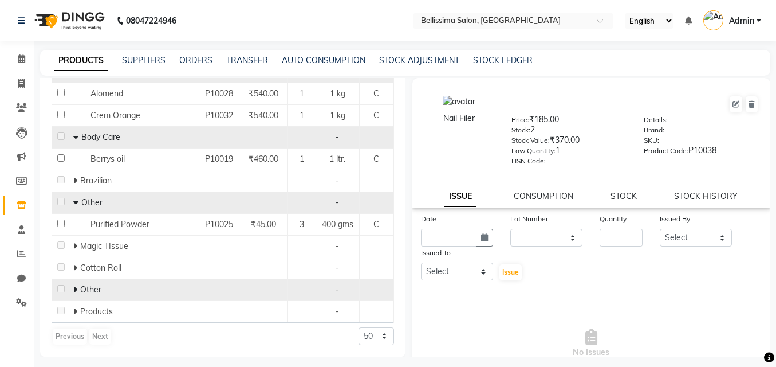
click at [76, 262] on div "Cotton Roll" at bounding box center [134, 268] width 123 height 12
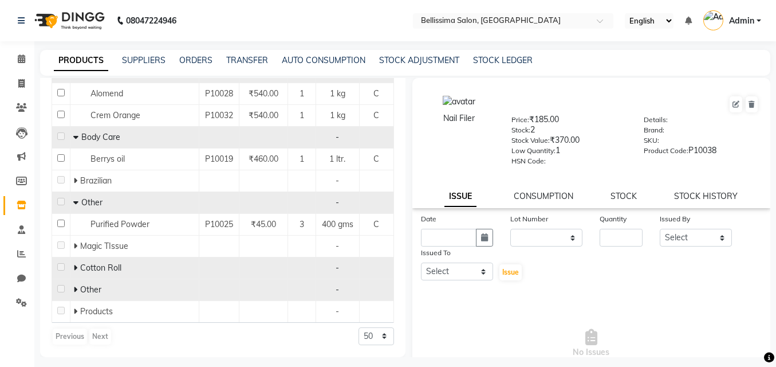
click at [74, 267] on icon at bounding box center [75, 267] width 4 height 8
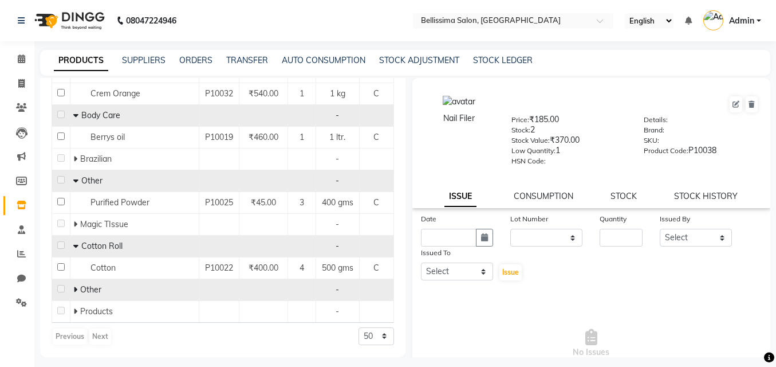
click at [74, 288] on icon at bounding box center [75, 289] width 4 height 8
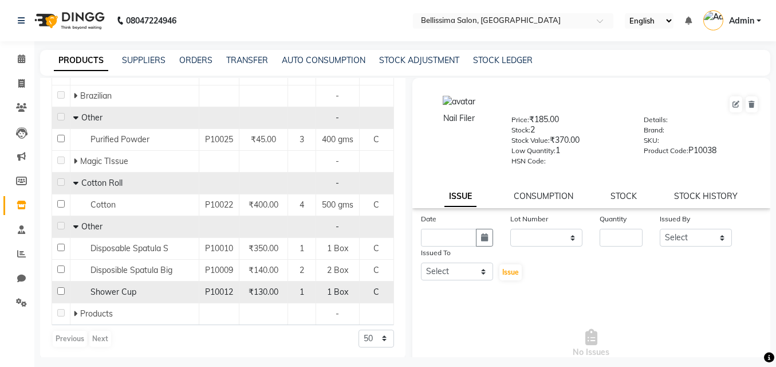
scroll to position [434, 0]
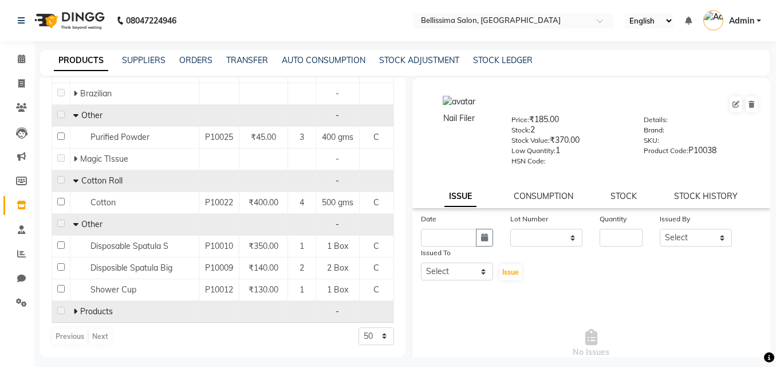
click at [74, 310] on icon at bounding box center [75, 311] width 4 height 8
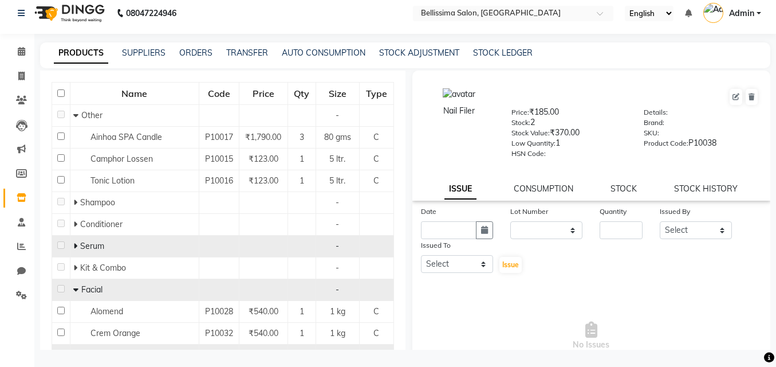
scroll to position [120, 0]
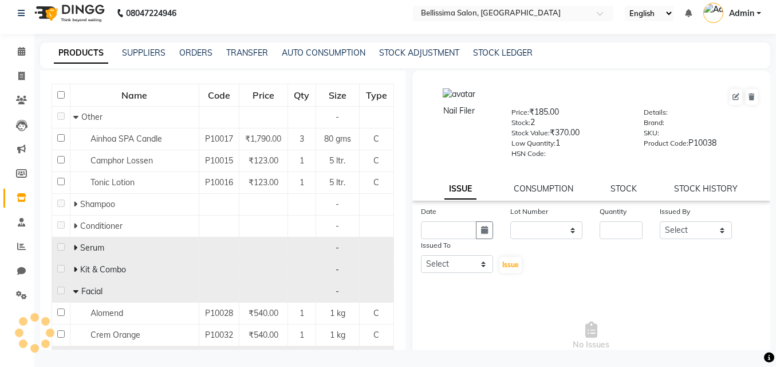
click at [74, 267] on icon at bounding box center [75, 269] width 4 height 8
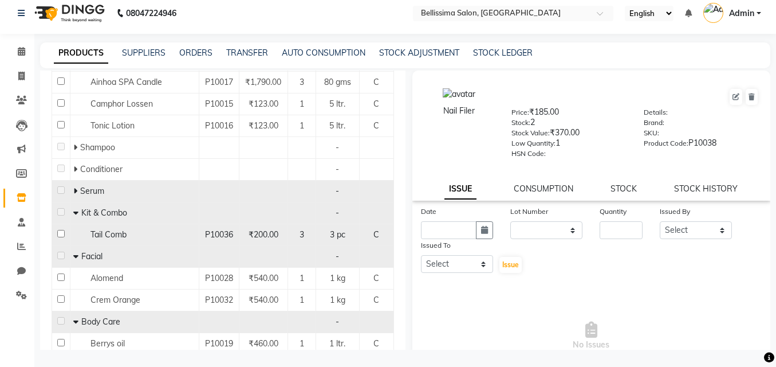
scroll to position [178, 0]
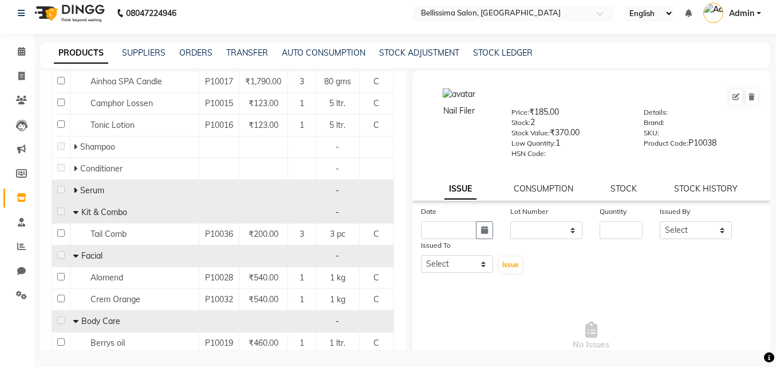
click at [74, 255] on icon at bounding box center [75, 255] width 5 height 8
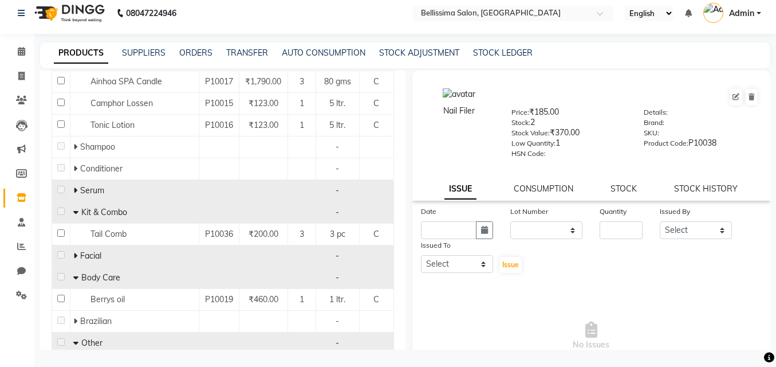
click at [74, 277] on icon at bounding box center [75, 277] width 5 height 8
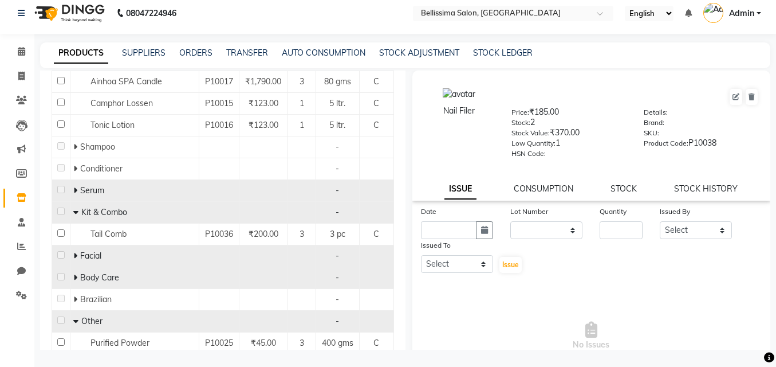
click at [73, 320] on icon at bounding box center [75, 321] width 5 height 8
click at [74, 318] on icon at bounding box center [75, 321] width 4 height 8
click at [73, 318] on icon at bounding box center [75, 321] width 4 height 8
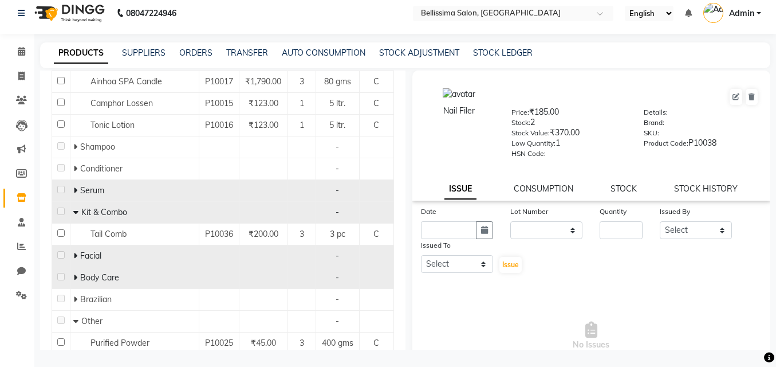
click at [74, 279] on icon at bounding box center [75, 277] width 4 height 8
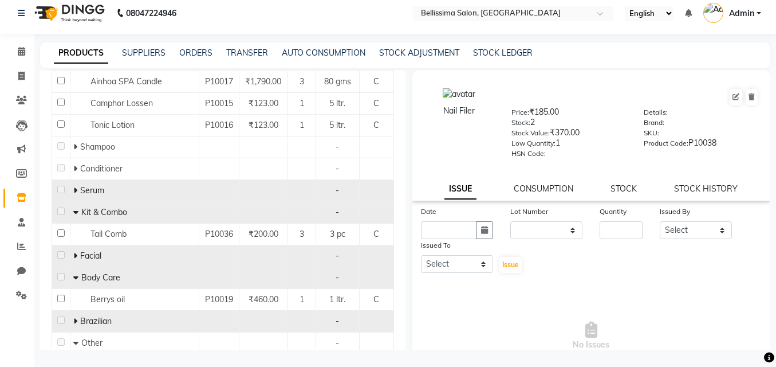
click at [73, 321] on icon at bounding box center [75, 321] width 4 height 8
click at [76, 255] on span at bounding box center [76, 255] width 7 height 10
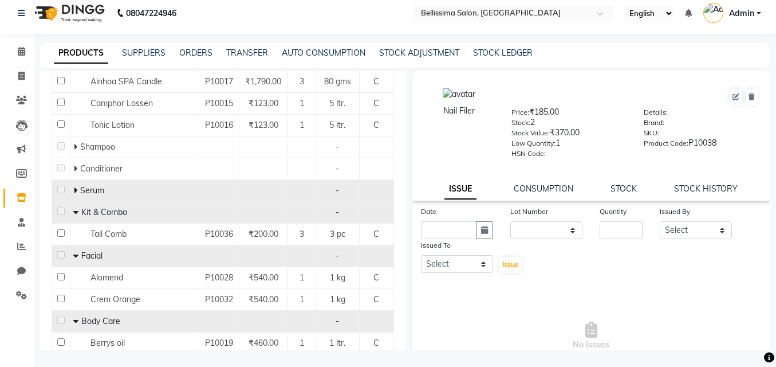
click at [74, 211] on icon at bounding box center [75, 212] width 5 height 8
click at [73, 192] on icon at bounding box center [75, 190] width 4 height 8
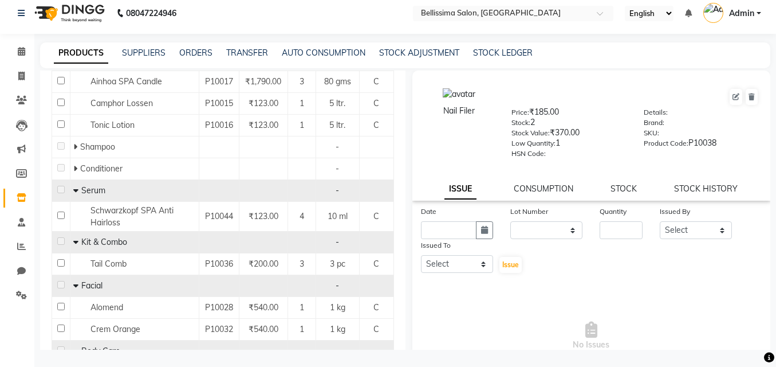
click at [73, 192] on icon at bounding box center [75, 190] width 5 height 8
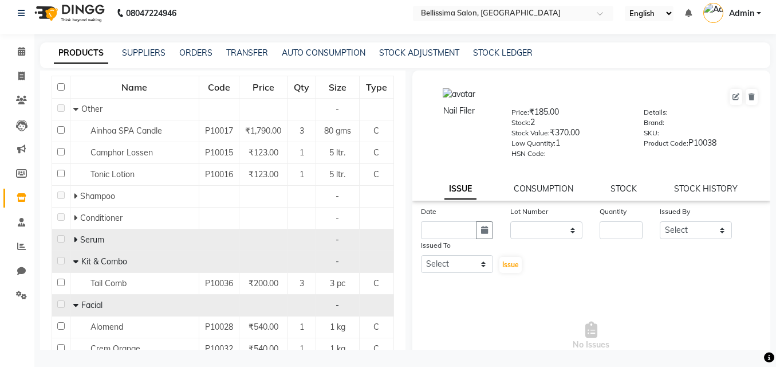
scroll to position [63, 0]
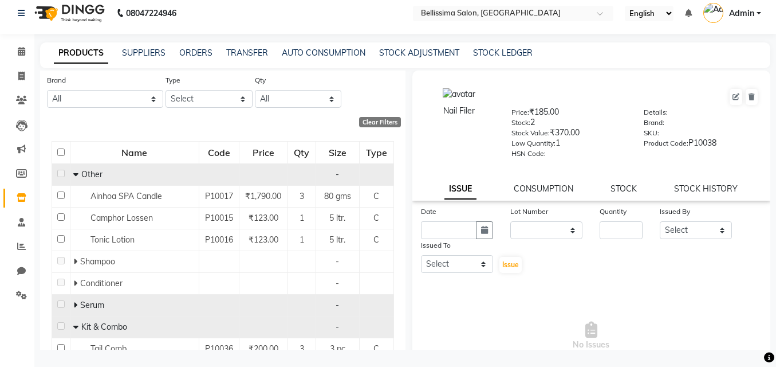
click at [73, 172] on icon at bounding box center [75, 174] width 5 height 8
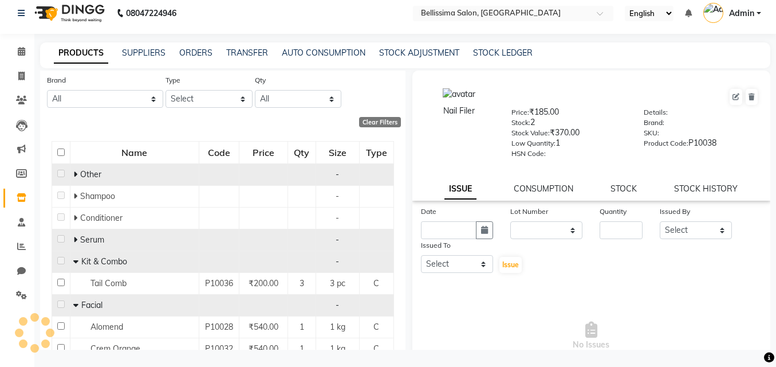
click at [74, 174] on icon at bounding box center [75, 174] width 4 height 8
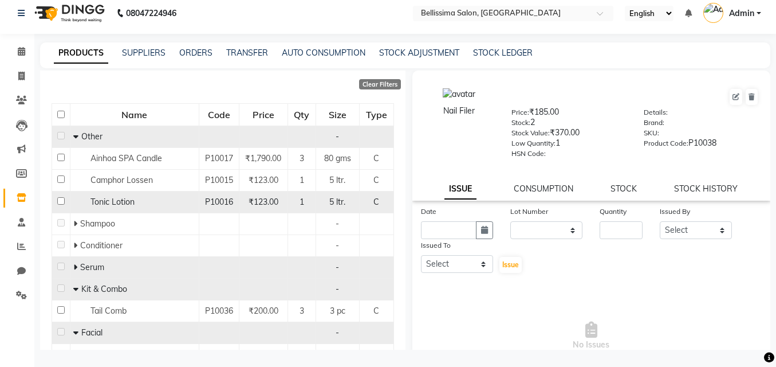
scroll to position [120, 0]
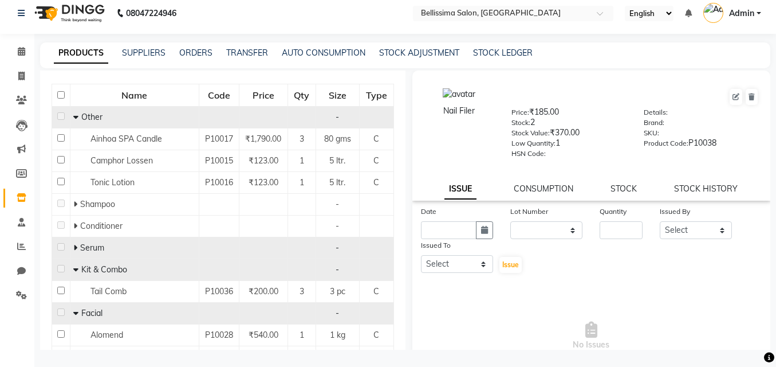
click at [74, 249] on icon at bounding box center [75, 247] width 4 height 8
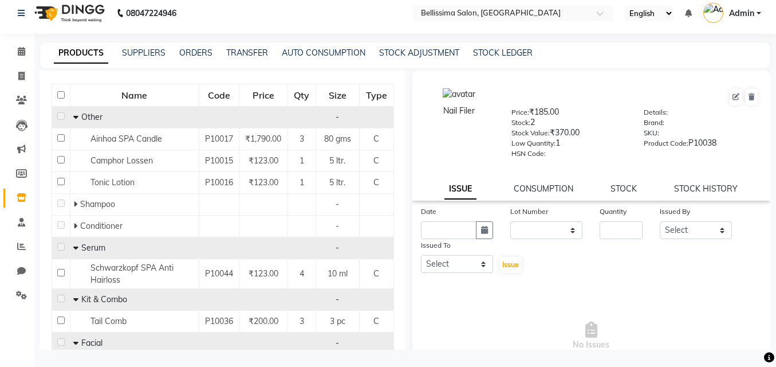
click at [75, 298] on icon at bounding box center [75, 299] width 5 height 8
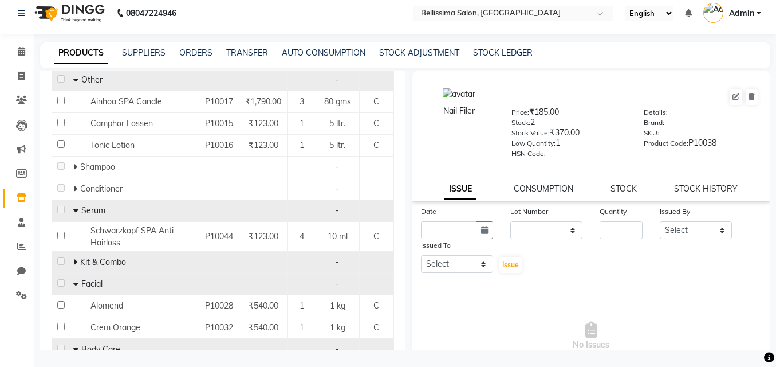
scroll to position [178, 0]
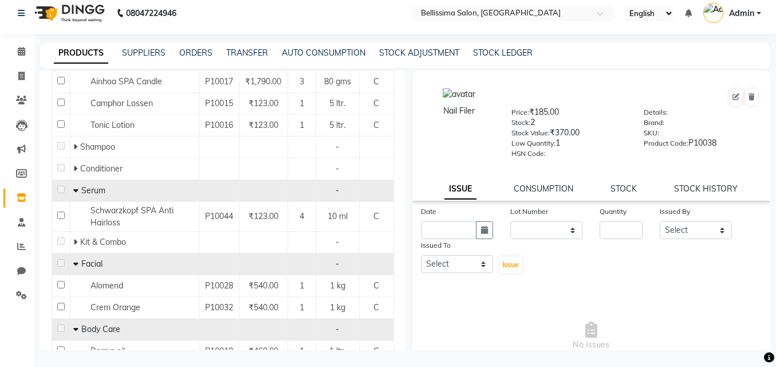
click at [73, 263] on icon at bounding box center [75, 263] width 5 height 8
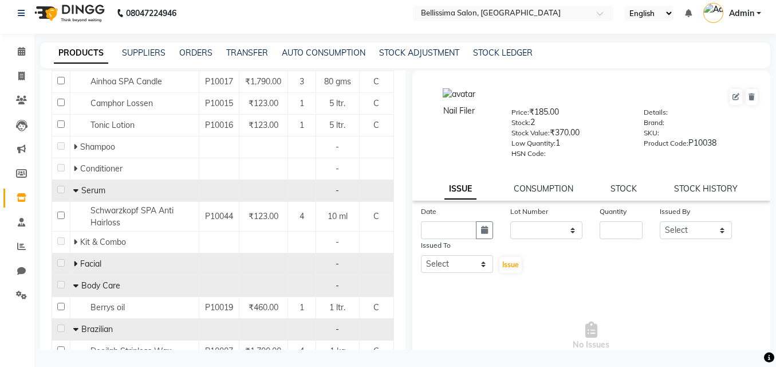
click at [73, 264] on icon at bounding box center [75, 263] width 4 height 8
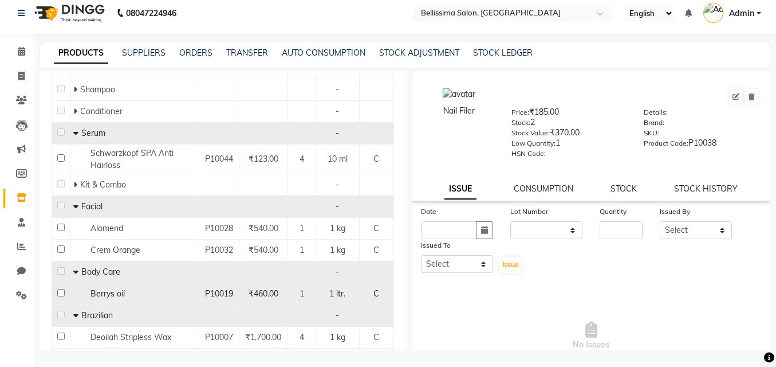
scroll to position [292, 0]
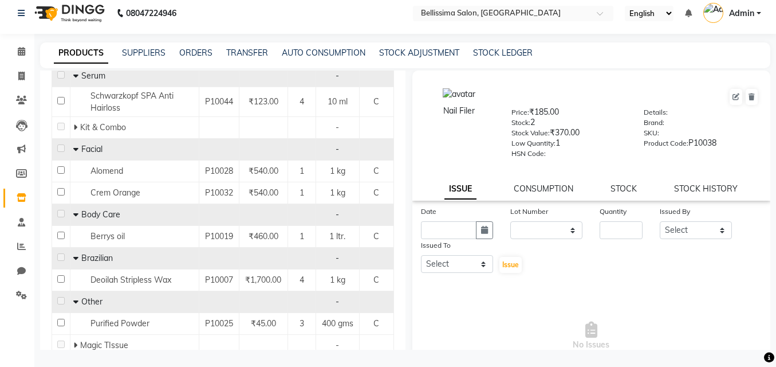
click at [73, 302] on icon at bounding box center [75, 301] width 5 height 8
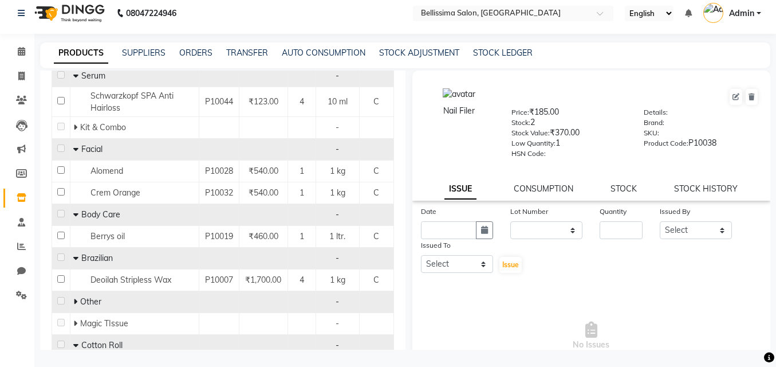
scroll to position [349, 0]
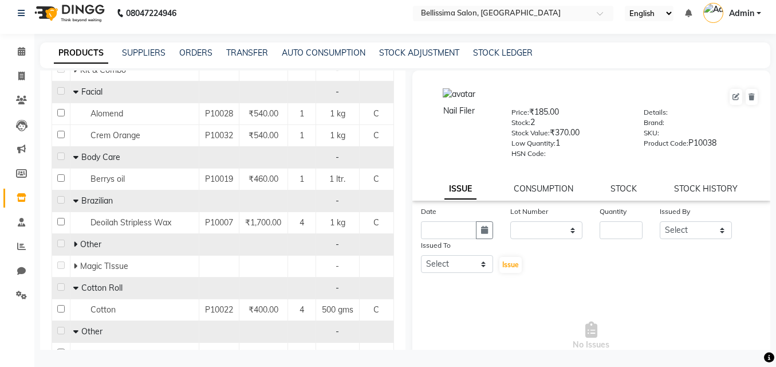
click at [73, 243] on icon at bounding box center [75, 244] width 4 height 8
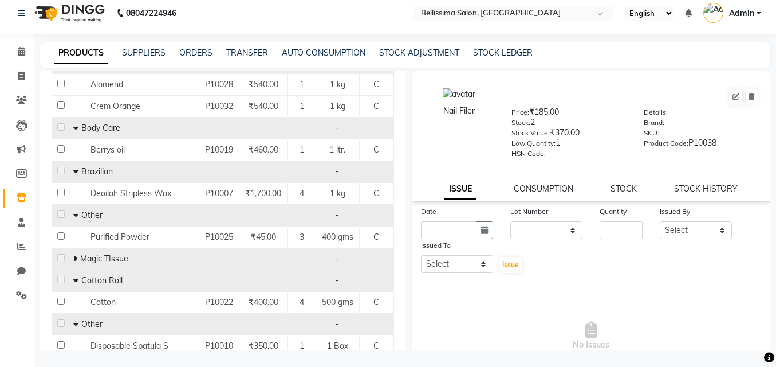
scroll to position [407, 0]
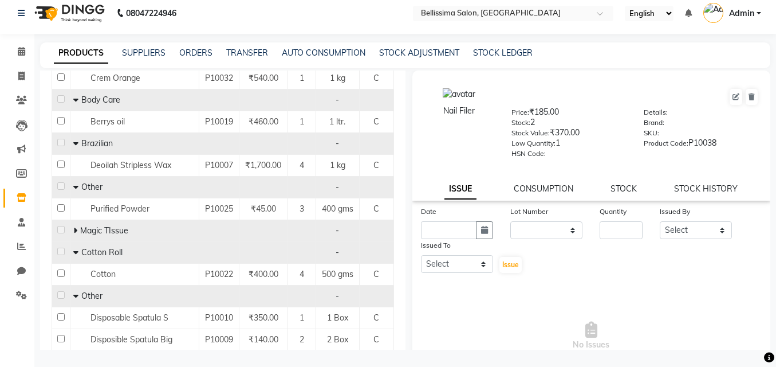
click at [74, 230] on icon at bounding box center [75, 230] width 4 height 8
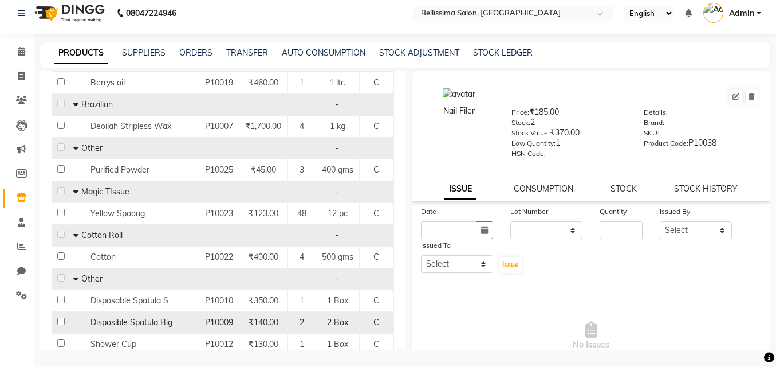
scroll to position [464, 0]
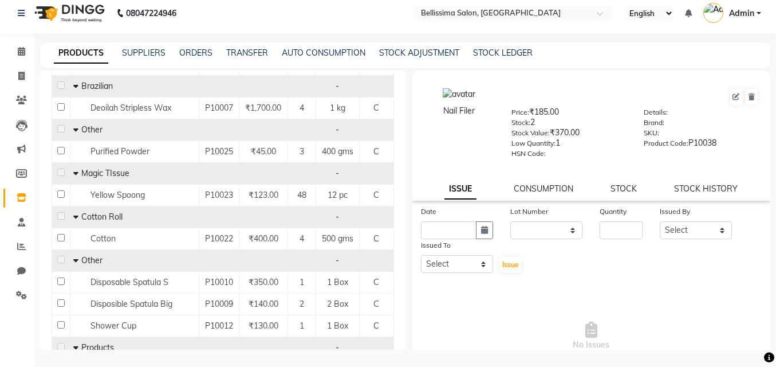
click at [75, 261] on icon at bounding box center [75, 260] width 5 height 8
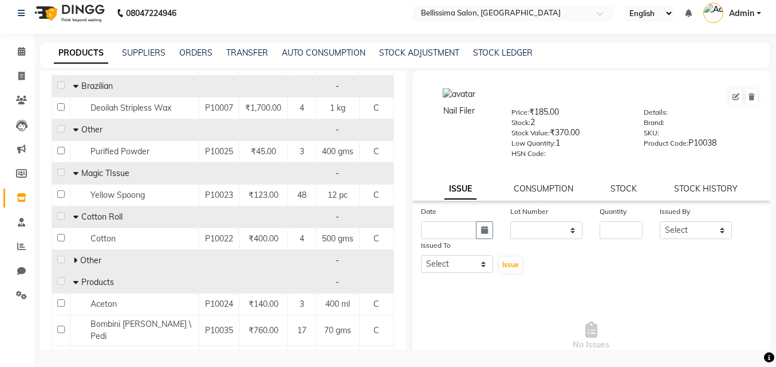
click at [76, 260] on icon at bounding box center [75, 260] width 4 height 8
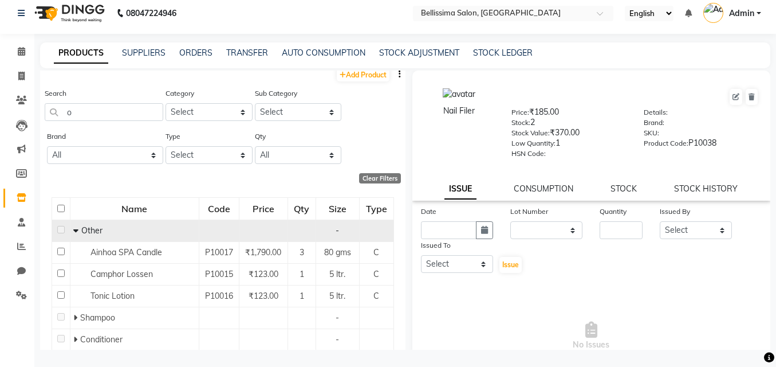
scroll to position [0, 0]
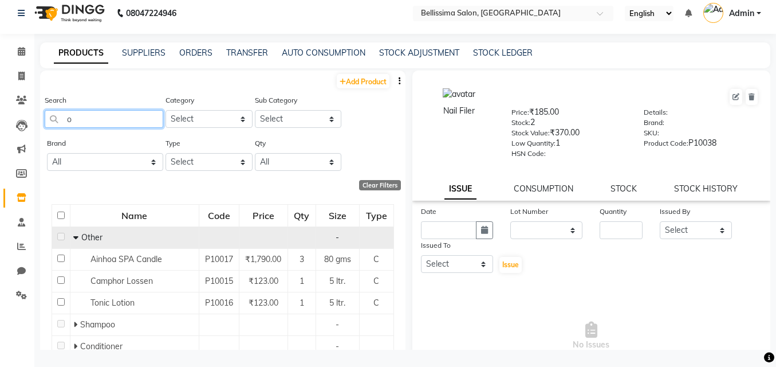
click at [100, 121] on input "o" at bounding box center [104, 119] width 119 height 18
click at [27, 48] on span at bounding box center [21, 51] width 20 height 13
click at [27, 48] on li "Calendar" at bounding box center [17, 52] width 34 height 25
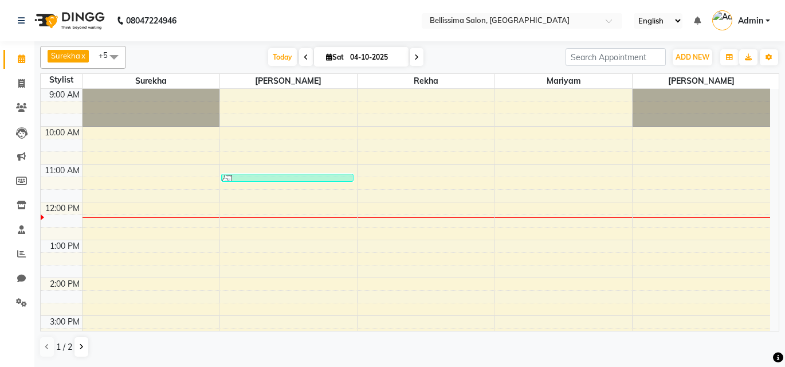
click at [15, 73] on li "Invoice" at bounding box center [17, 84] width 34 height 25
click at [22, 81] on icon at bounding box center [21, 83] width 6 height 9
click at [20, 77] on span at bounding box center [21, 83] width 20 height 13
select select "service"
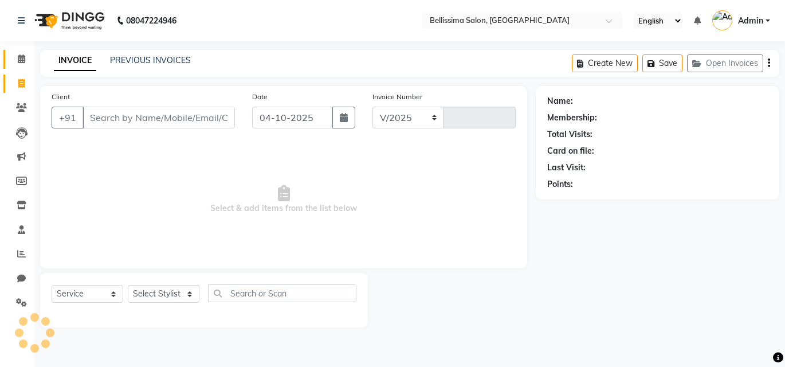
select select "8296"
type input "0459"
click at [17, 56] on span at bounding box center [21, 59] width 20 height 13
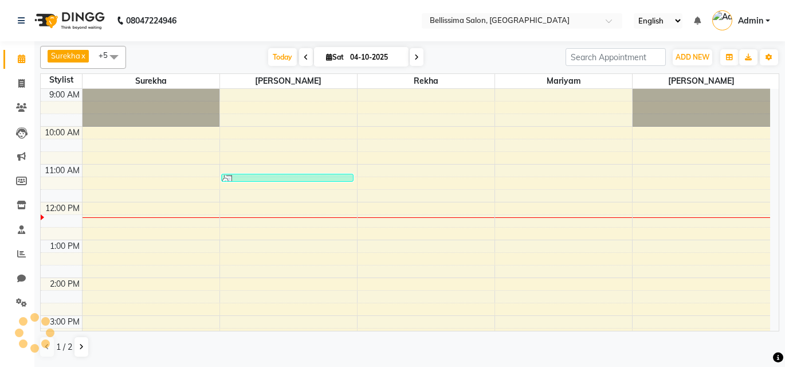
scroll to position [115, 0]
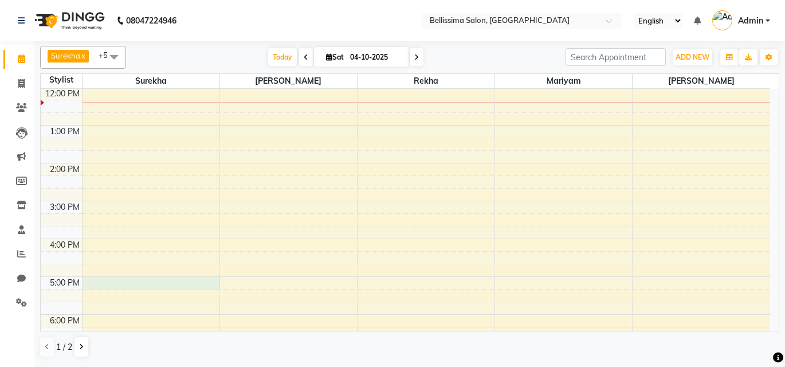
click at [125, 280] on div "9:00 AM 10:00 AM 11:00 AM 12:00 PM 1:00 PM 2:00 PM 3:00 PM 4:00 PM 5:00 PM 6:00…" at bounding box center [405, 200] width 729 height 453
select select "88284"
select select "tentative"
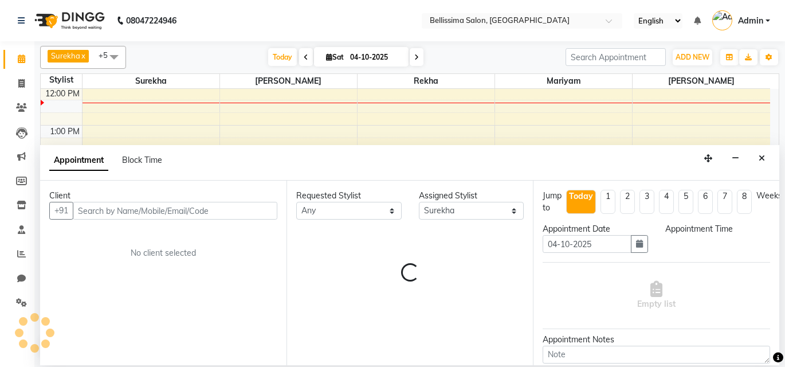
select select "1020"
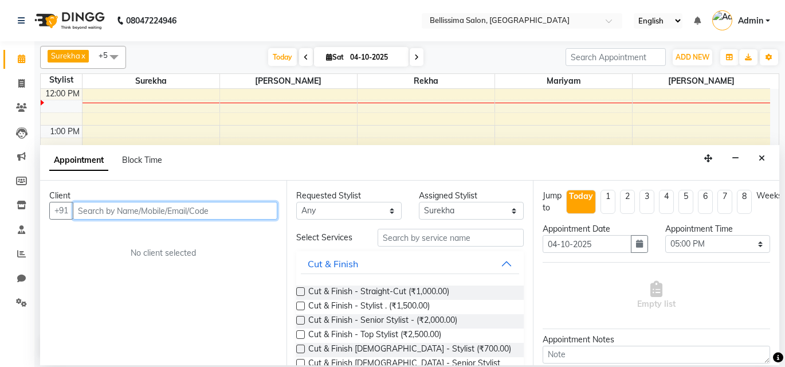
click at [151, 214] on input "text" at bounding box center [175, 211] width 204 height 18
type input "9820874544"
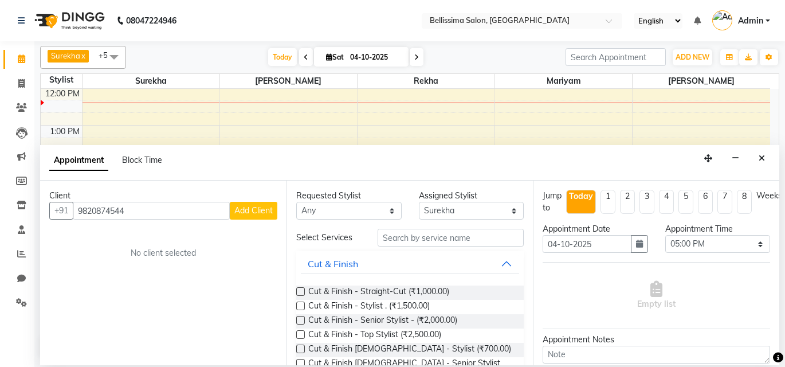
click at [246, 204] on button "Add Client" at bounding box center [254, 211] width 48 height 18
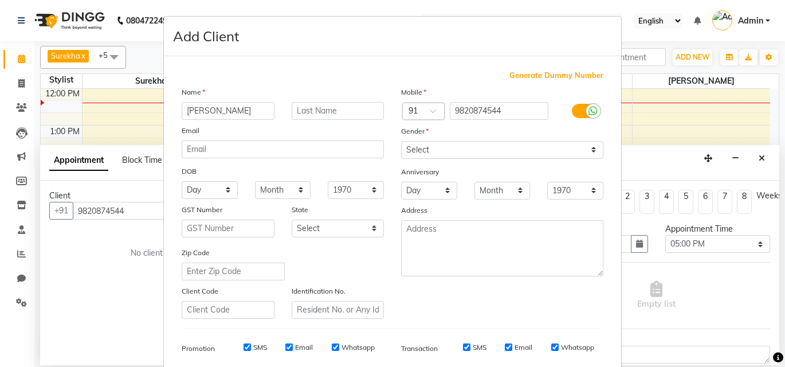
type input "Sharmila"
click at [312, 105] on input "text" at bounding box center [338, 111] width 93 height 18
type input "Gala"
click at [416, 146] on select "Select Male Female Other Prefer Not To Say" at bounding box center [502, 150] width 202 height 18
select select "female"
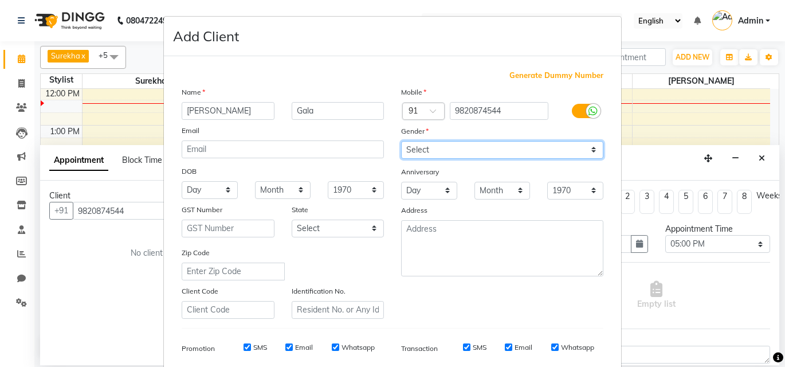
click at [401, 141] on select "Select Male Female Other Prefer Not To Say" at bounding box center [502, 150] width 202 height 18
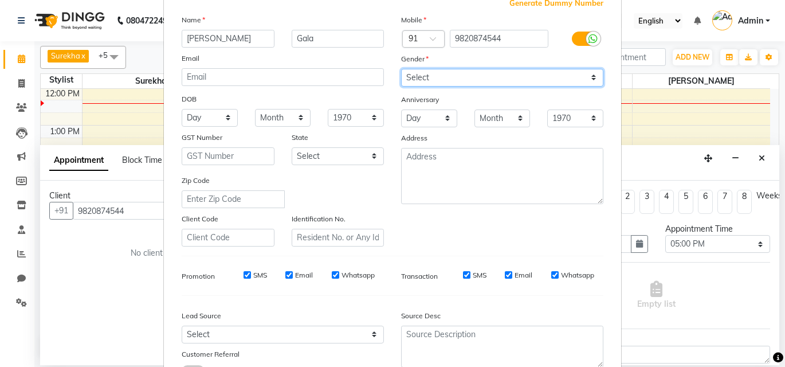
scroll to position [48, 0]
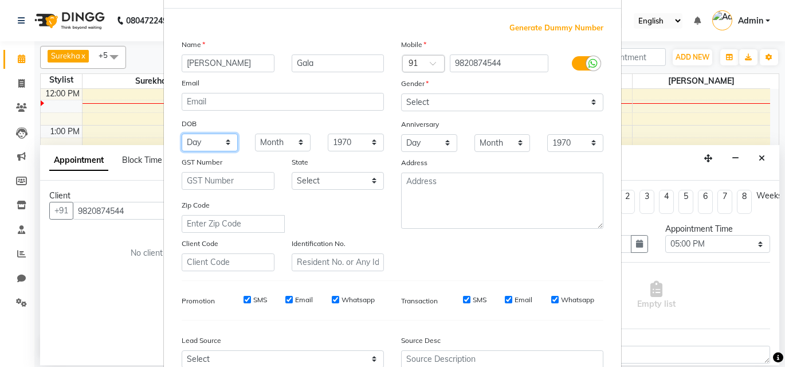
click at [195, 142] on select "Day 01 02 03 04 05 06 07 08 09 10 11 12 13 14 15 16 17 18 19 20 21 22 23 24 25 …" at bounding box center [210, 142] width 56 height 18
select select "11"
click at [182, 133] on select "Day 01 02 03 04 05 06 07 08 09 10 11 12 13 14 15 16 17 18 19 20 21 22 23 24 25 …" at bounding box center [210, 142] width 56 height 18
click at [282, 145] on select "Month January February March April May June July August September October Novem…" at bounding box center [283, 142] width 56 height 18
select select "02"
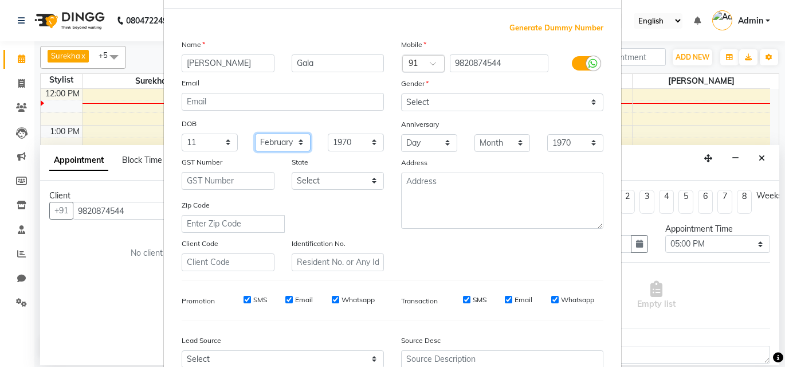
click at [255, 133] on select "Month January February March April May June July August September October Novem…" at bounding box center [283, 142] width 56 height 18
click at [369, 139] on select "1940 1941 1942 1943 1944 1945 1946 1947 1948 1949 1950 1951 1952 1953 1954 1955…" at bounding box center [356, 142] width 56 height 18
select select "1967"
click at [328, 133] on select "1940 1941 1942 1943 1944 1945 1946 1947 1948 1949 1950 1951 1952 1953 1954 1955…" at bounding box center [356, 142] width 56 height 18
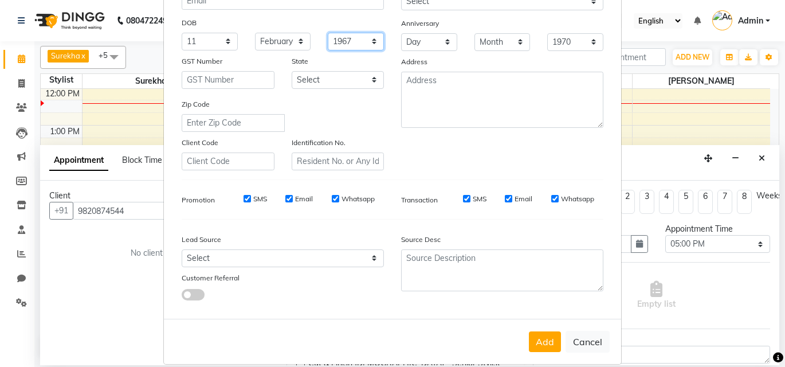
scroll to position [162, 0]
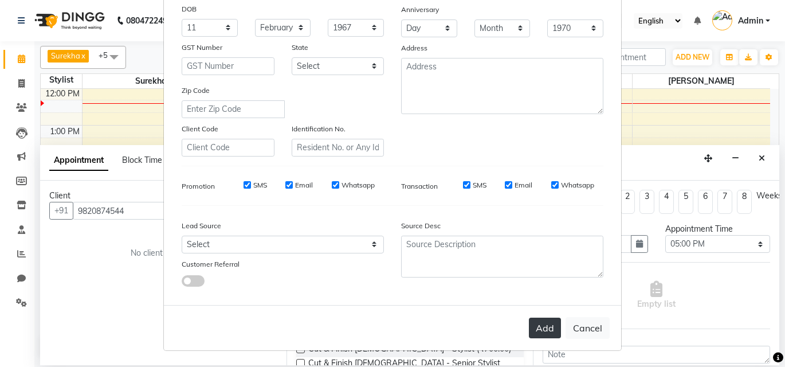
click at [548, 333] on button "Add" at bounding box center [545, 327] width 32 height 21
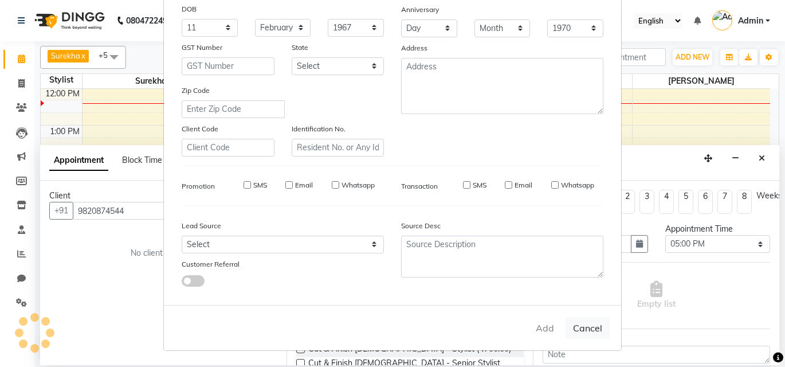
select select
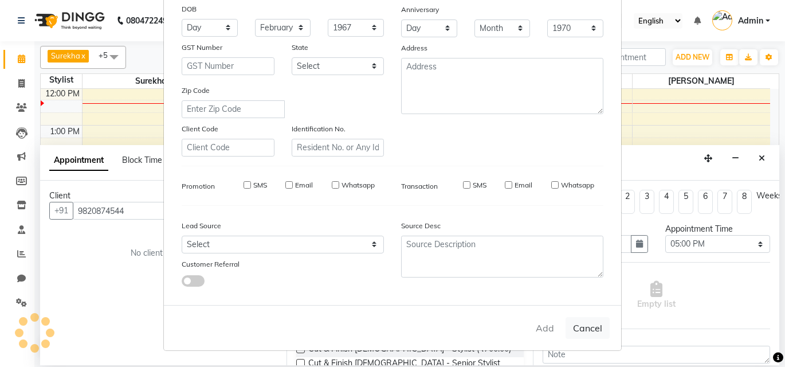
select select
checkbox input "false"
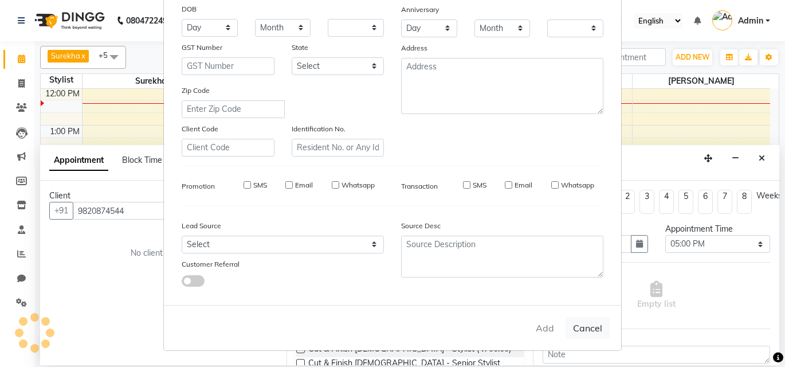
checkbox input "false"
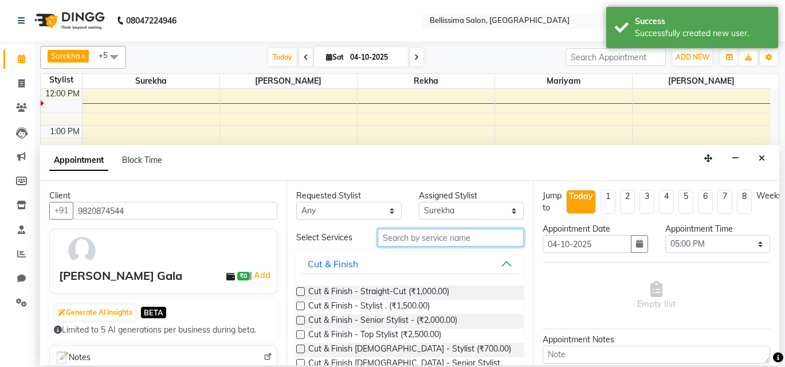
click at [430, 236] on input "text" at bounding box center [450, 238] width 146 height 18
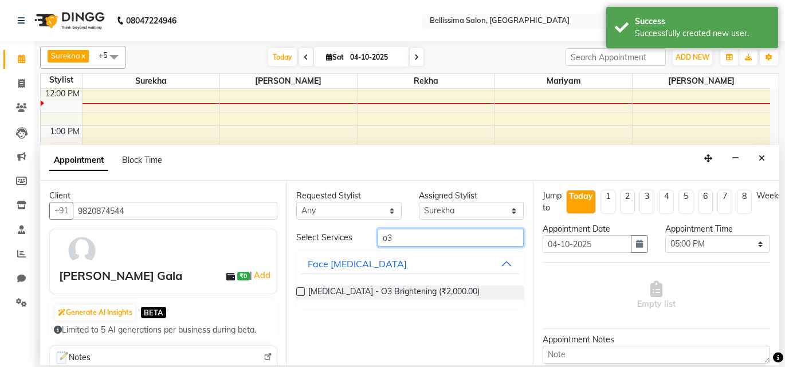
type input "o3"
click at [301, 289] on label at bounding box center [300, 291] width 9 height 9
click at [301, 289] on input "checkbox" at bounding box center [299, 292] width 7 height 7
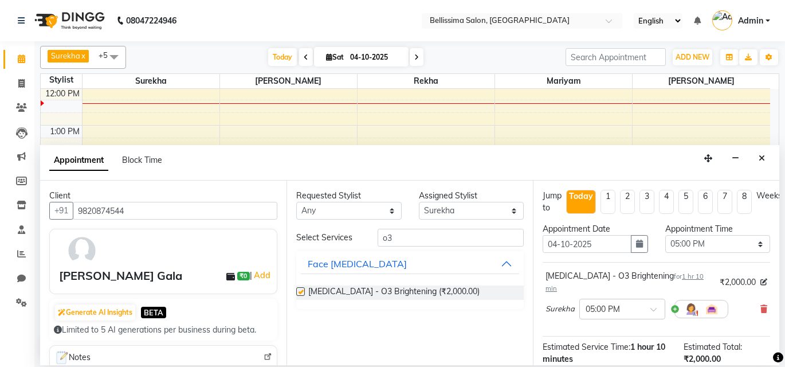
checkbox input "false"
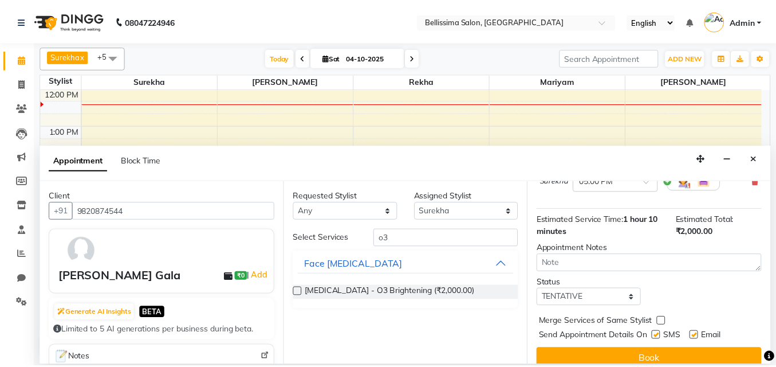
scroll to position [137, 0]
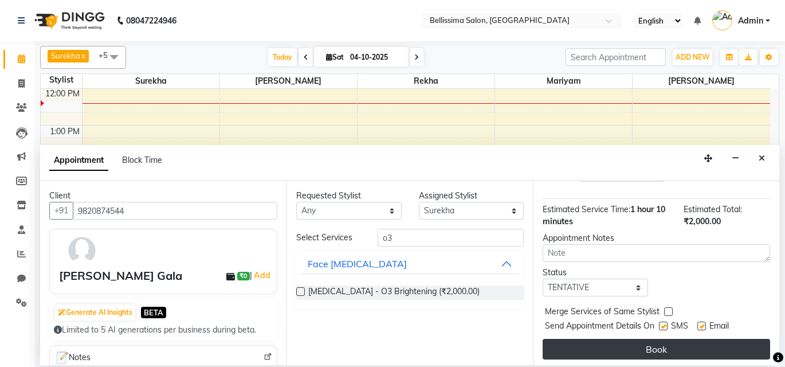
click at [592, 338] on button "Book" at bounding box center [655, 348] width 227 height 21
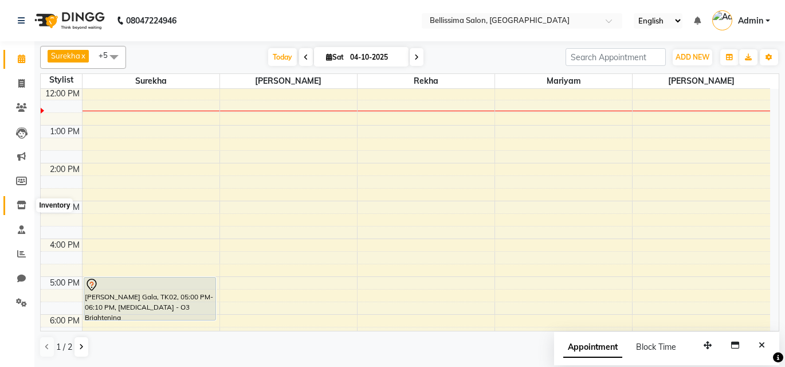
click at [20, 202] on icon at bounding box center [22, 204] width 10 height 9
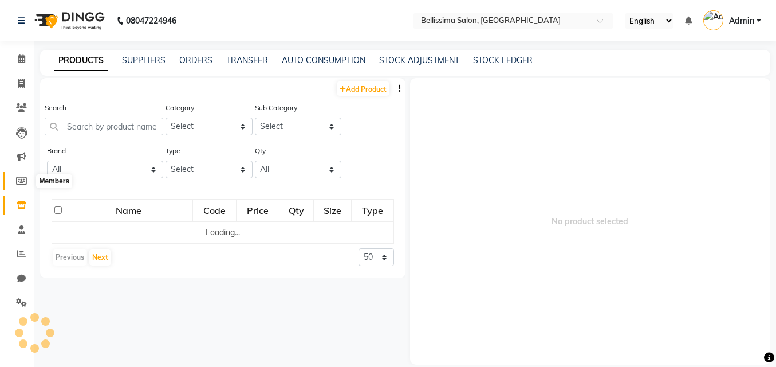
click at [24, 178] on icon at bounding box center [21, 180] width 11 height 9
select select
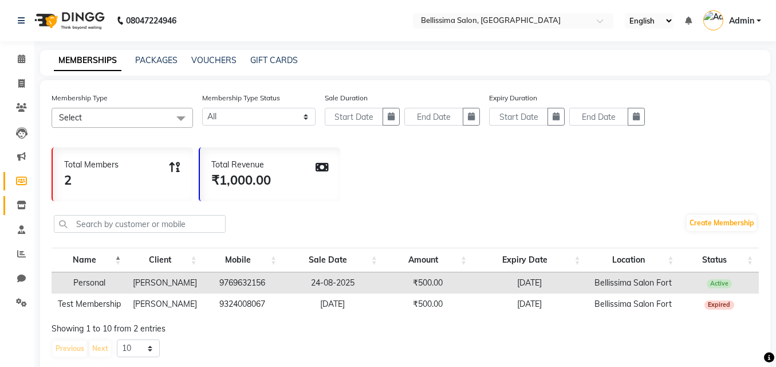
click at [24, 196] on link "Inventory" at bounding box center [16, 205] width 27 height 19
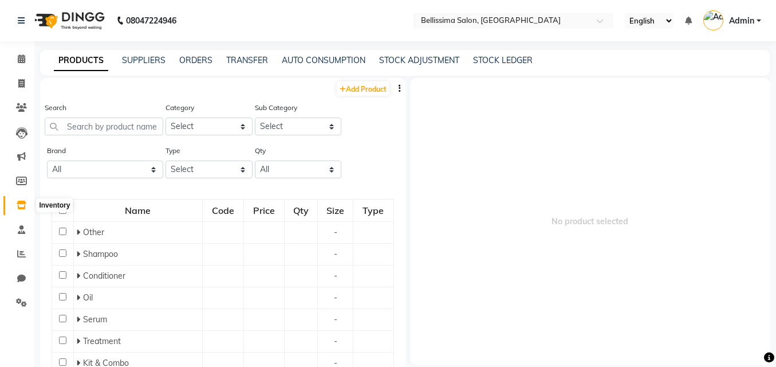
click at [21, 207] on icon at bounding box center [22, 204] width 10 height 9
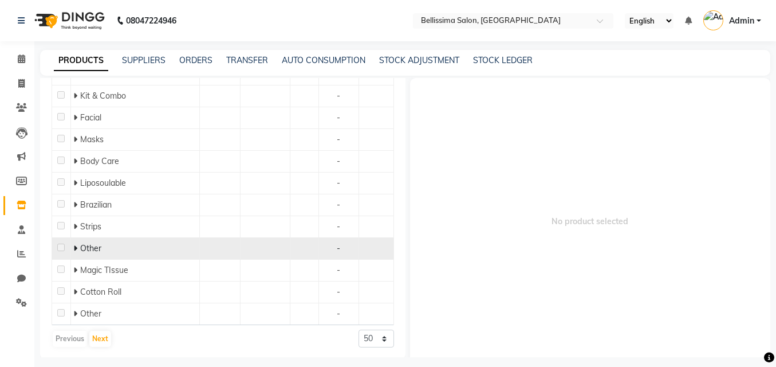
scroll to position [356, 0]
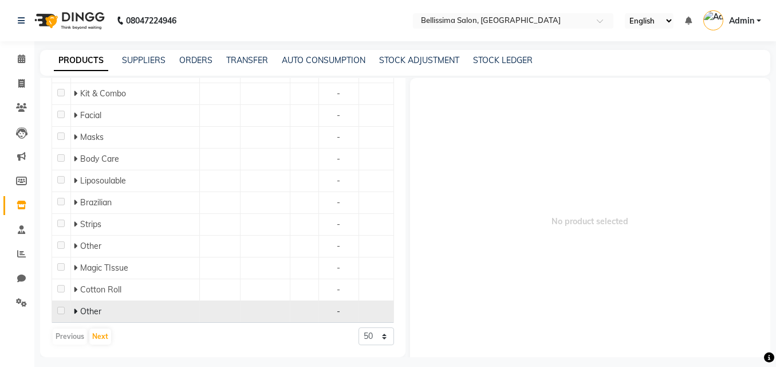
click at [76, 309] on icon at bounding box center [75, 311] width 4 height 8
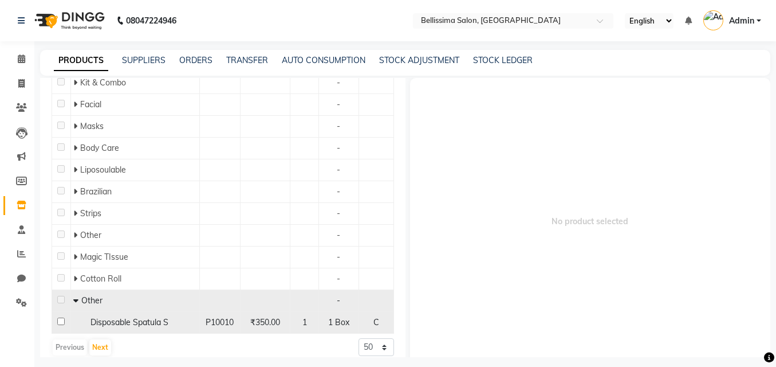
scroll to position [378, 0]
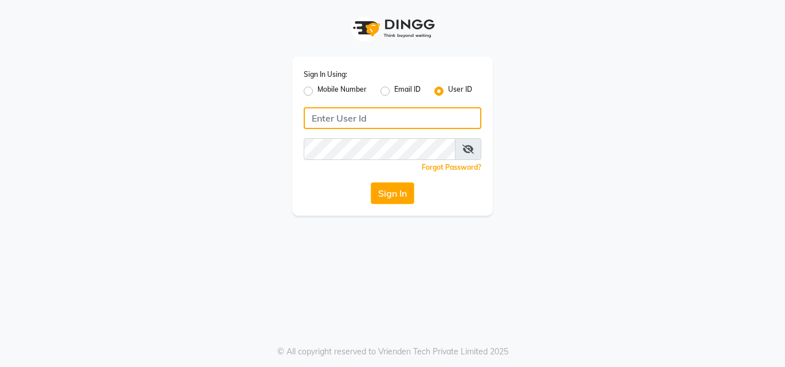
type input "bellissima"
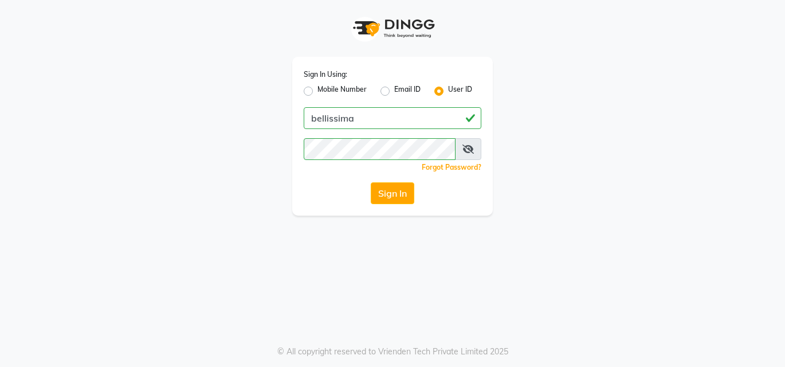
click at [385, 180] on div "Sign In Using: Mobile Number Email ID User ID bellissima Remember me Forgot Pas…" at bounding box center [392, 136] width 200 height 159
click at [385, 194] on button "Sign In" at bounding box center [393, 193] width 44 height 22
click at [385, 194] on div "Sign In" at bounding box center [393, 193] width 178 height 22
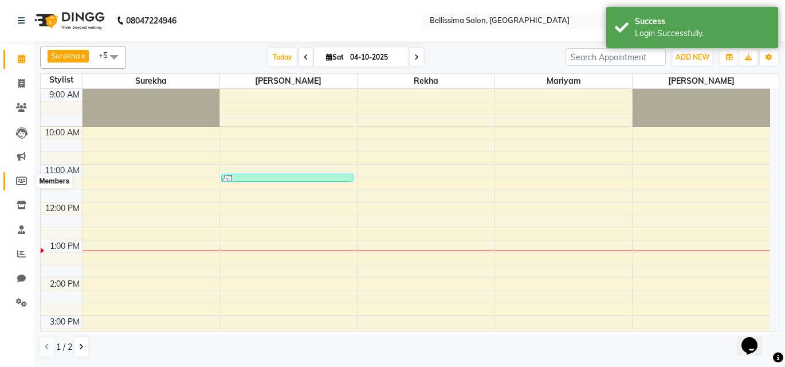
click at [19, 176] on icon at bounding box center [21, 180] width 11 height 9
select select
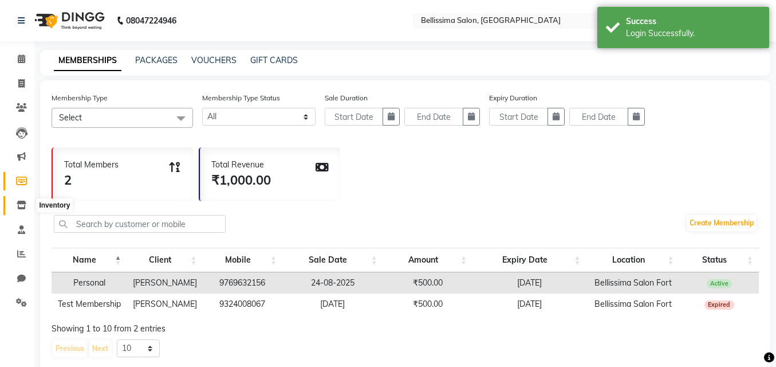
click at [22, 199] on span at bounding box center [21, 205] width 20 height 13
select select
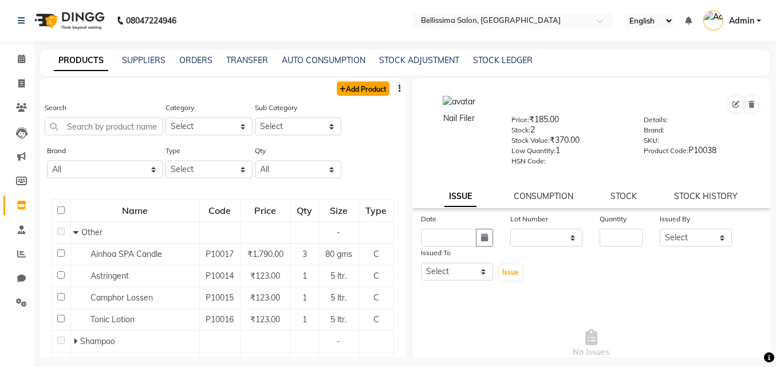
click at [366, 86] on link "Add Product" at bounding box center [363, 88] width 53 height 14
select select "true"
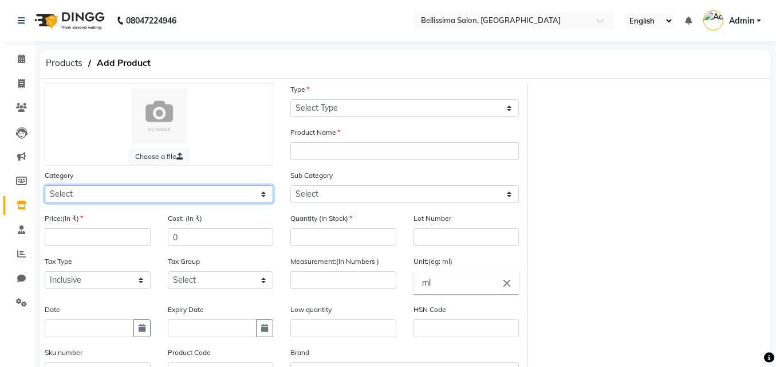
click at [80, 192] on select "Select Hair Skin Makeup Personal Care Appliances [PERSON_NAME] Waxing Disposabl…" at bounding box center [159, 194] width 229 height 18
select select "1591501100"
click at [45, 185] on select "Select Hair Skin Makeup Personal Care Appliances [PERSON_NAME] Waxing Disposabl…" at bounding box center [159, 194] width 229 height 18
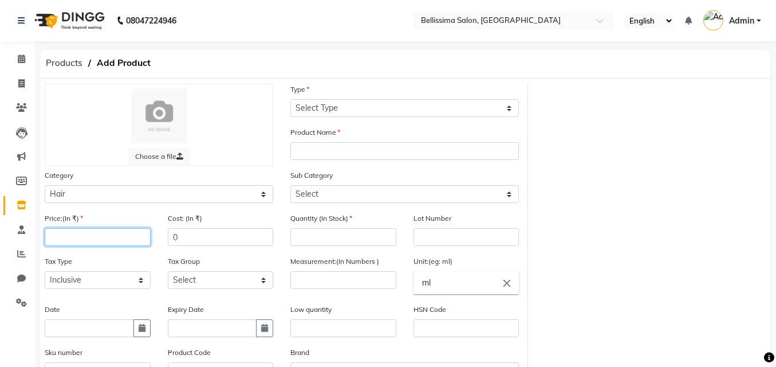
click at [60, 242] on input "number" at bounding box center [98, 237] width 106 height 18
type input "6210"
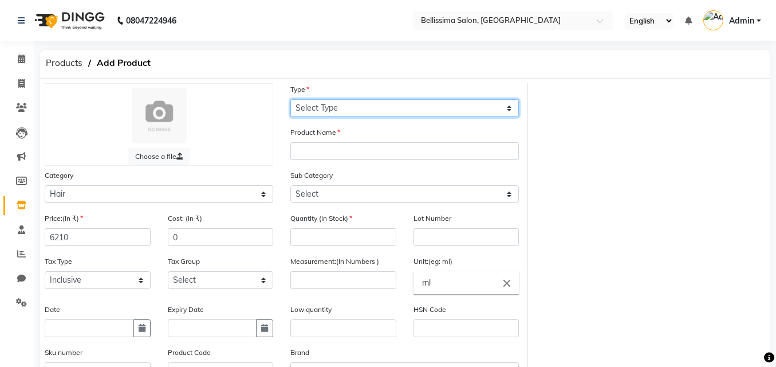
click at [310, 112] on select "Select Type Both Retail Consumable" at bounding box center [404, 108] width 229 height 18
click at [317, 104] on select "Select Type Both Retail Consumable" at bounding box center [404, 108] width 229 height 18
select select "C"
click at [290, 99] on select "Select Type Both Retail Consumable" at bounding box center [404, 108] width 229 height 18
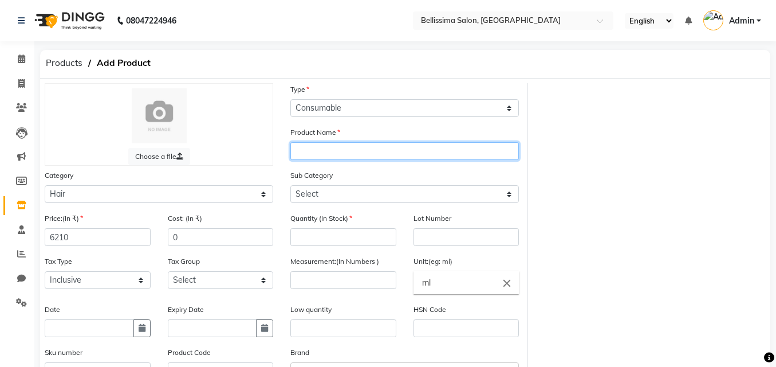
click at [308, 149] on input "text" at bounding box center [404, 151] width 229 height 18
type input "m"
type input "MOROCCANOIL hair mask"
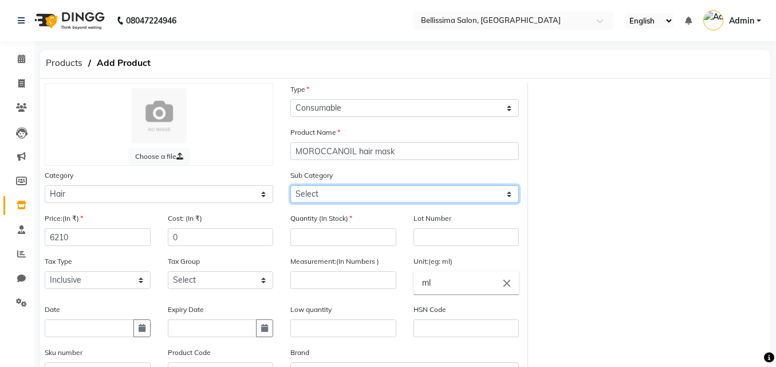
click at [305, 191] on select "Select Shampoo Conditioner Cream Mask Oil Serum Color Appliances Treatment Styl…" at bounding box center [404, 194] width 229 height 18
select select "1591501104"
click at [290, 185] on select "Select Shampoo Conditioner Cream Mask Oil Serum Color Appliances Treatment Styl…" at bounding box center [404, 194] width 229 height 18
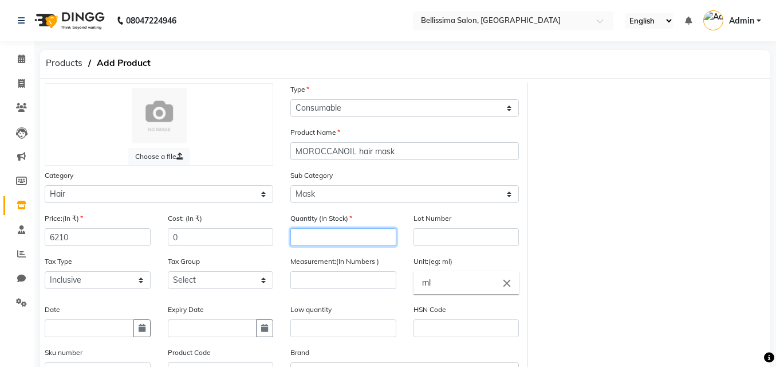
click at [314, 233] on input "number" at bounding box center [343, 237] width 106 height 18
type input "1"
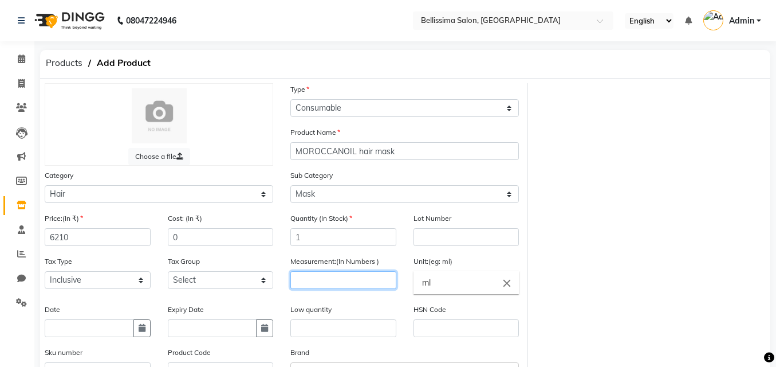
click at [312, 282] on input "number" at bounding box center [343, 280] width 106 height 18
type input "500"
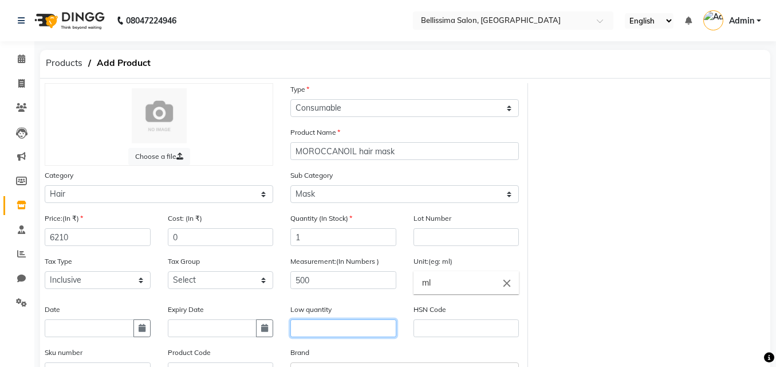
click at [302, 326] on input "text" at bounding box center [343, 328] width 106 height 18
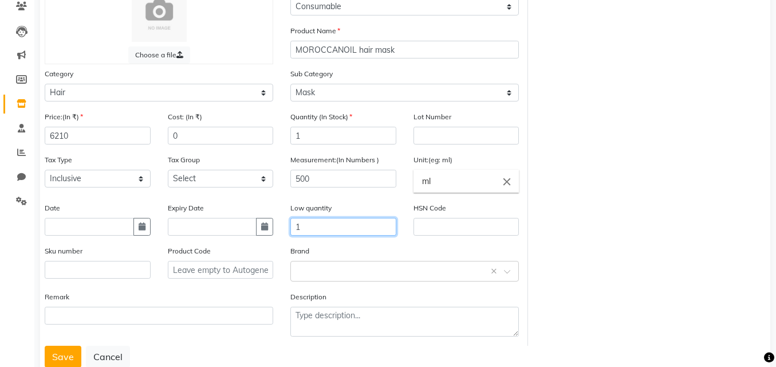
scroll to position [115, 0]
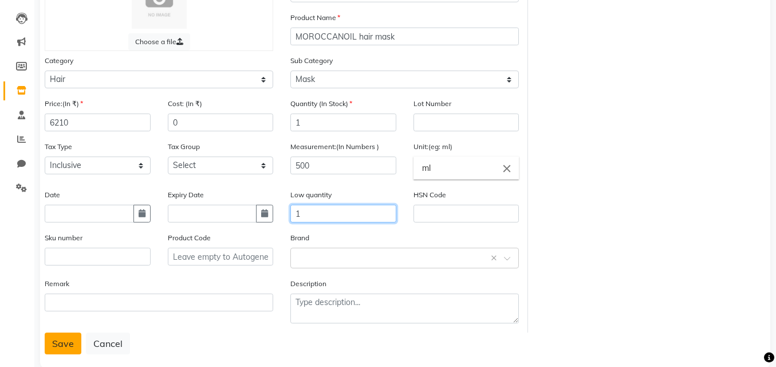
type input "1"
click at [57, 348] on button "Save" at bounding box center [63, 343] width 37 height 22
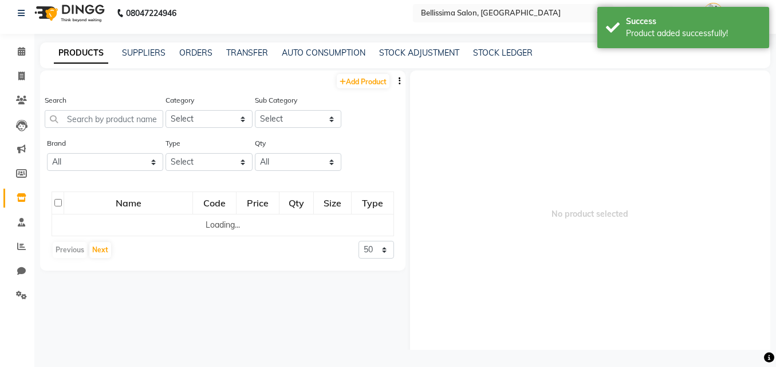
scroll to position [7, 0]
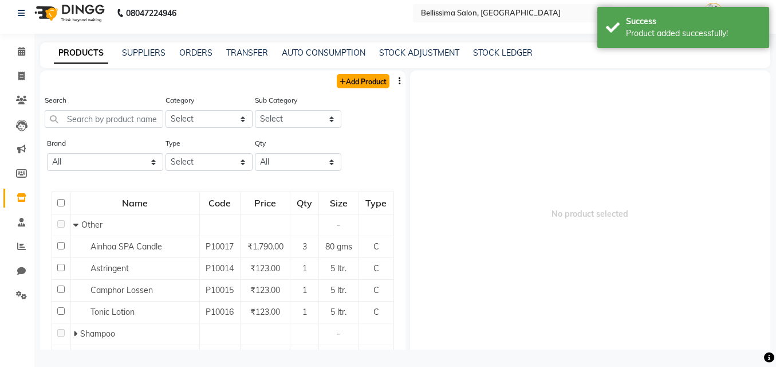
click at [352, 84] on link "Add Product" at bounding box center [363, 81] width 53 height 14
select select "true"
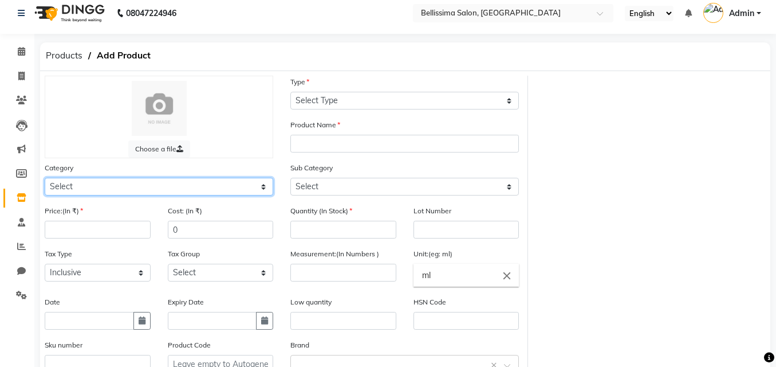
click at [67, 184] on select "Select Hair Skin Makeup Personal Care Appliances [PERSON_NAME] Waxing Disposabl…" at bounding box center [159, 187] width 229 height 18
select select "1591501100"
click at [45, 178] on select "Select Hair Skin Makeup Personal Care Appliances [PERSON_NAME] Waxing Disposabl…" at bounding box center [159, 187] width 229 height 18
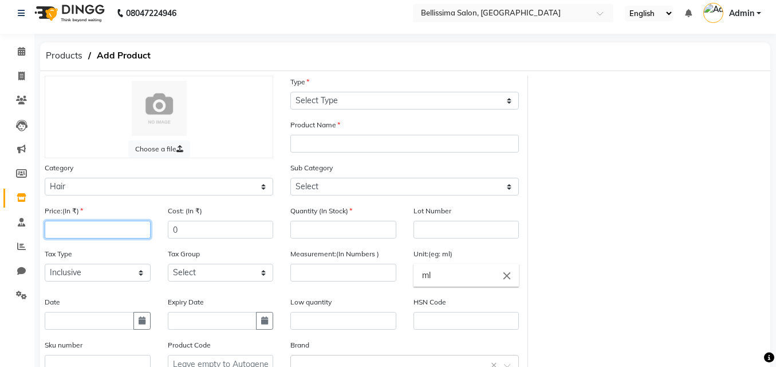
click at [65, 232] on input "number" at bounding box center [98, 230] width 106 height 18
type input "6120"
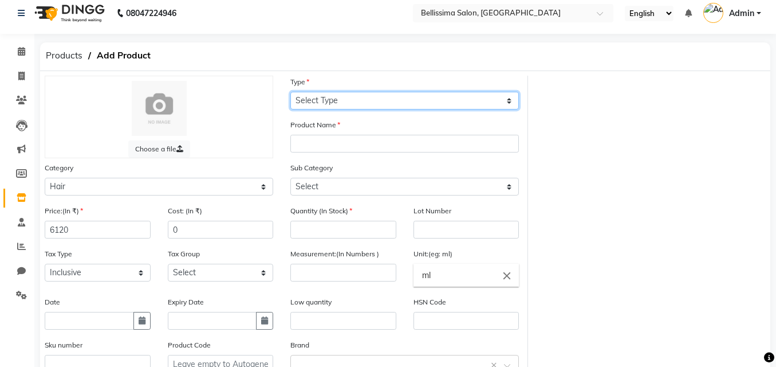
click at [369, 94] on select "Select Type Both Retail Consumable" at bounding box center [404, 101] width 229 height 18
select select "C"
click at [290, 92] on select "Select Type Both Retail Consumable" at bounding box center [404, 101] width 229 height 18
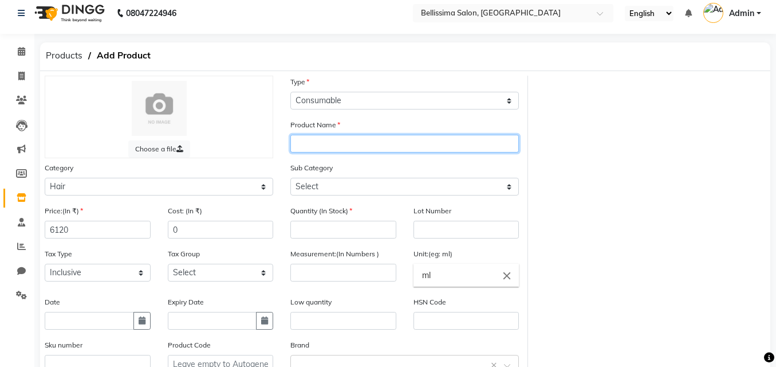
click at [334, 143] on input "text" at bounding box center [404, 144] width 229 height 18
type input "MOROCCANOIL smorth mask"
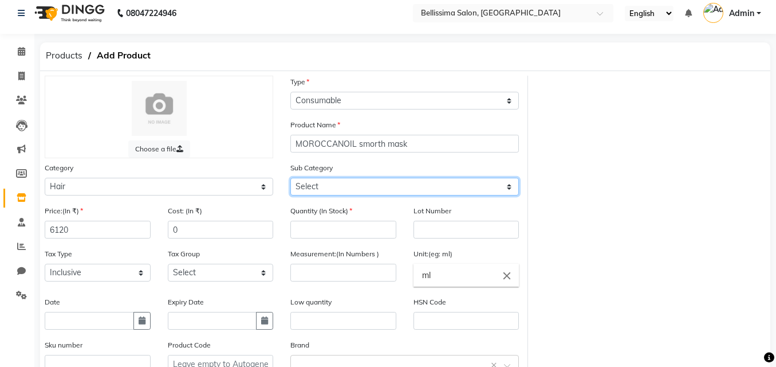
click at [311, 187] on select "Select Shampoo Conditioner Cream Mask Oil Serum Color Appliances Treatment Styl…" at bounding box center [404, 187] width 229 height 18
select select "1591501104"
click at [290, 178] on select "Select Shampoo Conditioner Cream Mask Oil Serum Color Appliances Treatment Styl…" at bounding box center [404, 187] width 229 height 18
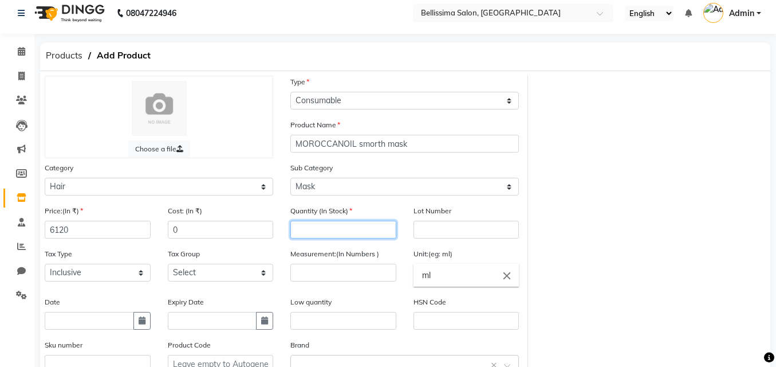
click at [318, 226] on input "number" at bounding box center [343, 230] width 106 height 18
type input "1"
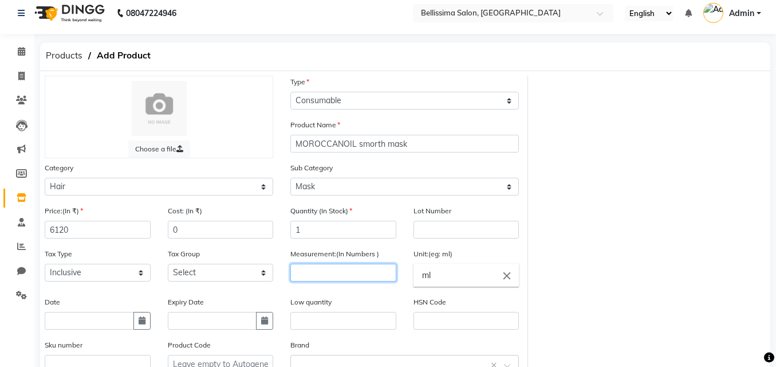
click at [310, 278] on input "number" at bounding box center [343, 272] width 106 height 18
type input "500"
click at [300, 323] on input "text" at bounding box center [343, 321] width 106 height 18
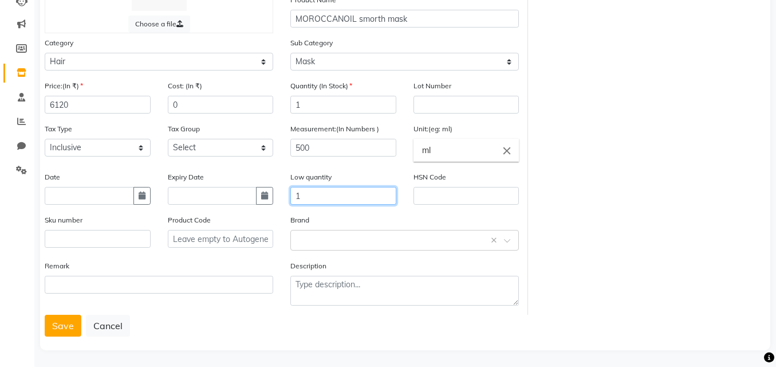
scroll to position [135, 0]
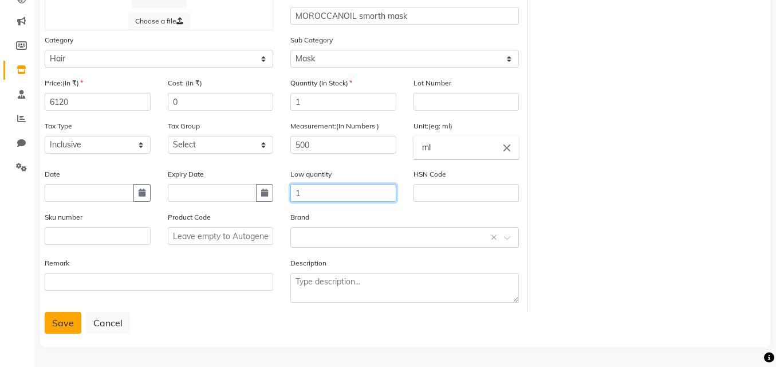
type input "1"
click at [62, 320] on button "Save" at bounding box center [63, 323] width 37 height 22
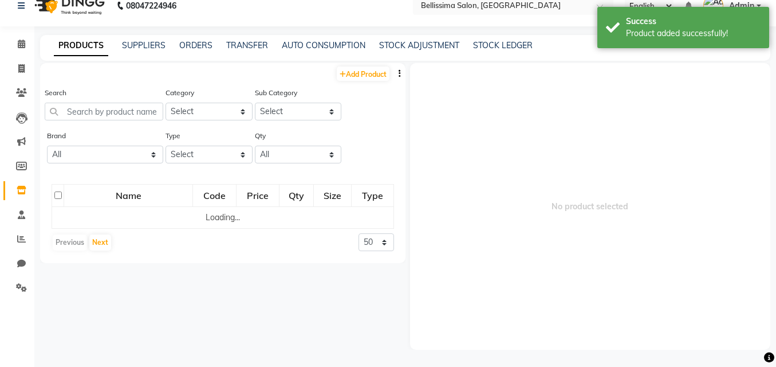
scroll to position [7, 0]
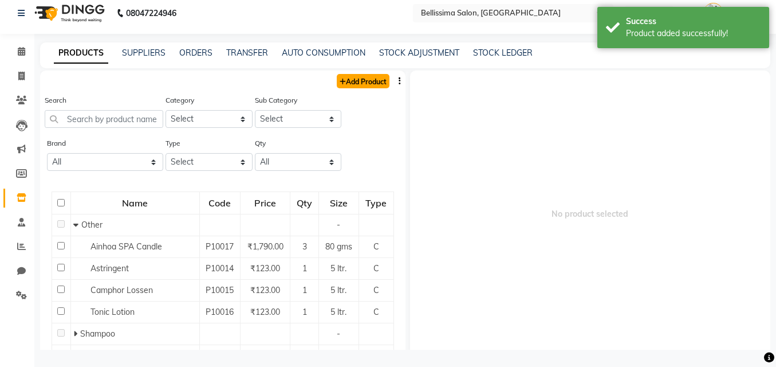
click at [355, 77] on link "Add Product" at bounding box center [363, 81] width 53 height 14
select select "true"
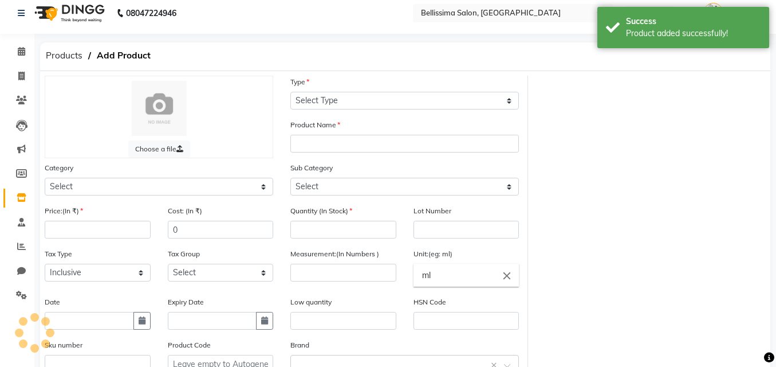
click at [355, 77] on div "Type Select Type Both Retail Consumable" at bounding box center [404, 93] width 229 height 34
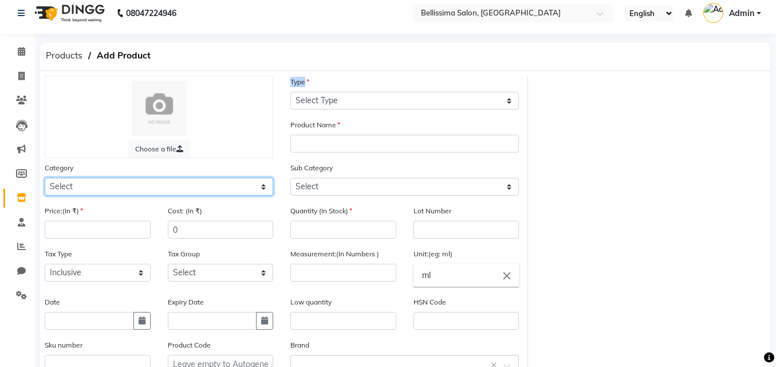
click at [60, 182] on select "Select Hair Skin Makeup Personal Care Appliances [PERSON_NAME] Waxing Disposabl…" at bounding box center [159, 187] width 229 height 18
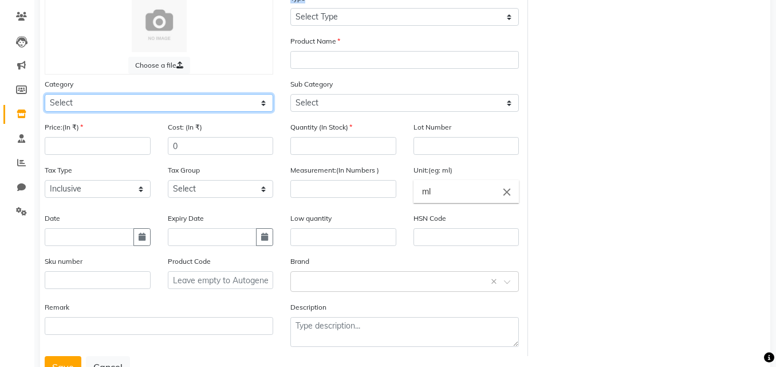
scroll to position [65, 0]
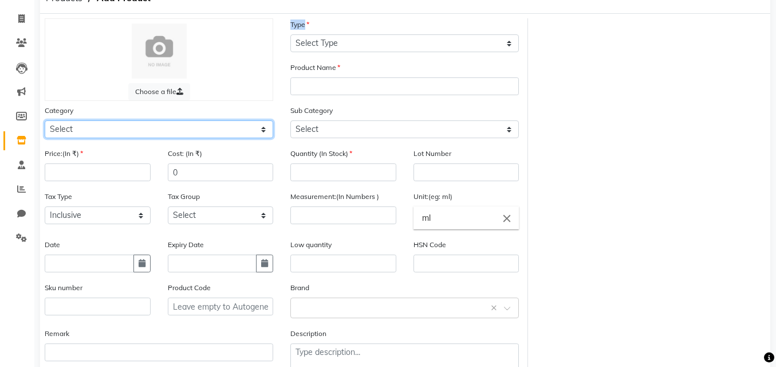
click at [258, 127] on select "Select Hair Skin Makeup Personal Care Appliances [PERSON_NAME] Waxing Disposabl…" at bounding box center [159, 129] width 229 height 18
select select "1591501100"
click at [45, 120] on select "Select Hair Skin Makeup Personal Care Appliances [PERSON_NAME] Waxing Disposabl…" at bounding box center [159, 129] width 229 height 18
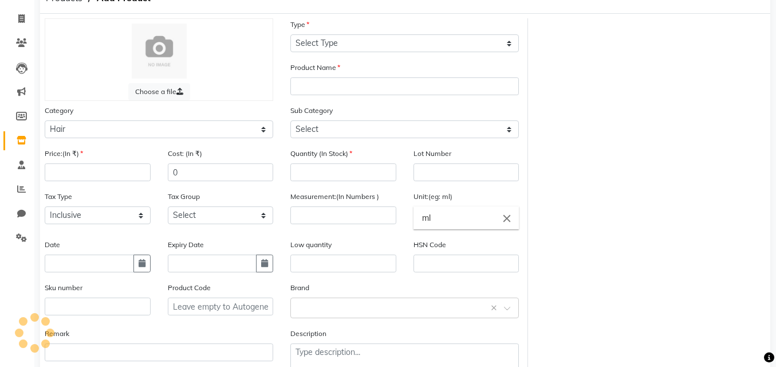
click at [230, 156] on div "Cost: (In ₹) 0" at bounding box center [221, 164] width 106 height 34
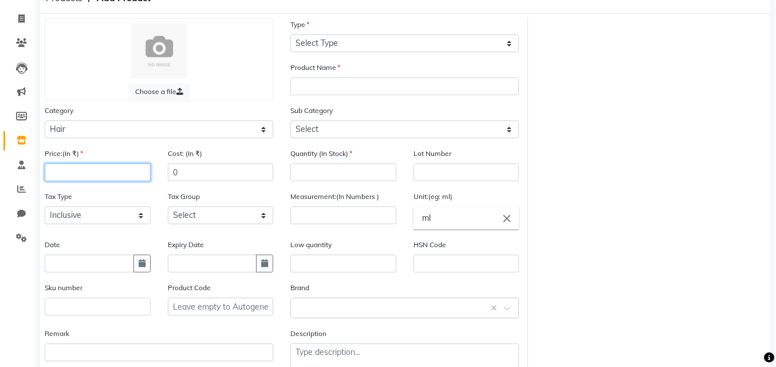
click at [66, 172] on input "number" at bounding box center [98, 172] width 106 height 18
type input "5"
type input "1500"
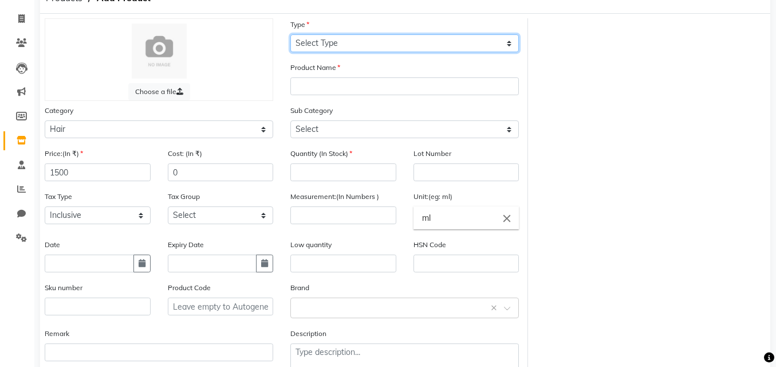
click at [356, 42] on select "Select Type Both Retail Consumable" at bounding box center [404, 43] width 229 height 18
select select "R"
click at [290, 34] on select "Select Type Both Retail Consumable" at bounding box center [404, 43] width 229 height 18
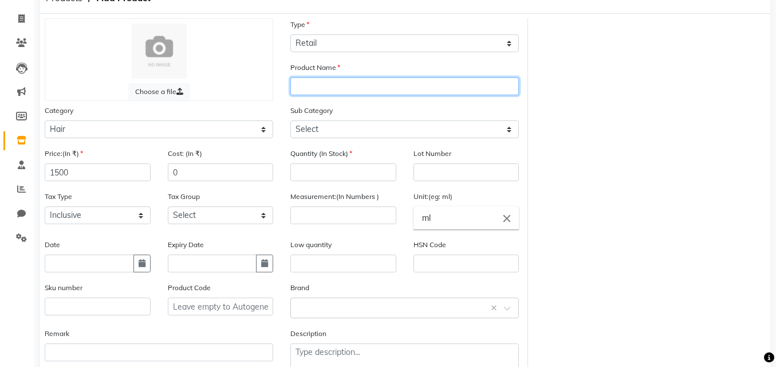
click at [329, 83] on input "text" at bounding box center [404, 86] width 229 height 18
type input "t"
type input "f"
type input "Forest"
click at [336, 85] on input "Forest" at bounding box center [404, 86] width 229 height 18
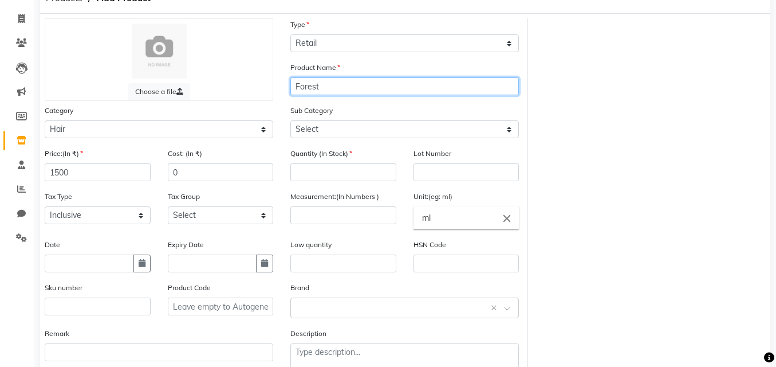
click at [336, 85] on input "Forest" at bounding box center [404, 86] width 229 height 18
type input "f"
type input "Forest Sampoo"
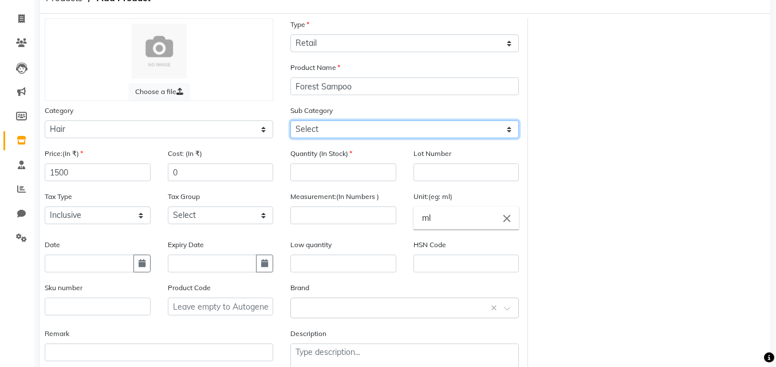
click at [313, 121] on select "Select Shampoo Conditioner Cream Mask Oil Serum Color Appliances Treatment Styl…" at bounding box center [404, 129] width 229 height 18
select select "1591501101"
click at [290, 120] on select "Select Shampoo Conditioner Cream Mask Oil Serum Color Appliances Treatment Styl…" at bounding box center [404, 129] width 229 height 18
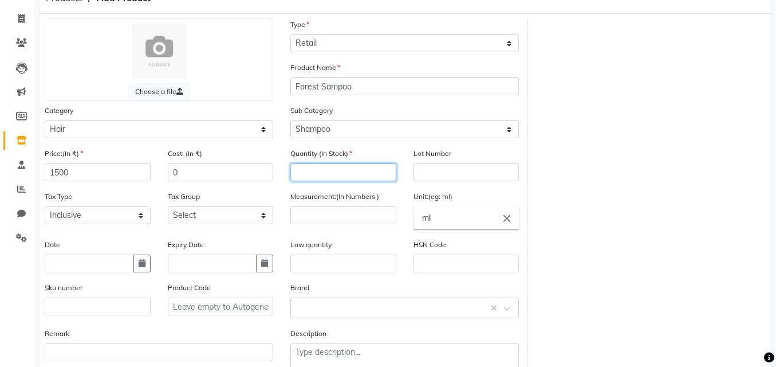
click at [306, 175] on input "number" at bounding box center [343, 172] width 106 height 18
type input "1"
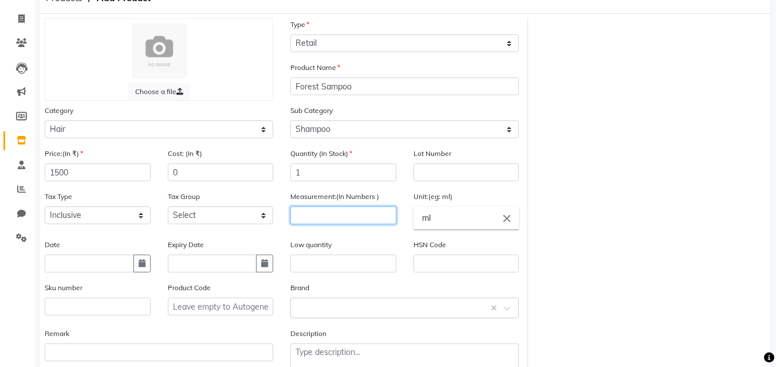
click at [309, 219] on input "number" at bounding box center [343, 215] width 106 height 18
type input "300"
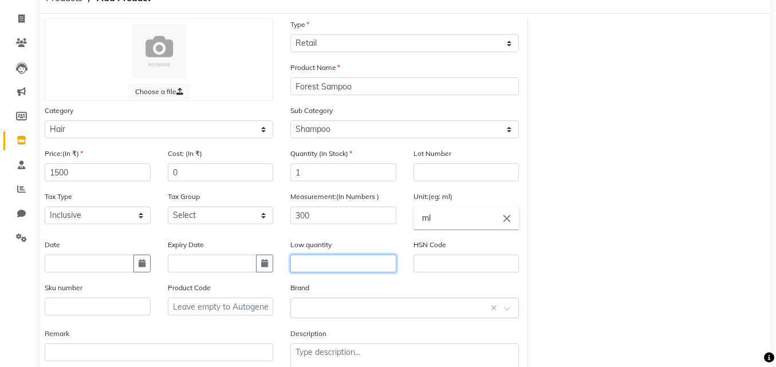
click at [301, 263] on input "text" at bounding box center [343, 263] width 106 height 18
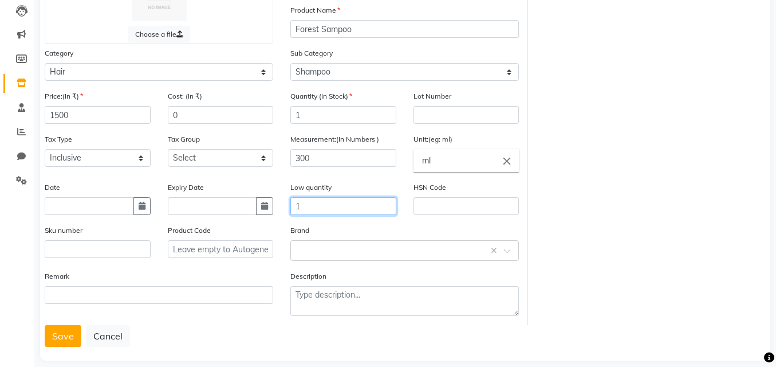
scroll to position [135, 0]
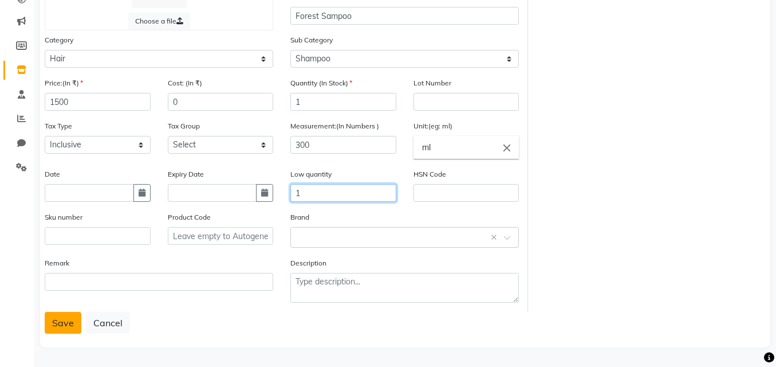
type input "1"
click at [68, 314] on button "Save" at bounding box center [63, 323] width 37 height 22
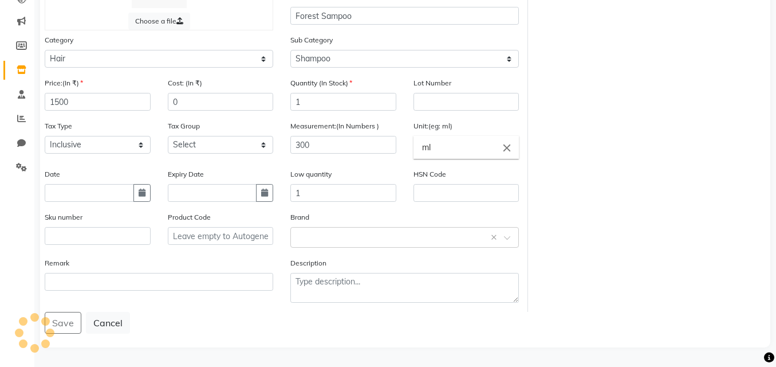
click at [68, 314] on div "Save Cancel" at bounding box center [405, 323] width 721 height 22
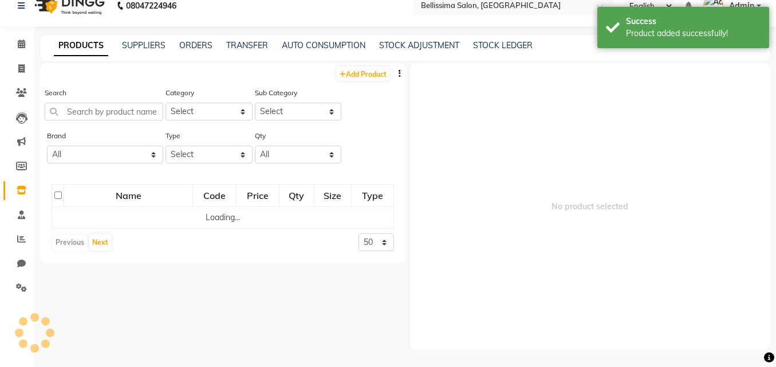
scroll to position [7, 0]
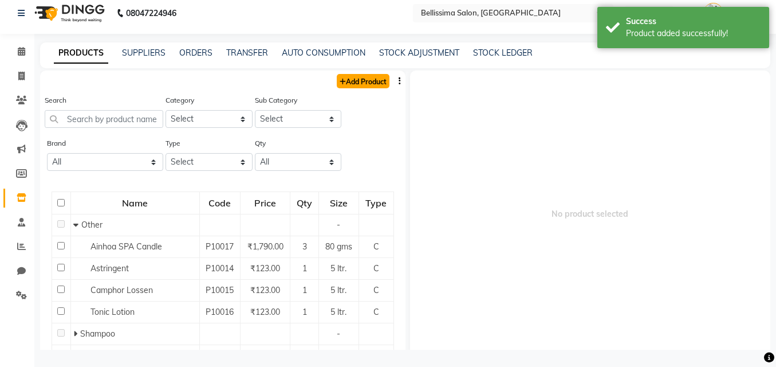
click at [349, 82] on link "Add Product" at bounding box center [363, 81] width 53 height 14
select select "true"
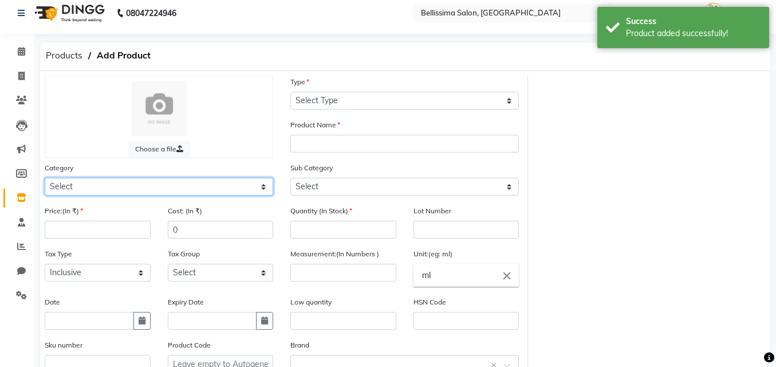
click at [116, 186] on select "Select Hair Skin Makeup Personal Care Appliances [PERSON_NAME] Waxing Disposabl…" at bounding box center [159, 187] width 229 height 18
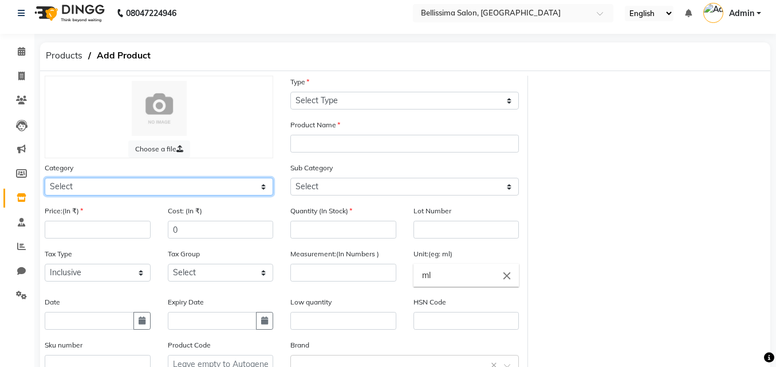
select select "1591501100"
click at [45, 178] on select "Select Hair Skin Makeup Personal Care Appliances [PERSON_NAME] Waxing Disposabl…" at bounding box center [159, 187] width 229 height 18
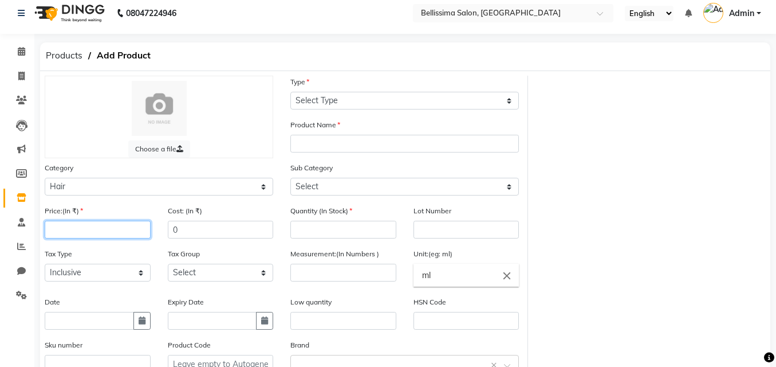
click at [70, 228] on input "number" at bounding box center [98, 230] width 106 height 18
type input "1500"
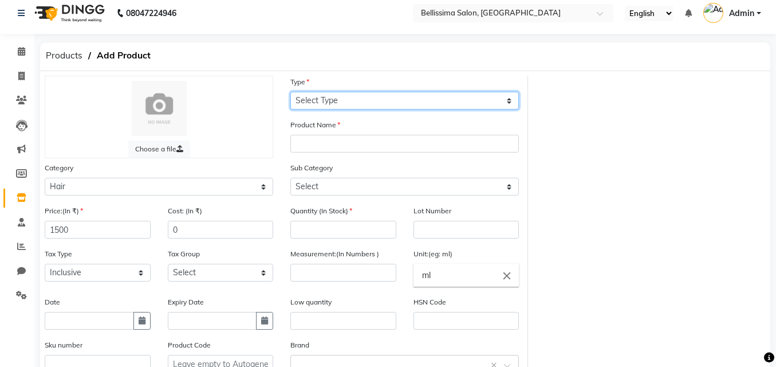
click at [320, 104] on select "Select Type Both Retail Consumable" at bounding box center [404, 101] width 229 height 18
select select "R"
click at [290, 92] on select "Select Type Both Retail Consumable" at bounding box center [404, 101] width 229 height 18
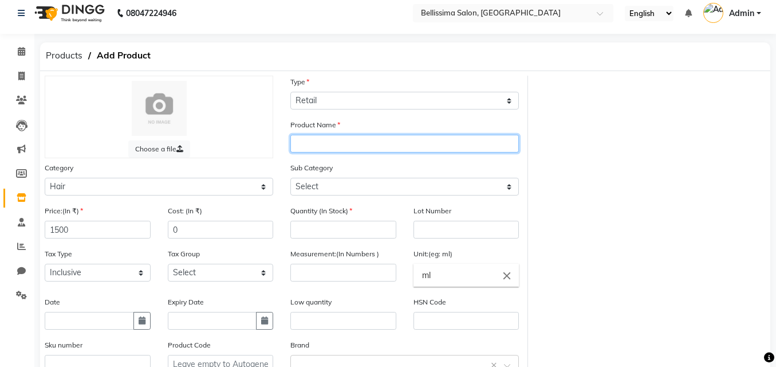
click at [305, 148] on input "text" at bounding box center [404, 144] width 229 height 18
click at [327, 141] on input "Foest" at bounding box center [404, 144] width 229 height 18
type input "Foest Condicionador"
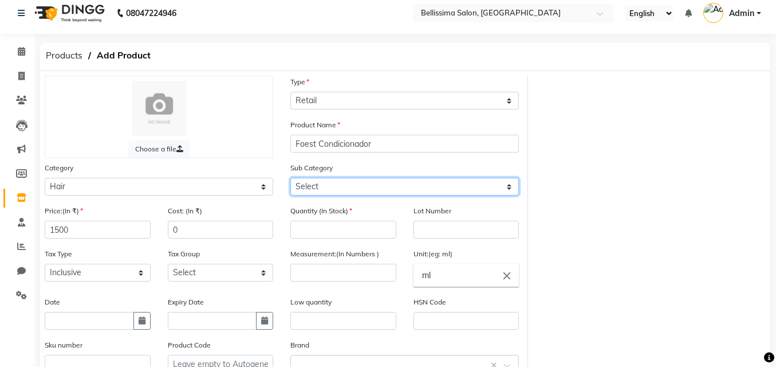
click at [326, 183] on select "Select Shampoo Conditioner Cream Mask Oil Serum Color Appliances Treatment Styl…" at bounding box center [404, 187] width 229 height 18
select select "1591501102"
click at [290, 178] on select "Select Shampoo Conditioner Cream Mask Oil Serum Color Appliances Treatment Styl…" at bounding box center [404, 187] width 229 height 18
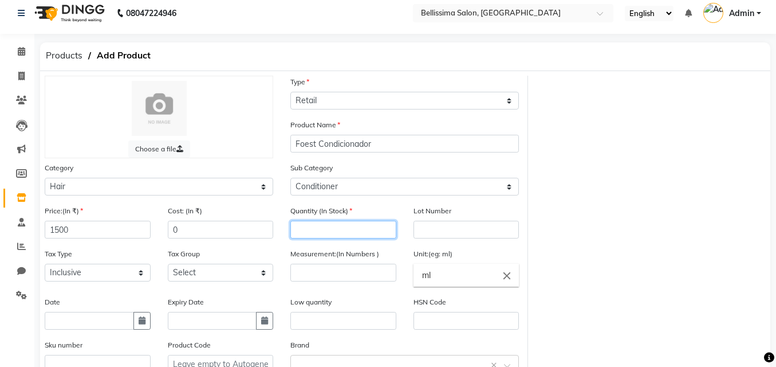
click at [319, 229] on input "number" at bounding box center [343, 230] width 106 height 18
type input "4"
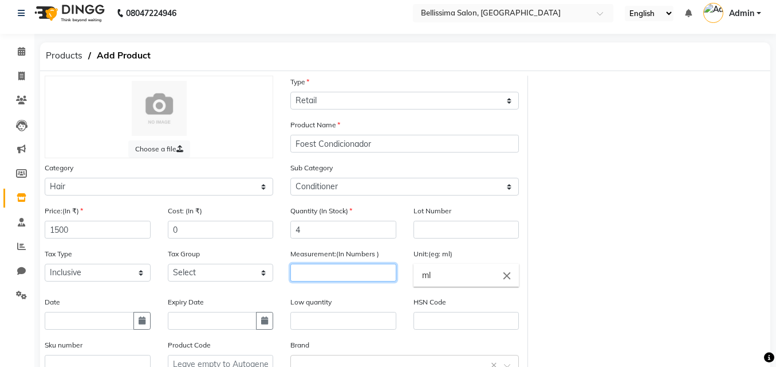
click at [306, 274] on input "number" at bounding box center [343, 272] width 106 height 18
type input "300"
click at [288, 311] on div "Low quantity" at bounding box center [343, 317] width 123 height 43
click at [294, 318] on input "text" at bounding box center [343, 321] width 106 height 18
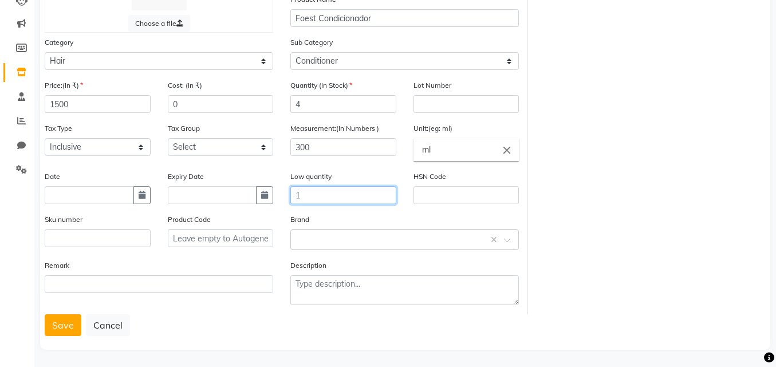
scroll to position [135, 0]
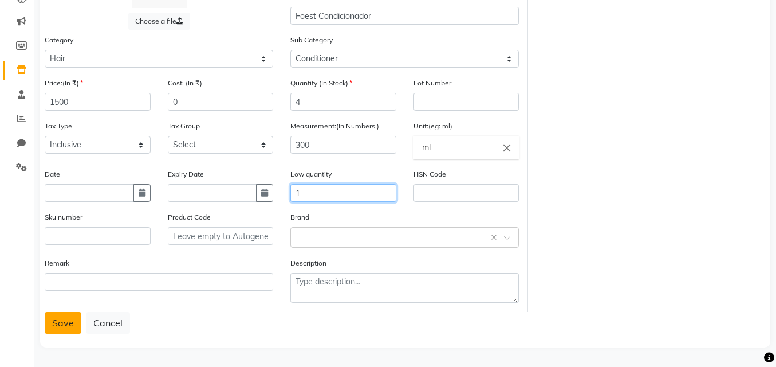
type input "1"
click at [60, 318] on button "Save" at bounding box center [63, 323] width 37 height 22
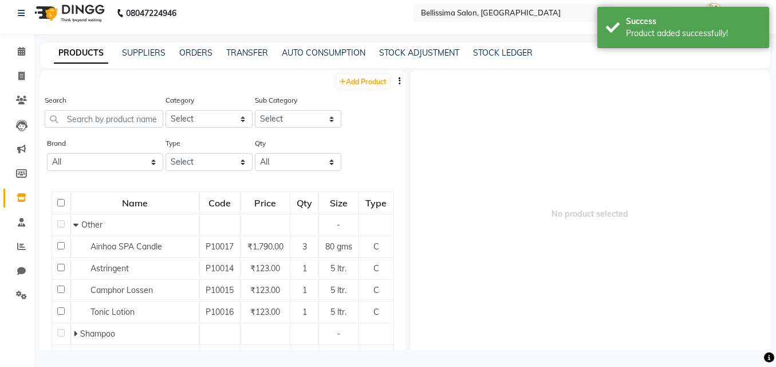
scroll to position [7, 0]
click at [343, 81] on link "Add Product" at bounding box center [363, 81] width 53 height 14
select select "true"
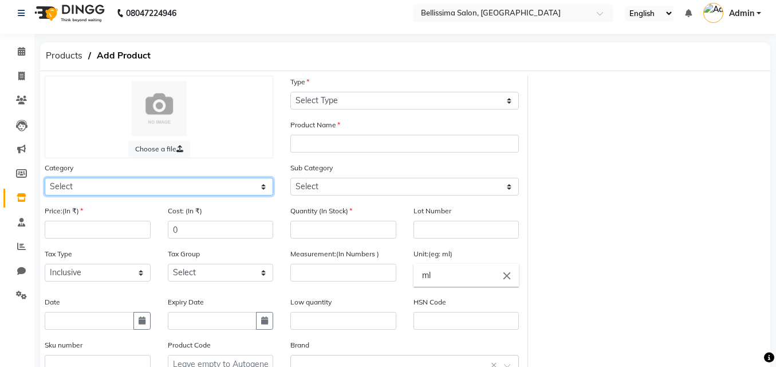
click at [65, 186] on select "Select Hair Skin Makeup Personal Care Appliances [PERSON_NAME] Waxing Disposabl…" at bounding box center [159, 187] width 229 height 18
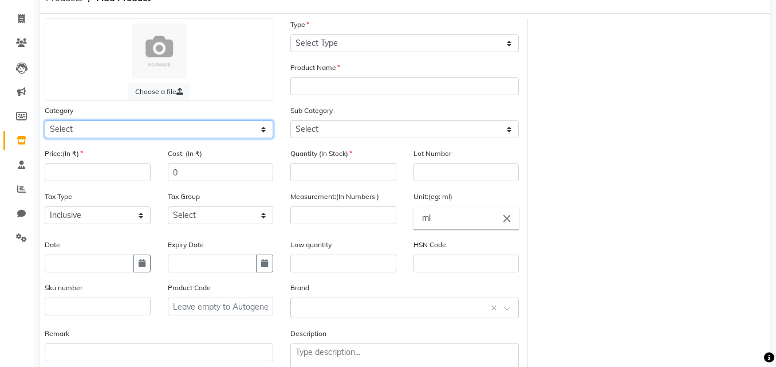
scroll to position [7, 0]
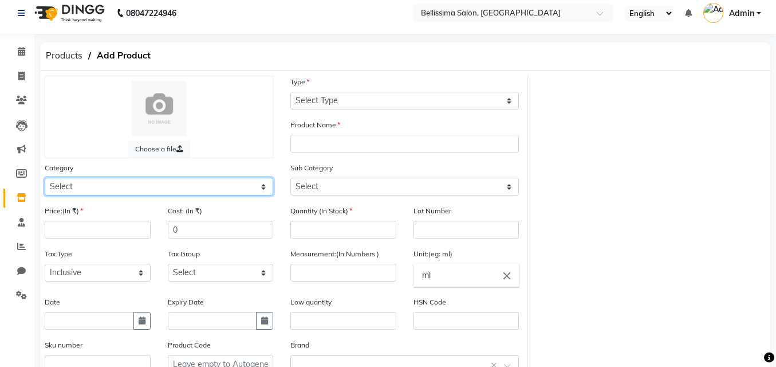
click at [77, 182] on select "Select Hair Skin Makeup Personal Care Appliances [PERSON_NAME] Waxing Disposabl…" at bounding box center [159, 187] width 229 height 18
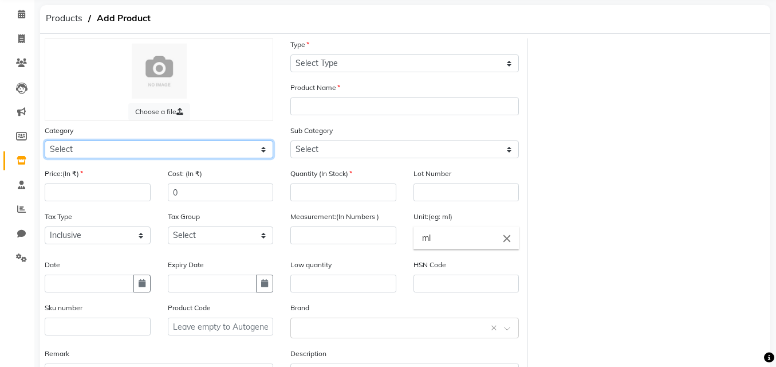
scroll to position [65, 0]
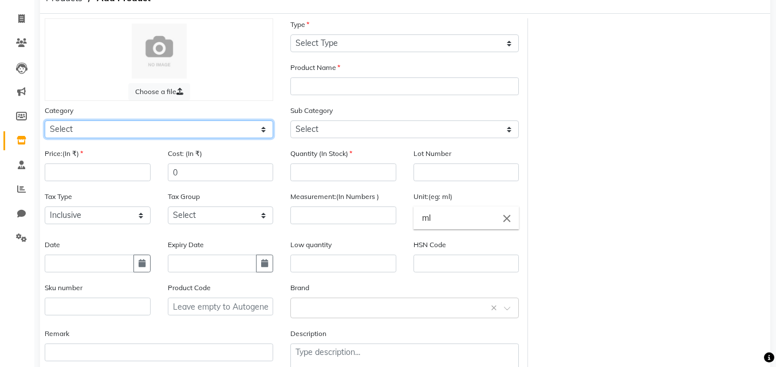
click at [271, 125] on select "Select Hair Skin Makeup Personal Care Appliances [PERSON_NAME] Waxing Disposabl…" at bounding box center [159, 129] width 229 height 18
select select "1591501100"
click at [45, 120] on select "Select Hair Skin Makeup Personal Care Appliances [PERSON_NAME] Waxing Disposabl…" at bounding box center [159, 129] width 229 height 18
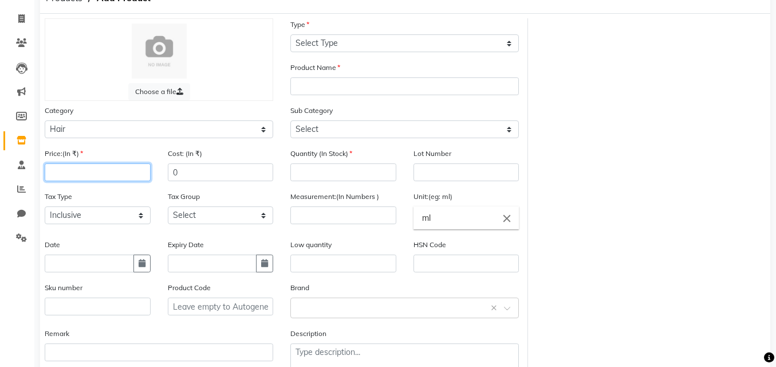
click at [89, 174] on input "number" at bounding box center [98, 172] width 106 height 18
type input "3240"
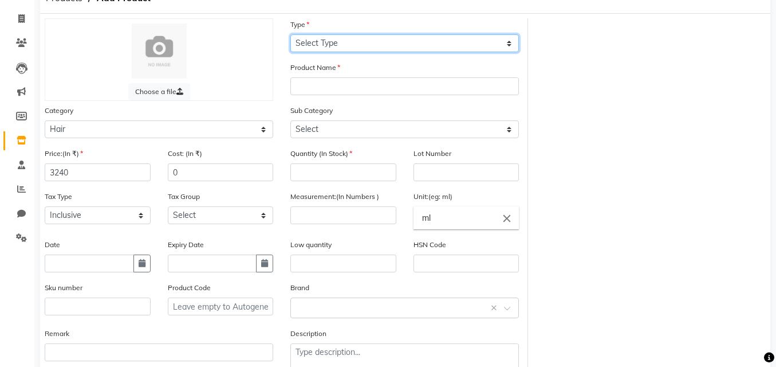
click at [356, 41] on select "Select Type Both Retail Consumable" at bounding box center [404, 43] width 229 height 18
select select "C"
click at [290, 34] on select "Select Type Both Retail Consumable" at bounding box center [404, 43] width 229 height 18
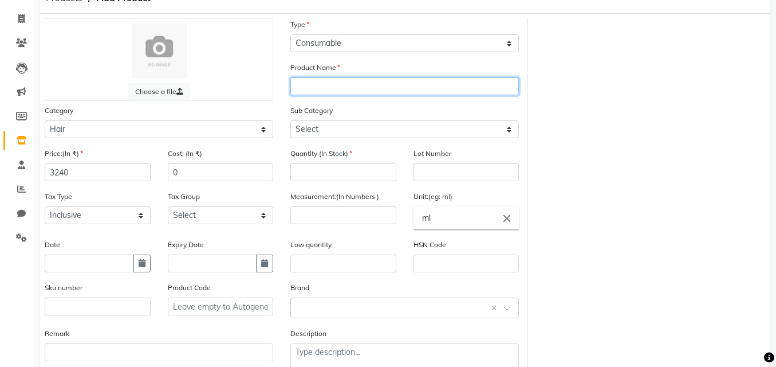
click at [299, 88] on input "text" at bounding box center [404, 86] width 229 height 18
type input "Y"
type input "PAULMITCHELL TERATMET"
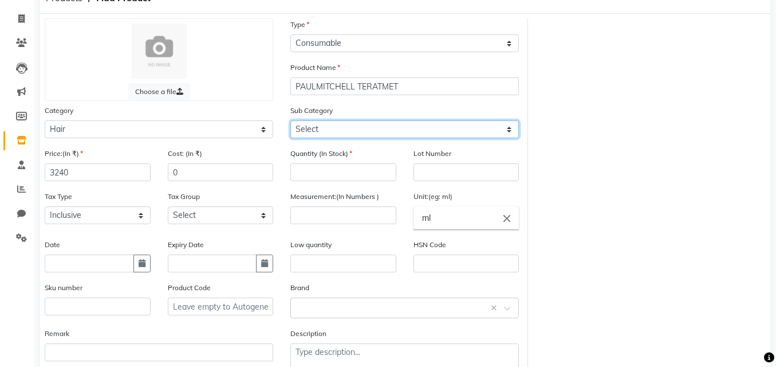
click at [311, 127] on select "Select Shampoo Conditioner Cream Mask Oil Serum Color Appliances Treatment Styl…" at bounding box center [404, 129] width 229 height 18
select select "1591501109"
click at [290, 120] on select "Select Shampoo Conditioner Cream Mask Oil Serum Color Appliances Treatment Styl…" at bounding box center [404, 129] width 229 height 18
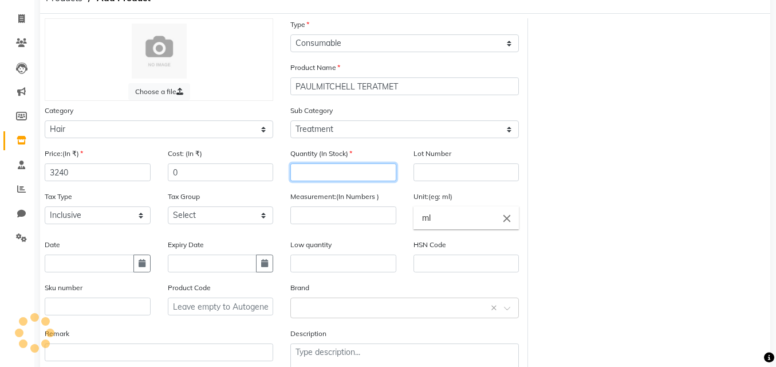
click at [318, 171] on input "number" at bounding box center [343, 172] width 106 height 18
type input "1"
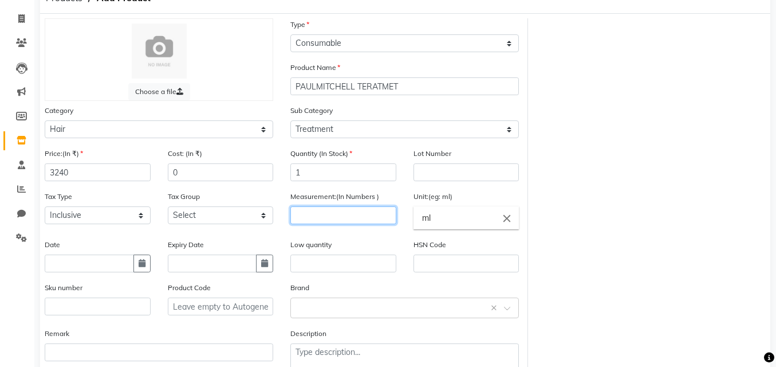
click at [309, 222] on input "number" at bounding box center [343, 215] width 106 height 18
type input "300"
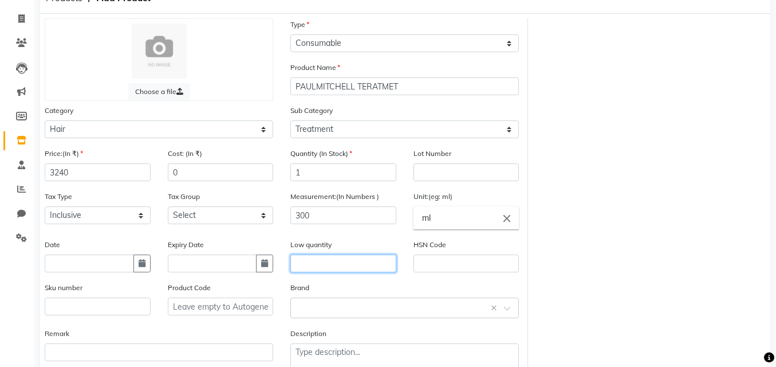
click at [294, 264] on input "text" at bounding box center [343, 263] width 106 height 18
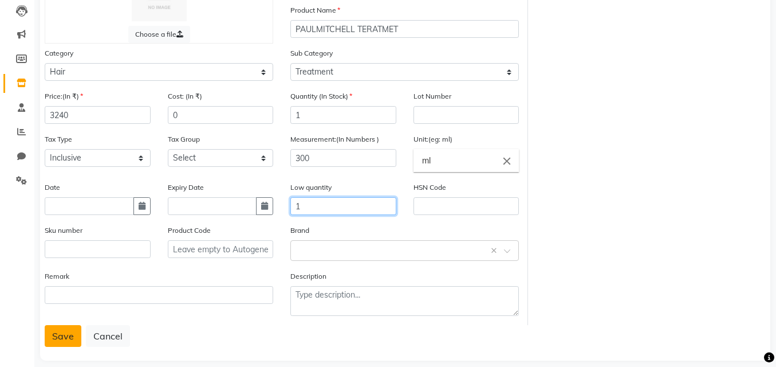
type input "1"
drag, startPoint x: 61, startPoint y: 334, endPoint x: 44, endPoint y: 346, distance: 21.1
click at [55, 338] on button "Save" at bounding box center [63, 336] width 37 height 22
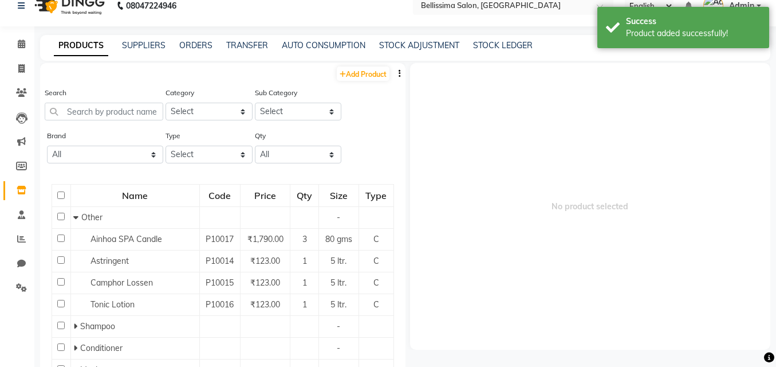
scroll to position [7, 0]
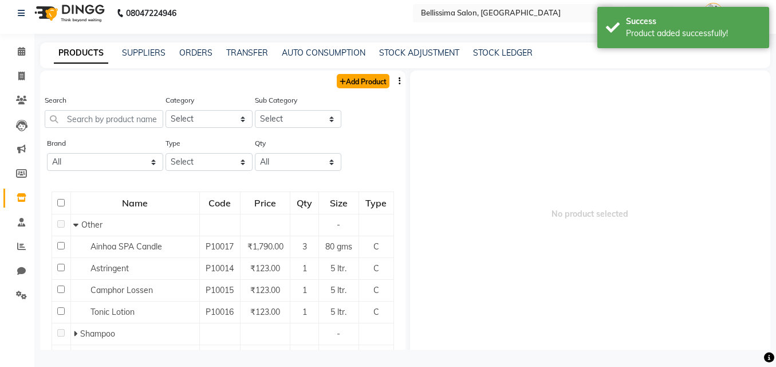
click at [364, 82] on link "Add Product" at bounding box center [363, 81] width 53 height 14
select select "true"
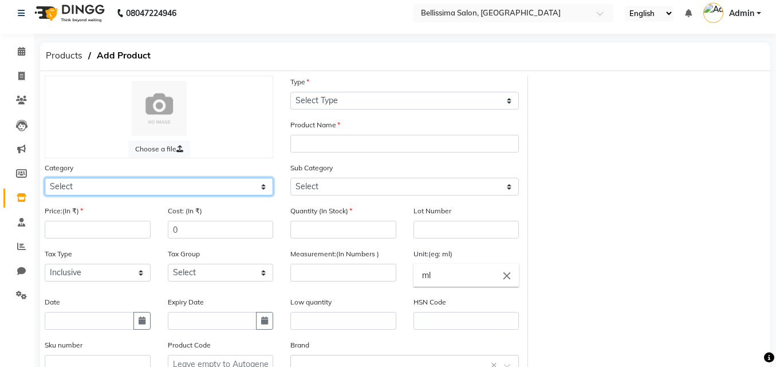
click at [263, 180] on select "Select Hair Skin Makeup Personal Care Appliances [PERSON_NAME] Waxing Disposabl…" at bounding box center [159, 187] width 229 height 18
select select "1591501100"
click at [45, 178] on select "Select Hair Skin Makeup Personal Care Appliances [PERSON_NAME] Waxing Disposabl…" at bounding box center [159, 187] width 229 height 18
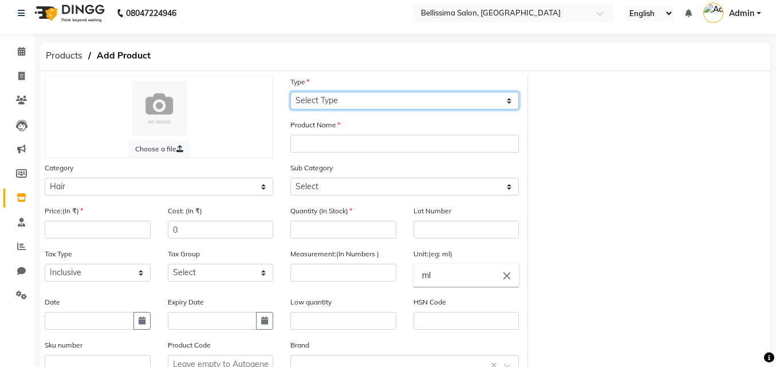
click at [301, 95] on select "Select Type Both Retail Consumable" at bounding box center [404, 101] width 229 height 18
select select "C"
click at [290, 92] on select "Select Type Both Retail Consumable" at bounding box center [404, 101] width 229 height 18
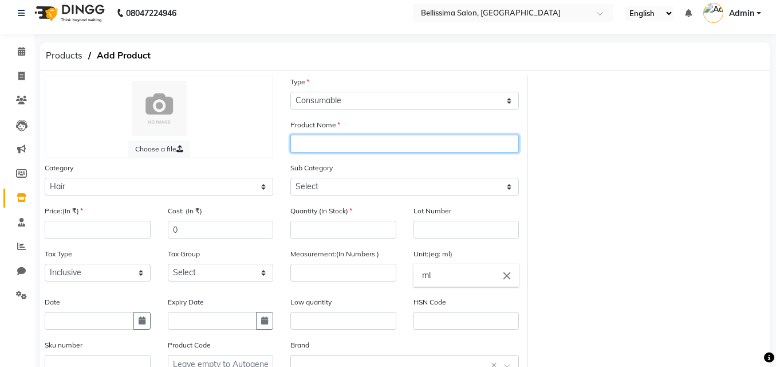
click at [318, 146] on input "text" at bounding box center [404, 144] width 229 height 18
type input "PAULMITCHELL"
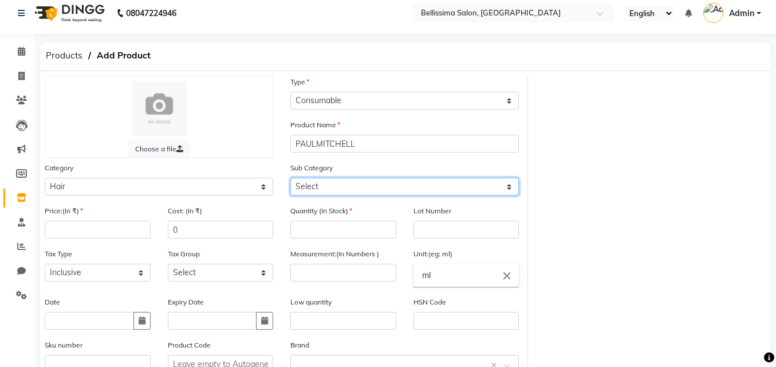
click at [318, 186] on select "Select Shampoo Conditioner Cream Mask Oil Serum Color Appliances Treatment Styl…" at bounding box center [404, 187] width 229 height 18
select select "1591501101"
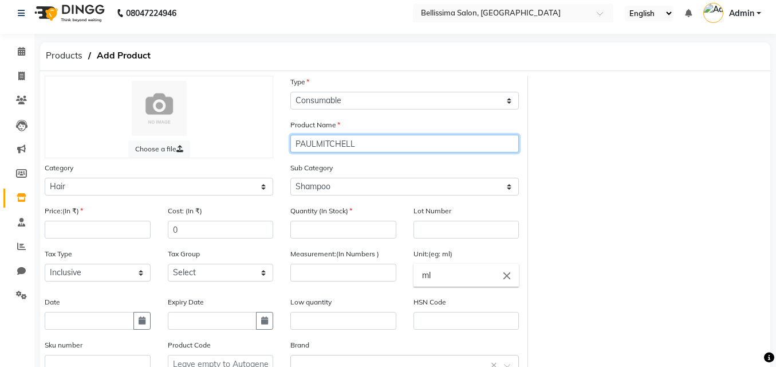
click at [357, 144] on input "PAULMITCHELL" at bounding box center [404, 144] width 229 height 18
type input "PAULMITCHELL Shampoo"
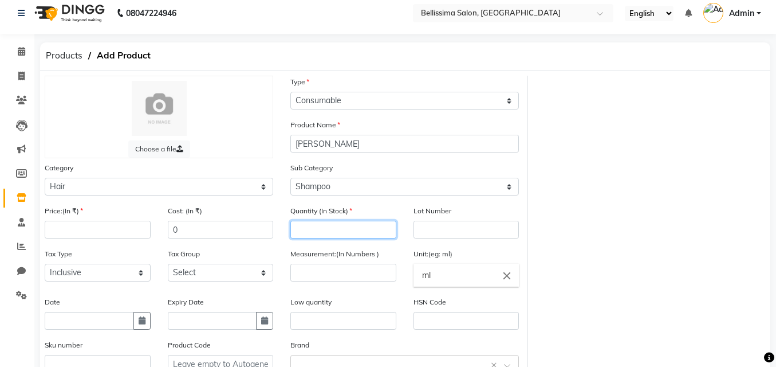
click at [317, 225] on input "number" at bounding box center [343, 230] width 106 height 18
type input "1"
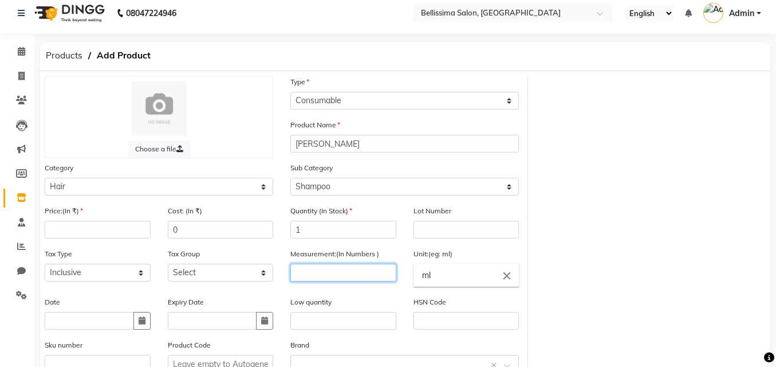
drag, startPoint x: 312, startPoint y: 272, endPoint x: 312, endPoint y: 278, distance: 6.3
click at [312, 278] on input "number" at bounding box center [343, 272] width 106 height 18
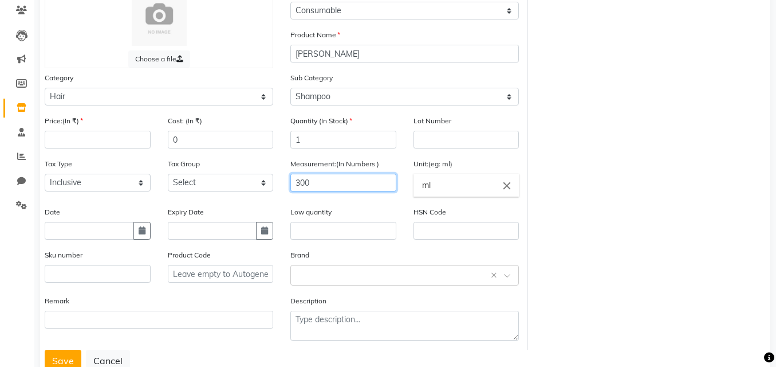
scroll to position [122, 0]
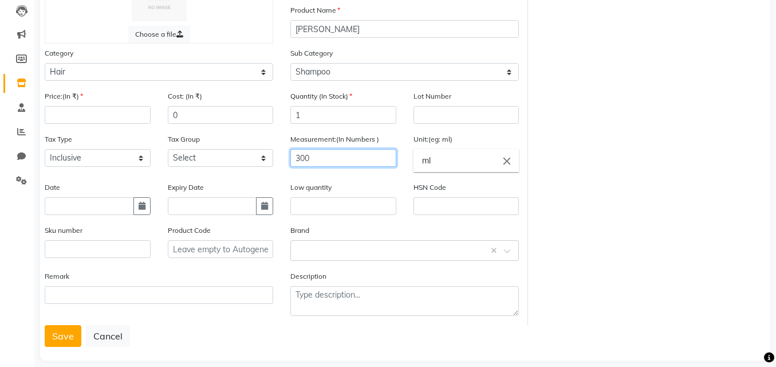
type input "300"
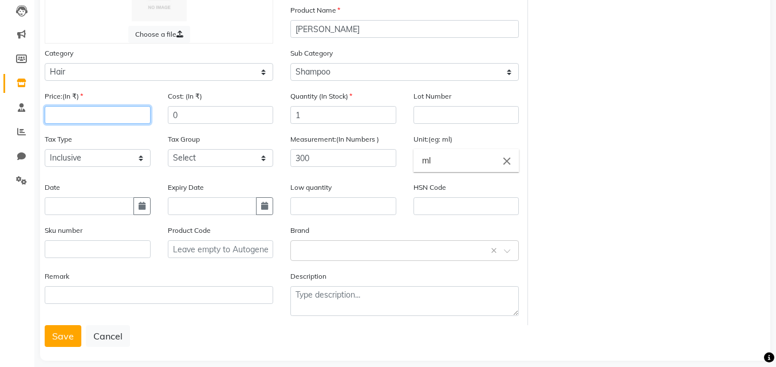
click at [58, 116] on input "number" at bounding box center [98, 115] width 106 height 18
type input "1350"
click at [53, 328] on button "Save" at bounding box center [63, 336] width 37 height 22
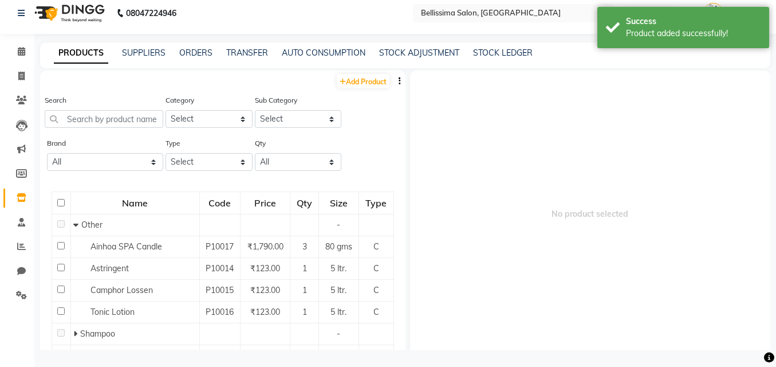
scroll to position [7, 0]
click at [355, 87] on link "Add Product" at bounding box center [363, 81] width 53 height 14
select select "true"
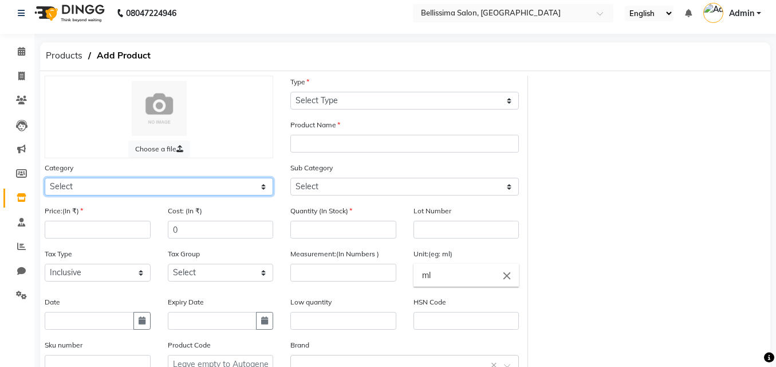
click at [263, 186] on select "Select Hair Skin Makeup Personal Care Appliances [PERSON_NAME] Waxing Disposabl…" at bounding box center [159, 187] width 229 height 18
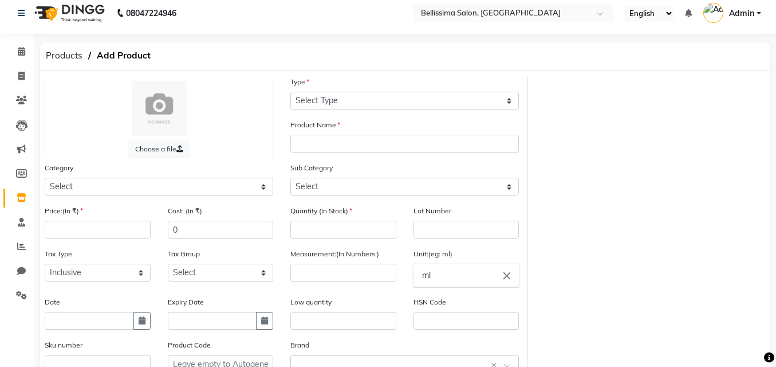
click at [318, 11] on nav "08047224946 Select Location × Bellissima Salon, Fort English ENGLISH Español ال…" at bounding box center [388, 13] width 776 height 41
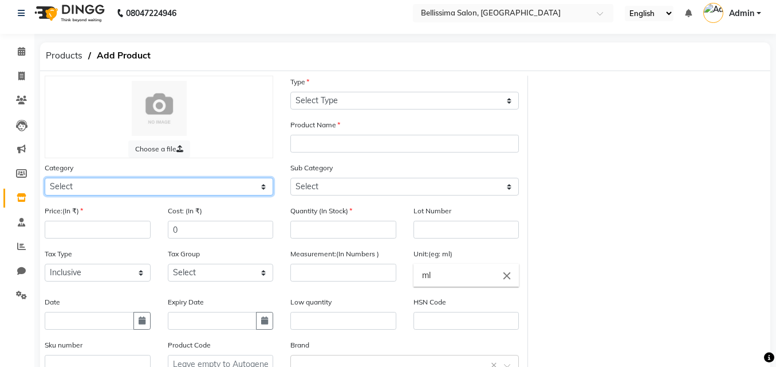
click at [197, 182] on select "Select Hair Skin Makeup Personal Care Appliances [PERSON_NAME] Waxing Disposabl…" at bounding box center [159, 187] width 229 height 18
select select "1591501100"
click at [45, 178] on select "Select Hair Skin Makeup Personal Care Appliances [PERSON_NAME] Waxing Disposabl…" at bounding box center [159, 187] width 229 height 18
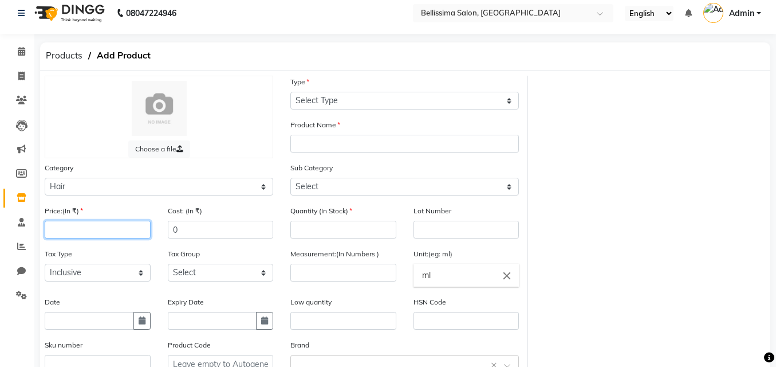
click at [68, 229] on input "number" at bounding box center [98, 230] width 106 height 18
type input "1350"
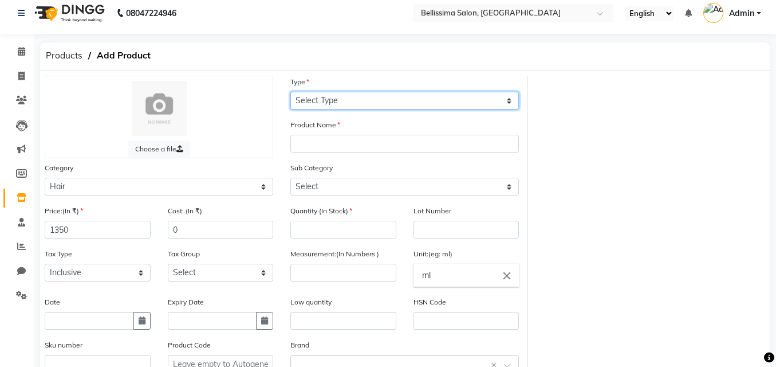
click at [302, 96] on select "Select Type Both Retail Consumable" at bounding box center [404, 101] width 229 height 18
click at [290, 92] on select "Select Type Both Retail Consumable" at bounding box center [404, 101] width 229 height 18
click at [511, 99] on select "Select Type Both Retail Consumable" at bounding box center [404, 101] width 229 height 18
select select "R"
click at [290, 92] on select "Select Type Both Retail Consumable" at bounding box center [404, 101] width 229 height 18
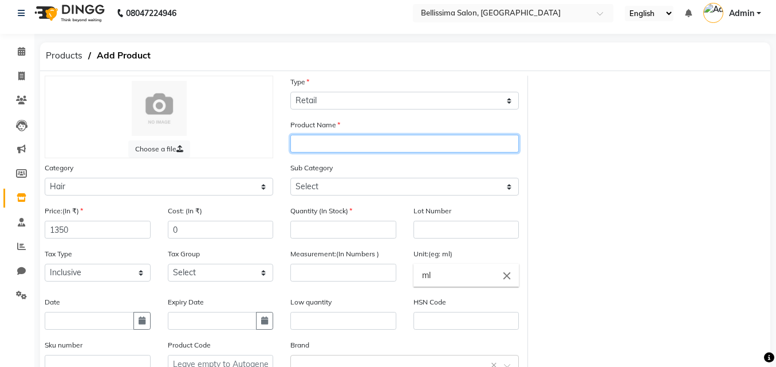
click at [305, 142] on input "text" at bounding box center [404, 144] width 229 height 18
type input "PAULMITCHELL INSTANT Moisture"
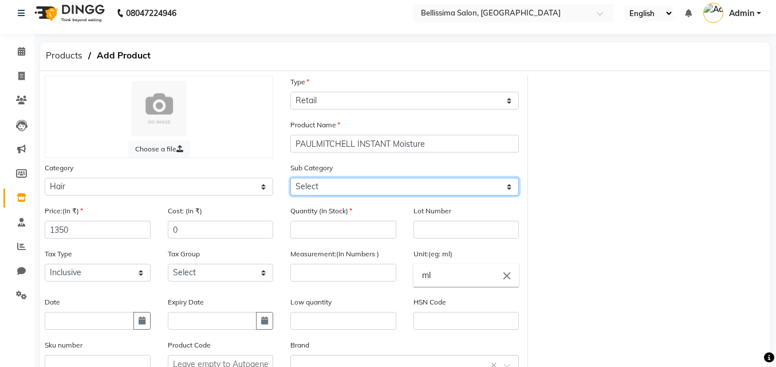
click at [324, 185] on select "Select Shampoo Conditioner Cream Mask Oil Serum Color Appliances Treatment Styl…" at bounding box center [404, 187] width 229 height 18
select select "1591501101"
click at [290, 178] on select "Select Shampoo Conditioner Cream Mask Oil Serum Color Appliances Treatment Styl…" at bounding box center [404, 187] width 229 height 18
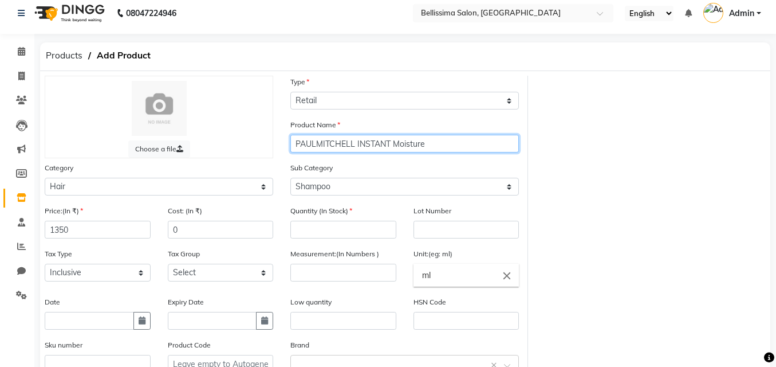
click at [434, 145] on input "PAULMITCHELL INSTANT Moisture" at bounding box center [404, 144] width 229 height 18
type input "PAULMITCHELL INSTANT Moisture shampoo"
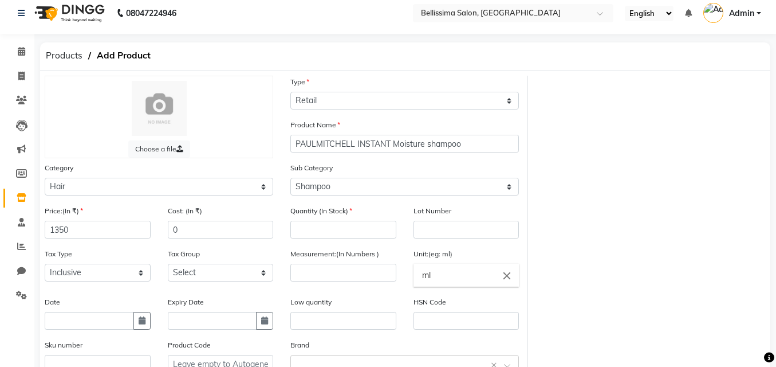
click at [316, 207] on label "Quantity (In Stock)" at bounding box center [321, 211] width 62 height 10
click at [367, 210] on div "Quantity (In Stock)" at bounding box center [343, 221] width 106 height 34
click at [333, 209] on label "Quantity (In Stock)" at bounding box center [321, 211] width 62 height 10
click at [366, 212] on div "Quantity (In Stock)" at bounding box center [343, 221] width 106 height 34
click at [470, 151] on input "PAULMITCHELL INSTANT Moisture shampoo" at bounding box center [404, 144] width 229 height 18
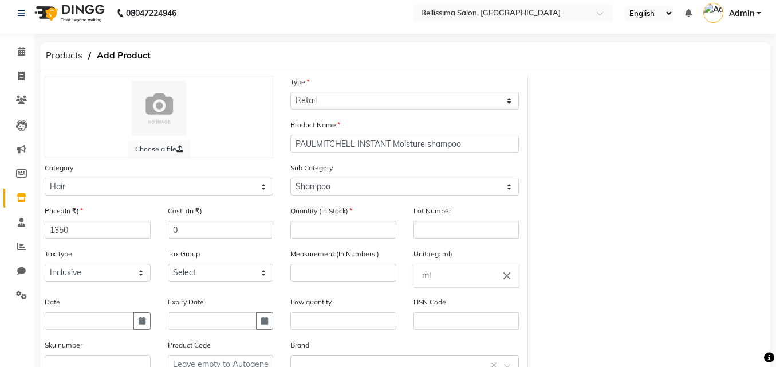
click at [359, 210] on div "Quantity (In Stock)" at bounding box center [343, 221] width 106 height 34
click at [342, 212] on label "Quantity (In Stock)" at bounding box center [321, 211] width 62 height 10
click at [321, 208] on label "Quantity (In Stock)" at bounding box center [321, 211] width 62 height 10
click at [312, 213] on label "Quantity (In Stock)" at bounding box center [321, 211] width 62 height 10
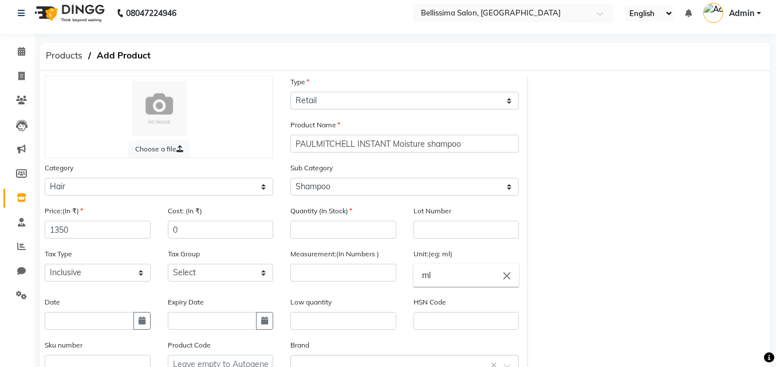
click at [301, 208] on label "Quantity (In Stock)" at bounding box center [321, 211] width 62 height 10
click at [352, 207] on label "Quantity (In Stock)" at bounding box center [321, 211] width 62 height 10
click at [294, 231] on input "number" at bounding box center [343, 230] width 106 height 18
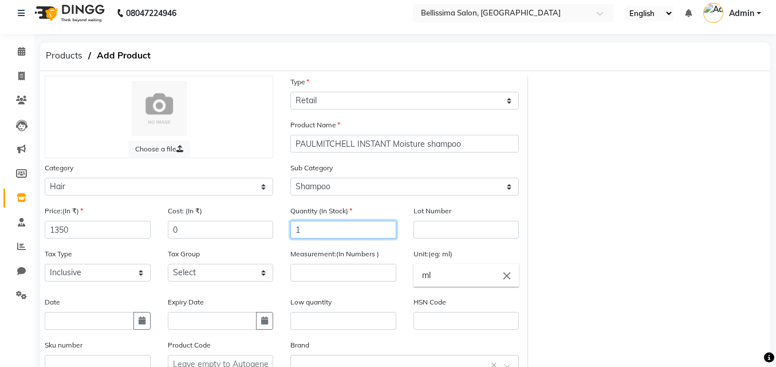
type input "1"
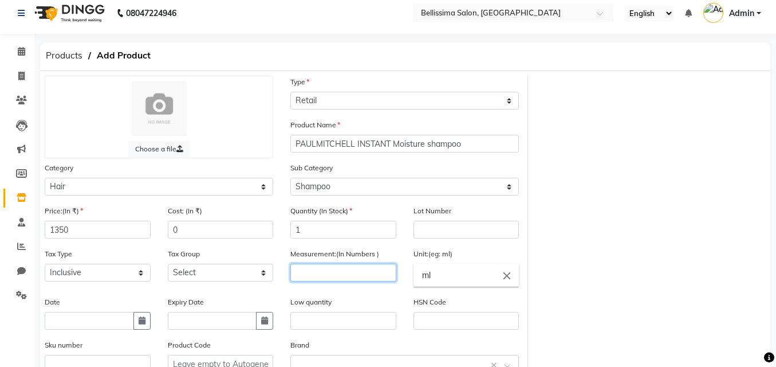
click at [312, 277] on input "number" at bounding box center [343, 272] width 106 height 18
type input "300"
click at [310, 316] on input "text" at bounding box center [343, 321] width 106 height 18
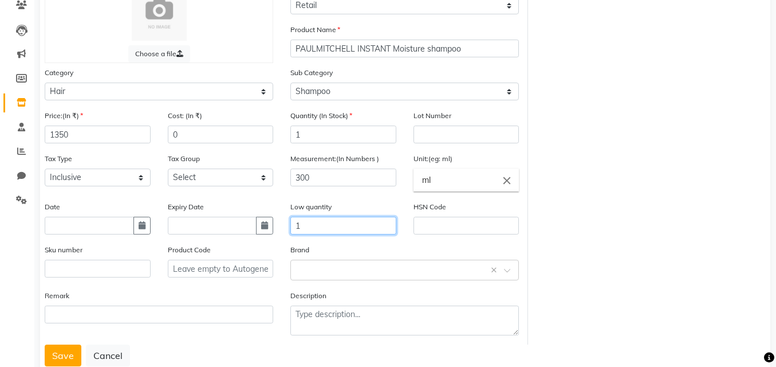
scroll to position [122, 0]
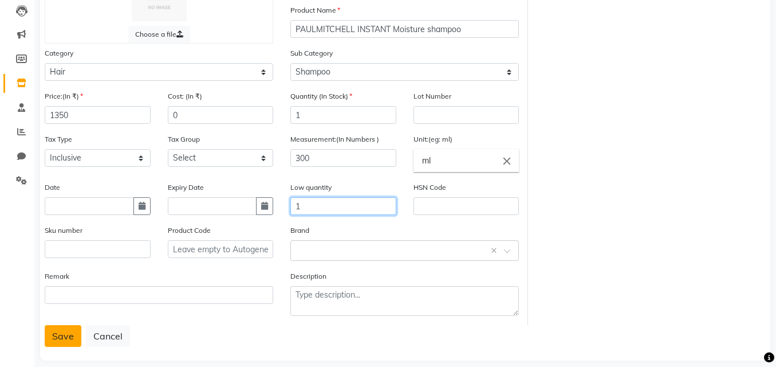
type input "1"
click at [68, 337] on button "Save" at bounding box center [63, 336] width 37 height 22
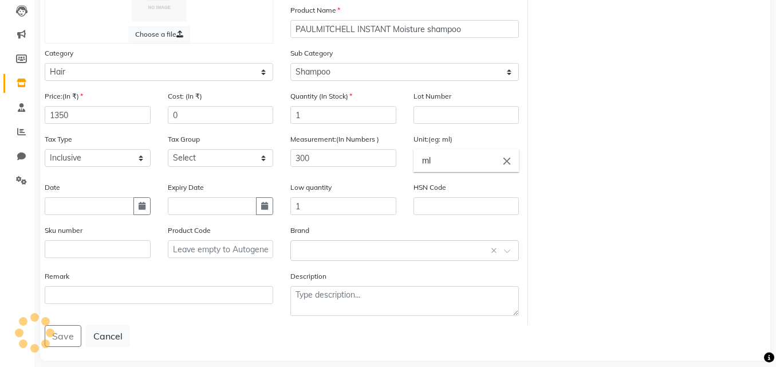
click at [68, 337] on div "Save Cancel" at bounding box center [405, 336] width 721 height 22
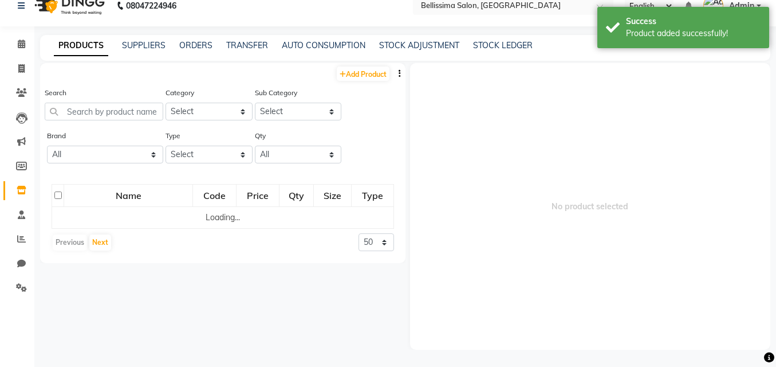
scroll to position [7, 0]
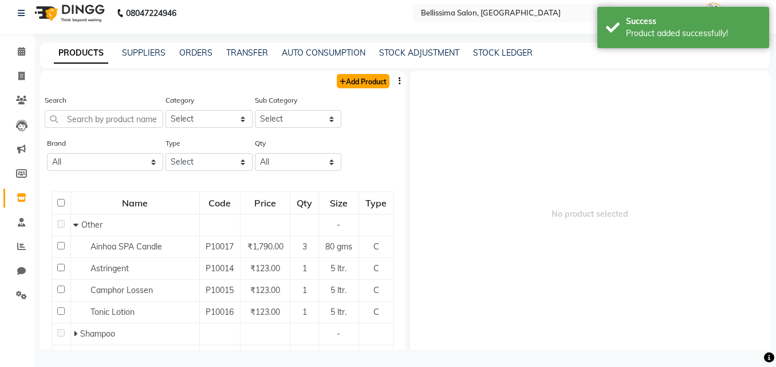
click at [353, 81] on link "Add Product" at bounding box center [363, 81] width 53 height 14
select select "true"
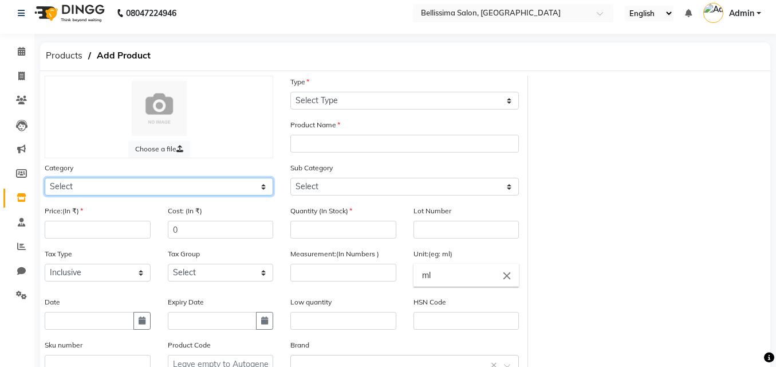
click at [264, 186] on select "Select Hair Skin Makeup Personal Care Appliances [PERSON_NAME] Waxing Disposabl…" at bounding box center [159, 187] width 229 height 18
select select "1591501100"
click at [45, 178] on select "Select Hair Skin Makeup Personal Care Appliances [PERSON_NAME] Waxing Disposabl…" at bounding box center [159, 187] width 229 height 18
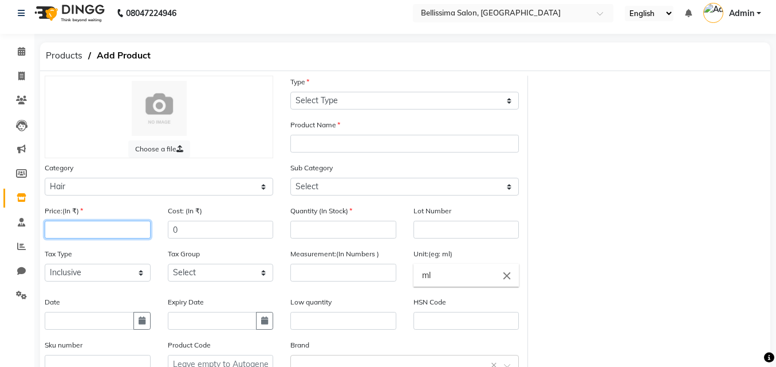
click at [76, 229] on input "number" at bounding box center [98, 230] width 106 height 18
type input "1440"
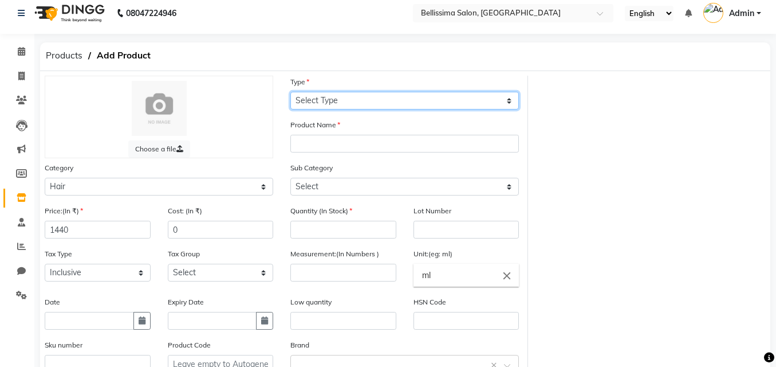
click at [321, 99] on select "Select Type Both Retail Consumable" at bounding box center [404, 101] width 229 height 18
select select "R"
click at [290, 92] on select "Select Type Both Retail Consumable" at bounding box center [404, 101] width 229 height 18
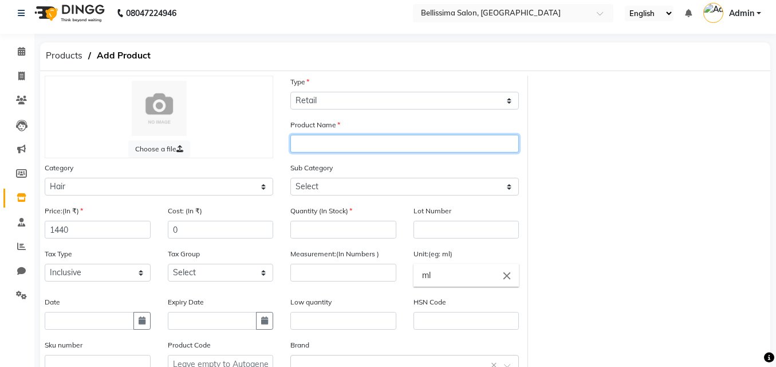
click at [308, 152] on input "text" at bounding box center [404, 144] width 229 height 18
click at [308, 148] on input "text" at bounding box center [404, 144] width 229 height 18
type input "PAULMITCHELL INSTANT CONDITIONER"
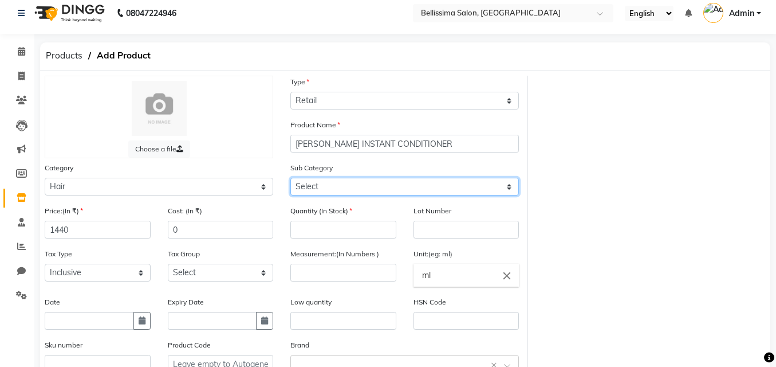
click at [354, 186] on select "Select Shampoo Conditioner Cream Mask Oil Serum Color Appliances Treatment Styl…" at bounding box center [404, 187] width 229 height 18
select select "1591501102"
click at [290, 178] on select "Select Shampoo Conditioner Cream Mask Oil Serum Color Appliances Treatment Styl…" at bounding box center [404, 187] width 229 height 18
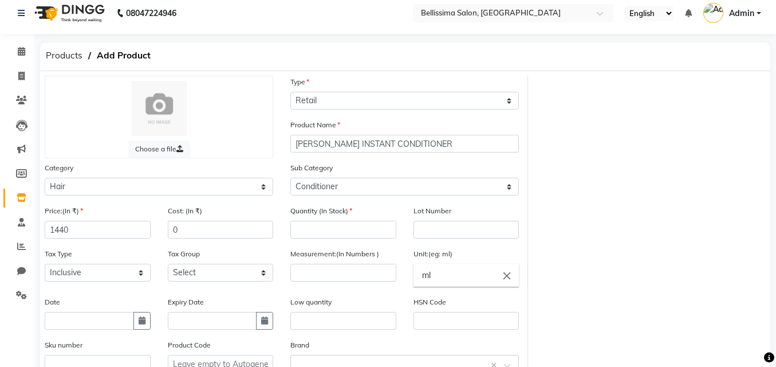
click at [382, 23] on nav "08047224946 Select Location × Bellissima Salon, Fort English ENGLISH Español ال…" at bounding box center [388, 13] width 776 height 41
click at [320, 212] on label "Quantity (In Stock)" at bounding box center [321, 211] width 62 height 10
click at [321, 235] on input "number" at bounding box center [343, 230] width 106 height 18
type input "1"
click at [314, 274] on input "number" at bounding box center [343, 272] width 106 height 18
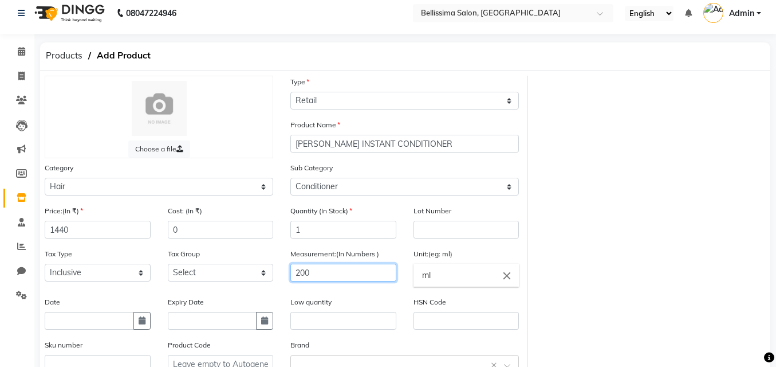
type input "200"
click at [313, 316] on input "text" at bounding box center [343, 321] width 106 height 18
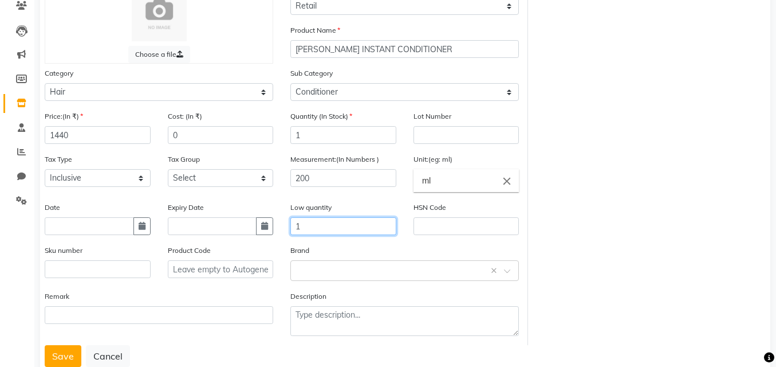
scroll to position [122, 0]
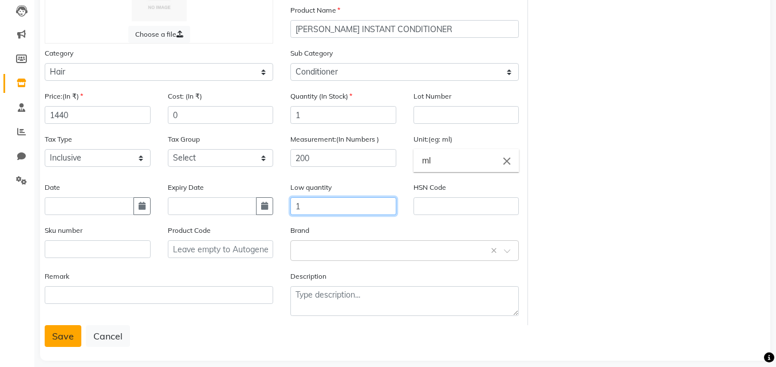
type input "1"
click at [69, 327] on button "Save" at bounding box center [63, 336] width 37 height 22
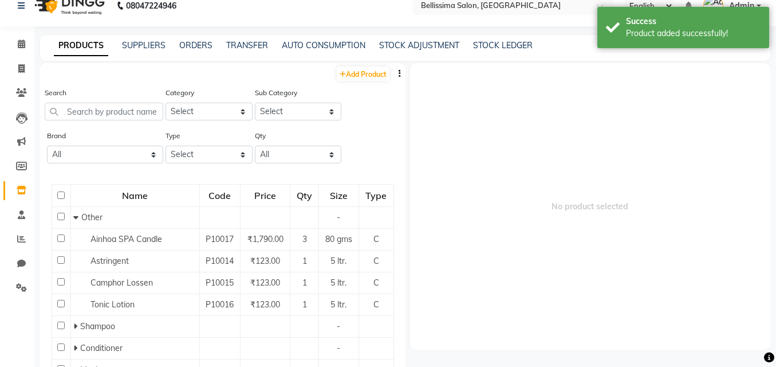
scroll to position [7, 0]
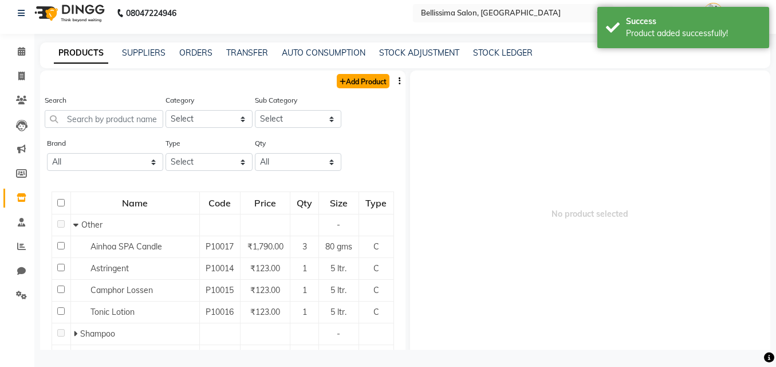
click at [345, 79] on link "Add Product" at bounding box center [363, 81] width 53 height 14
select select "true"
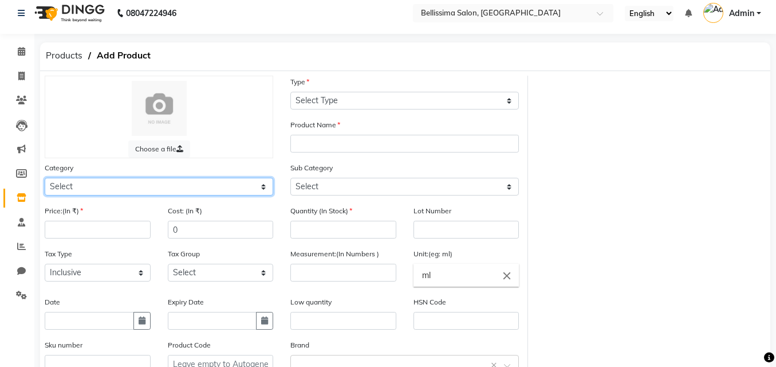
click at [66, 186] on select "Select Hair Skin Makeup Personal Care Appliances [PERSON_NAME] Waxing Disposabl…" at bounding box center [159, 187] width 229 height 18
select select "1591501100"
click at [45, 178] on select "Select Hair Skin Makeup Personal Care Appliances [PERSON_NAME] Waxing Disposabl…" at bounding box center [159, 187] width 229 height 18
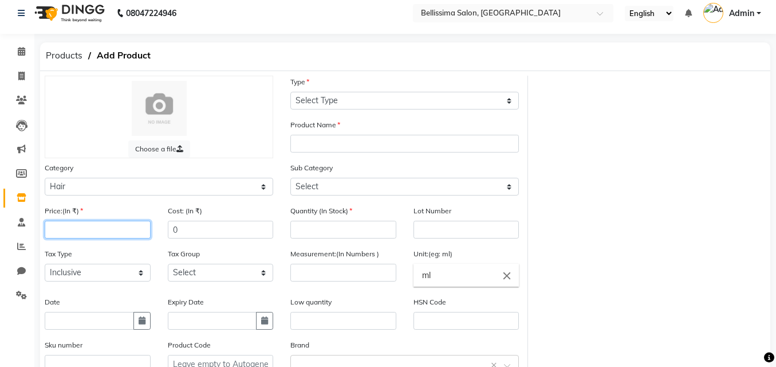
click at [70, 227] on input "number" at bounding box center [98, 230] width 106 height 18
type input "2700"
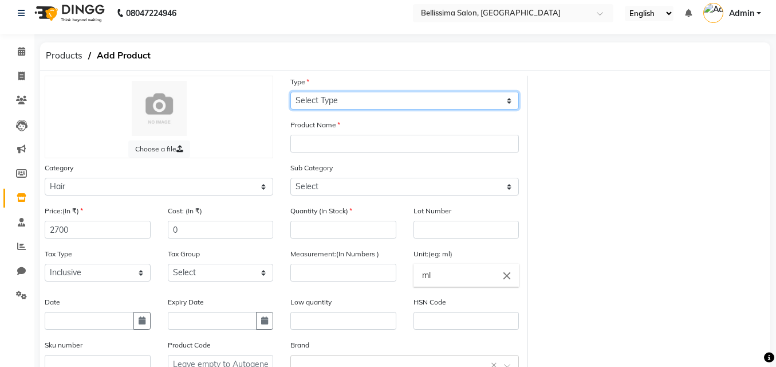
click at [304, 95] on select "Select Type Both Retail Consumable" at bounding box center [404, 101] width 229 height 18
click at [304, 100] on select "Select Type Both Retail Consumable" at bounding box center [404, 101] width 229 height 18
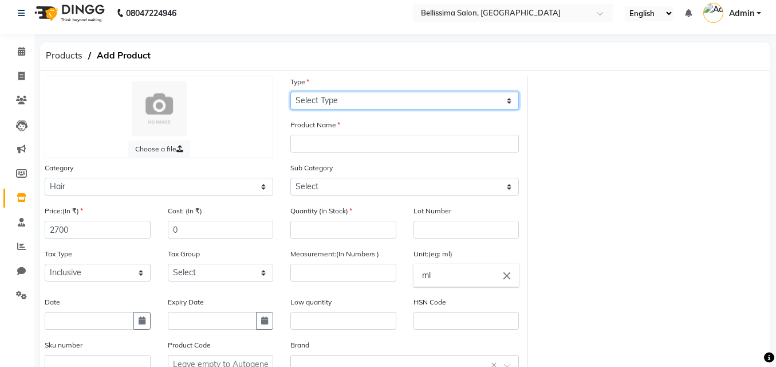
select select "R"
click at [290, 92] on select "Select Type Both Retail Consumable" at bounding box center [404, 101] width 229 height 18
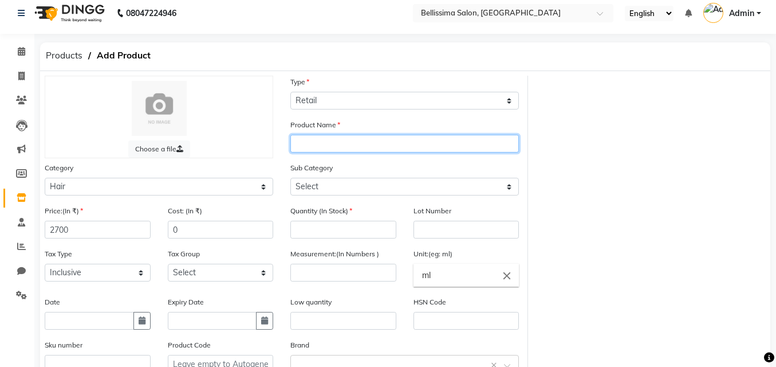
click at [310, 147] on input "text" at bounding box center [404, 144] width 229 height 18
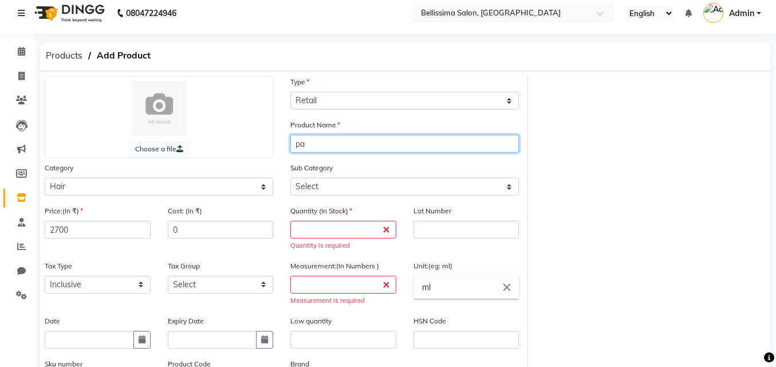
click at [310, 147] on input "pa" at bounding box center [404, 144] width 229 height 18
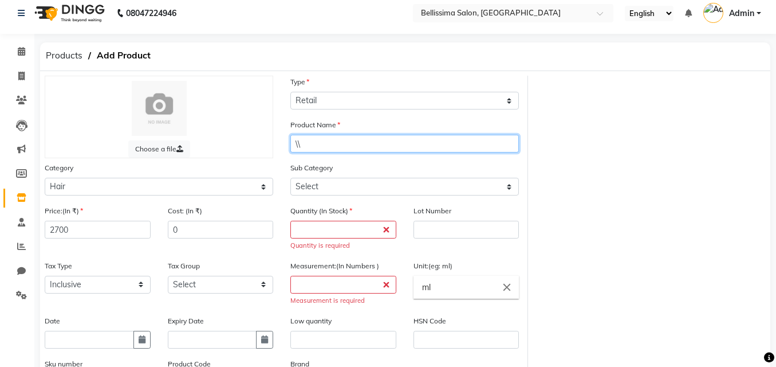
click at [310, 147] on input "\\\" at bounding box center [404, 144] width 229 height 18
click at [305, 144] on input "\\\" at bounding box center [404, 144] width 229 height 18
type input "\"
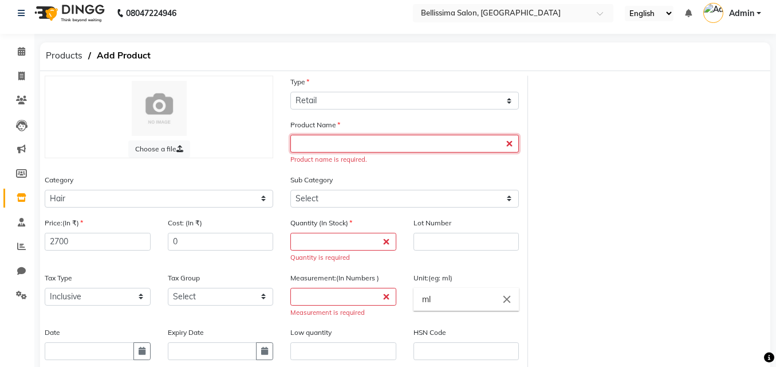
click at [510, 145] on input "text" at bounding box center [404, 144] width 229 height 18
click at [509, 144] on input "text" at bounding box center [404, 144] width 229 height 18
click at [510, 145] on input "text" at bounding box center [404, 144] width 229 height 18
click at [554, 111] on div "Choose a file Type Select Type Both Retail Consumable Product Name Product name…" at bounding box center [405, 273] width 738 height 394
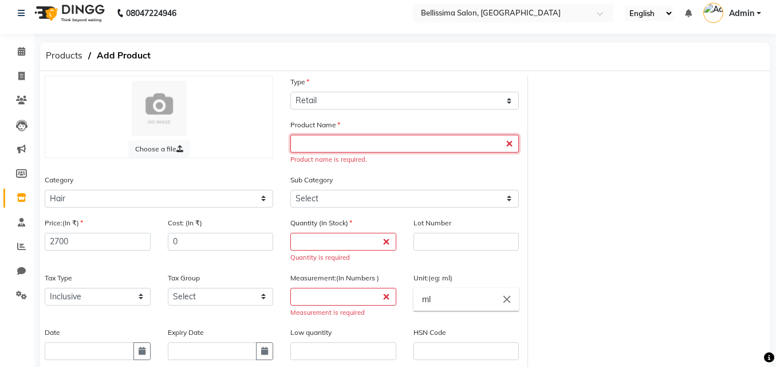
click at [304, 142] on input "text" at bounding box center [404, 144] width 229 height 18
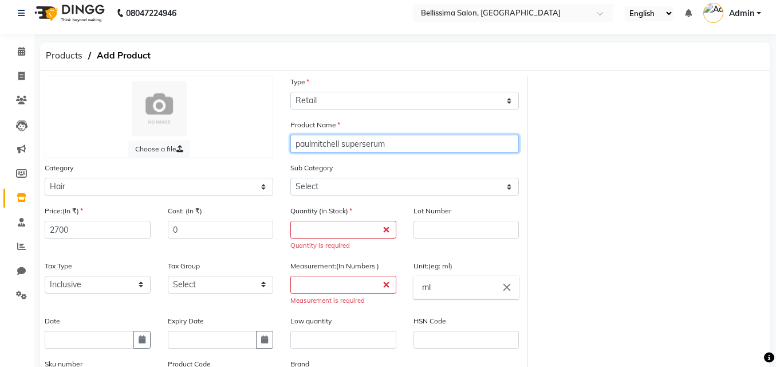
type input "paulmitchell superserum"
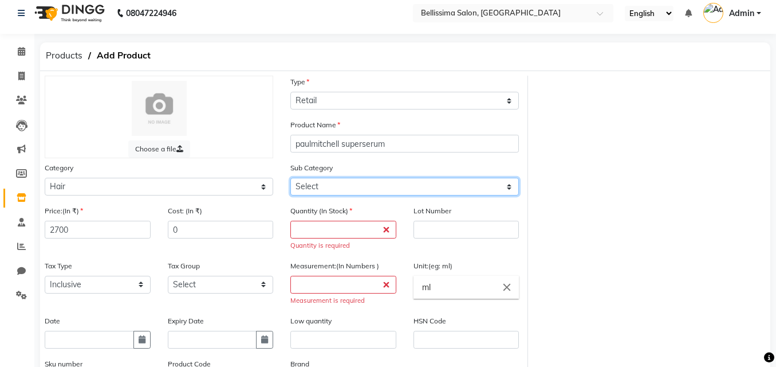
click at [325, 186] on select "Select Shampoo Conditioner Cream Mask Oil Serum Color Appliances Treatment Styl…" at bounding box center [404, 187] width 229 height 18
select select "1591501106"
click at [290, 178] on select "Select Shampoo Conditioner Cream Mask Oil Serum Color Appliances Treatment Styl…" at bounding box center [404, 187] width 229 height 18
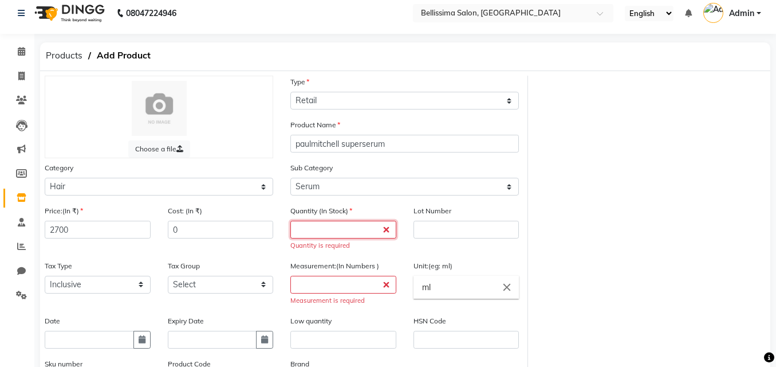
click at [299, 230] on input "number" at bounding box center [343, 230] width 106 height 18
click at [299, 229] on input "number" at bounding box center [343, 230] width 106 height 18
click at [305, 230] on input "number" at bounding box center [343, 230] width 106 height 18
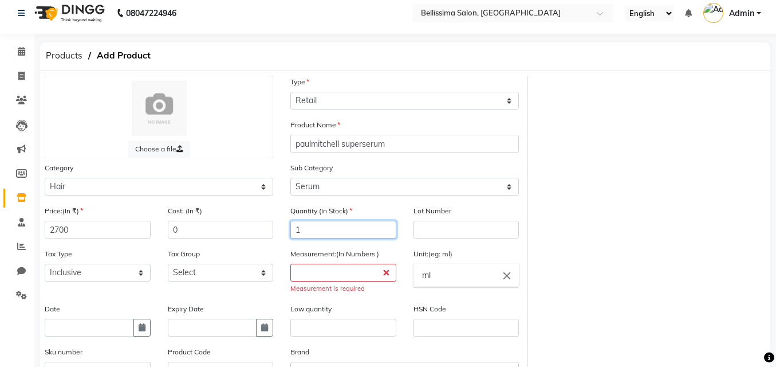
type input "1"
click at [327, 274] on input "number" at bounding box center [343, 272] width 106 height 18
click at [326, 274] on input "number" at bounding box center [343, 272] width 106 height 18
type input "1"
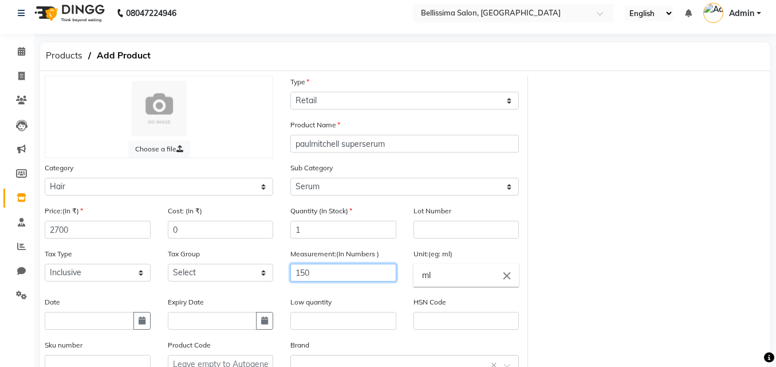
type input "150"
click at [321, 310] on div "Low quantity" at bounding box center [343, 313] width 106 height 34
click at [325, 312] on div "Low quantity" at bounding box center [343, 313] width 106 height 34
click at [293, 320] on input "text" at bounding box center [343, 321] width 106 height 18
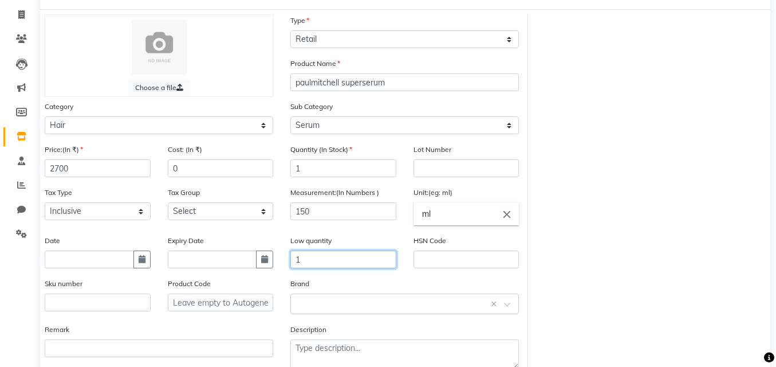
scroll to position [122, 0]
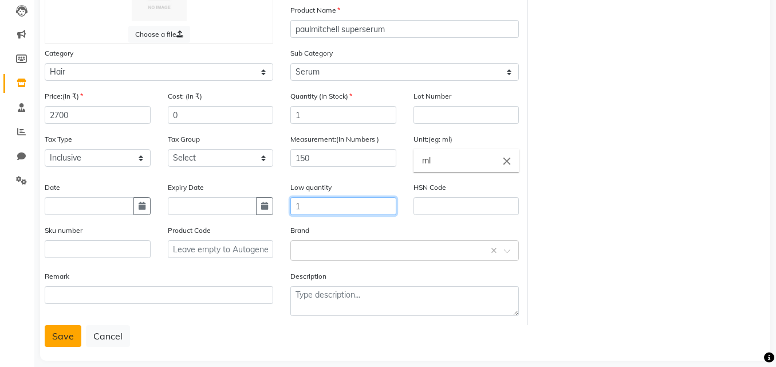
type input "1"
click at [61, 333] on button "Save" at bounding box center [63, 336] width 37 height 22
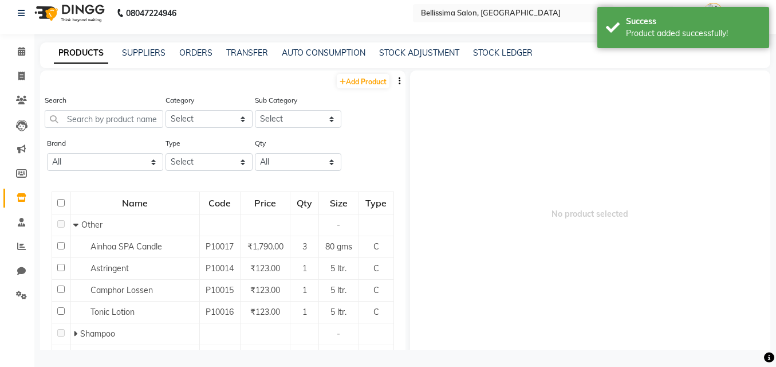
scroll to position [7, 0]
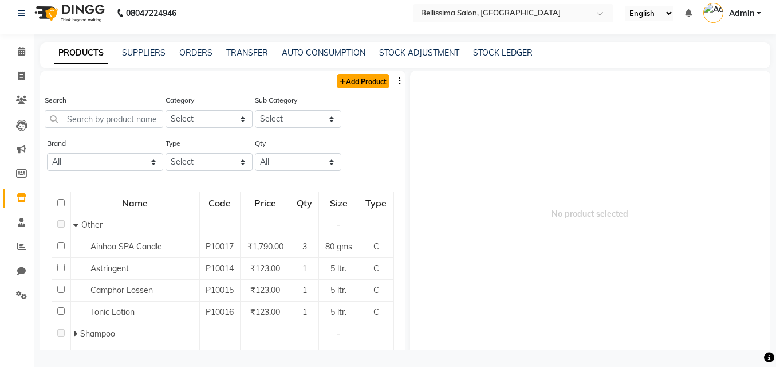
click at [360, 81] on link "Add Product" at bounding box center [363, 81] width 53 height 14
select select "true"
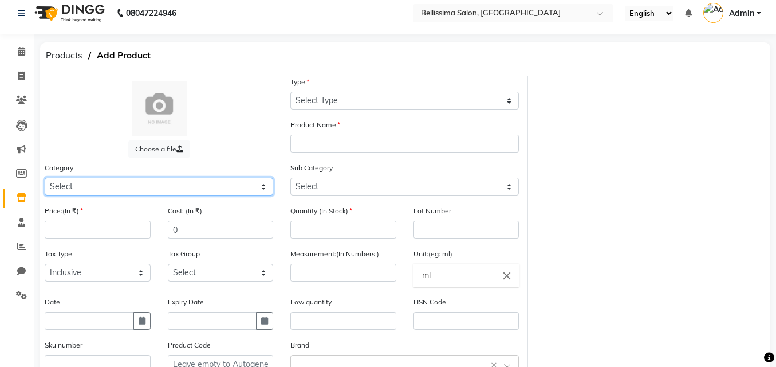
click at [136, 187] on select "Select Hair Skin Makeup Personal Care Appliances [PERSON_NAME] Waxing Disposabl…" at bounding box center [159, 187] width 229 height 18
select select "1591501100"
click at [45, 178] on select "Select Hair Skin Makeup Personal Care Appliances [PERSON_NAME] Waxing Disposabl…" at bounding box center [159, 187] width 229 height 18
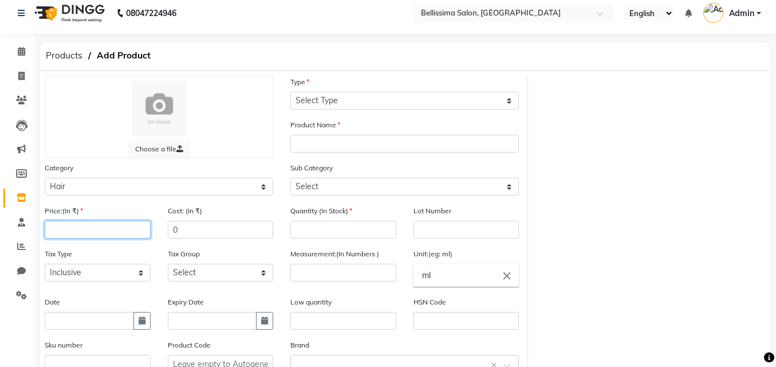
click at [68, 230] on input "number" at bounding box center [98, 230] width 106 height 18
type input "2835"
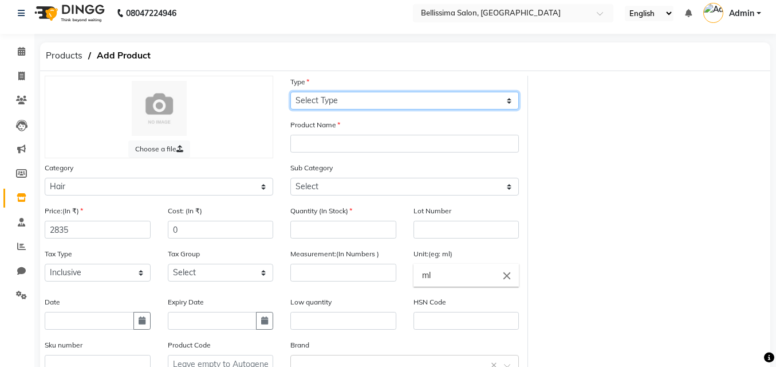
click at [310, 100] on select "Select Type Both Retail Consumable" at bounding box center [404, 101] width 229 height 18
click at [290, 92] on select "Select Type Both Retail Consumable" at bounding box center [404, 101] width 229 height 18
click at [352, 95] on select "Select Type Both Retail Consumable" at bounding box center [404, 101] width 229 height 18
select select "R"
click at [290, 92] on select "Select Type Both Retail Consumable" at bounding box center [404, 101] width 229 height 18
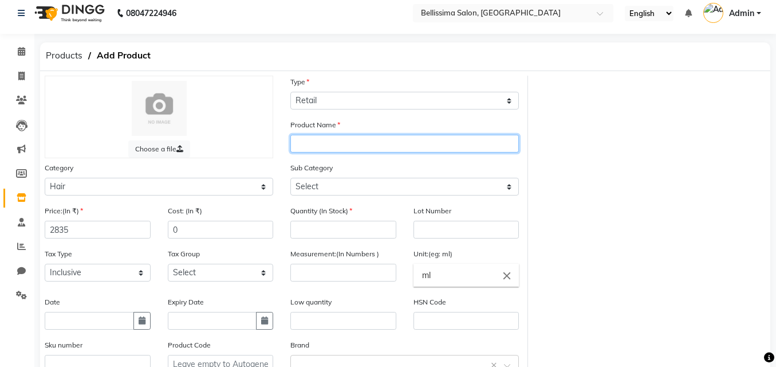
click at [329, 141] on input "text" at bounding box center [404, 144] width 229 height 18
click at [306, 141] on input "text" at bounding box center [404, 144] width 229 height 18
type input "PAULMITCHELL EXTRA BODY SCULPTING FOAM"
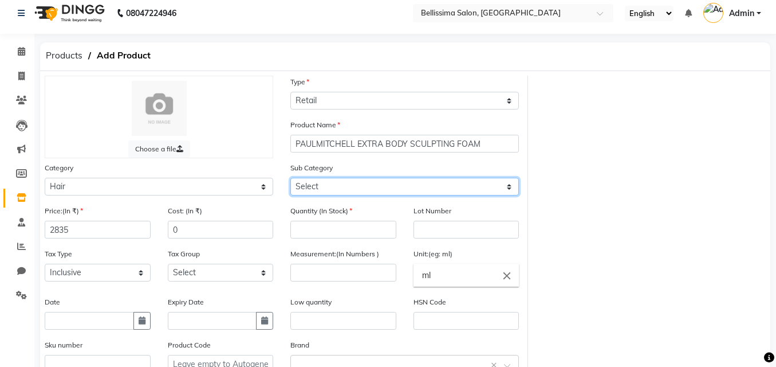
click at [305, 186] on select "Select Shampoo Conditioner Cream Mask Oil Serum Color Appliances Treatment Styl…" at bounding box center [404, 187] width 229 height 18
select select "1591501112"
click at [290, 178] on select "Select Shampoo Conditioner Cream Mask Oil Serum Color Appliances Treatment Styl…" at bounding box center [404, 187] width 229 height 18
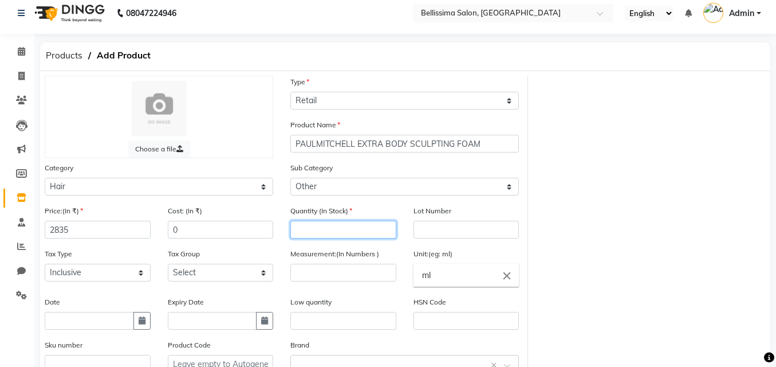
click at [310, 232] on input "number" at bounding box center [343, 230] width 106 height 18
type input "1"
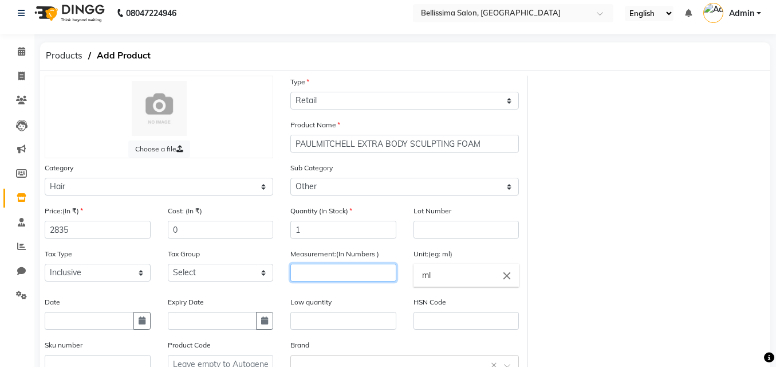
click at [298, 281] on input "number" at bounding box center [343, 272] width 106 height 18
type input "200"
click at [304, 322] on input "text" at bounding box center [343, 321] width 106 height 18
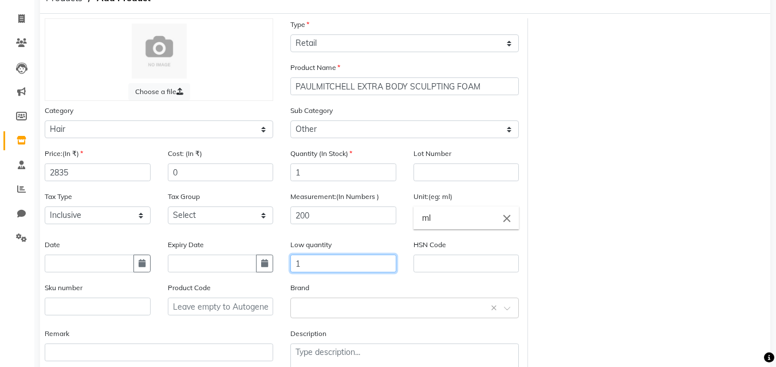
scroll to position [122, 0]
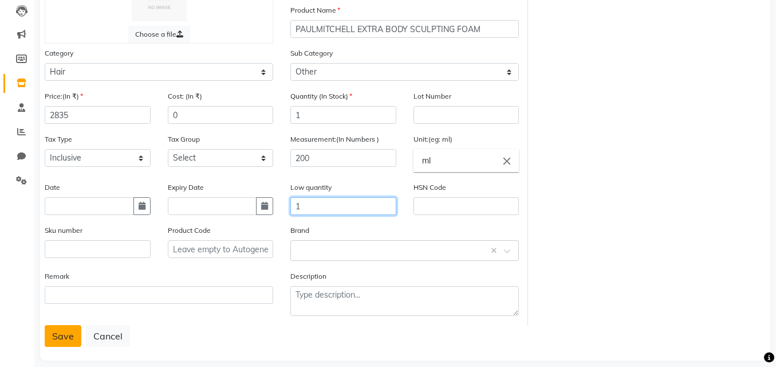
type input "1"
click at [63, 328] on button "Save" at bounding box center [63, 336] width 37 height 22
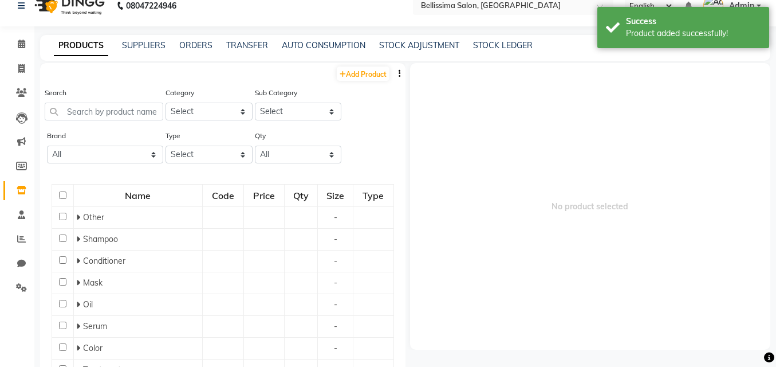
scroll to position [7, 0]
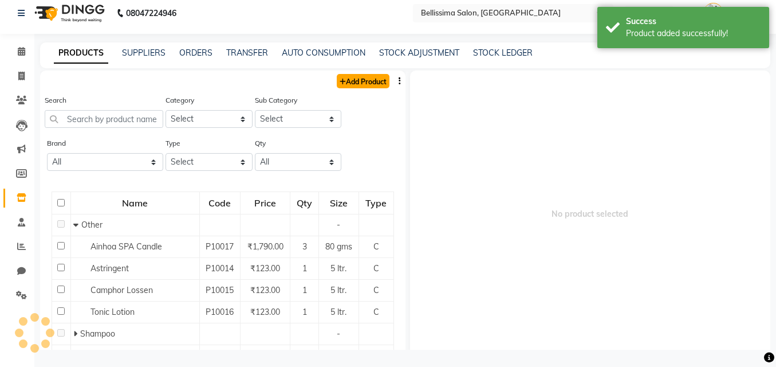
click at [357, 79] on link "Add Product" at bounding box center [363, 81] width 53 height 14
select select "true"
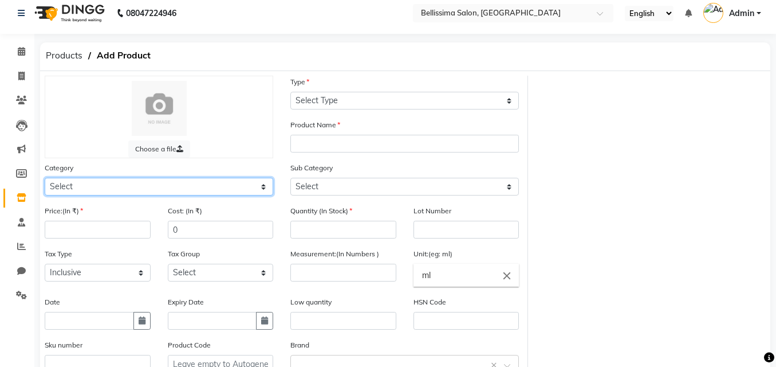
click at [136, 183] on select "Select Hair Skin Makeup Personal Care Appliances [PERSON_NAME] Waxing Disposabl…" at bounding box center [159, 187] width 229 height 18
select select "1591501100"
click at [45, 178] on select "Select Hair Skin Makeup Personal Care Appliances [PERSON_NAME] Waxing Disposabl…" at bounding box center [159, 187] width 229 height 18
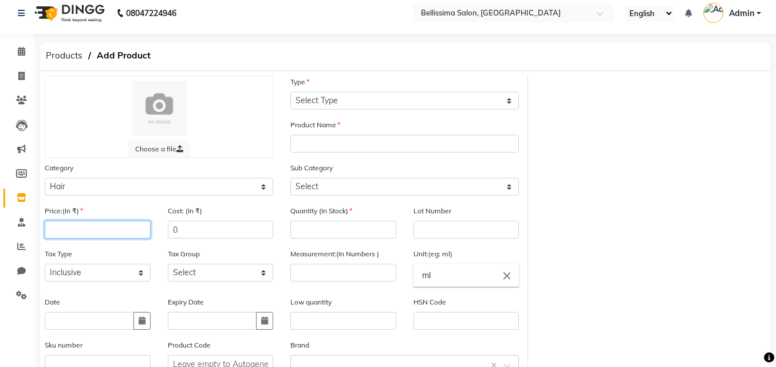
click at [60, 224] on input "number" at bounding box center [98, 230] width 106 height 18
type input "1350"
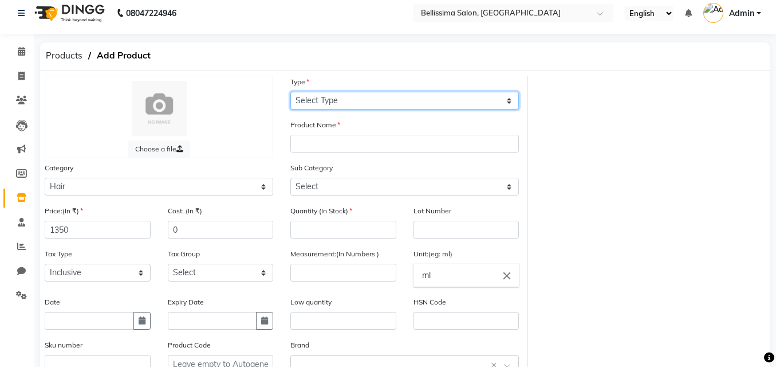
click at [390, 101] on select "Select Type Both Retail Consumable" at bounding box center [404, 101] width 229 height 18
select select "R"
click at [290, 92] on select "Select Type Both Retail Consumable" at bounding box center [404, 101] width 229 height 18
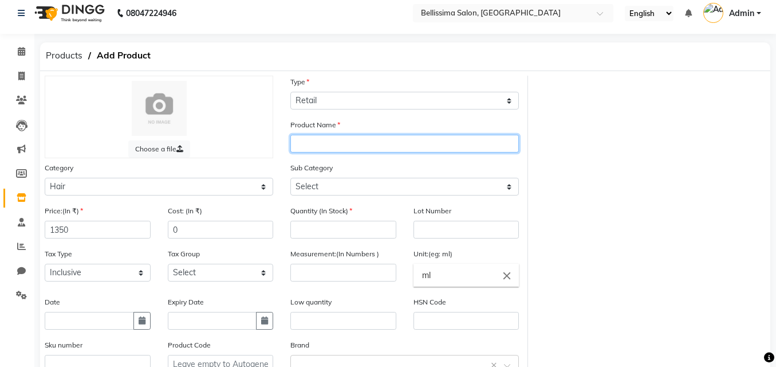
click at [308, 144] on input "text" at bounding box center [404, 144] width 229 height 18
type input "p"
type input "PAULMITCHELL AWAPUHI SHAMPOO"
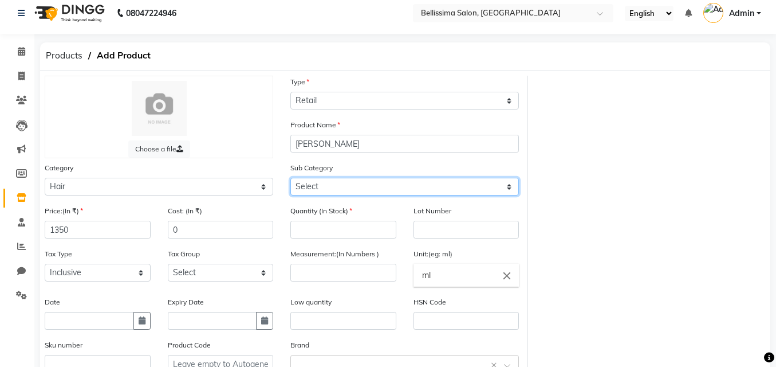
click at [340, 182] on select "Select Shampoo Conditioner Cream Mask Oil Serum Color Appliances Treatment Styl…" at bounding box center [404, 187] width 229 height 18
select select "1591501101"
click at [290, 178] on select "Select Shampoo Conditioner Cream Mask Oil Serum Color Appliances Treatment Styl…" at bounding box center [404, 187] width 229 height 18
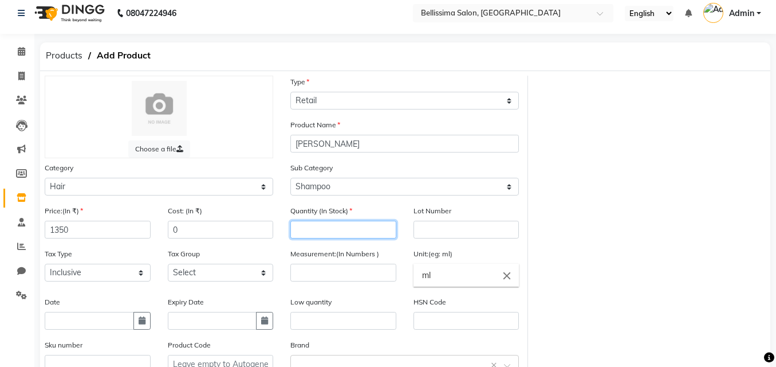
click at [301, 227] on input "number" at bounding box center [343, 230] width 106 height 18
type input "1"
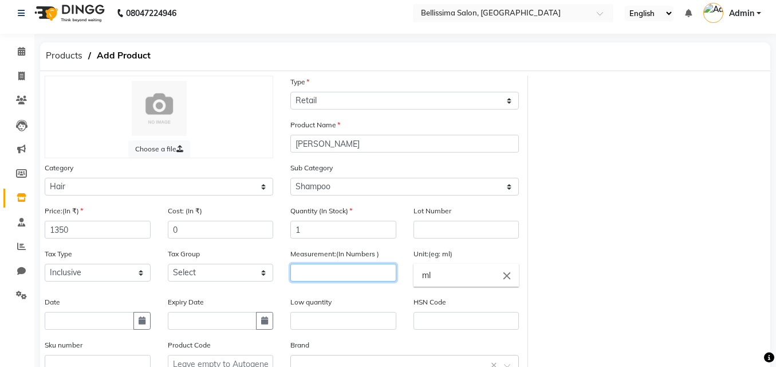
click at [297, 276] on input "number" at bounding box center [343, 272] width 106 height 18
type input "300"
click at [311, 310] on div "Low quantity" at bounding box center [343, 313] width 106 height 34
drag, startPoint x: 316, startPoint y: 321, endPoint x: 285, endPoint y: 336, distance: 34.3
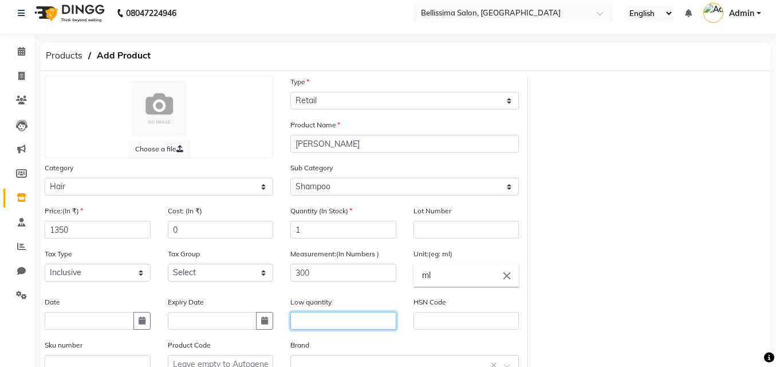
click at [313, 323] on input "text" at bounding box center [343, 321] width 106 height 18
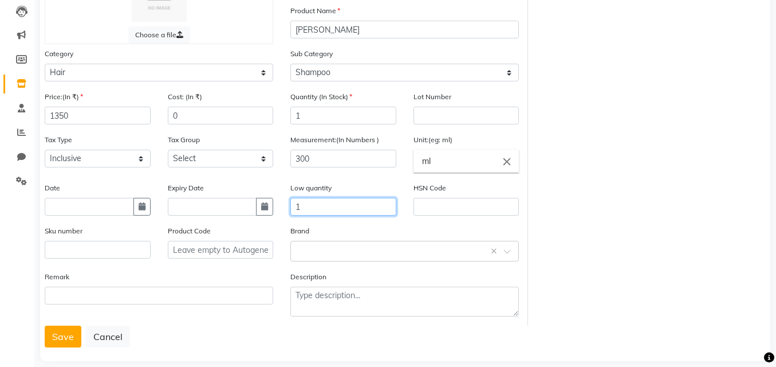
scroll to position [122, 0]
type input "1"
click at [66, 324] on div "Remark" at bounding box center [159, 297] width 246 height 55
click at [62, 334] on button "Save" at bounding box center [63, 336] width 37 height 22
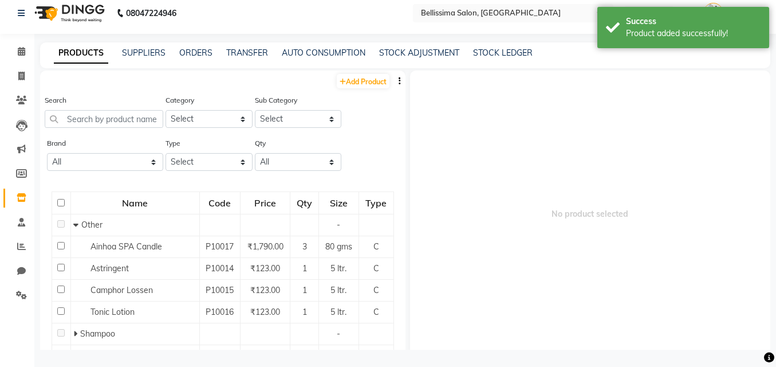
scroll to position [7, 0]
click at [360, 76] on link "Add Product" at bounding box center [363, 81] width 53 height 14
select select "true"
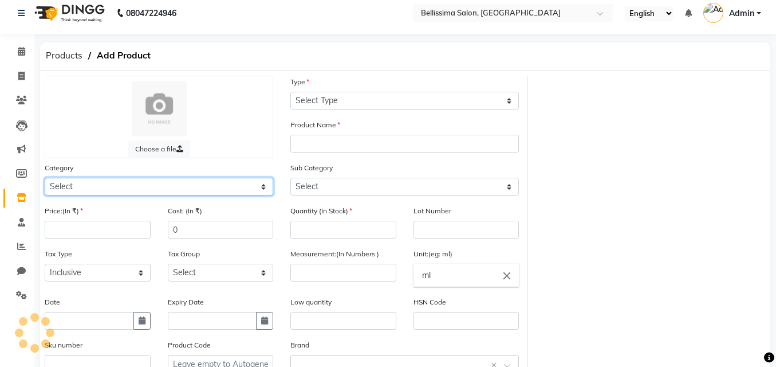
click at [116, 183] on select "Select Hair Skin Makeup Personal Care Appliances [PERSON_NAME] Waxing Disposabl…" at bounding box center [159, 187] width 229 height 18
select select "1591501100"
click at [45, 178] on select "Select Hair Skin Makeup Personal Care Appliances [PERSON_NAME] Waxing Disposabl…" at bounding box center [159, 187] width 229 height 18
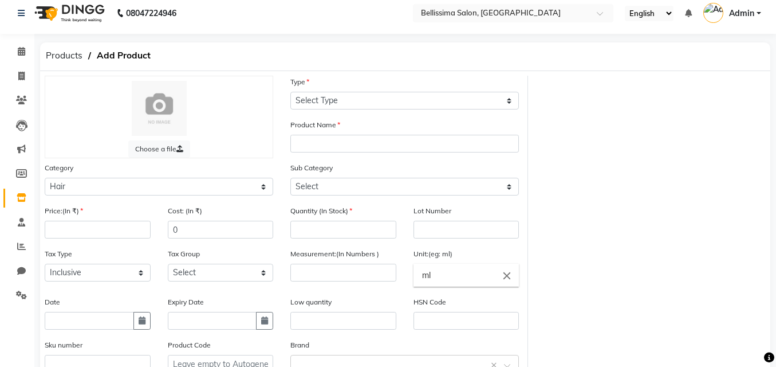
click at [78, 218] on div "Price:(In ₹)" at bounding box center [98, 221] width 106 height 34
click at [71, 229] on input "number" at bounding box center [98, 230] width 106 height 18
type input "2070"
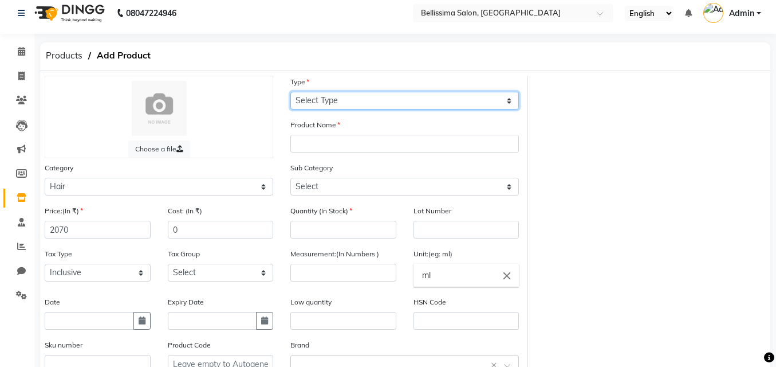
click at [324, 101] on select "Select Type Both Retail Consumable" at bounding box center [404, 101] width 229 height 18
select select "R"
click at [290, 92] on select "Select Type Both Retail Consumable" at bounding box center [404, 101] width 229 height 18
click at [364, 104] on select "Select Type Both Retail Consumable" at bounding box center [404, 101] width 229 height 18
click at [290, 92] on select "Select Type Both Retail Consumable" at bounding box center [404, 101] width 229 height 18
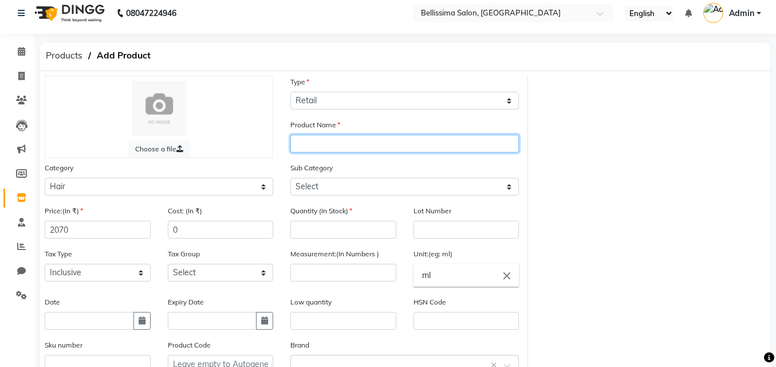
click at [309, 146] on input "text" at bounding box center [404, 144] width 229 height 18
type input "m"
type input "MITCH DOUBLE HITTER 2IN1 SHAMPOO CONDITIONER"
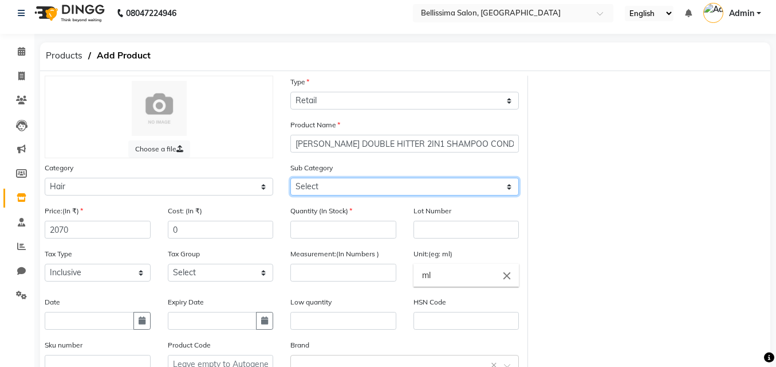
click at [327, 187] on select "Select Shampoo Conditioner Cream Mask Oil Serum Color Appliances Treatment Styl…" at bounding box center [404, 187] width 229 height 18
select select "1591501112"
click at [290, 178] on select "Select Shampoo Conditioner Cream Mask Oil Serum Color Appliances Treatment Styl…" at bounding box center [404, 187] width 229 height 18
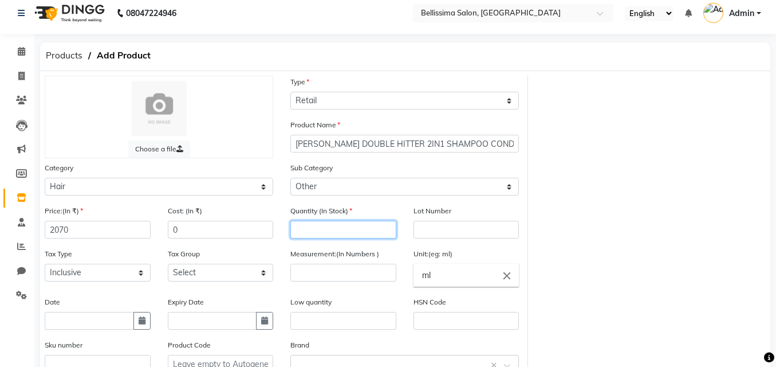
click at [312, 229] on input "number" at bounding box center [343, 230] width 106 height 18
type input "1"
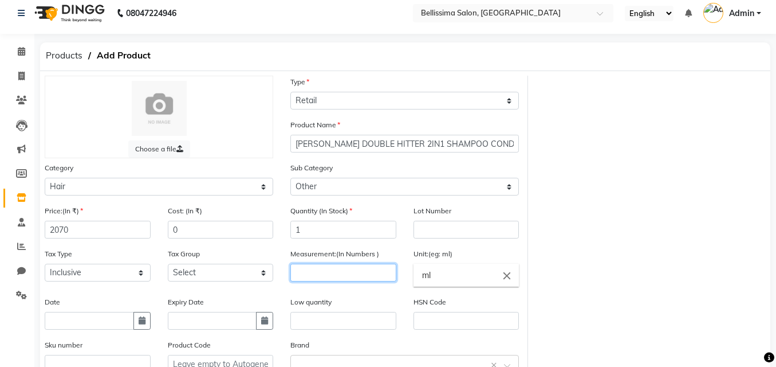
click at [312, 277] on input "number" at bounding box center [343, 272] width 106 height 18
type input "250"
drag, startPoint x: 314, startPoint y: 320, endPoint x: 306, endPoint y: 290, distance: 30.7
click at [314, 320] on input "text" at bounding box center [343, 321] width 106 height 18
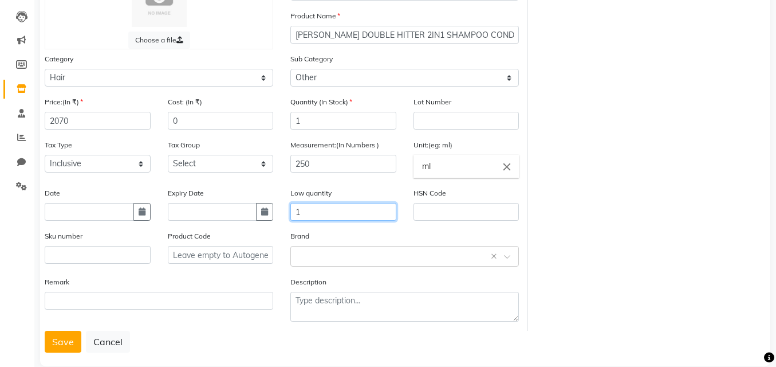
scroll to position [122, 0]
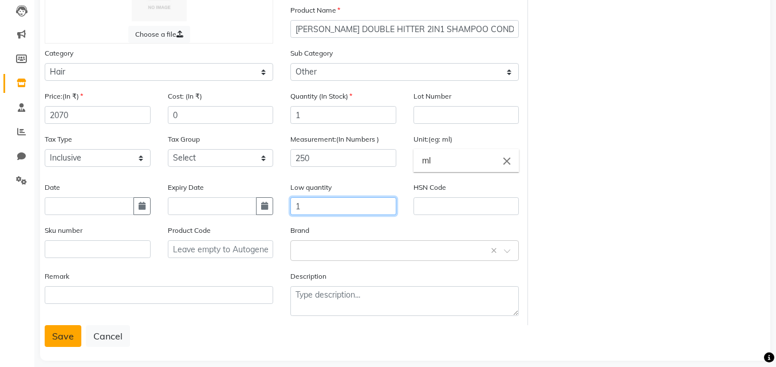
type input "1"
click at [58, 328] on button "Save" at bounding box center [63, 336] width 37 height 22
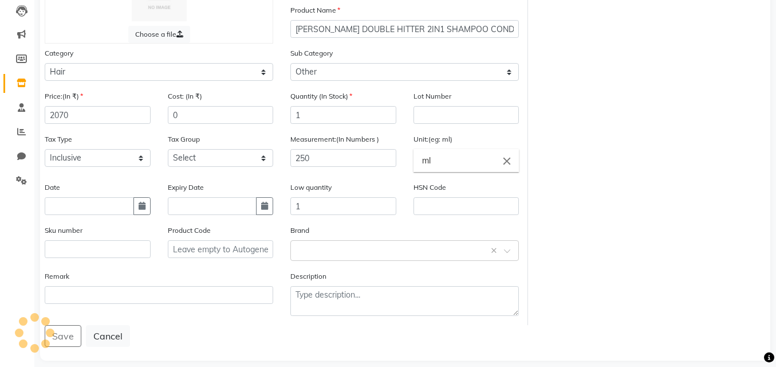
click at [58, 328] on div "Save Cancel" at bounding box center [405, 336] width 721 height 22
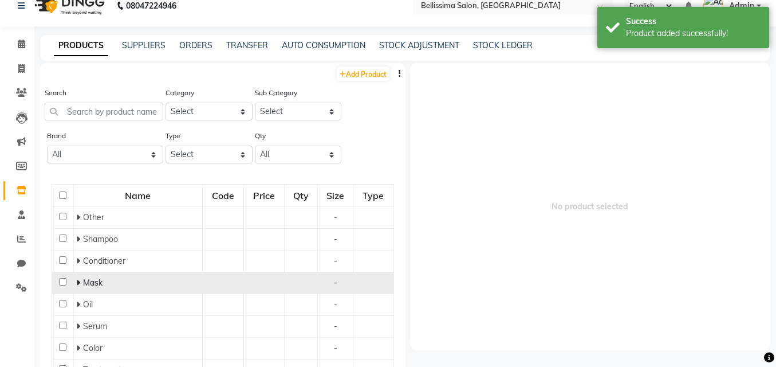
scroll to position [7, 0]
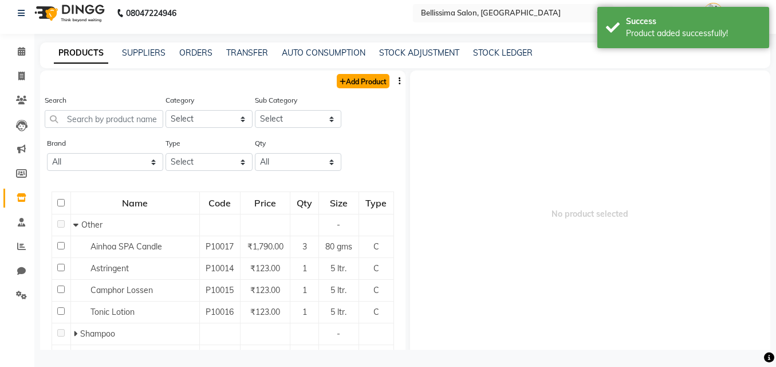
click at [347, 77] on link "Add Product" at bounding box center [363, 81] width 53 height 14
select select "true"
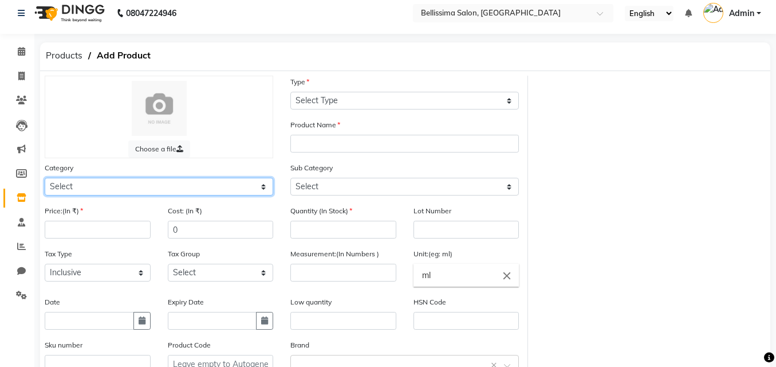
click at [175, 186] on select "Select Hair Skin Makeup Personal Care Appliances [PERSON_NAME] Waxing Disposabl…" at bounding box center [159, 187] width 229 height 18
select select "1591501100"
click at [45, 178] on select "Select Hair Skin Makeup Personal Care Appliances [PERSON_NAME] Waxing Disposabl…" at bounding box center [159, 187] width 229 height 18
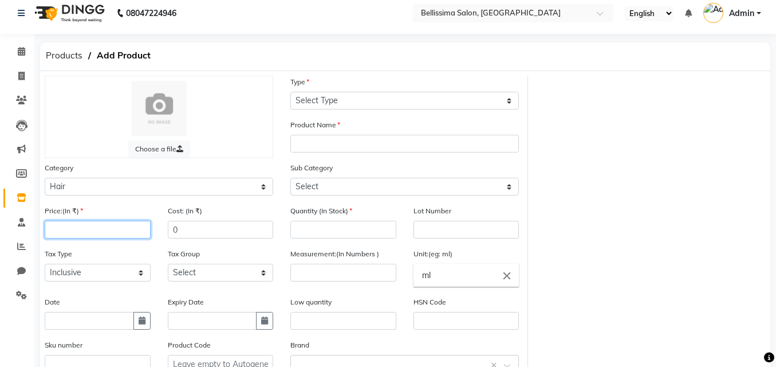
click at [76, 226] on input "number" at bounding box center [98, 230] width 106 height 18
type input "1440"
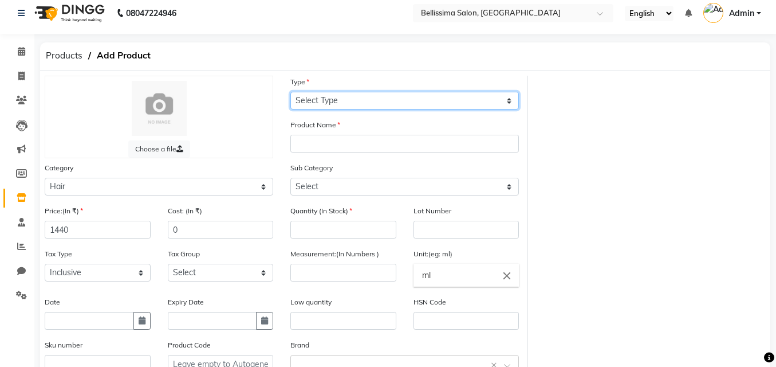
click at [467, 98] on select "Select Type Both Retail Consumable" at bounding box center [404, 101] width 229 height 18
select select "R"
click at [290, 92] on select "Select Type Both Retail Consumable" at bounding box center [404, 101] width 229 height 18
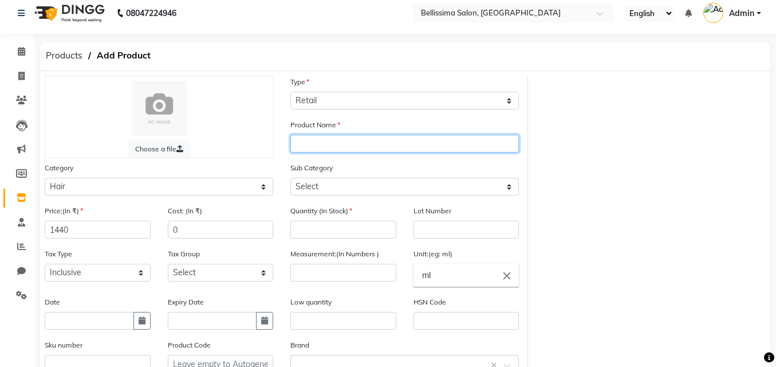
click at [411, 142] on input "text" at bounding box center [404, 144] width 229 height 18
click at [412, 142] on input "pa" at bounding box center [404, 144] width 229 height 18
type input "p"
type input "PAULMITCHELL COLOR PROTECT CONDITIONER"
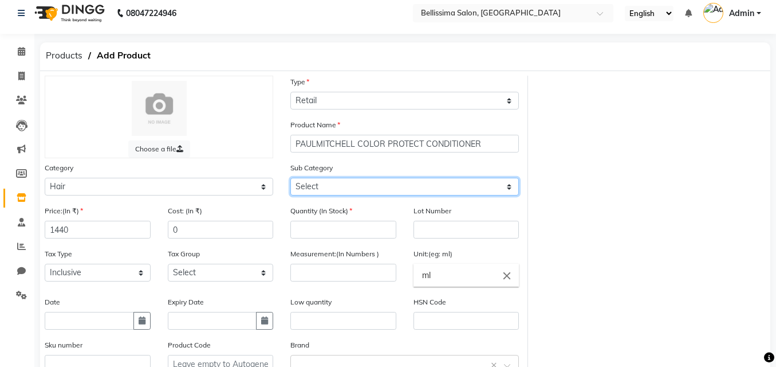
click at [387, 190] on select "Select Shampoo Conditioner Cream Mask Oil Serum Color Appliances Treatment Styl…" at bounding box center [404, 187] width 229 height 18
select select "1591501102"
click at [290, 178] on select "Select Shampoo Conditioner Cream Mask Oil Serum Color Appliances Treatment Styl…" at bounding box center [404, 187] width 229 height 18
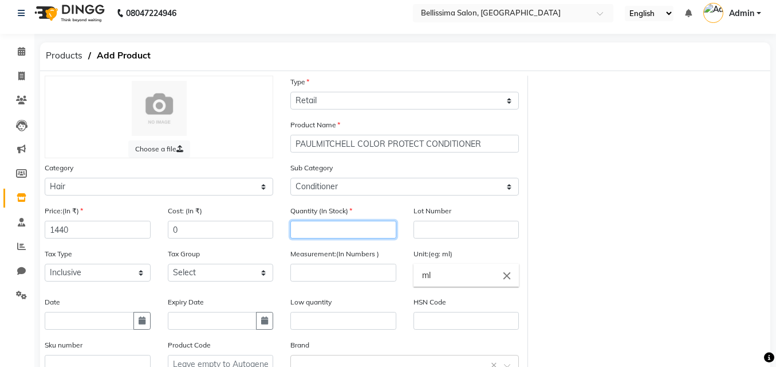
click at [348, 225] on input "number" at bounding box center [343, 230] width 106 height 18
click at [353, 227] on input "number" at bounding box center [343, 230] width 106 height 18
type input "1"
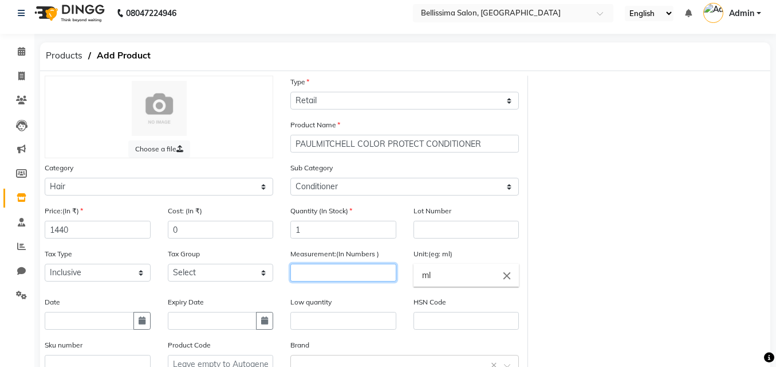
click at [315, 272] on input "number" at bounding box center [343, 272] width 106 height 18
click at [315, 273] on input "number" at bounding box center [343, 272] width 106 height 18
type input "300"
click at [385, 309] on div "Low quantity" at bounding box center [343, 313] width 106 height 34
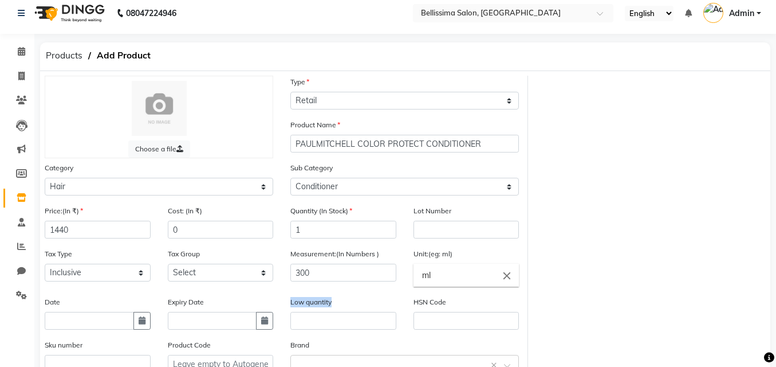
click at [385, 309] on div "Low quantity" at bounding box center [343, 313] width 106 height 34
click at [371, 315] on input "text" at bounding box center [343, 321] width 106 height 18
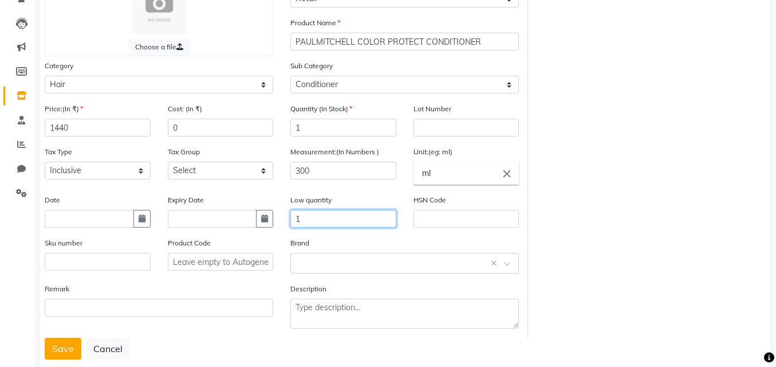
scroll to position [135, 0]
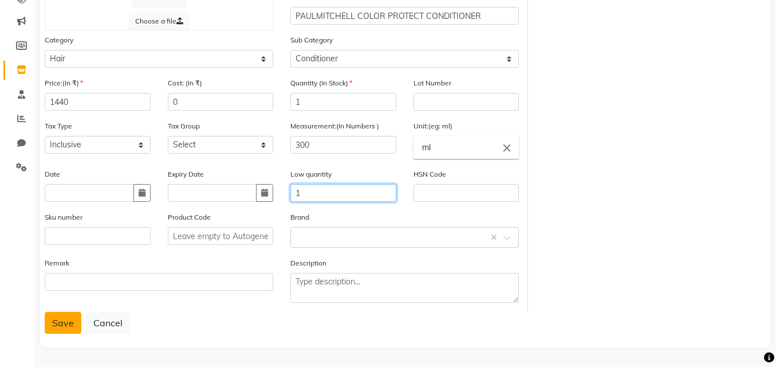
type input "1"
click at [68, 328] on button "Save" at bounding box center [63, 323] width 37 height 22
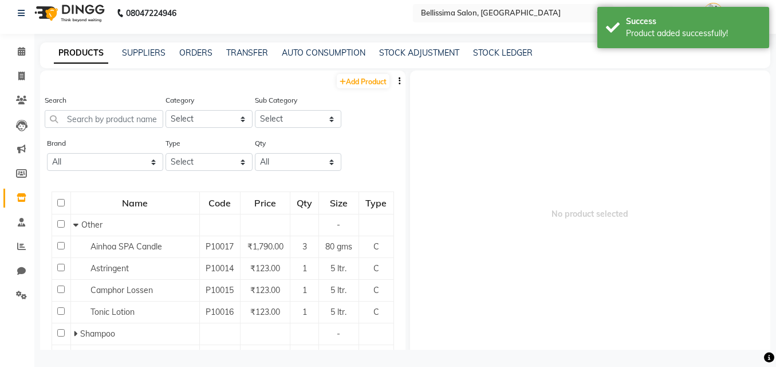
scroll to position [7, 0]
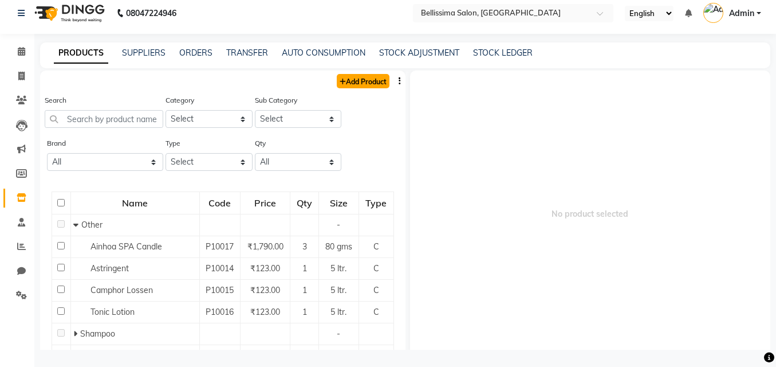
click at [361, 83] on link "Add Product" at bounding box center [363, 81] width 53 height 14
select select "true"
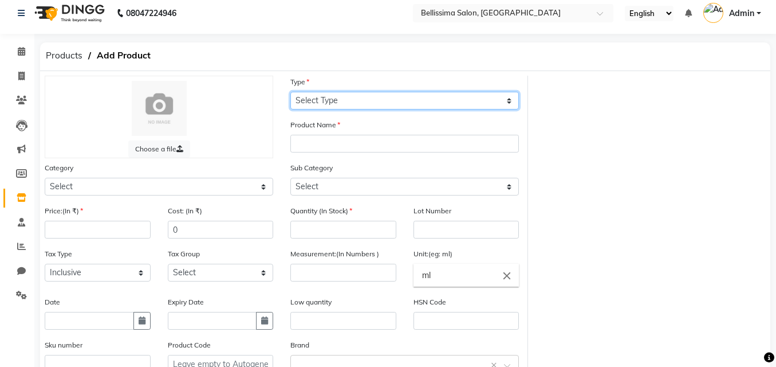
click at [405, 101] on select "Select Type Both Retail Consumable" at bounding box center [404, 101] width 229 height 18
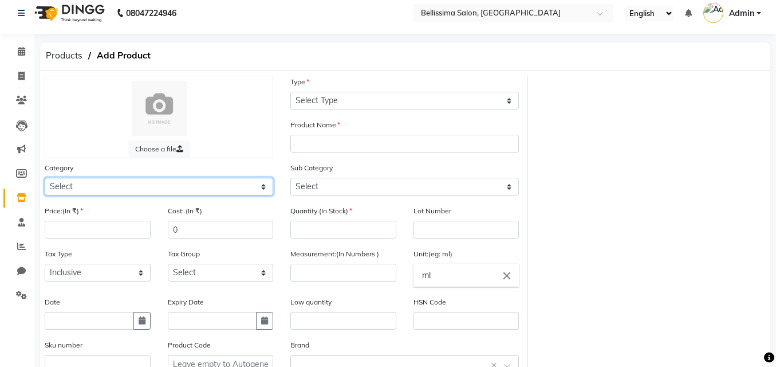
click at [113, 178] on select "Select Hair Skin Makeup Personal Care Appliances [PERSON_NAME] Waxing Disposabl…" at bounding box center [159, 187] width 229 height 18
select select "1591501100"
click at [45, 178] on select "Select Hair Skin Makeup Personal Care Appliances [PERSON_NAME] Waxing Disposabl…" at bounding box center [159, 187] width 229 height 18
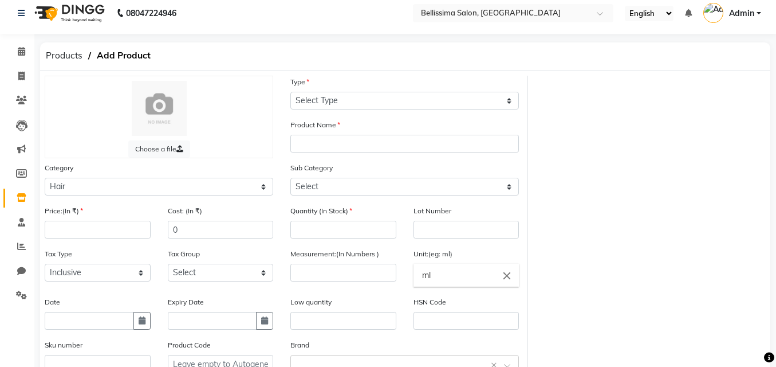
click at [118, 219] on div "Price:(In ₹)" at bounding box center [98, 221] width 106 height 34
click at [109, 228] on input "number" at bounding box center [98, 230] width 106 height 18
type input "1500"
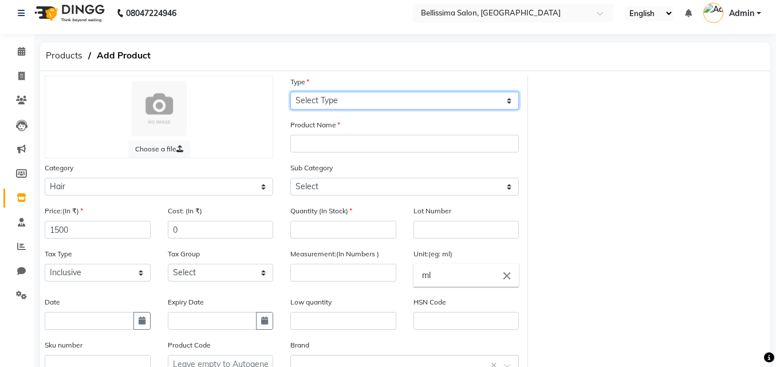
click at [313, 99] on select "Select Type Both Retail Consumable" at bounding box center [404, 101] width 229 height 18
select select "C"
click at [290, 92] on select "Select Type Both Retail Consumable" at bounding box center [404, 101] width 229 height 18
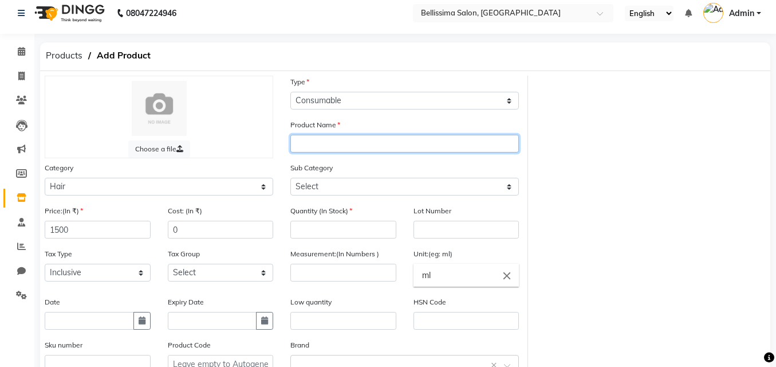
click at [301, 141] on input "text" at bounding box center [404, 144] width 229 height 18
type input "b"
type input "BRAZILIANSTYLE RED MASK"
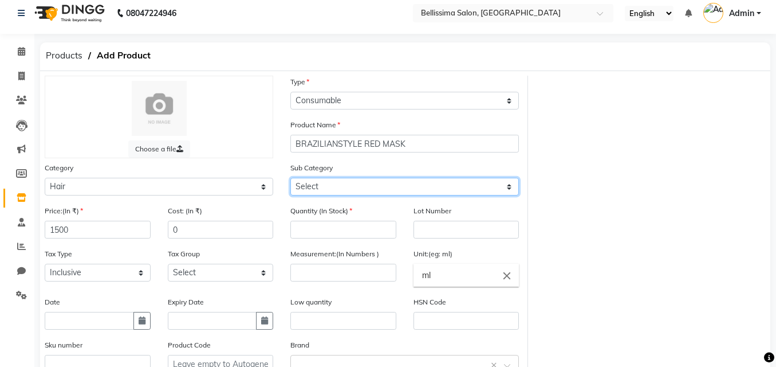
click at [347, 183] on select "Select Shampoo Conditioner Cream Mask Oil Serum Color Appliances Treatment Styl…" at bounding box center [404, 187] width 229 height 18
select select "1591501104"
click at [290, 178] on select "Select Shampoo Conditioner Cream Mask Oil Serum Color Appliances Treatment Styl…" at bounding box center [404, 187] width 229 height 18
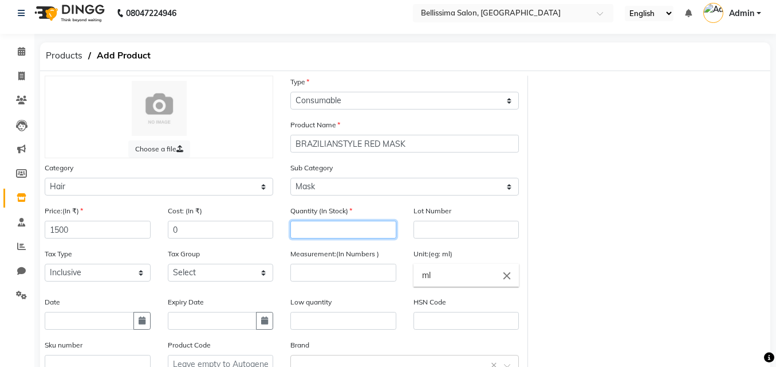
click at [318, 230] on input "number" at bounding box center [343, 230] width 106 height 18
type input "1"
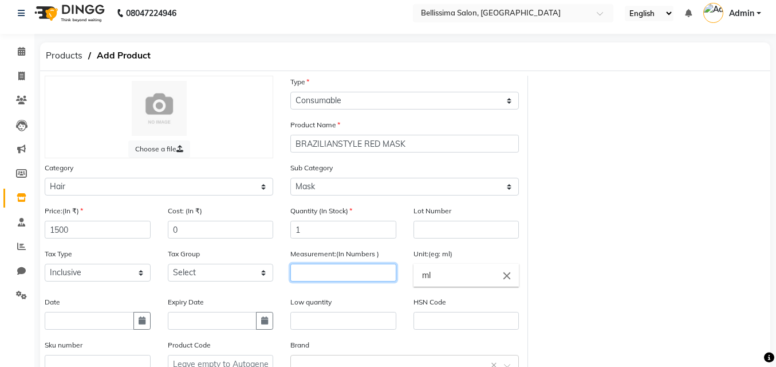
click at [324, 278] on input "number" at bounding box center [343, 272] width 106 height 18
type input "300"
click at [459, 277] on input "ml" at bounding box center [467, 274] width 106 height 23
click at [454, 283] on input "ml" at bounding box center [467, 274] width 106 height 23
type input "m"
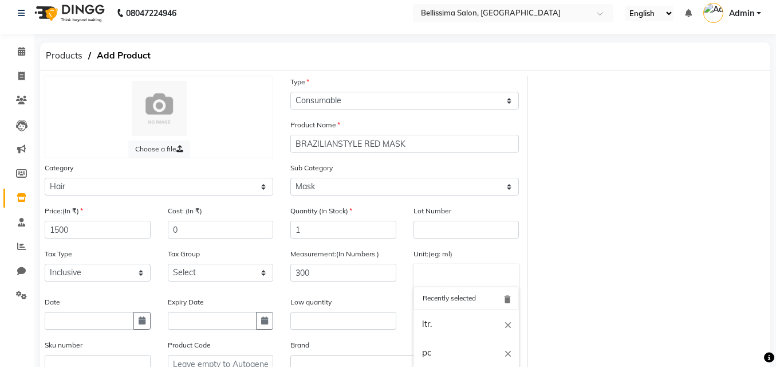
click at [449, 271] on input "text" at bounding box center [467, 274] width 106 height 23
click at [435, 281] on input "text" at bounding box center [467, 274] width 106 height 23
click at [336, 313] on div at bounding box center [388, 183] width 776 height 367
click at [115, 217] on div "Price:(In ₹) 1500" at bounding box center [98, 221] width 106 height 34
click at [118, 225] on input "1500" at bounding box center [98, 230] width 106 height 18
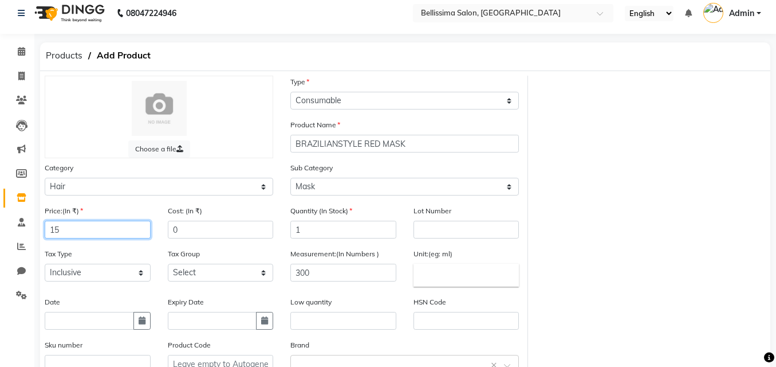
type input "1"
type input "123"
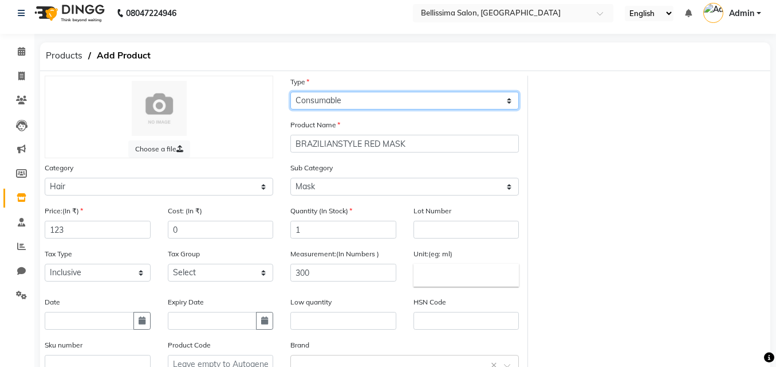
click at [382, 102] on select "Select Type Both Retail Consumable" at bounding box center [404, 101] width 229 height 18
select select "R"
click at [290, 92] on select "Select Type Both Retail Consumable" at bounding box center [404, 101] width 229 height 18
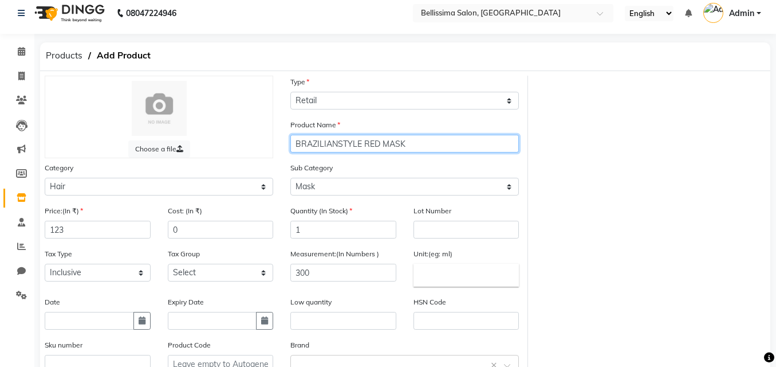
click at [416, 145] on input "BRAZILIANSTYLE RED MASK" at bounding box center [404, 144] width 229 height 18
type input "B"
type input "m"
type input "MOROCCANOIL SPRAY FRIZZ"
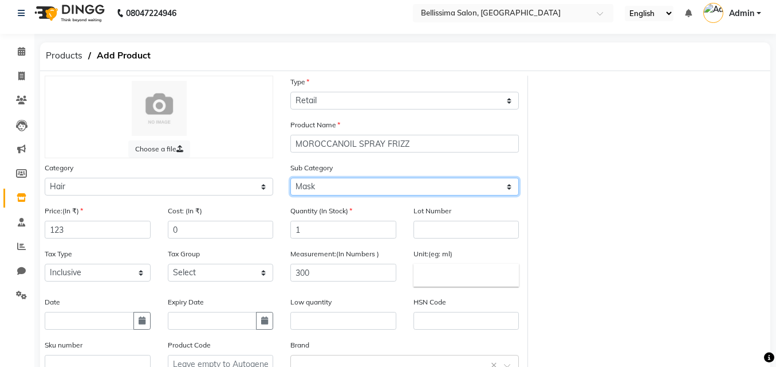
click at [331, 183] on select "Select Shampoo Conditioner Cream Mask Oil Serum Color Appliances Treatment Styl…" at bounding box center [404, 187] width 229 height 18
select select "1591501106"
click at [290, 178] on select "Select Shampoo Conditioner Cream Mask Oil Serum Color Appliances Treatment Styl…" at bounding box center [404, 187] width 229 height 18
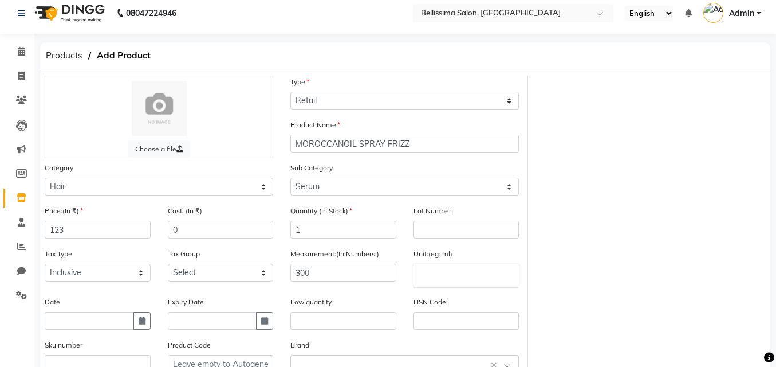
click at [344, 84] on div "Type Select Type Both Retail Consumable" at bounding box center [404, 93] width 229 height 34
click at [325, 273] on input "300" at bounding box center [343, 272] width 106 height 18
type input "3"
type input "160"
click at [306, 325] on input "text" at bounding box center [343, 321] width 106 height 18
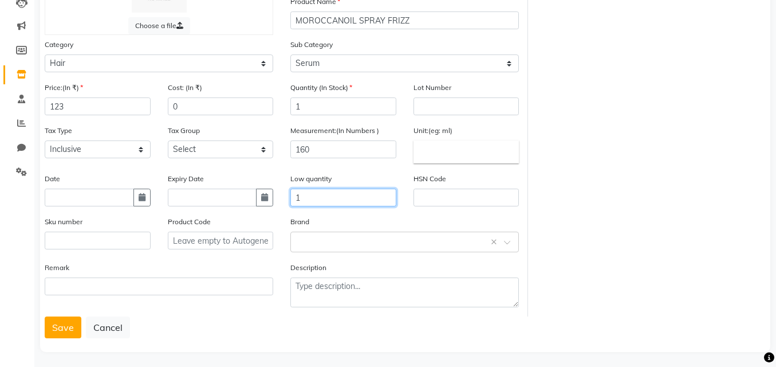
scroll to position [135, 0]
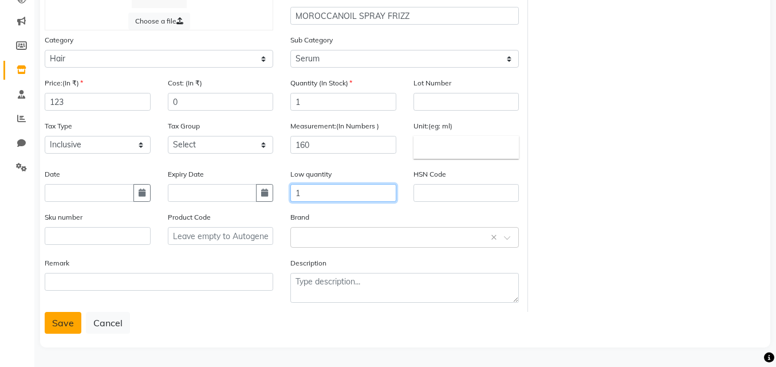
type input "1"
drag, startPoint x: 66, startPoint y: 318, endPoint x: 75, endPoint y: 317, distance: 8.7
click at [72, 318] on button "Save" at bounding box center [63, 323] width 37 height 22
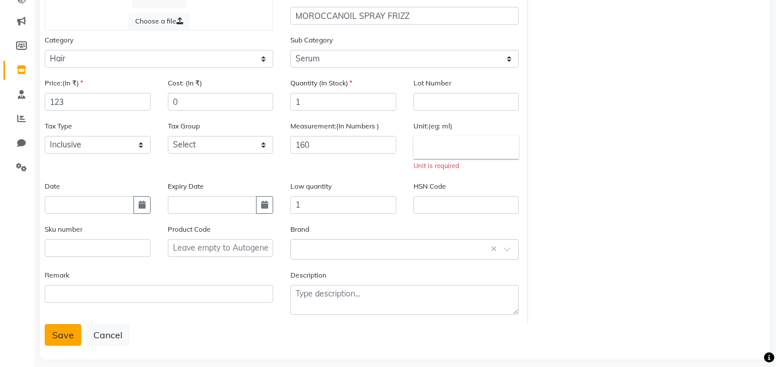
click at [65, 340] on button "Save" at bounding box center [63, 335] width 37 height 22
click at [70, 333] on button "Save" at bounding box center [63, 335] width 37 height 22
click at [70, 328] on button "Save" at bounding box center [63, 335] width 37 height 22
click at [51, 338] on div at bounding box center [34, 332] width 34 height 34
click at [54, 334] on button "Save" at bounding box center [63, 335] width 37 height 22
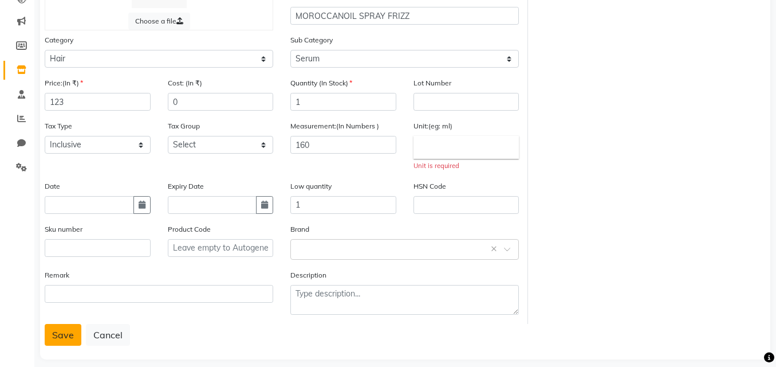
click at [69, 341] on button "Save" at bounding box center [63, 335] width 37 height 22
click at [68, 335] on button "Save" at bounding box center [63, 335] width 37 height 22
drag, startPoint x: 68, startPoint y: 334, endPoint x: 58, endPoint y: 284, distance: 51.4
click at [70, 322] on form "Choose a file Type Select Type Both Retail Consumable Product Name MOROCCANOIL …" at bounding box center [405, 146] width 721 height 397
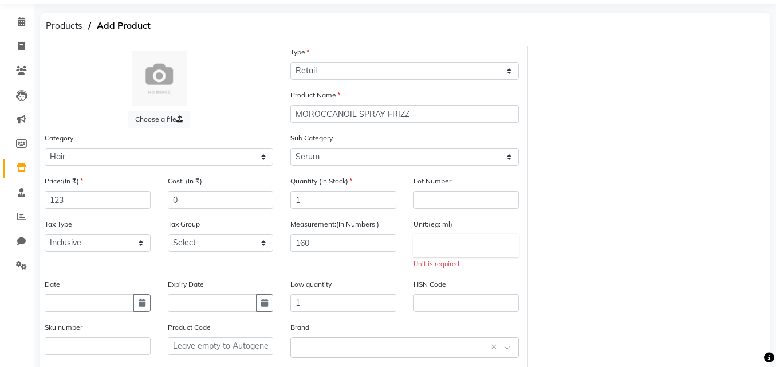
scroll to position [57, 0]
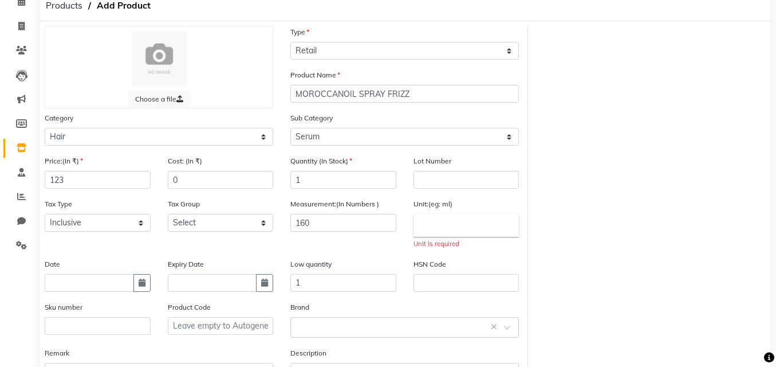
click at [449, 244] on div "Unit is required" at bounding box center [467, 244] width 106 height 10
click at [450, 261] on div "HSN Code" at bounding box center [467, 275] width 106 height 34
click at [449, 242] on div "Unit is required" at bounding box center [467, 244] width 106 height 10
click at [439, 212] on div "Unit:(eg: ml) Recently selected delete ltr. close pc close kg close gms close m…" at bounding box center [467, 223] width 106 height 51
click at [422, 204] on label "Unit:(eg: ml)" at bounding box center [433, 204] width 39 height 10
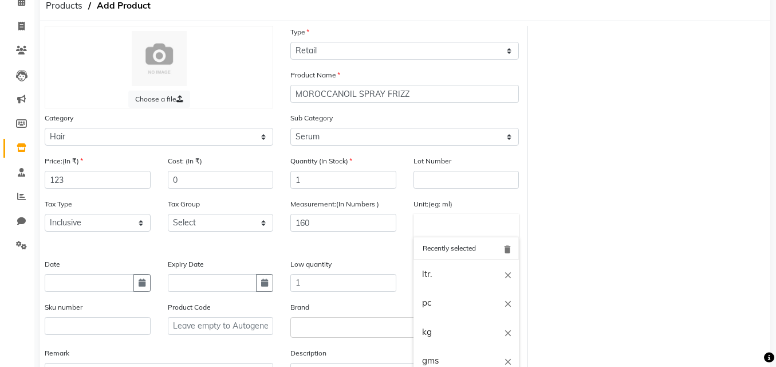
click at [435, 230] on input "text" at bounding box center [467, 225] width 106 height 23
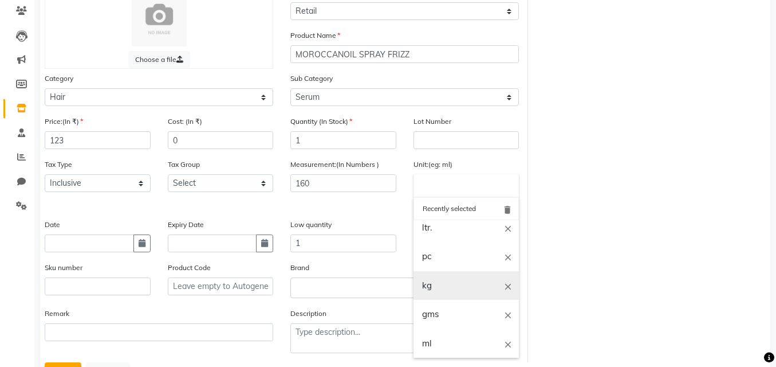
scroll to position [115, 0]
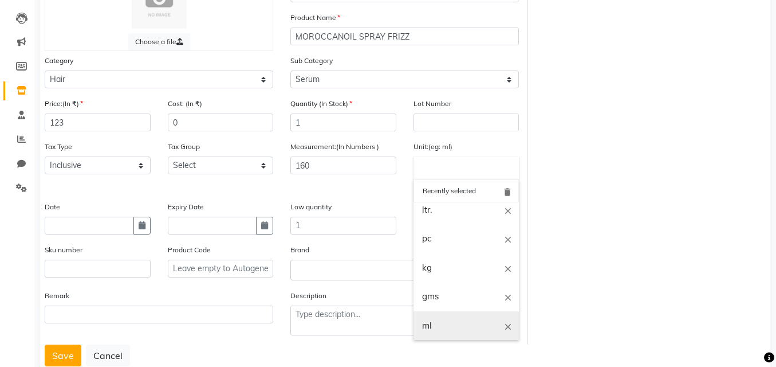
click at [435, 326] on link "ml" at bounding box center [467, 325] width 106 height 29
type input "ml"
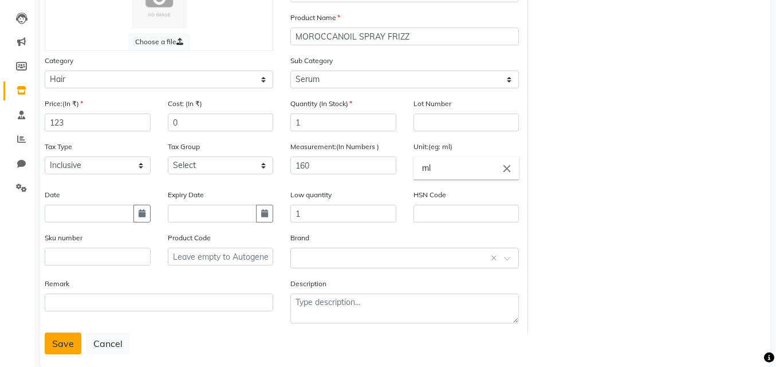
click at [72, 341] on button "Save" at bounding box center [63, 343] width 37 height 22
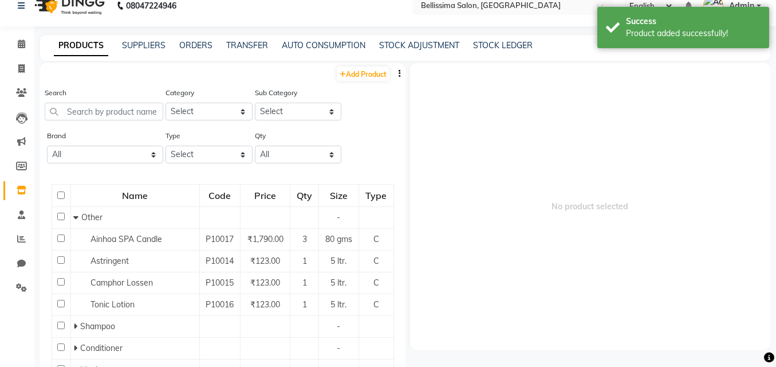
scroll to position [7, 0]
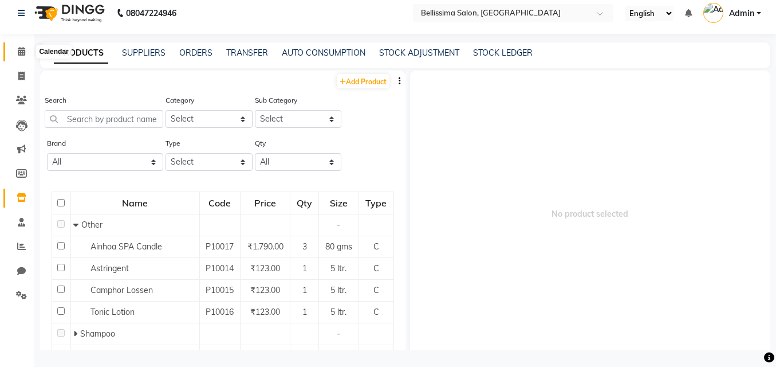
click at [20, 53] on icon at bounding box center [21, 51] width 7 height 9
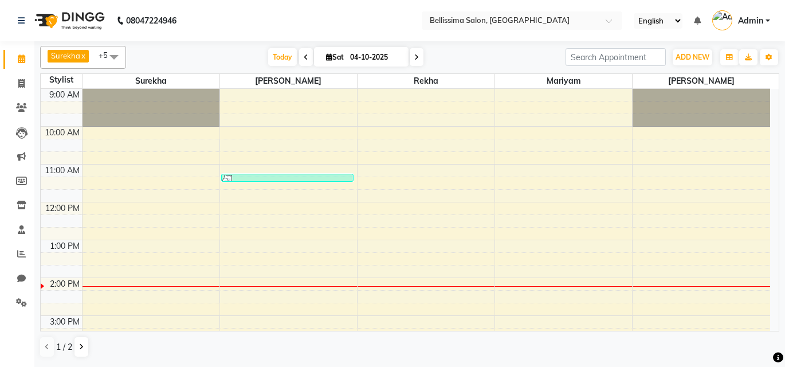
click at [418, 56] on span at bounding box center [417, 57] width 14 height 18
type input "05-10-2025"
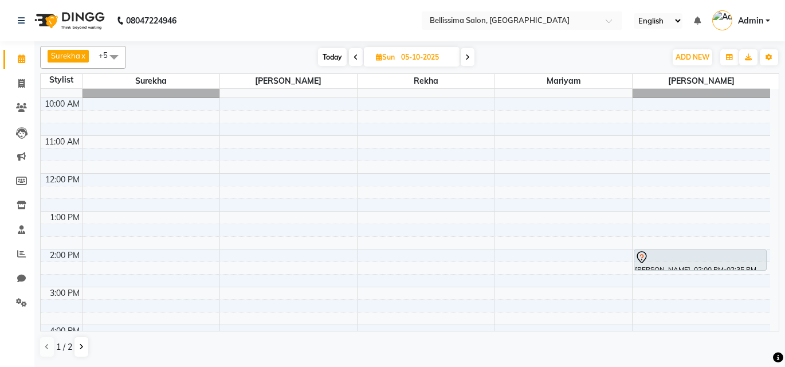
scroll to position [18, 0]
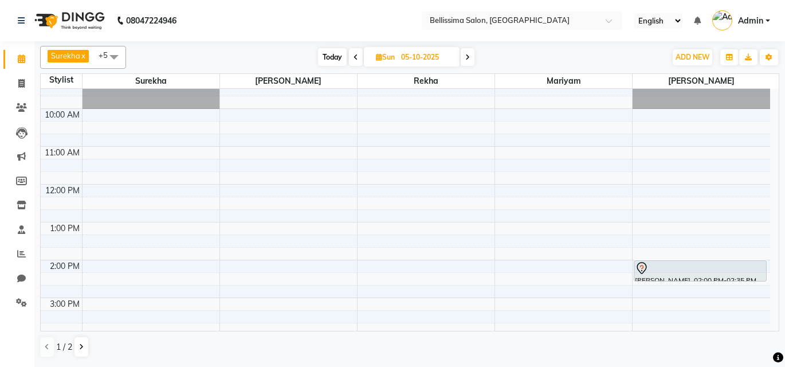
click at [287, 103] on td at bounding box center [426, 102] width 688 height 13
click at [285, 117] on div "9:00 AM 10:00 AM 11:00 AM 12:00 PM 1:00 PM 2:00 PM 3:00 PM 4:00 PM 5:00 PM 6:00…" at bounding box center [405, 297] width 729 height 453
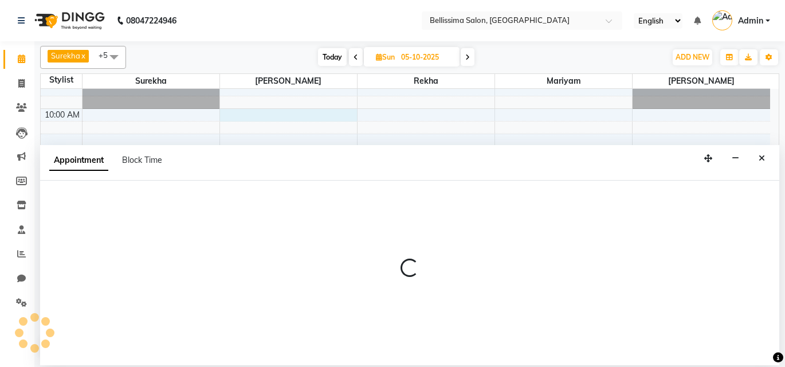
select select "79977"
select select "600"
select select "tentative"
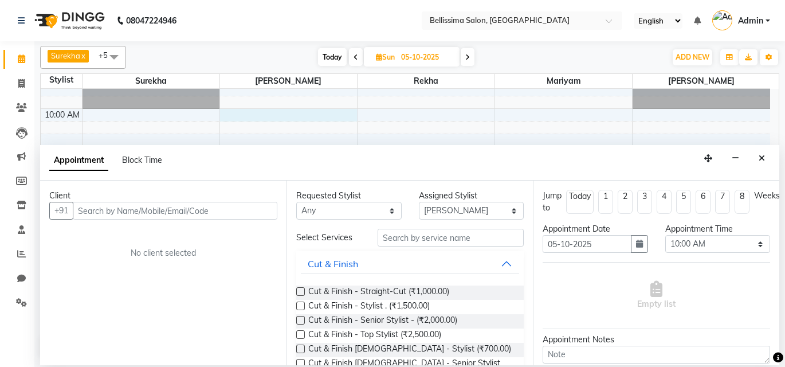
click at [101, 211] on input "text" at bounding box center [175, 211] width 204 height 18
click at [90, 212] on input "text" at bounding box center [175, 211] width 204 height 18
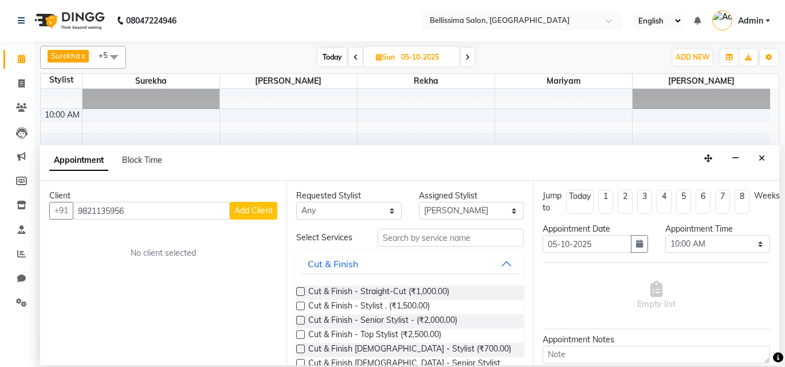
type input "9821135956"
click at [385, 211] on select "Any Jiten Mariyam Nayna Rekha Soniya Surekha" at bounding box center [348, 211] width 105 height 18
select select "79977"
click at [296, 202] on select "Any Jiten Mariyam Nayna Rekha Soniya Surekha" at bounding box center [348, 211] width 105 height 18
click at [322, 260] on div "Cut & Finish" at bounding box center [333, 264] width 50 height 14
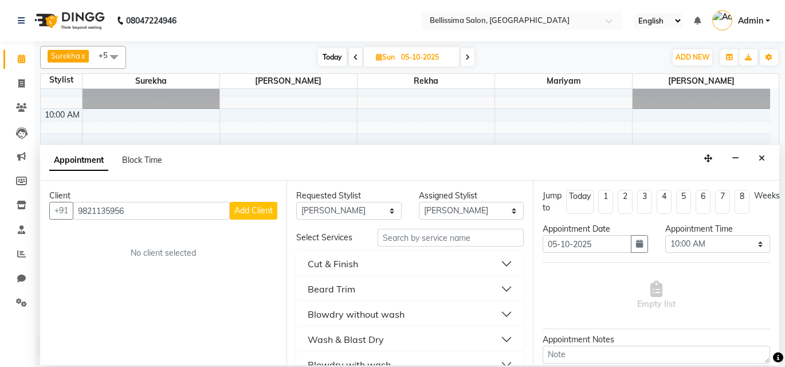
click at [343, 242] on div "Select Services" at bounding box center [328, 237] width 81 height 12
click at [363, 237] on div "Select Services" at bounding box center [328, 237] width 81 height 12
click at [397, 239] on input "text" at bounding box center [450, 238] width 146 height 18
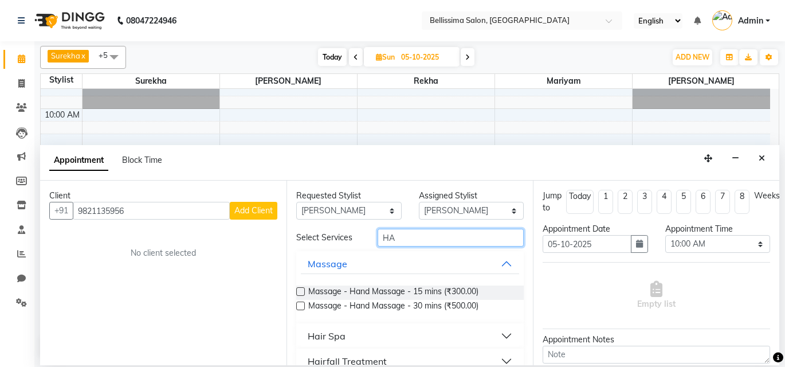
type input "H"
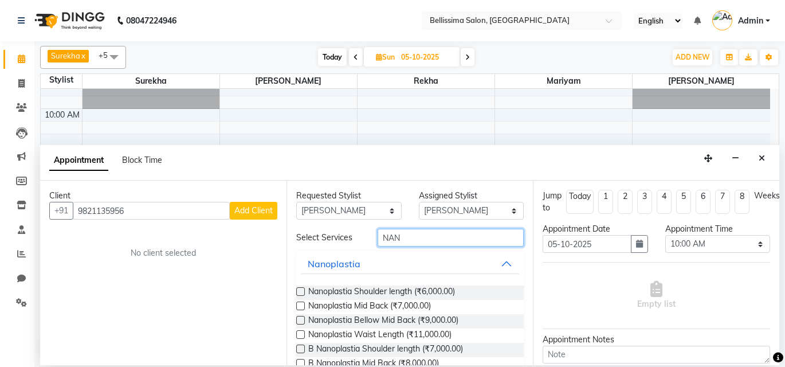
type input "NAN"
click at [298, 289] on label at bounding box center [300, 291] width 9 height 9
click at [298, 289] on input "checkbox" at bounding box center [299, 292] width 7 height 7
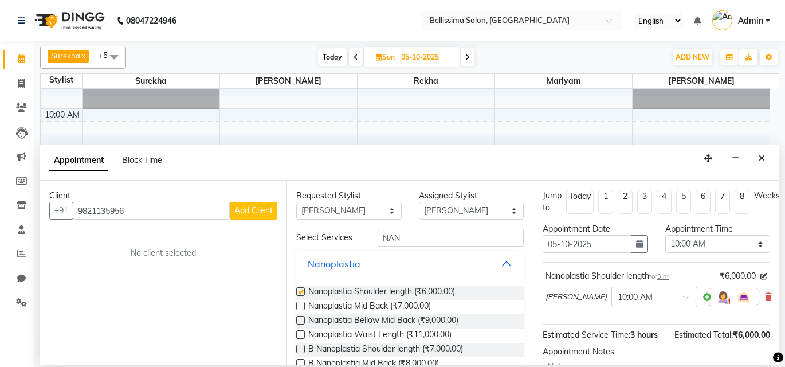
checkbox input "false"
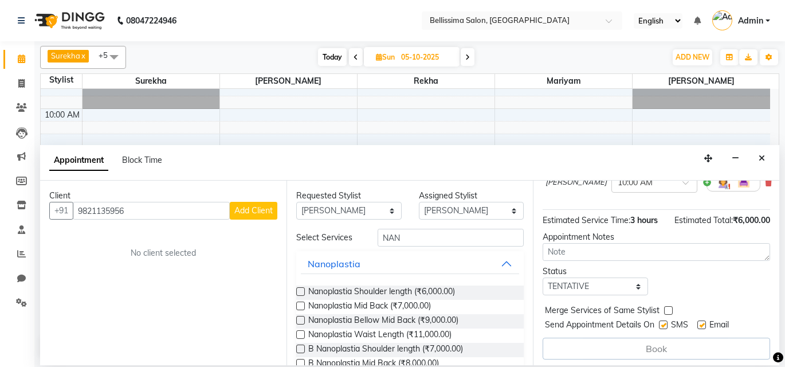
scroll to position [127, 0]
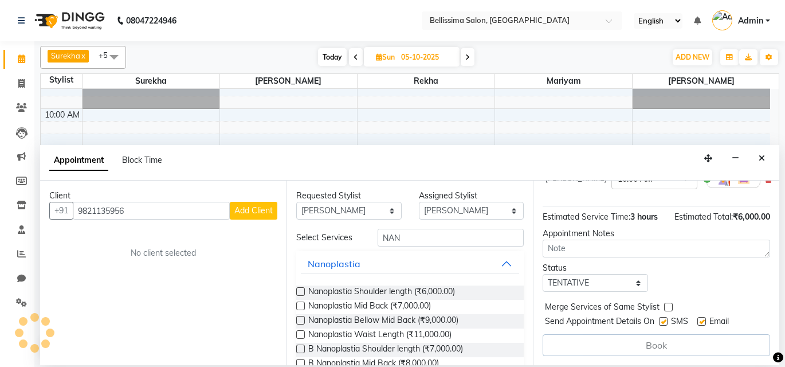
click at [273, 92] on td at bounding box center [426, 89] width 688 height 13
click at [266, 96] on td at bounding box center [426, 102] width 688 height 13
click at [175, 89] on div at bounding box center [150, 90] width 137 height 38
click at [174, 92] on div at bounding box center [150, 90] width 137 height 38
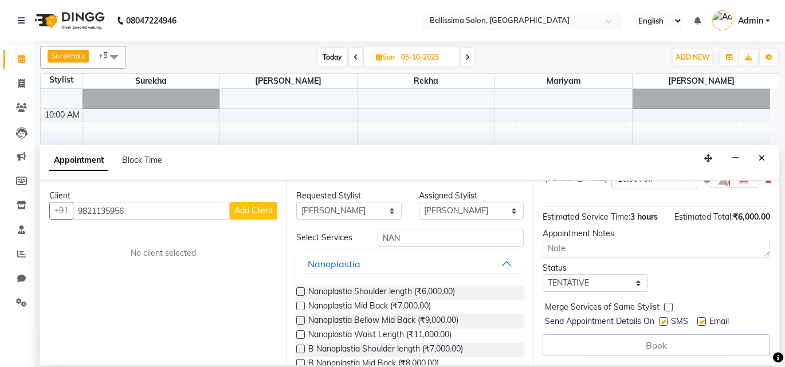
click at [174, 107] on div at bounding box center [150, 90] width 137 height 38
click at [278, 80] on span "[PERSON_NAME]" at bounding box center [288, 81] width 137 height 14
click at [271, 100] on td at bounding box center [426, 102] width 688 height 13
click at [66, 90] on td at bounding box center [61, 89] width 41 height 13
click at [292, 100] on td at bounding box center [426, 102] width 688 height 13
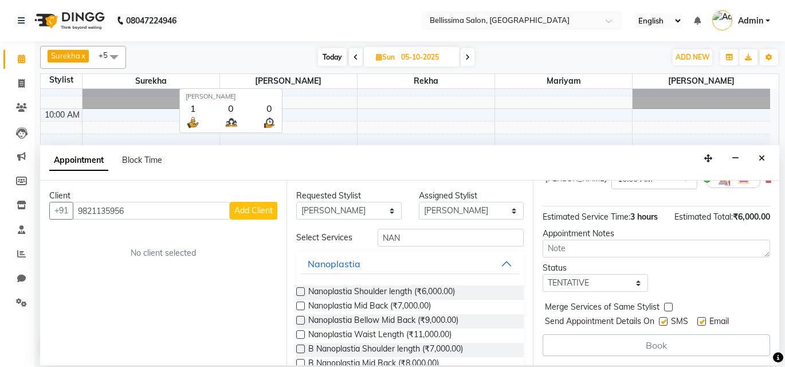
click at [303, 81] on span "[PERSON_NAME]" at bounding box center [288, 81] width 137 height 14
click at [304, 76] on span "[PERSON_NAME]" at bounding box center [288, 81] width 137 height 14
click at [210, 105] on div at bounding box center [150, 90] width 137 height 38
drag, startPoint x: 305, startPoint y: 89, endPoint x: 280, endPoint y: 91, distance: 25.3
click at [303, 89] on td at bounding box center [426, 89] width 688 height 13
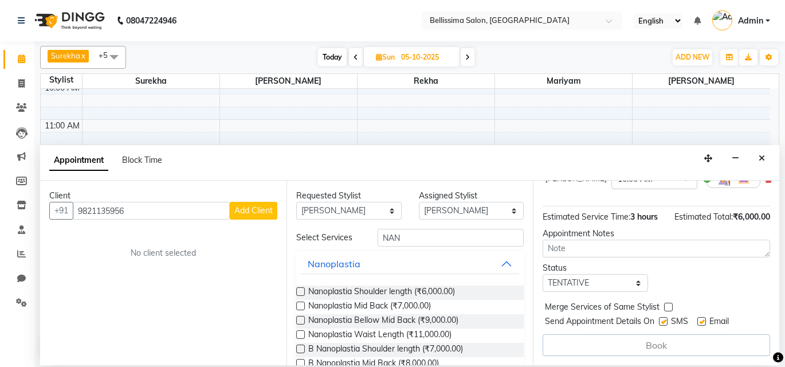
scroll to position [57, 0]
click at [280, 92] on tbody "9:00 AM 10:00 AM 11:00 AM 12:00 PM 1:00 PM 2:00 PM 3:00 PM 4:00 PM 5:00 PM 6:00…" at bounding box center [405, 258] width 729 height 453
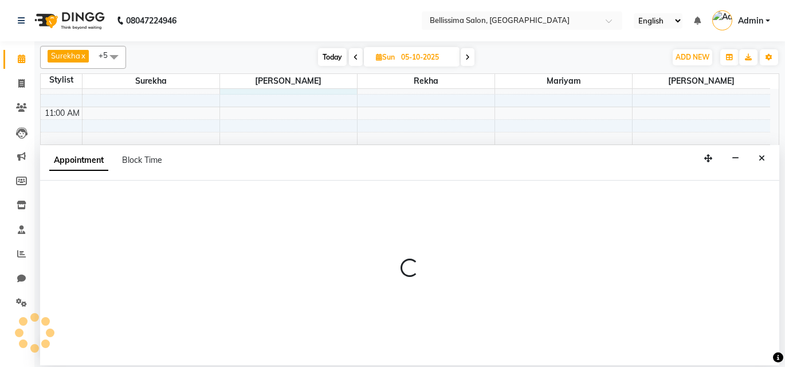
scroll to position [45, 0]
select select "79977"
select select "tentative"
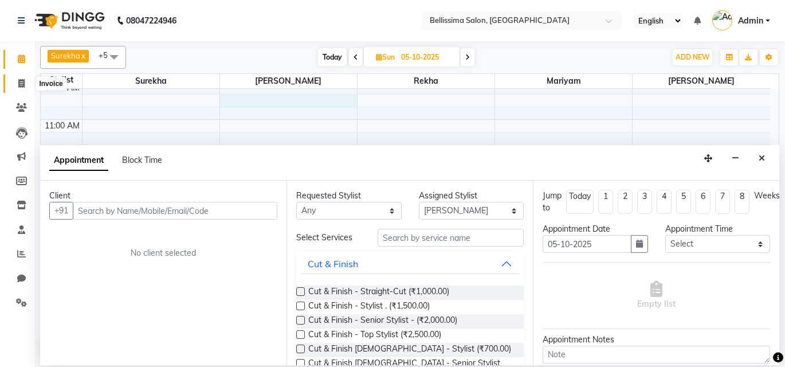
click at [21, 79] on icon at bounding box center [21, 83] width 6 height 9
select select "8296"
select select "service"
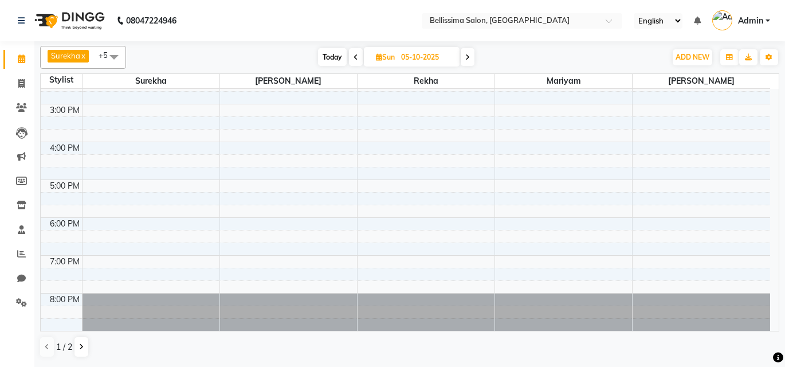
scroll to position [97, 0]
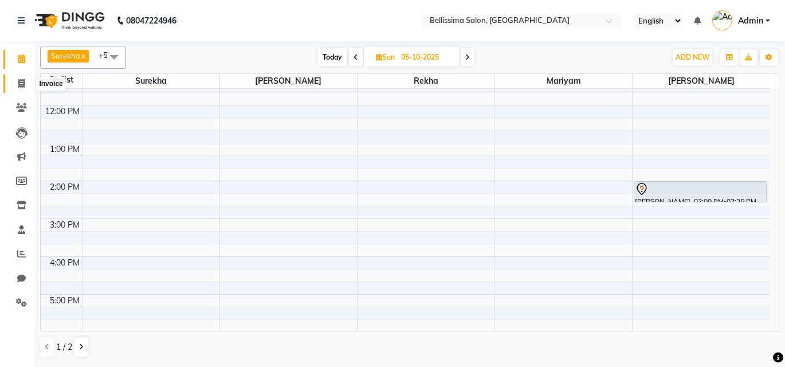
click at [18, 79] on icon at bounding box center [21, 83] width 6 height 9
select select "8296"
select select "service"
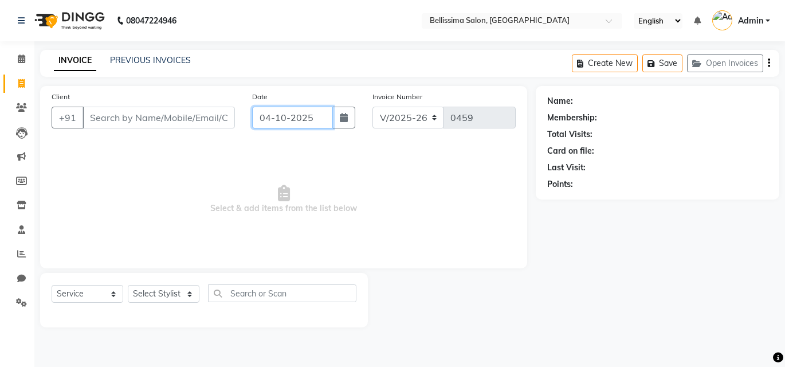
click at [283, 120] on input "04-10-2025" at bounding box center [292, 118] width 81 height 22
select select "10"
select select "2025"
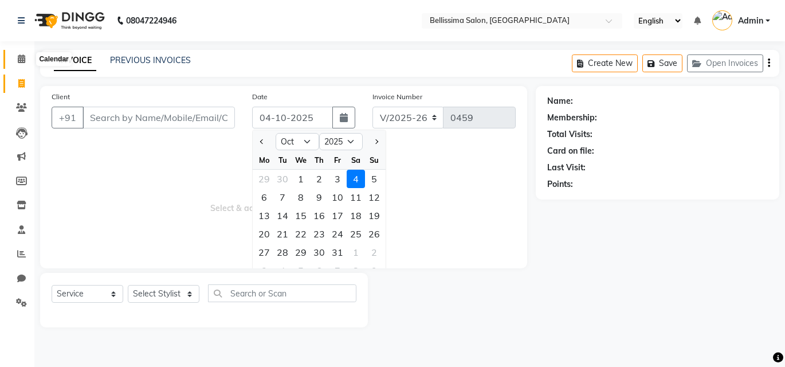
click at [26, 58] on span at bounding box center [21, 59] width 20 height 13
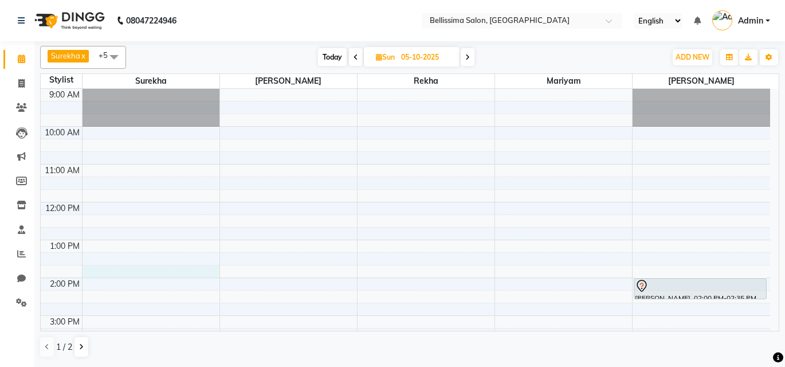
click at [129, 277] on div "9:00 AM 10:00 AM 11:00 AM 12:00 PM 1:00 PM 2:00 PM 3:00 PM 4:00 PM 5:00 PM 6:00…" at bounding box center [405, 315] width 729 height 453
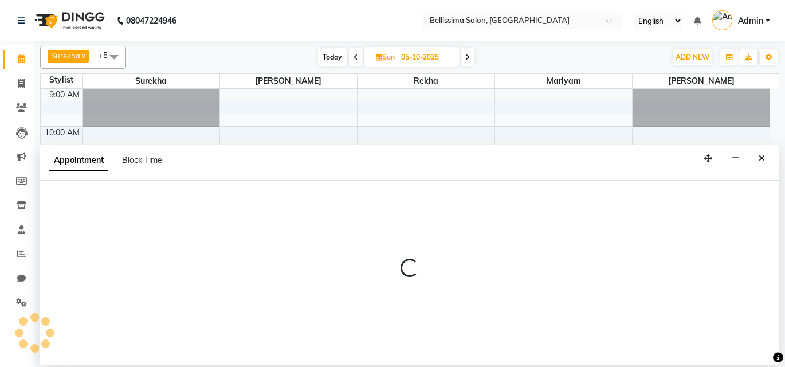
select select "88284"
select select "tentative"
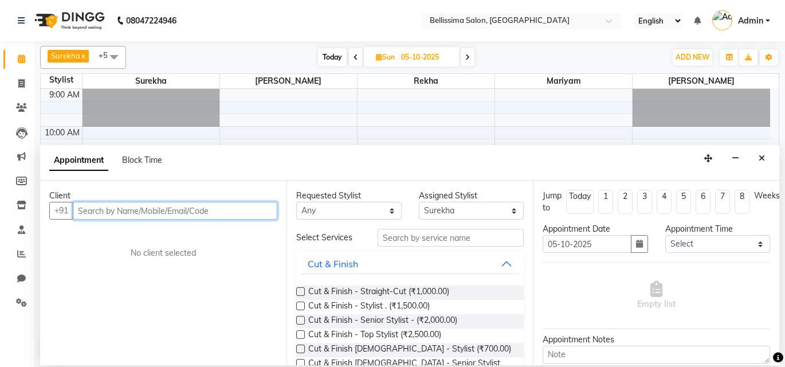
click at [146, 218] on input "text" at bounding box center [175, 211] width 204 height 18
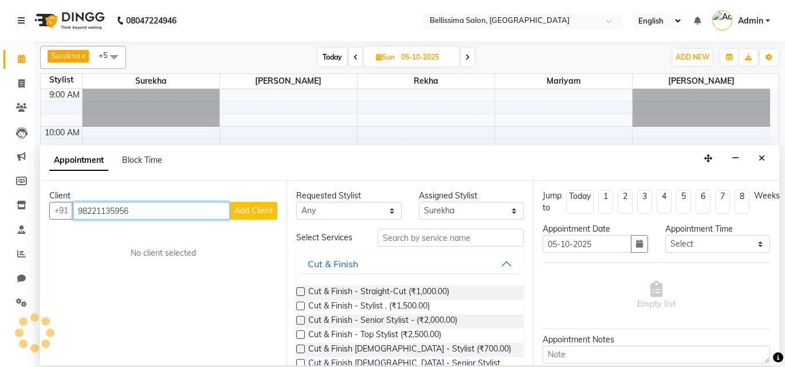
type input "98221135956"
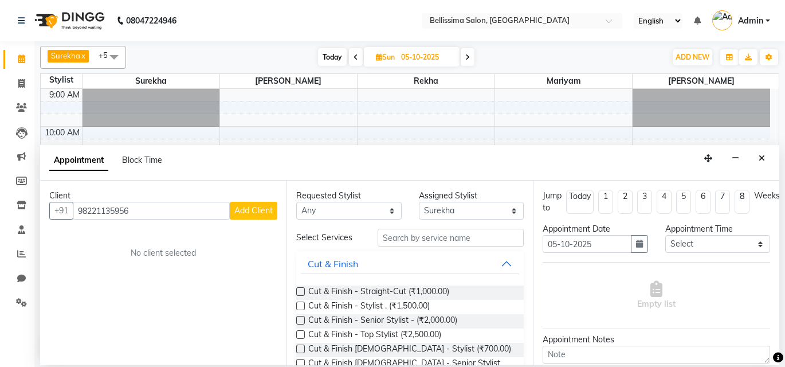
click at [267, 213] on span "Add Client" at bounding box center [253, 210] width 38 height 10
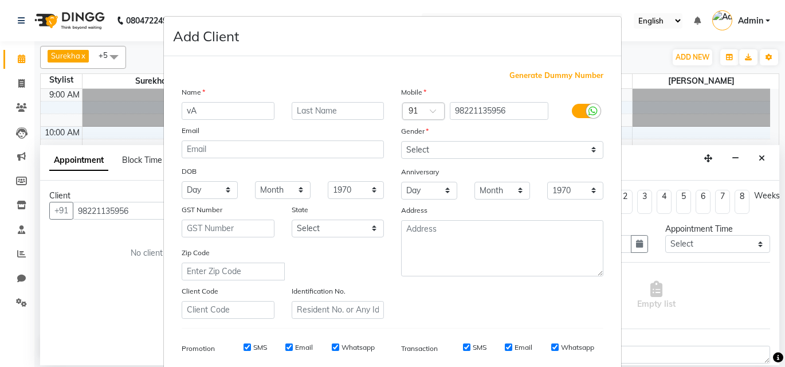
type input "v"
type input "Varsh"
click at [352, 114] on input "text" at bounding box center [338, 111] width 93 height 18
type input "Shroff"
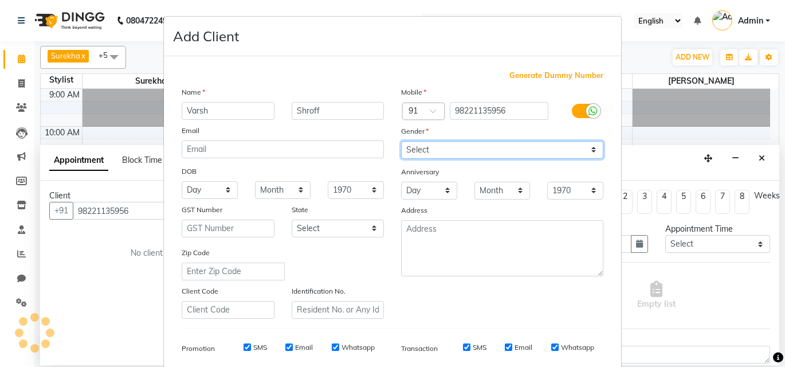
click at [415, 151] on select "Select Male Female Other Prefer Not To Say" at bounding box center [502, 150] width 202 height 18
select select "female"
click at [401, 141] on select "Select Male Female Other Prefer Not To Say" at bounding box center [502, 150] width 202 height 18
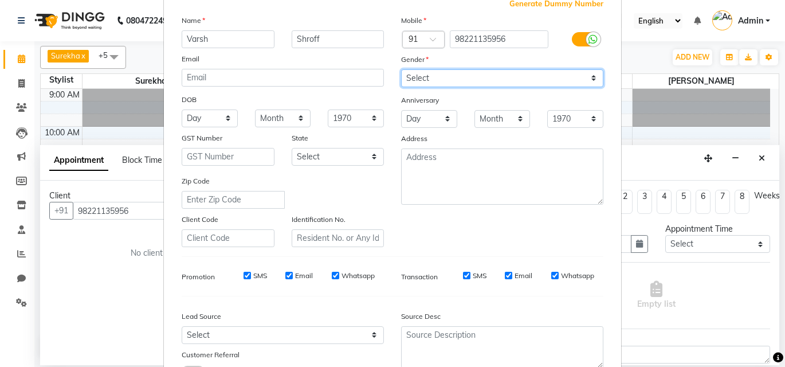
scroll to position [162, 0]
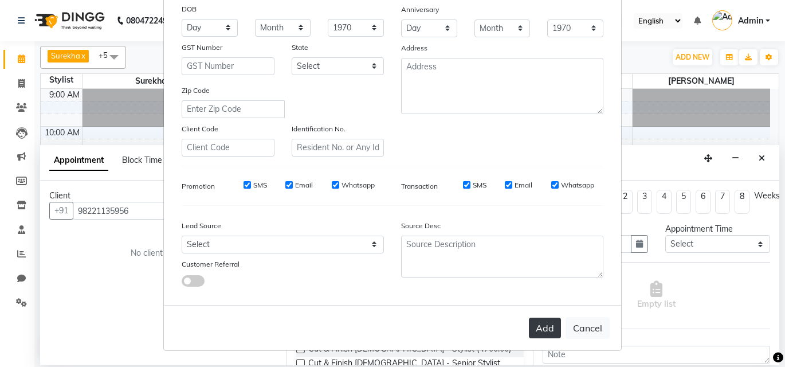
click at [534, 337] on button "Add" at bounding box center [545, 327] width 32 height 21
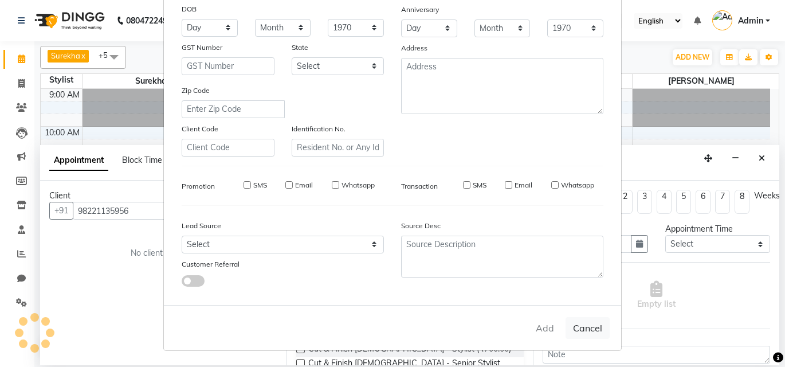
select select
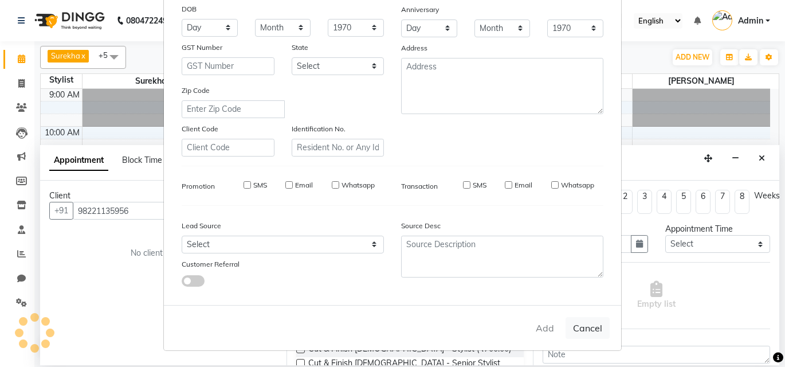
select select
checkbox input "false"
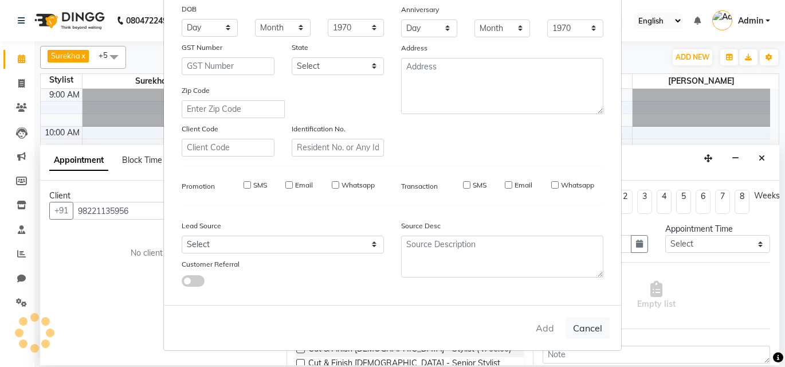
checkbox input "false"
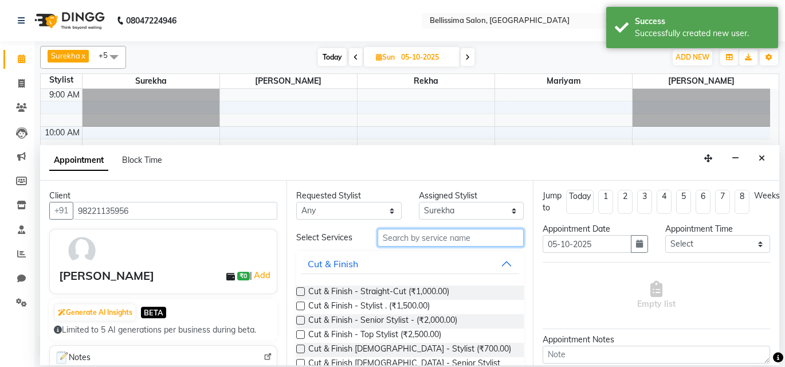
click at [435, 242] on input "text" at bounding box center [450, 238] width 146 height 18
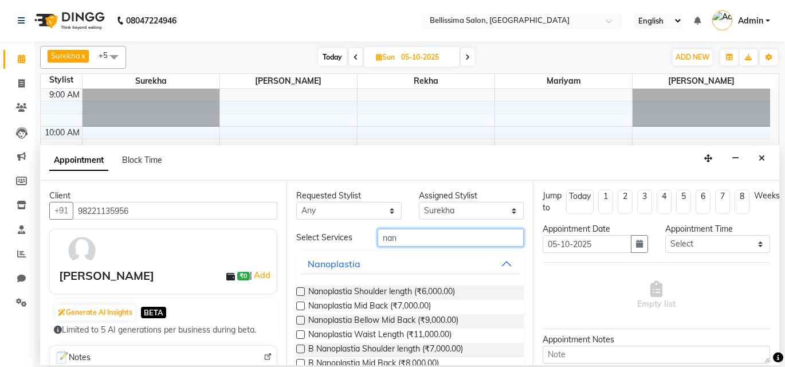
type input "nan"
click at [301, 320] on label at bounding box center [300, 320] width 9 height 9
click at [301, 320] on input "checkbox" at bounding box center [299, 320] width 7 height 7
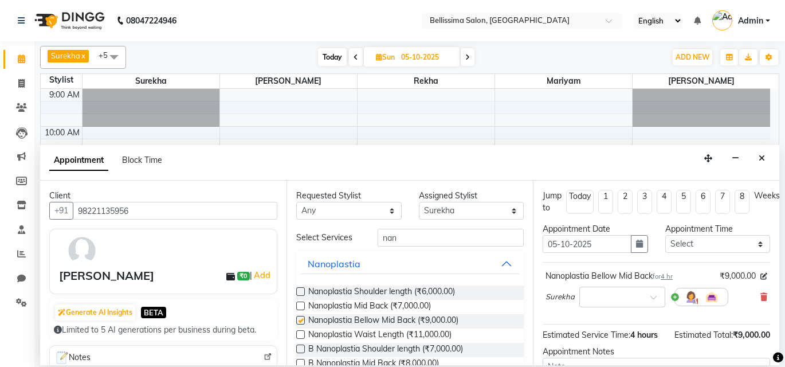
checkbox input "false"
click at [726, 281] on span "₹9,000.00" at bounding box center [737, 276] width 36 height 12
click at [727, 271] on span "₹9,000.00" at bounding box center [737, 276] width 36 height 12
click at [760, 277] on icon at bounding box center [763, 276] width 7 height 7
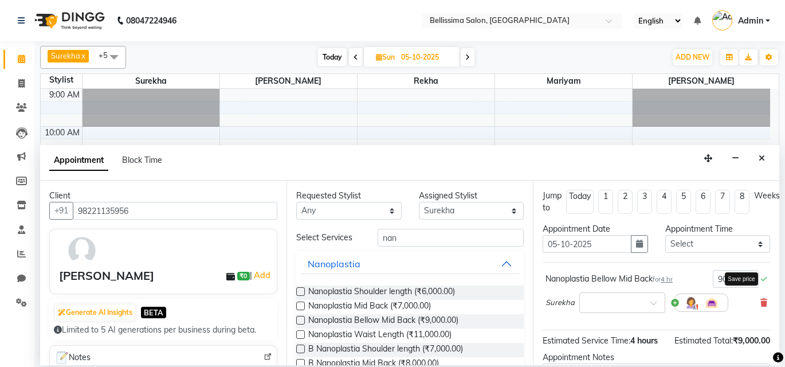
click at [761, 277] on icon at bounding box center [764, 278] width 6 height 7
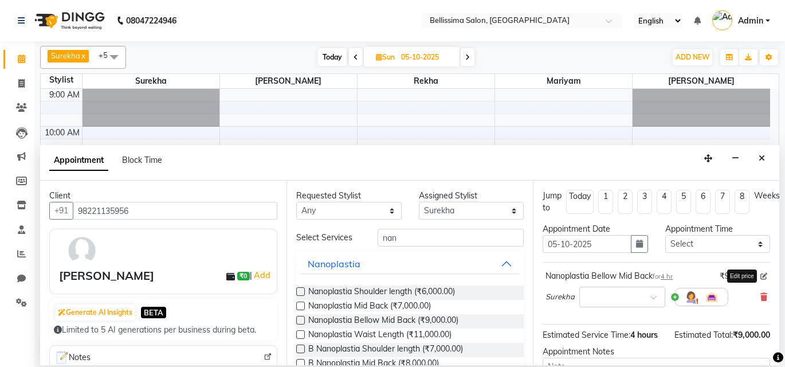
click at [760, 277] on icon at bounding box center [763, 276] width 7 height 7
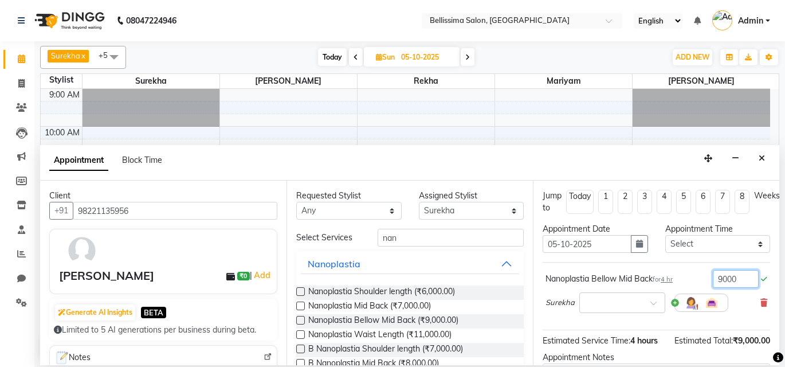
click at [730, 275] on input "9000" at bounding box center [736, 279] width 46 height 18
type input "9"
type input "8000"
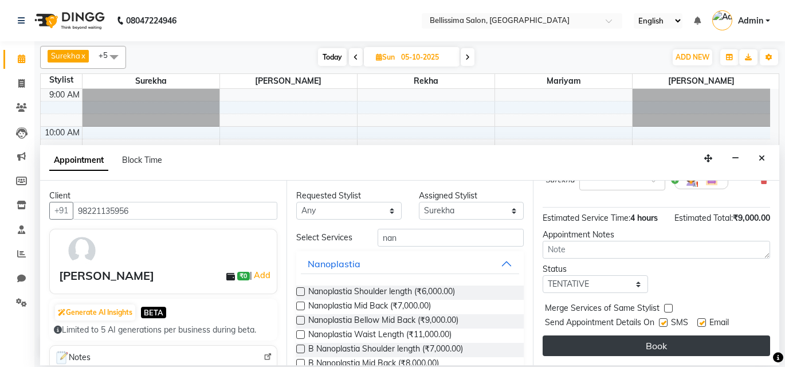
scroll to position [125, 0]
click at [690, 335] on button "Book" at bounding box center [655, 345] width 227 height 21
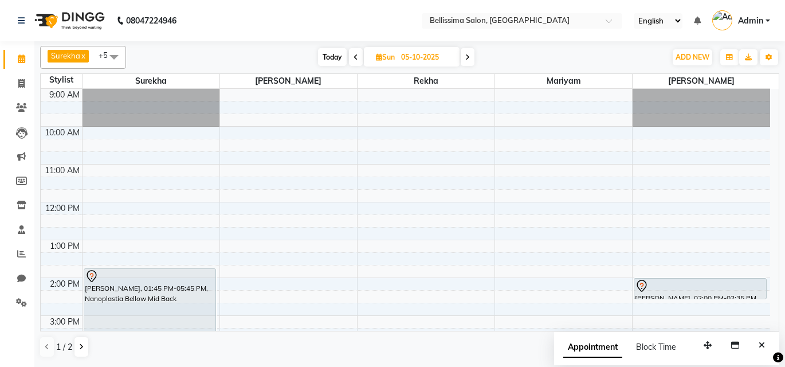
click at [333, 58] on span "Today" at bounding box center [332, 57] width 29 height 18
type input "04-10-2025"
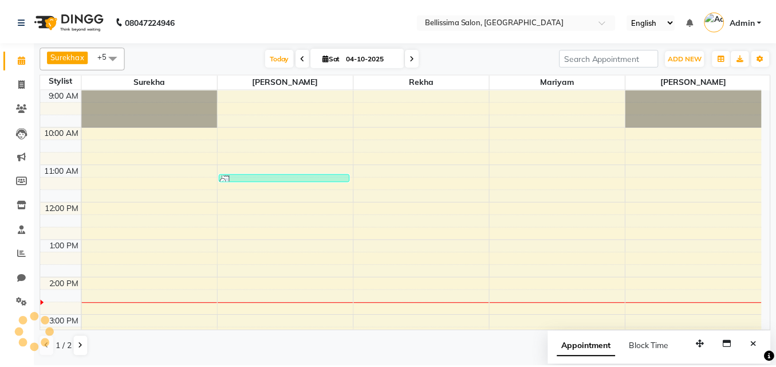
scroll to position [190, 0]
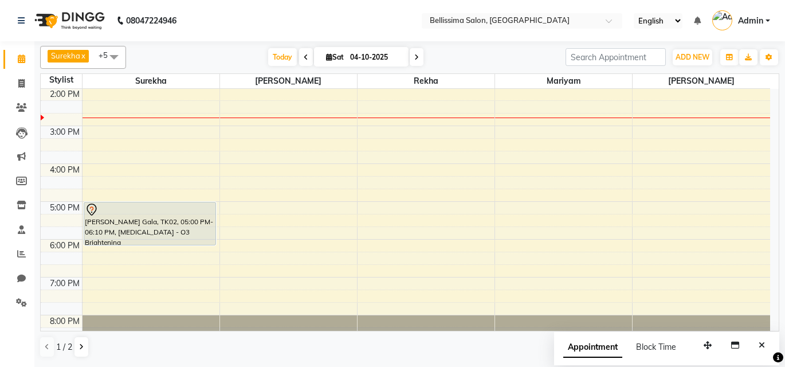
drag, startPoint x: 775, startPoint y: 40, endPoint x: 756, endPoint y: -27, distance: 69.1
click at [756, 0] on html "08047224946 Select Location × Bellissima Salon, Fort English ENGLISH Español ال…" at bounding box center [392, 183] width 785 height 367
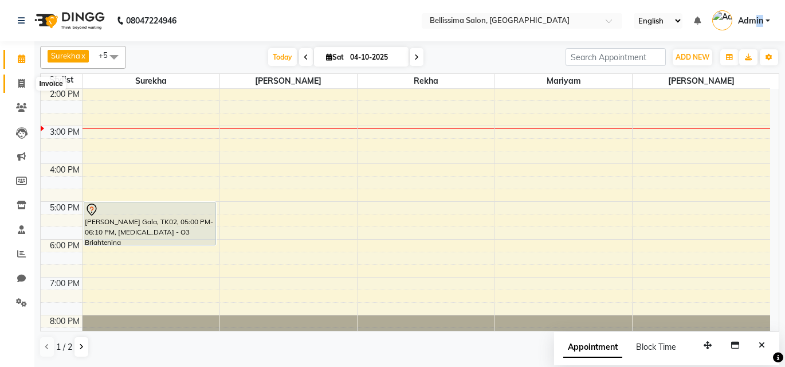
click at [14, 81] on span at bounding box center [21, 83] width 20 height 13
select select "service"
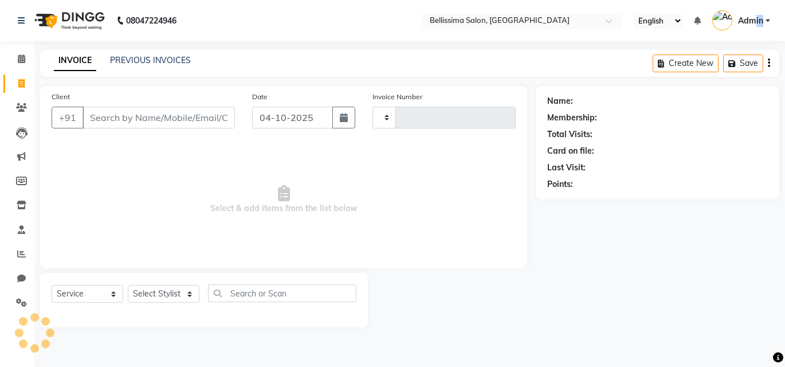
type input "0459"
select select "8296"
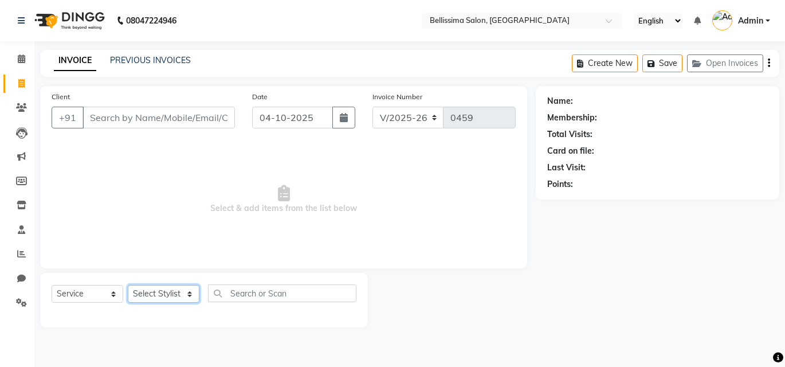
click at [178, 294] on select "Select Stylist [PERSON_NAME] [PERSON_NAME] [PERSON_NAME] Rekha [PERSON_NAME] [P…" at bounding box center [164, 294] width 72 height 18
select select "79977"
click at [128, 285] on select "Select Stylist [PERSON_NAME] [PERSON_NAME] [PERSON_NAME] Rekha [PERSON_NAME] [P…" at bounding box center [164, 294] width 72 height 18
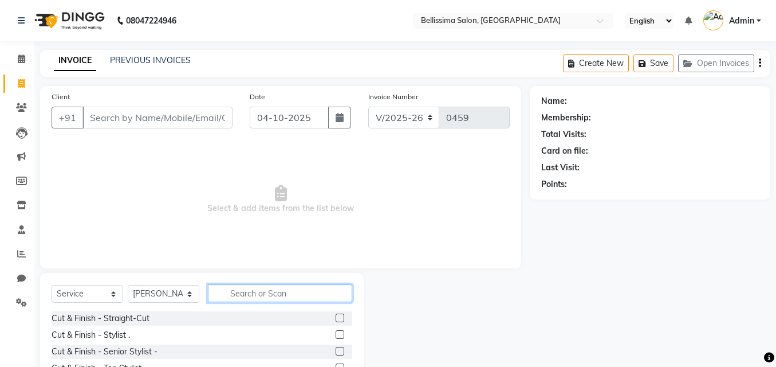
click at [258, 296] on input "text" at bounding box center [280, 293] width 144 height 18
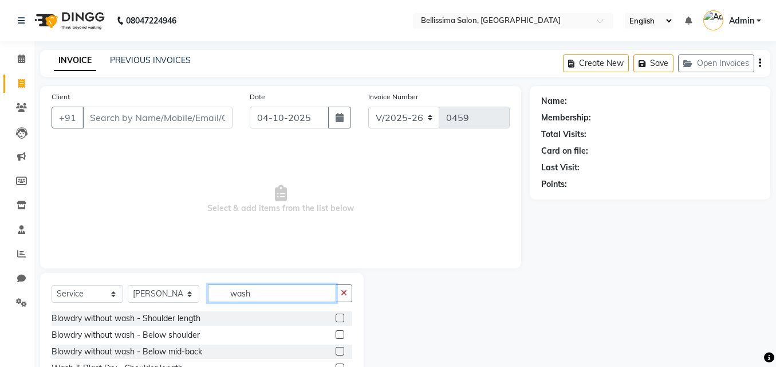
scroll to position [57, 0]
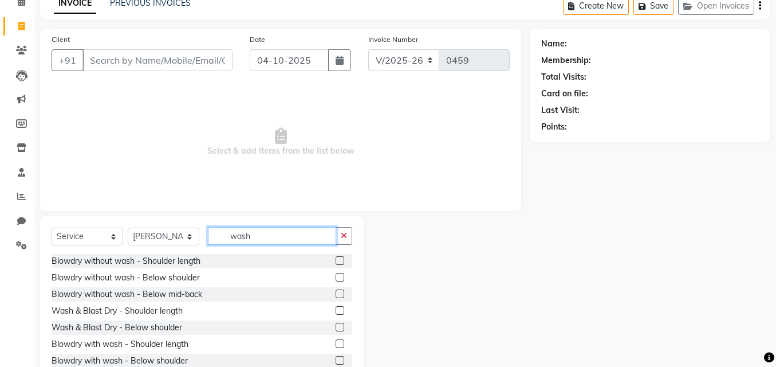
type input "wash"
click at [336, 325] on label at bounding box center [340, 326] width 9 height 9
click at [336, 325] on input "checkbox" at bounding box center [339, 327] width 7 height 7
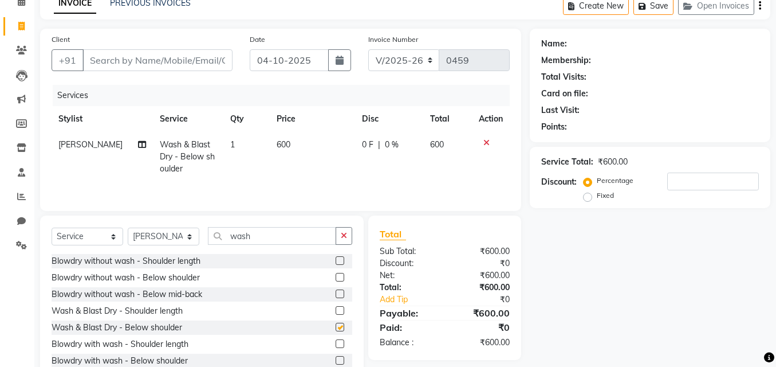
checkbox input "false"
click at [215, 53] on input "Client" at bounding box center [157, 60] width 150 height 22
type input "n"
type input "0"
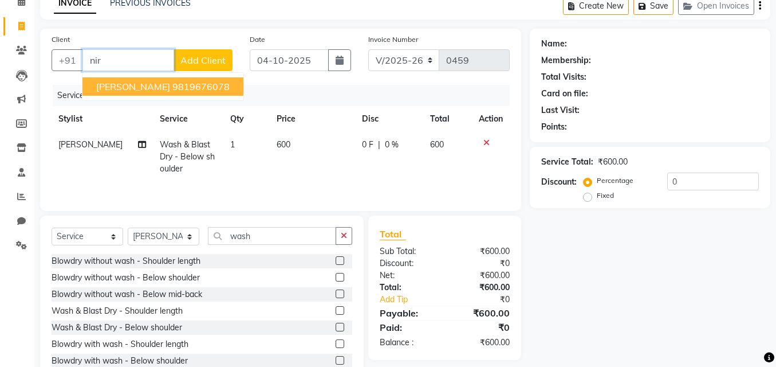
drag, startPoint x: 176, startPoint y: 90, endPoint x: 180, endPoint y: 84, distance: 7.0
click at [178, 88] on ngb-highlight "9819676078" at bounding box center [200, 86] width 57 height 11
type input "9819676078"
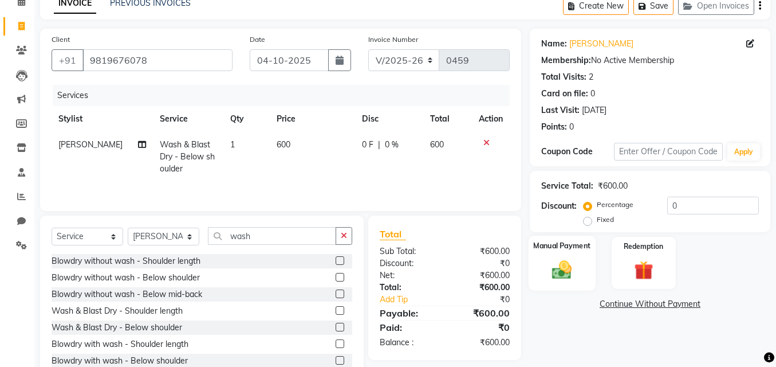
click at [569, 263] on img at bounding box center [562, 269] width 33 height 23
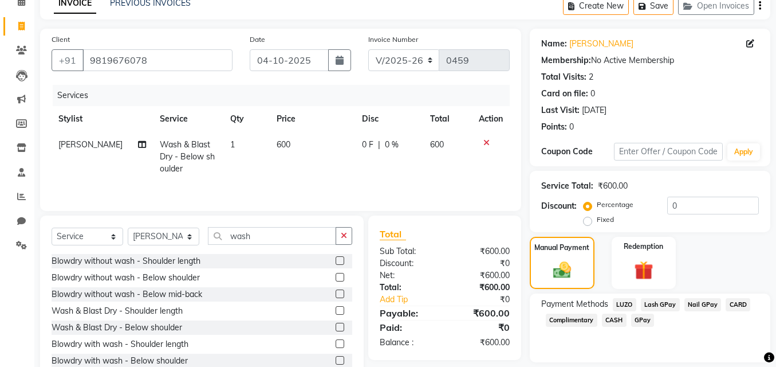
click at [620, 317] on span "CASH" at bounding box center [614, 319] width 25 height 13
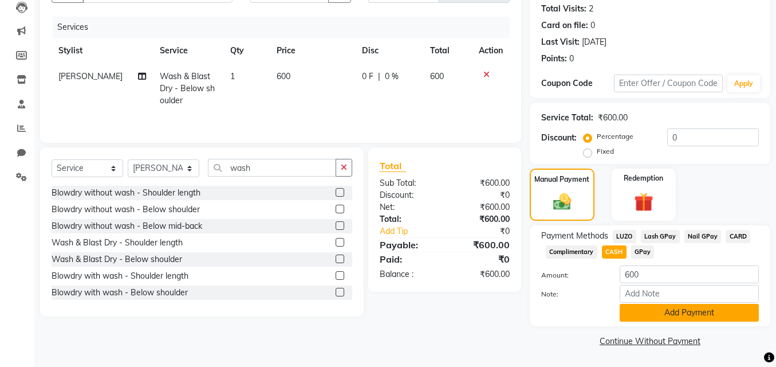
click at [668, 321] on button "Add Payment" at bounding box center [689, 313] width 139 height 18
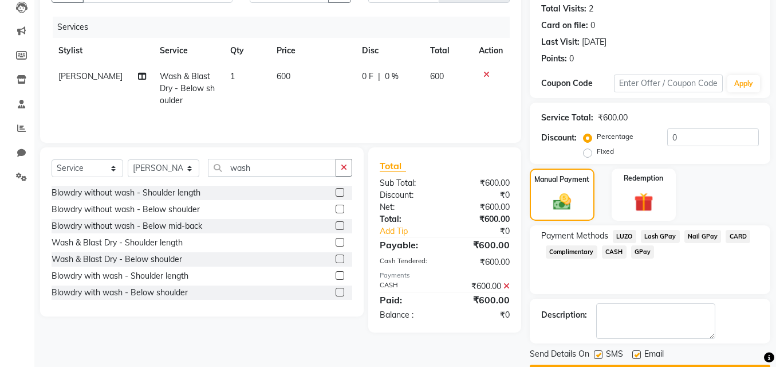
scroll to position [158, 0]
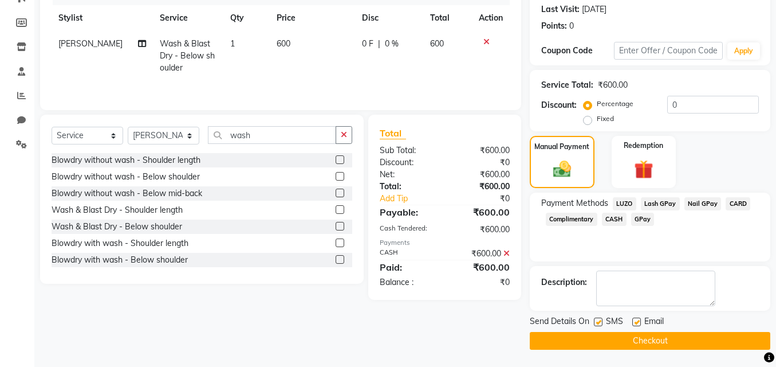
click at [645, 340] on button "Checkout" at bounding box center [650, 341] width 241 height 18
